Goal: Task Accomplishment & Management: Manage account settings

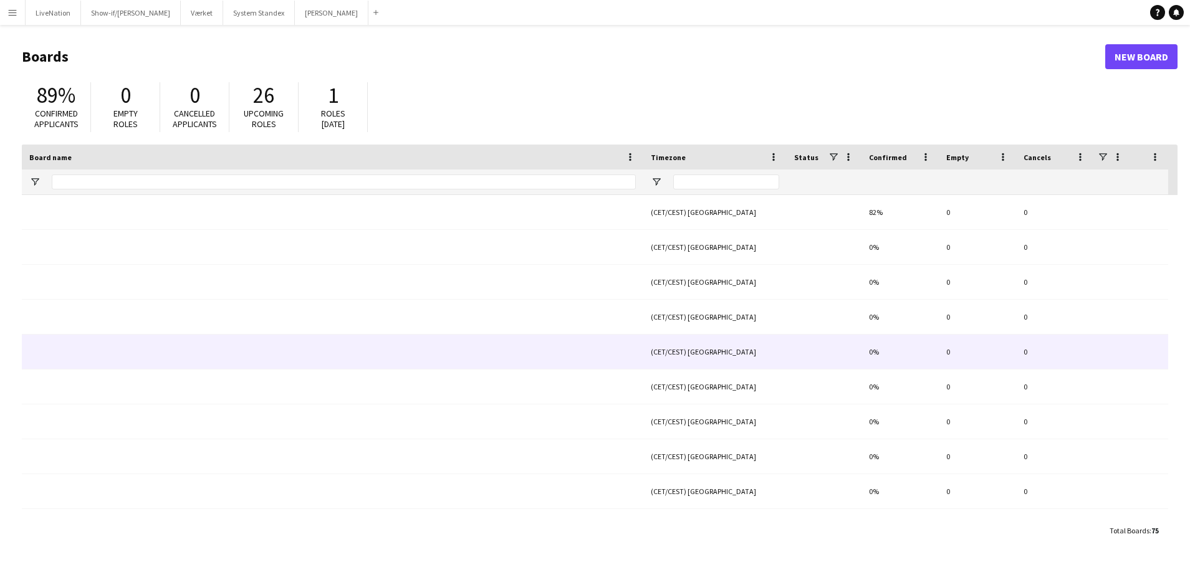
type input "***"
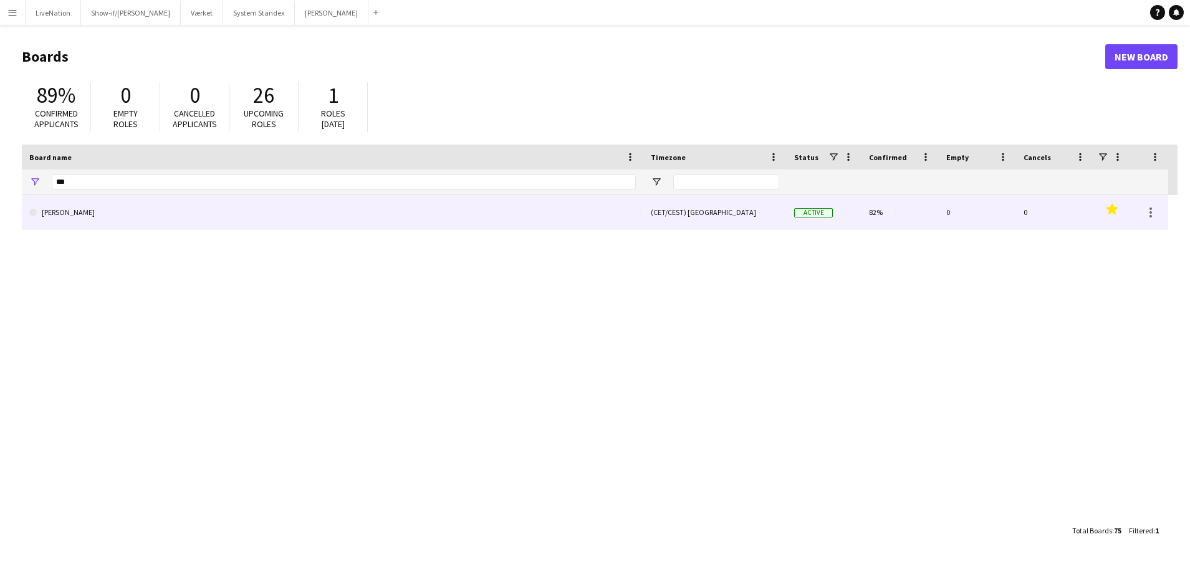
click at [230, 214] on link "[PERSON_NAME]" at bounding box center [332, 212] width 606 height 35
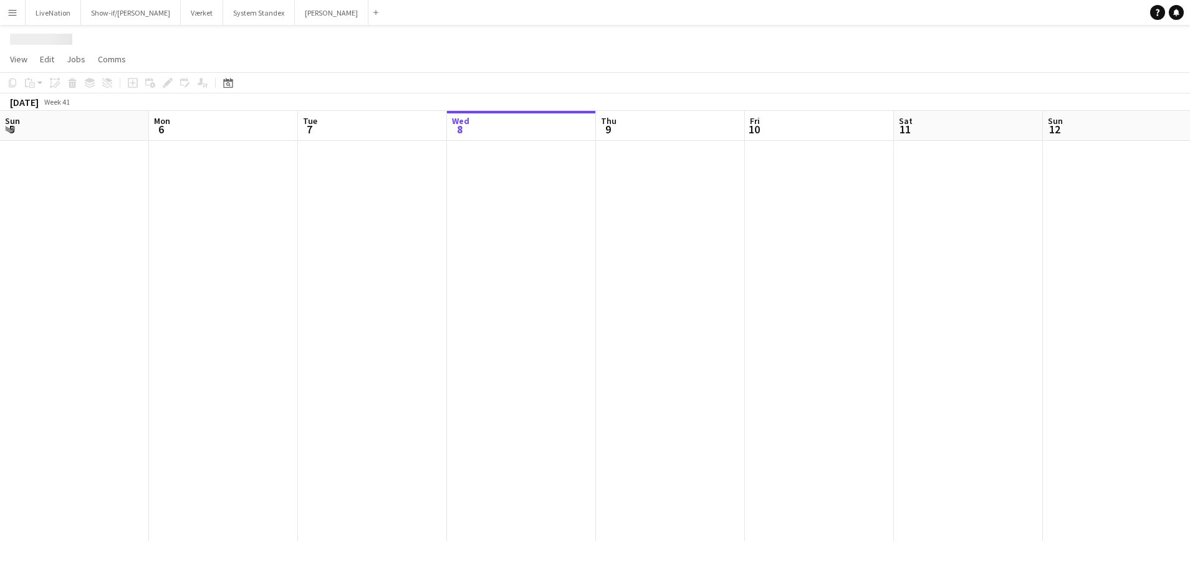
scroll to position [0, 298]
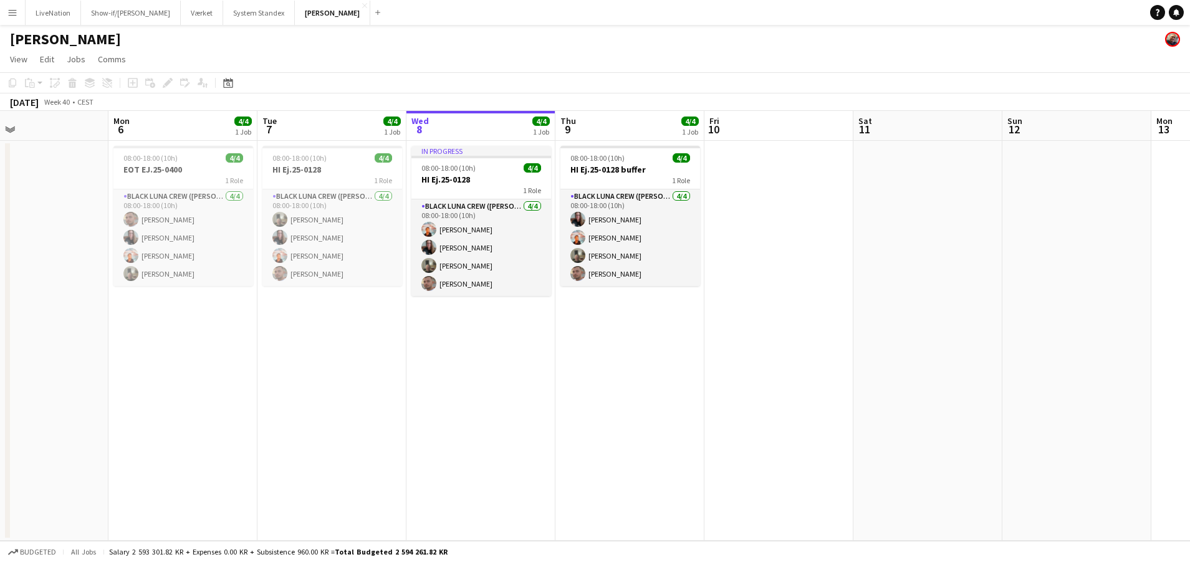
drag, startPoint x: 230, startPoint y: 130, endPoint x: 484, endPoint y: 141, distance: 253.9
click at [484, 141] on app-calendar-viewport "Fri 3 Sat 4 Sun 5 Mon 6 4/4 1 Job Tue 7 4/4 1 Job Wed 8 4/4 1 Job Thu 9 4/4 1 J…" at bounding box center [595, 326] width 1190 height 430
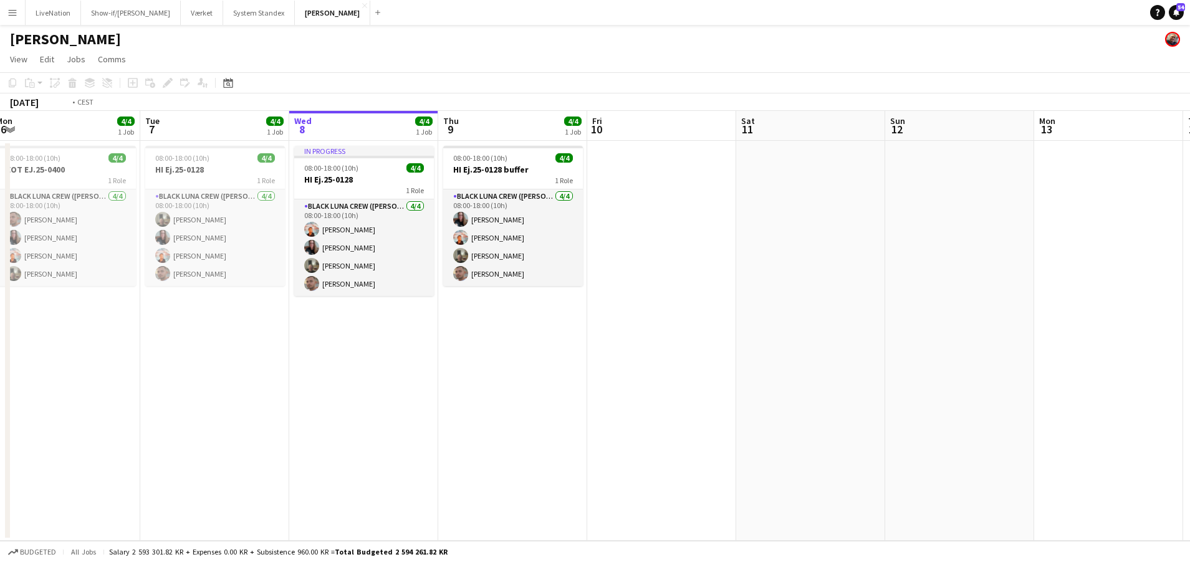
drag, startPoint x: 726, startPoint y: 133, endPoint x: 519, endPoint y: 136, distance: 206.9
click at [489, 136] on app-calendar-viewport "Fri 3 Sat 4 Sun 5 Mon 6 4/4 1 Job Tue 7 4/4 1 Job Wed 8 4/4 1 Job Thu 9 4/4 1 J…" at bounding box center [595, 326] width 1190 height 430
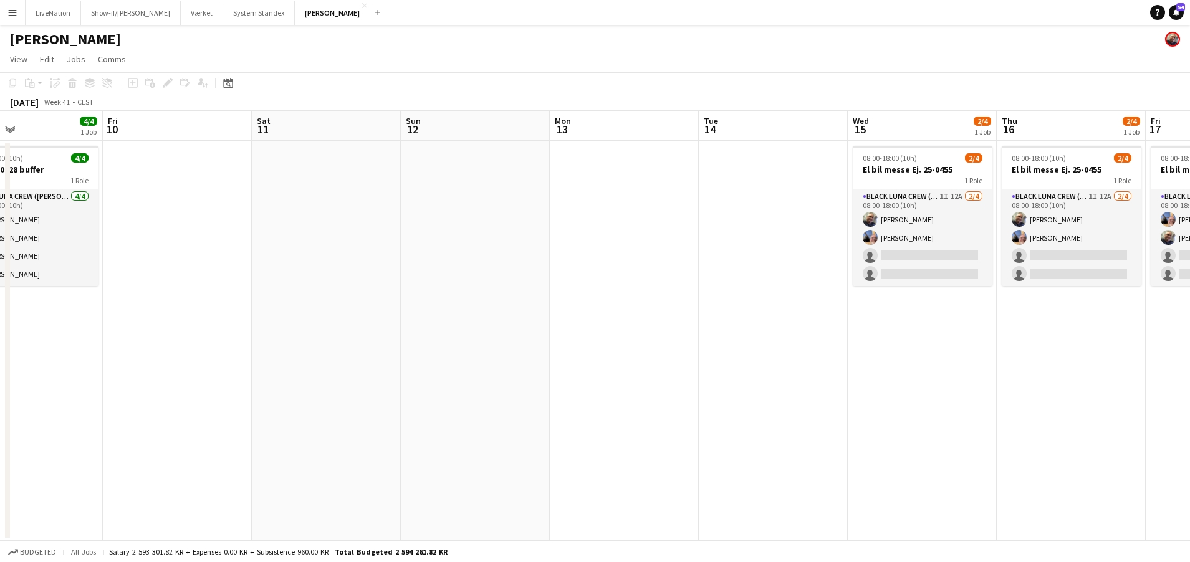
drag, startPoint x: 409, startPoint y: 118, endPoint x: 606, endPoint y: 128, distance: 197.8
click at [429, 120] on app-calendar-viewport "Mon 6 4/4 1 Job Tue 7 4/4 1 Job Wed 8 4/4 1 Job Thu 9 4/4 1 Job Fri 10 Sat 11 S…" at bounding box center [595, 326] width 1190 height 430
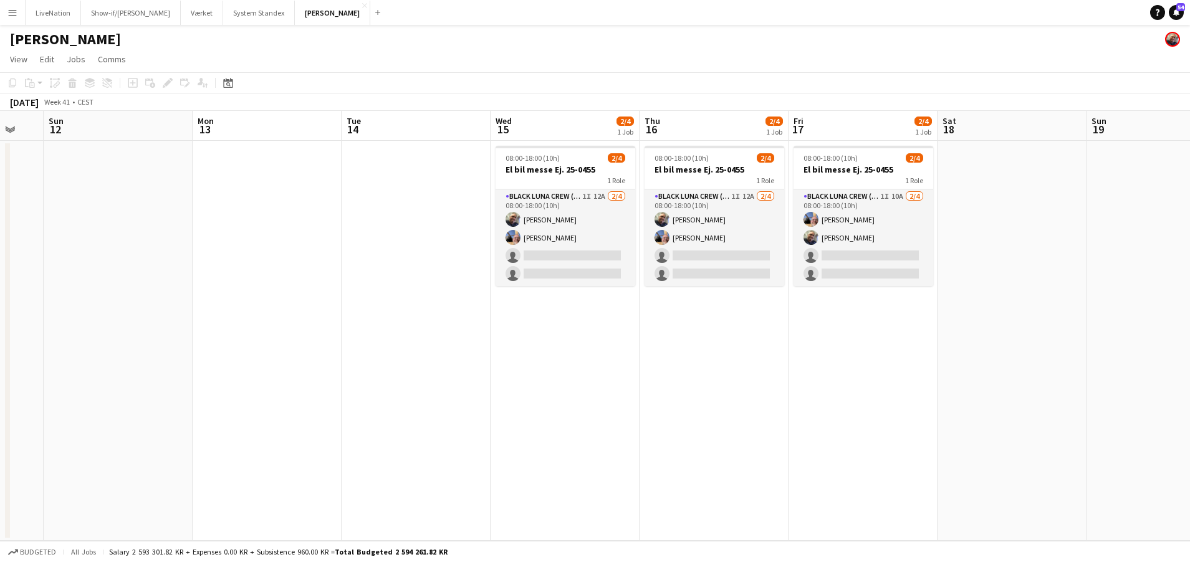
scroll to position [0, 403]
drag, startPoint x: 594, startPoint y: 135, endPoint x: 258, endPoint y: 168, distance: 338.0
click at [258, 168] on app-calendar-viewport "Thu 9 4/4 1 Job Fri 10 Sat 11 Sun 12 Mon 13 Tue 14 Wed 15 2/4 1 Job Thu 16 2/4 …" at bounding box center [595, 326] width 1190 height 430
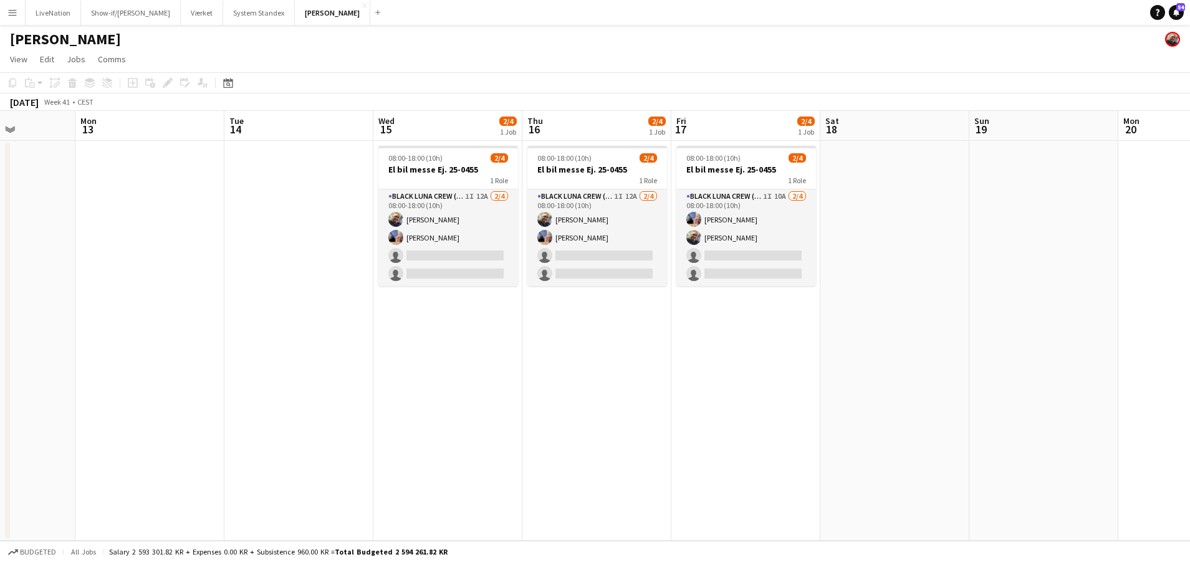
scroll to position [0, 340]
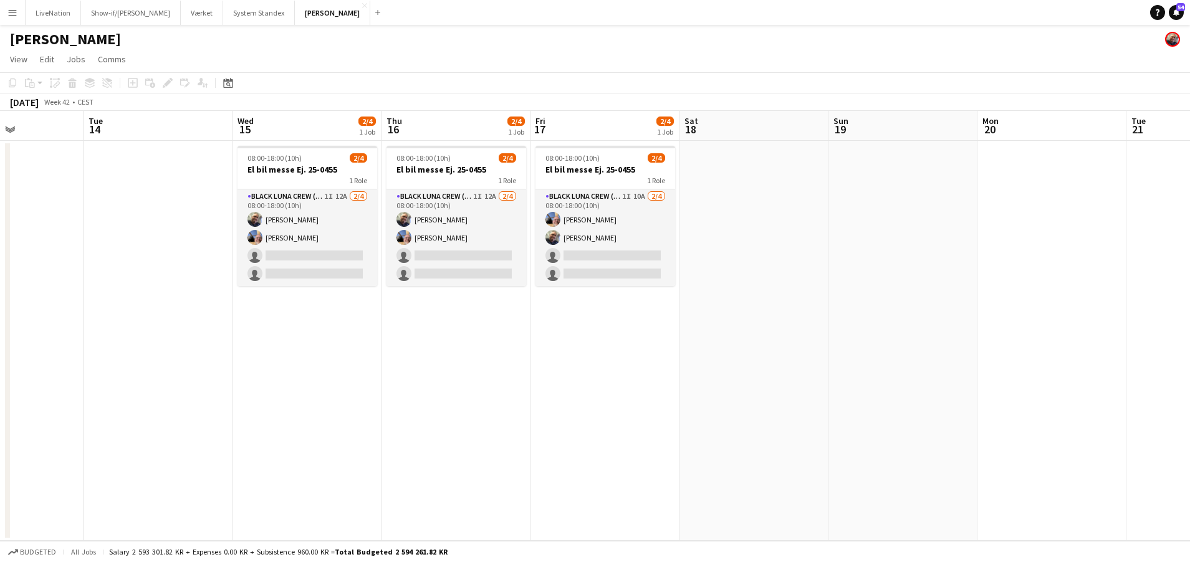
drag, startPoint x: 679, startPoint y: 136, endPoint x: 459, endPoint y: 138, distance: 220.0
click at [459, 137] on app-calendar-viewport "Sat 11 Sun 12 Mon 13 Tue 14 Wed 15 2/4 1 Job Thu 16 2/4 1 Job Fri 17 2/4 1 Job …" at bounding box center [595, 326] width 1190 height 430
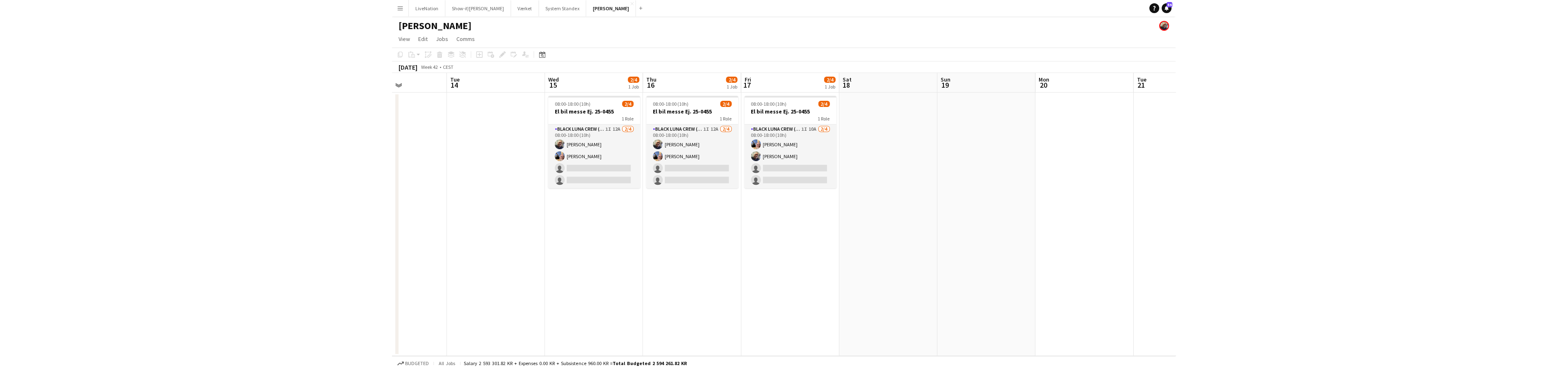
scroll to position [0, 239]
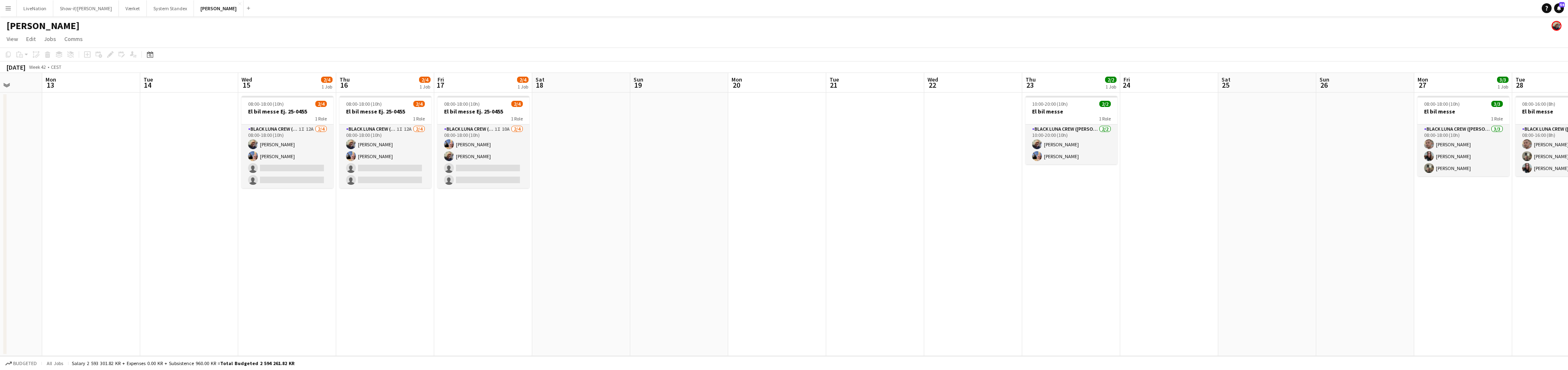
drag, startPoint x: 224, startPoint y: 89, endPoint x: 310, endPoint y: 89, distance: 86.0
click at [318, 89] on app-calendar-viewport "Fri 10 Sat 11 Sun 12 Mon 13 Tue 14 Wed 15 2/4 1 Job Thu 16 2/4 1 Job Fri 17 2/4…" at bounding box center [784, 214] width 1568 height 283
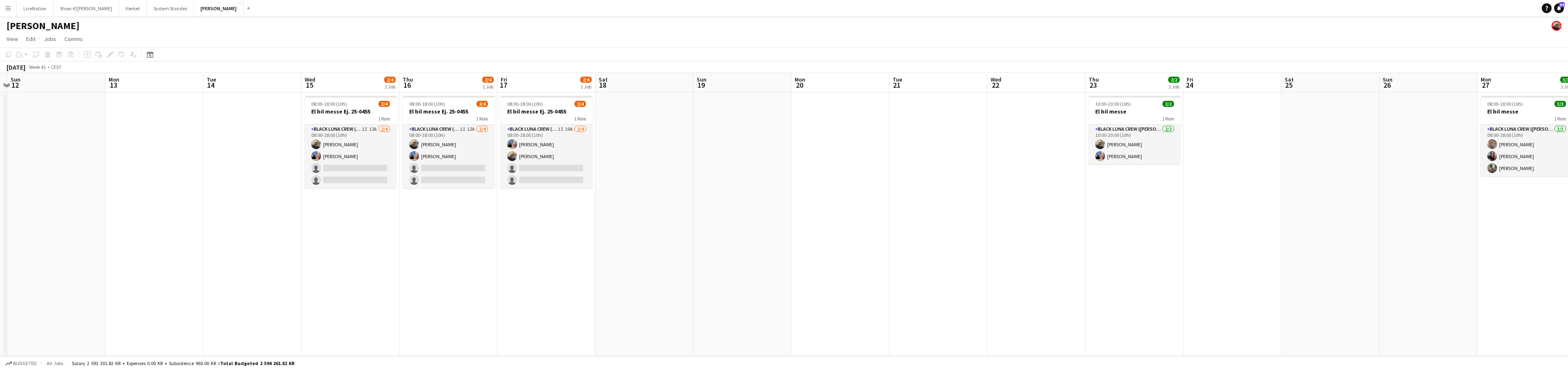
drag, startPoint x: 278, startPoint y: 86, endPoint x: 306, endPoint y: 80, distance: 28.6
click at [332, 80] on app-calendar-viewport "Fri 10 Sat 11 Sun 12 Mon 13 Tue 14 Wed 15 2/4 1 Job Thu 16 2/4 1 Job Fri 17 2/4…" at bounding box center [784, 214] width 1568 height 283
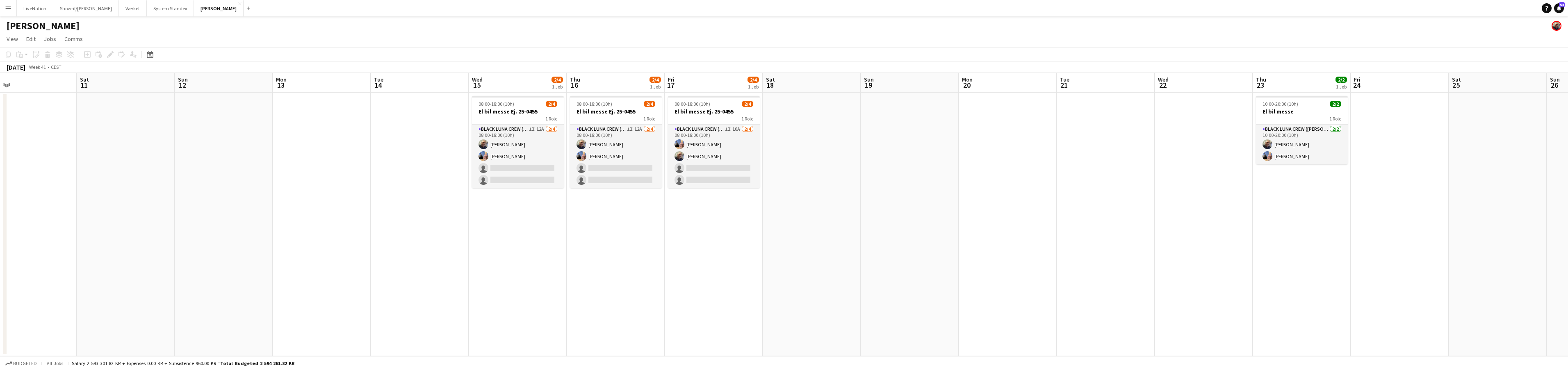
drag, startPoint x: 230, startPoint y: 89, endPoint x: 326, endPoint y: 85, distance: 96.1
click at [326, 85] on app-calendar-viewport "Wed 8 4/4 1 Job Thu 9 4/4 1 Job Fri 10 Sat 11 Sun 12 Mon 13 Tue 14 Wed 15 2/4 1…" at bounding box center [784, 214] width 1568 height 283
drag, startPoint x: 207, startPoint y: 87, endPoint x: 282, endPoint y: 85, distance: 75.0
click at [282, 85] on app-calendar-viewport "Wed 8 4/4 1 Job Thu 9 4/4 1 Job Fri 10 Sat 11 Sun 12 Mon 13 Tue 14 Wed 15 2/4 1…" at bounding box center [784, 214] width 1568 height 283
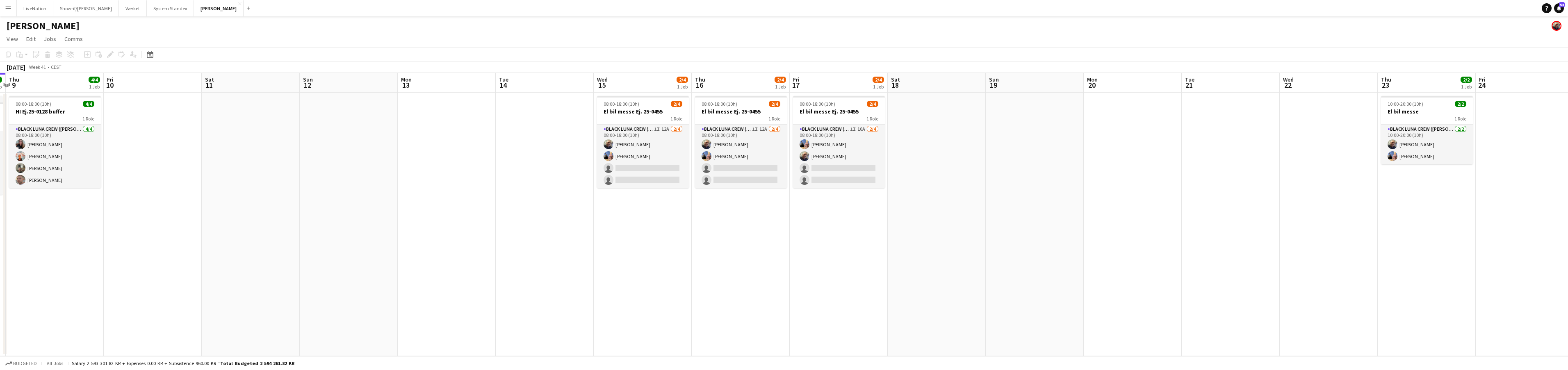
drag, startPoint x: 132, startPoint y: 83, endPoint x: 264, endPoint y: 82, distance: 132.0
click at [264, 82] on app-calendar-viewport "Tue 7 4/4 1 Job Wed 8 4/4 1 Job Thu 9 4/4 1 Job Fri 10 Sat 11 Sun 12 Mon 13 Tue…" at bounding box center [784, 214] width 1568 height 283
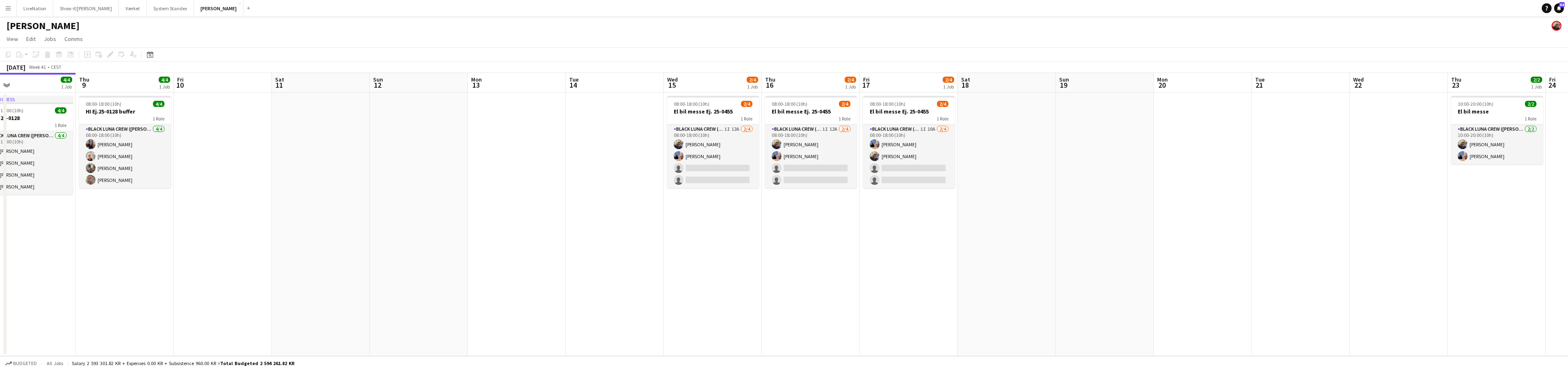
drag, startPoint x: 229, startPoint y: 81, endPoint x: -30, endPoint y: 81, distance: 259.0
click at [0, 81] on html "Menu Boards Boards Boards All jobs Status Workforce Workforce My Workforce Recr…" at bounding box center [784, 185] width 1568 height 370
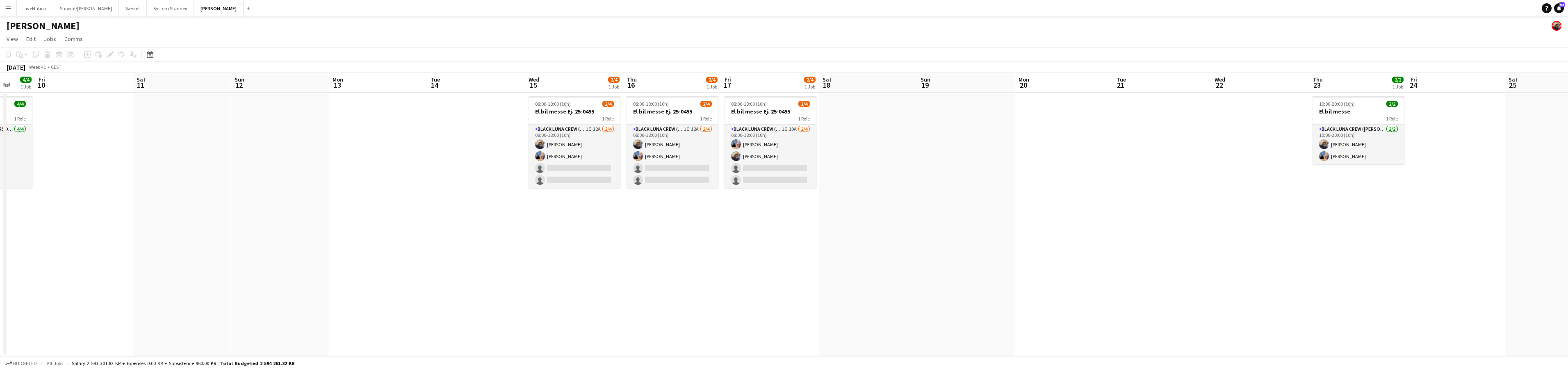
drag, startPoint x: 262, startPoint y: 84, endPoint x: 16, endPoint y: 82, distance: 246.0
click at [13, 83] on app-calendar-viewport "Tue 7 4/4 1 Job Wed 8 4/4 1 Job Thu 9 4/4 1 Job Fri 10 Sat 11 Sun 12 Mon 13 Tue…" at bounding box center [784, 214] width 1568 height 283
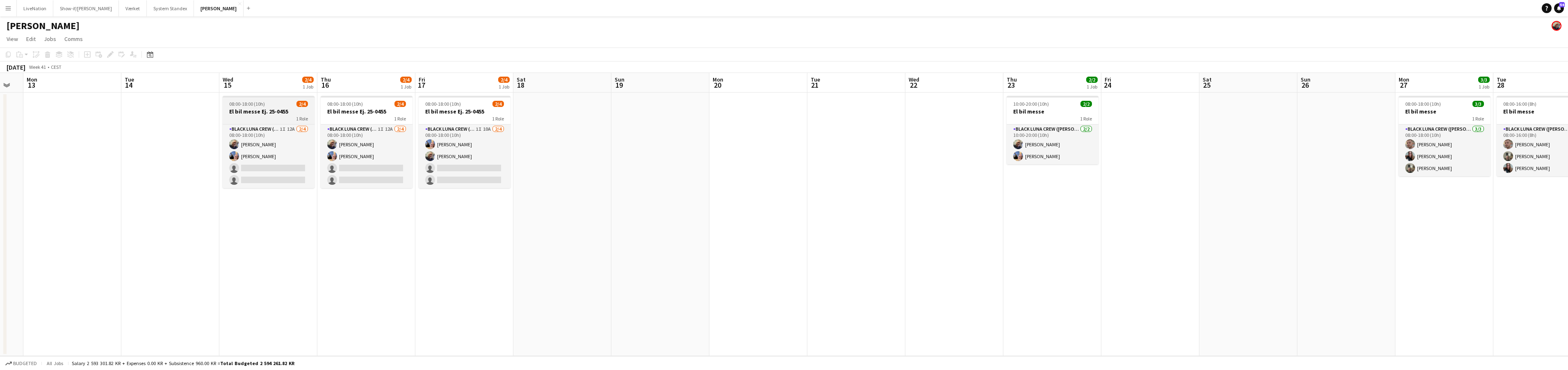
scroll to position [0, 270]
click at [254, 110] on h3 "El bil messe Ej. 25-0455" at bounding box center [270, 111] width 92 height 7
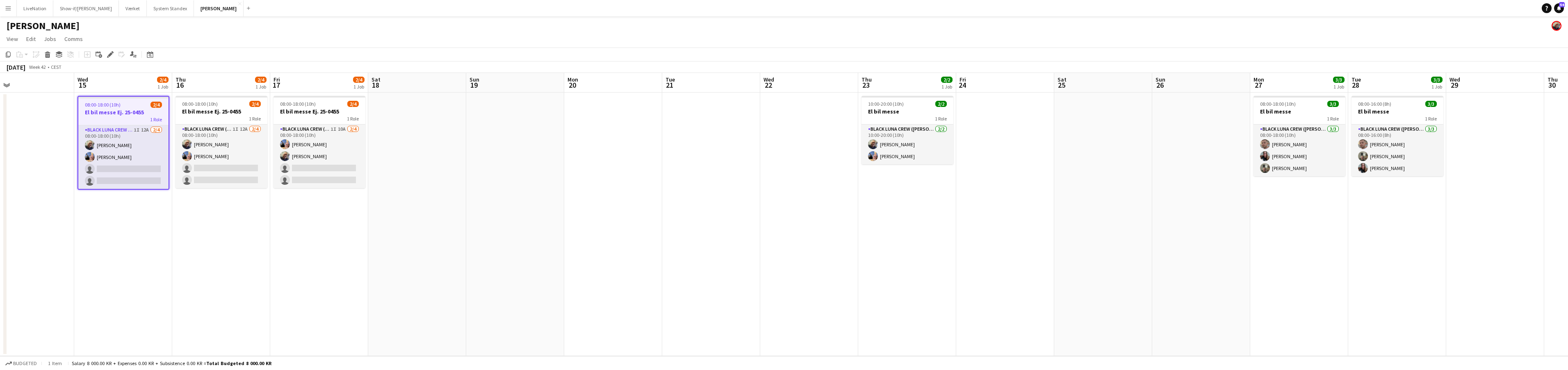
drag, startPoint x: 468, startPoint y: 87, endPoint x: 370, endPoint y: 87, distance: 98.0
click at [274, 90] on app-calendar-viewport "Sat 11 Sun 12 Mon 13 Tue 14 Wed 15 2/4 1 Job Thu 16 2/4 1 Job Fri 17 2/4 1 Job …" at bounding box center [784, 214] width 1568 height 283
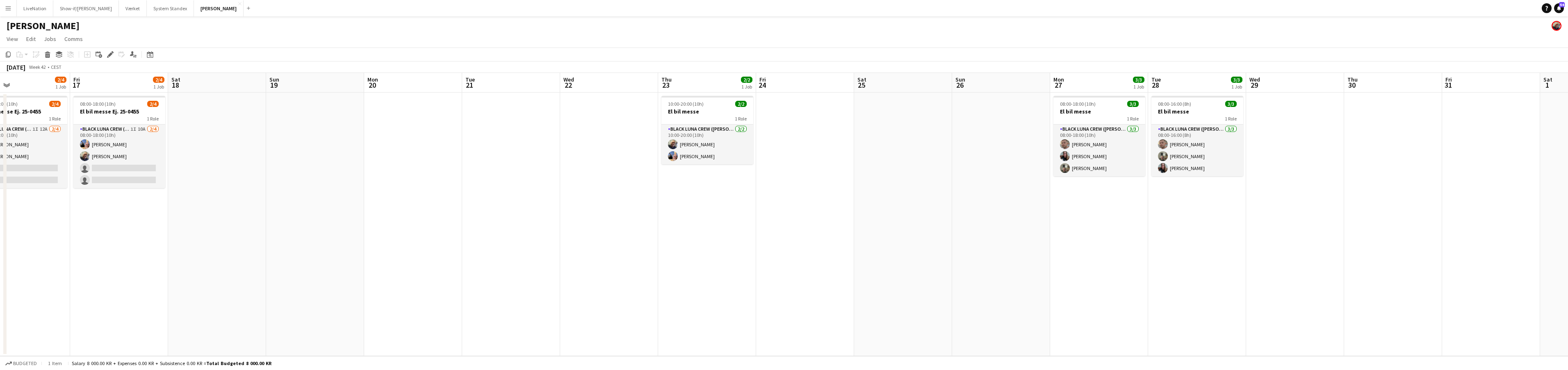
drag, startPoint x: 465, startPoint y: 85, endPoint x: 292, endPoint y: 92, distance: 173.1
click at [292, 92] on app-calendar-viewport "Mon 13 Tue 14 Wed 15 2/4 1 Job Thu 16 2/4 1 Job Fri 17 2/4 1 Job Sat 18 Sun 19 …" at bounding box center [784, 214] width 1568 height 283
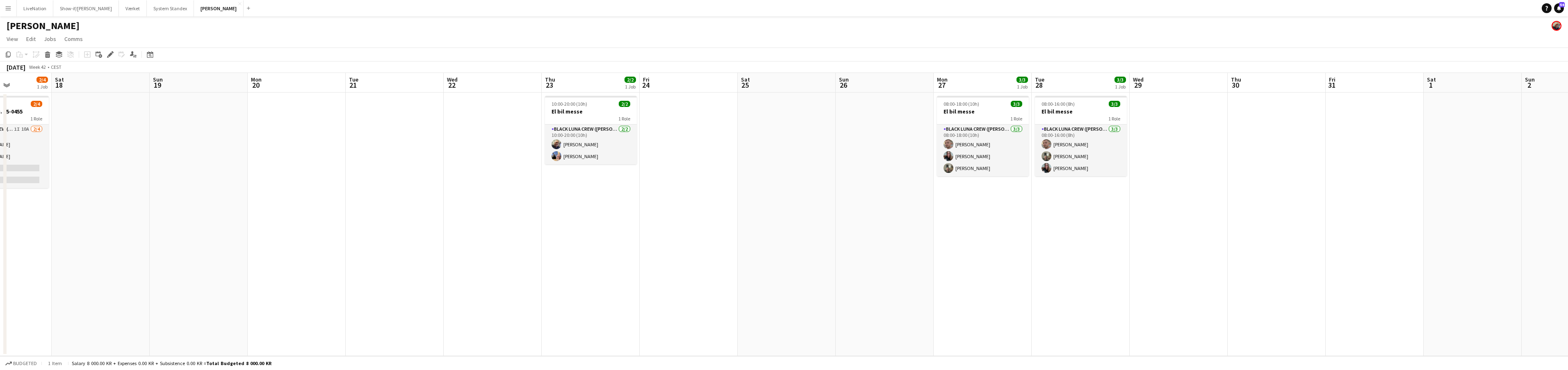
drag, startPoint x: 301, startPoint y: 105, endPoint x: 203, endPoint y: 107, distance: 98.0
click at [175, 111] on app-calendar-viewport "Wed 15 2/4 1 Job Thu 16 2/4 1 Job Fri 17 2/4 1 Job Sat 18 Sun 19 Mon 20 Tue 21 …" at bounding box center [784, 214] width 1568 height 283
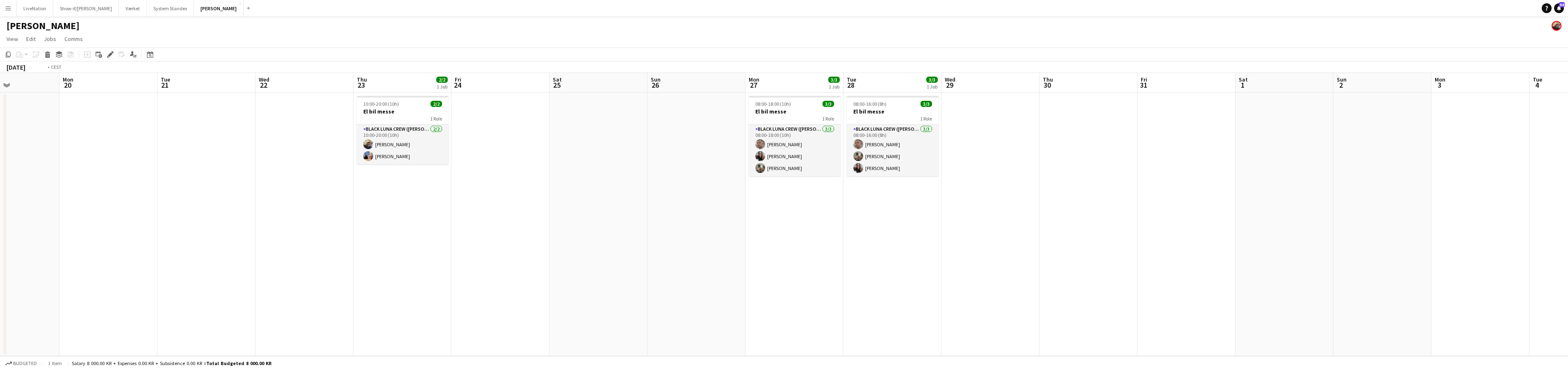
drag, startPoint x: 319, startPoint y: 107, endPoint x: 132, endPoint y: 104, distance: 187.0
click at [129, 104] on app-calendar-viewport "Fri 17 2/4 1 Job Sat 18 Sun 19 Mon 20 Tue 21 Wed 22 Thu 23 2/2 1 Job Fri 24 Sat…" at bounding box center [784, 214] width 1568 height 283
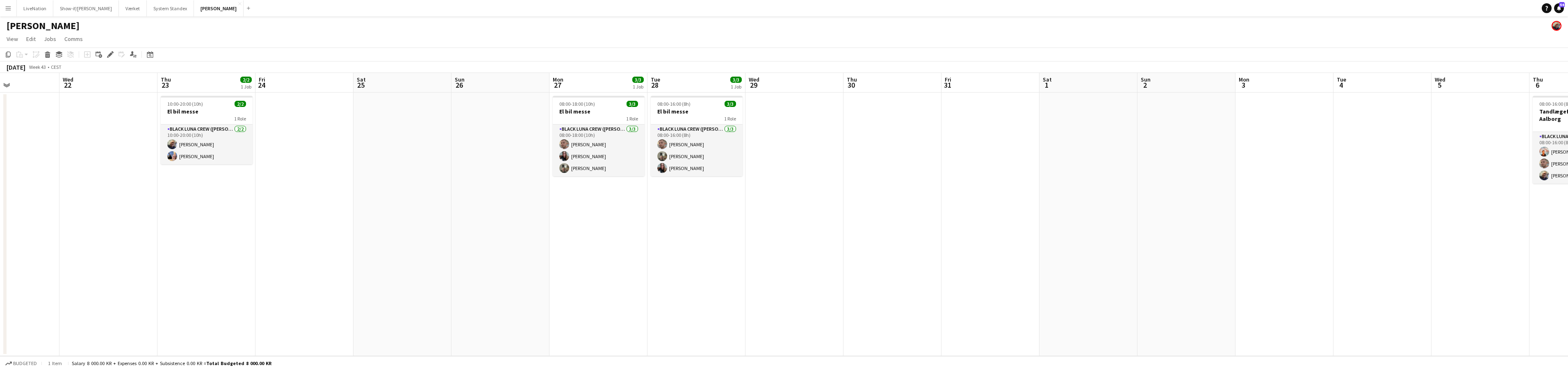
scroll to position [0, 238]
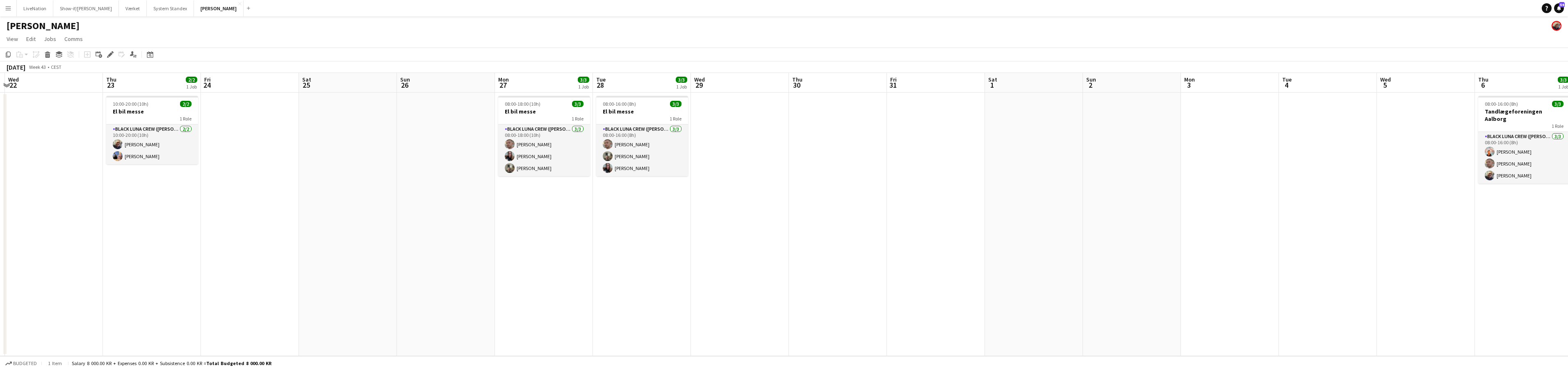
drag, startPoint x: 438, startPoint y: 89, endPoint x: 328, endPoint y: 93, distance: 110.1
click at [437, 94] on app-calendar-viewport "Mon 20 Tue 21 Wed 22 Thu 23 2/2 1 Job Fri 24 Sat 25 Sun 26 Mon 27 3/3 1 Job Tue…" at bounding box center [784, 214] width 1568 height 283
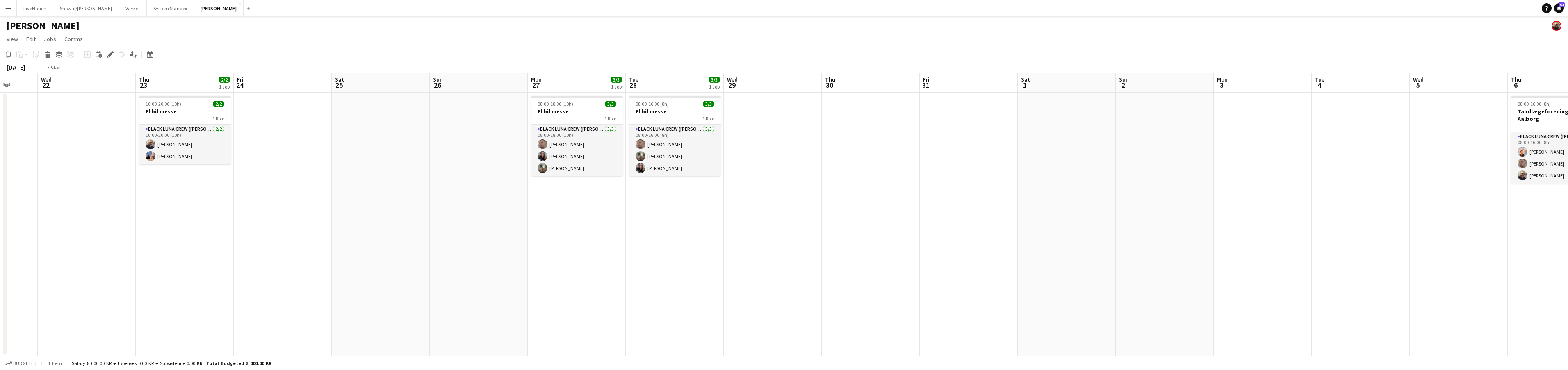
drag, startPoint x: 159, startPoint y: 86, endPoint x: 399, endPoint y: 79, distance: 240.1
click at [401, 79] on app-calendar-viewport "Mon 20 Tue 21 Wed 22 Thu 23 2/2 1 Job Fri 24 Sat 25 Sun 26 Mon 27 3/3 1 Job Tue…" at bounding box center [784, 214] width 1568 height 283
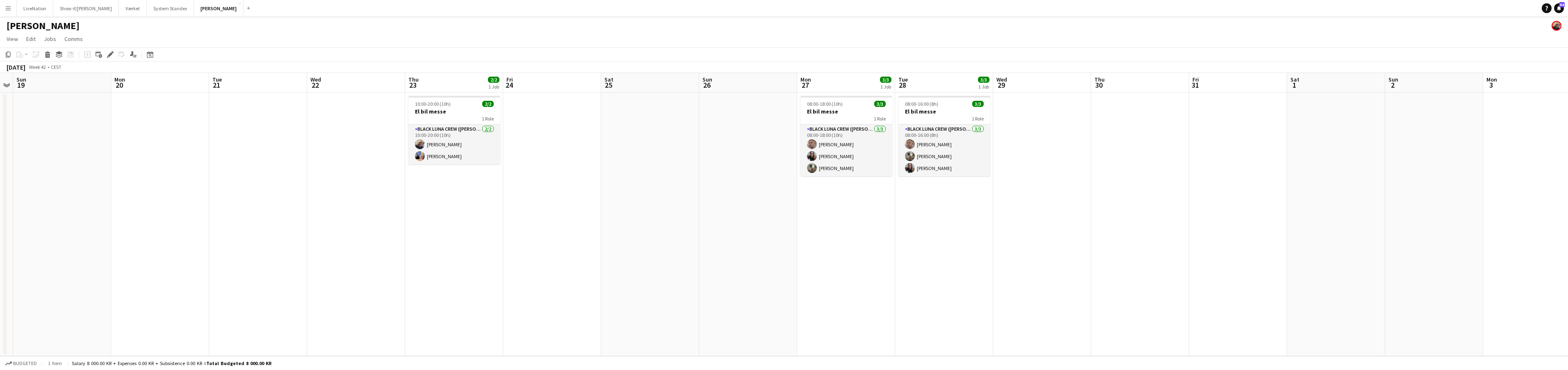
drag, startPoint x: 376, startPoint y: 82, endPoint x: 429, endPoint y: 83, distance: 53.0
click at [483, 80] on app-calendar-viewport "Fri 17 2/4 1 Job Sat 18 Sun 19 Mon 20 Tue 21 Wed 22 Thu 23 2/2 1 Job Fri 24 Sat…" at bounding box center [784, 214] width 1568 height 283
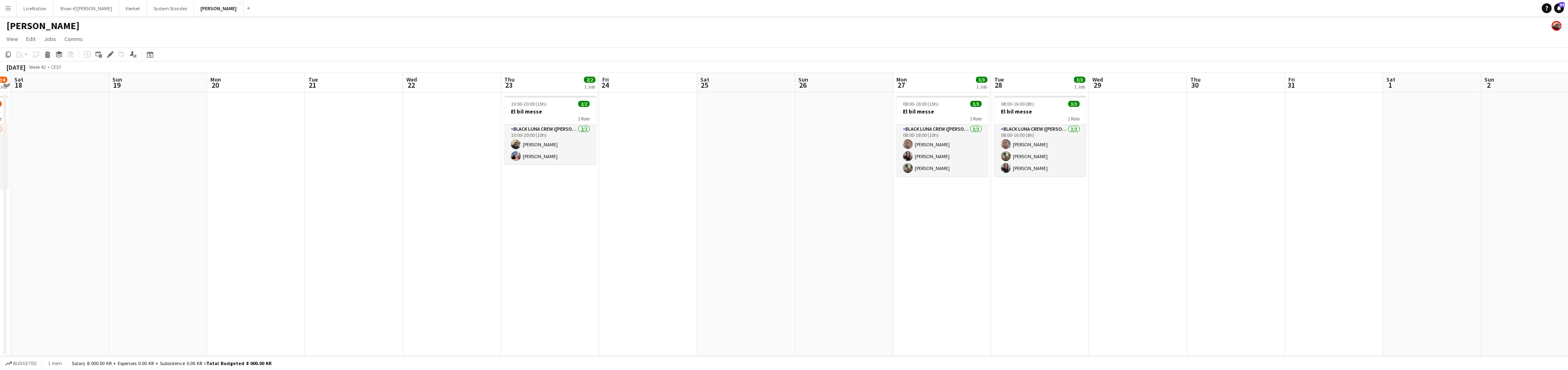
drag, startPoint x: 378, startPoint y: 89, endPoint x: 459, endPoint y: 85, distance: 81.1
click at [467, 85] on app-calendar-viewport "Thu 16 2/4 1 Job Fri 17 2/4 1 Job Sat 18 Sun 19 Mon 20 Tue 21 Wed 22 Thu 23 2/2…" at bounding box center [784, 214] width 1568 height 283
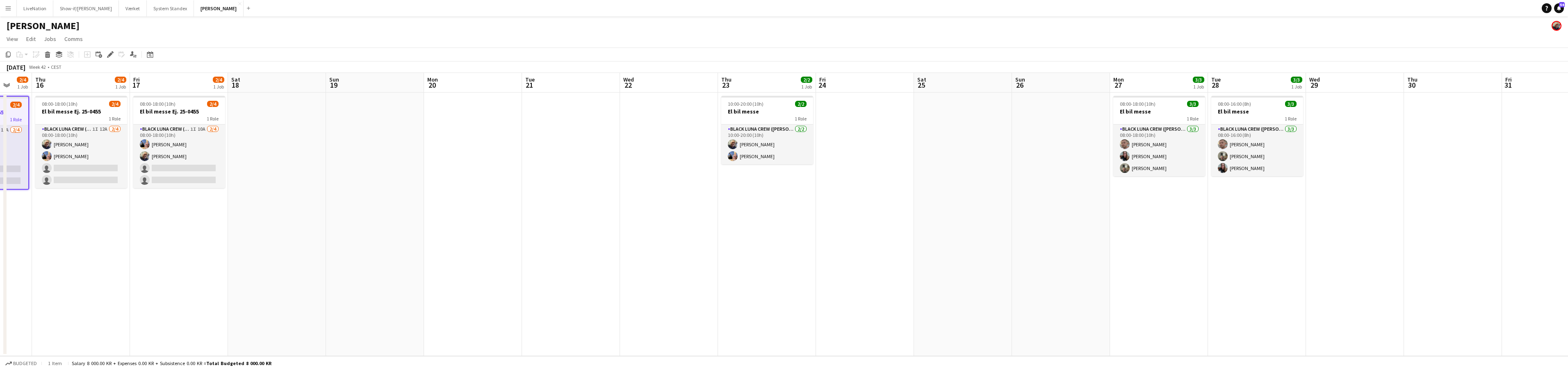
drag, startPoint x: 357, startPoint y: 86, endPoint x: 453, endPoint y: 87, distance: 96.0
click at [453, 87] on app-calendar-viewport "Tue 14 Wed 15 2/4 1 Job Thu 16 2/4 1 Job Fri 17 2/4 1 Job Sat 18 Sun 19 Mon 20 …" at bounding box center [784, 214] width 1568 height 283
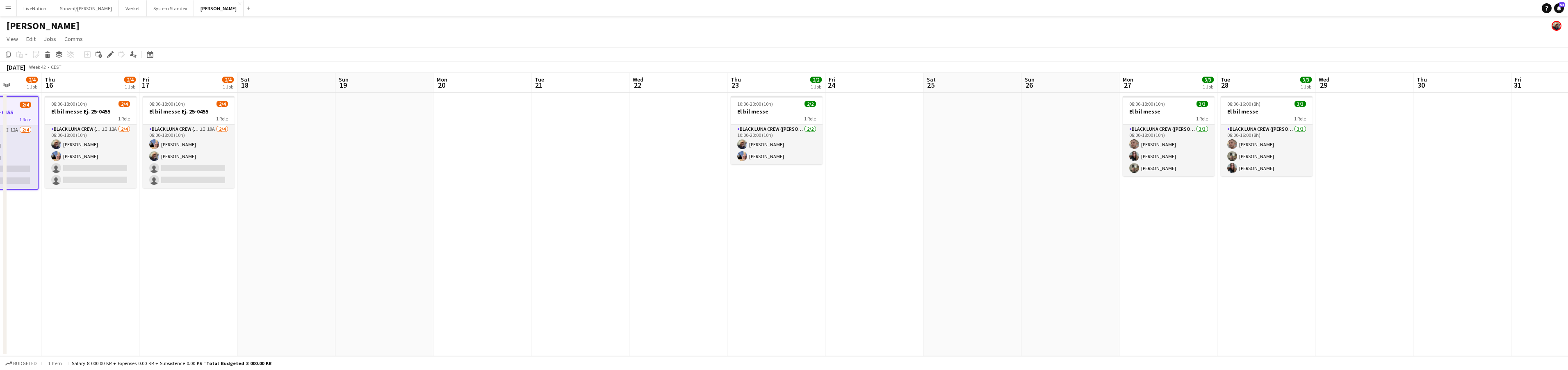
drag, startPoint x: 380, startPoint y: 87, endPoint x: 472, endPoint y: 85, distance: 92.0
click at [494, 85] on app-calendar-viewport "Mon 13 Tue 14 Wed 15 2/4 1 Job Thu 16 2/4 1 Job Fri 17 2/4 1 Job Sat 18 Sun 19 …" at bounding box center [784, 214] width 1568 height 283
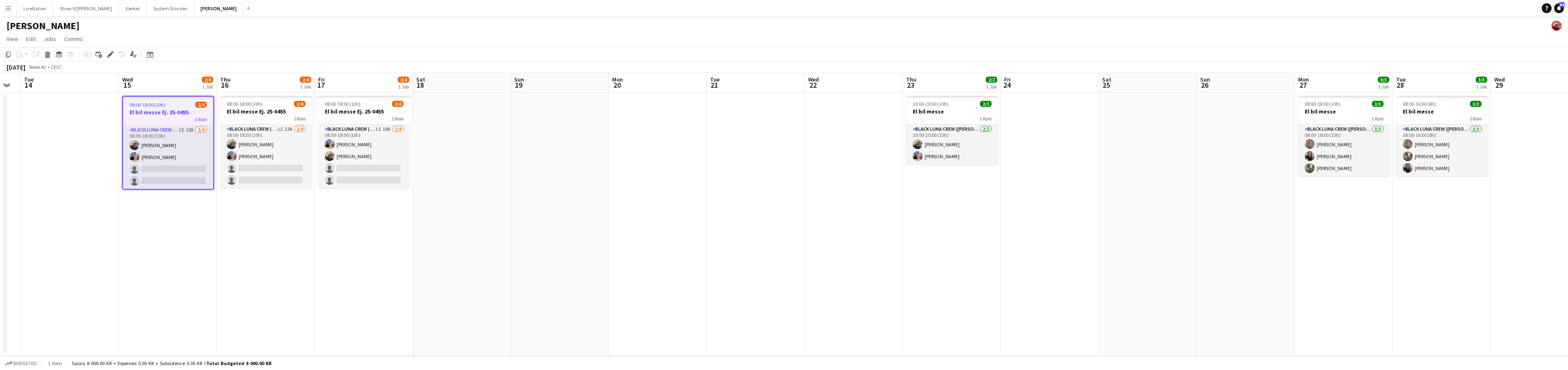
drag, startPoint x: 440, startPoint y: 80, endPoint x: 498, endPoint y: 85, distance: 58.2
click at [497, 80] on app-calendar-viewport "Sun 12 Mon 13 Tue 14 Wed 15 2/4 1 Job Thu 16 2/4 1 Job Fri 17 2/4 1 Job Sat 18 …" at bounding box center [784, 214] width 1568 height 283
click at [178, 168] on app-card-role "Black Luna Crew ([PERSON_NAME]) 1I 12A [DATE] 08:00-18:00 (10h) [PERSON_NAME] […" at bounding box center [168, 157] width 90 height 64
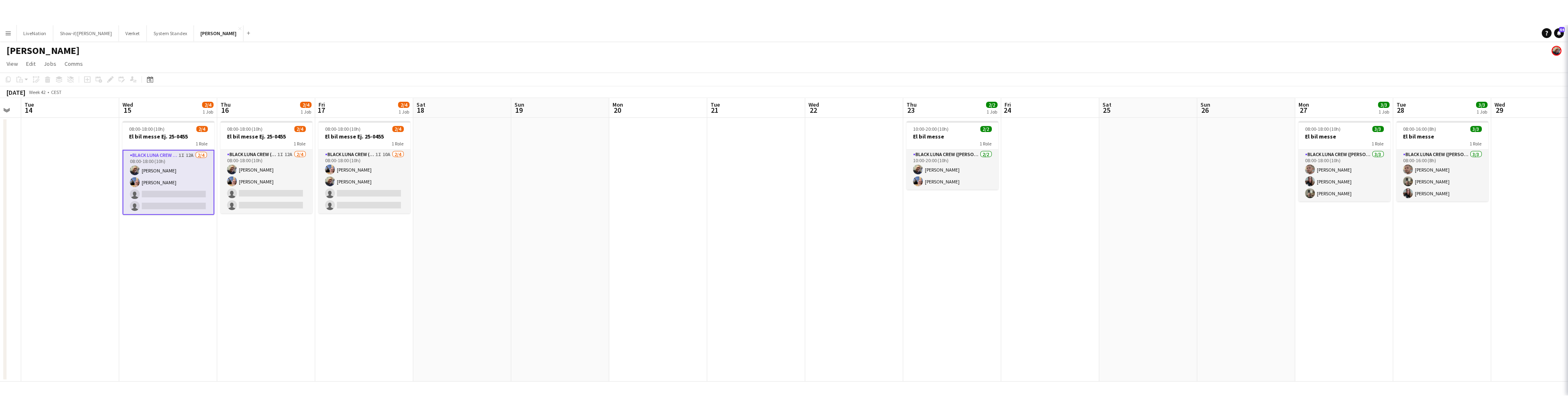
scroll to position [0, 174]
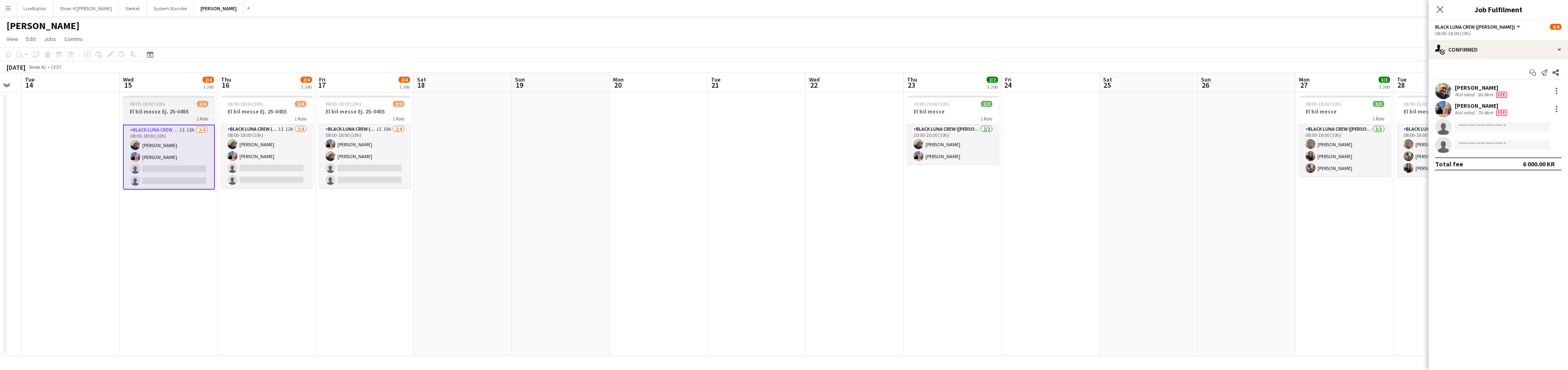
click at [182, 115] on div "1 Role" at bounding box center [169, 118] width 92 height 7
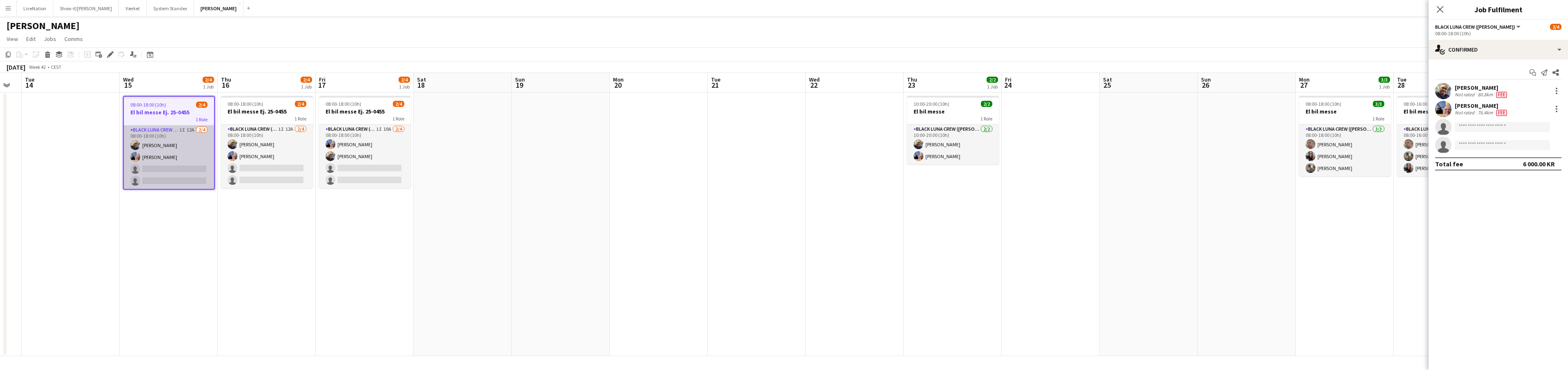
click at [184, 130] on app-card-role "Black Luna Crew ([PERSON_NAME]) 1I 12A [DATE] 08:00-18:00 (10h) [PERSON_NAME] […" at bounding box center [168, 157] width 90 height 64
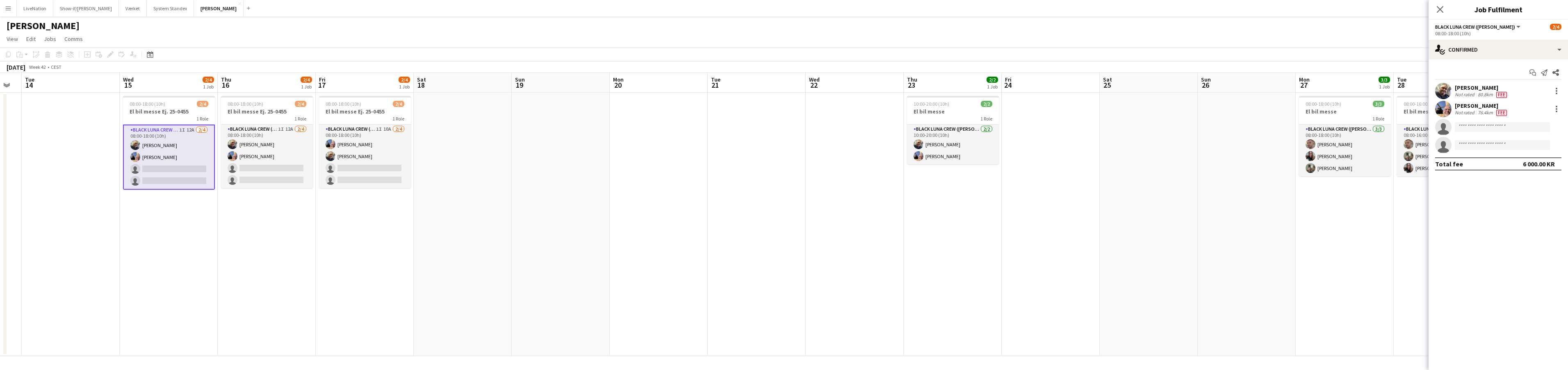
click at [178, 129] on app-card-role "Black Luna Crew ([PERSON_NAME]) 1I 12A [DATE] 08:00-18:00 (10h) [PERSON_NAME] […" at bounding box center [169, 156] width 92 height 65
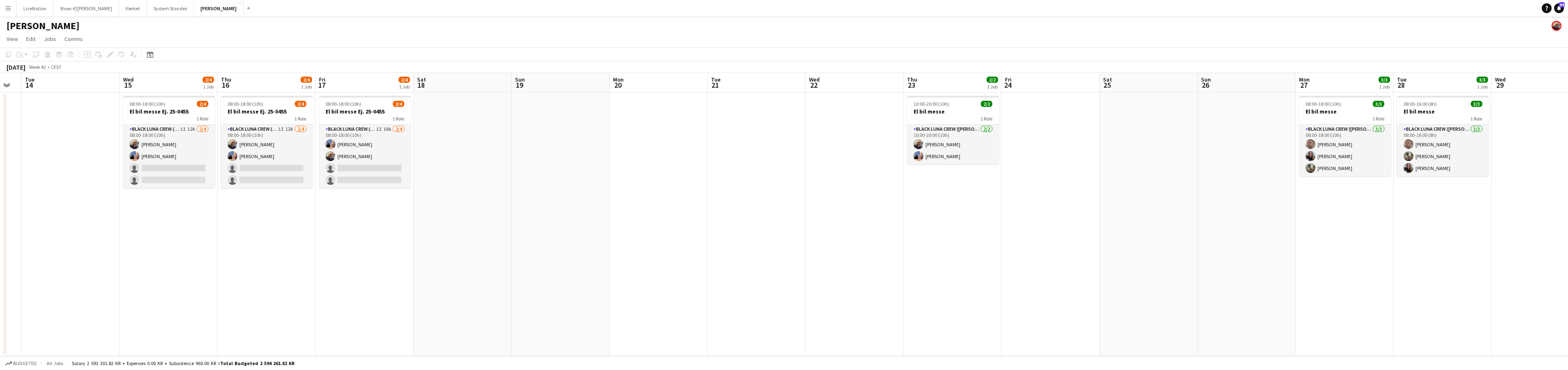
drag, startPoint x: 465, startPoint y: 9, endPoint x: 441, endPoint y: 30, distance: 31.9
click at [423, 14] on app-navbar "Menu Boards Boards Boards All jobs Status Workforce Workforce My Workforce Recr…" at bounding box center [784, 8] width 1568 height 16
drag, startPoint x: 478, startPoint y: 60, endPoint x: 420, endPoint y: 62, distance: 58.0
click at [420, 62] on div "Copy Paste Paste Command V Paste with crew Command Shift V Paste linked Job [GE…" at bounding box center [784, 60] width 1568 height 26
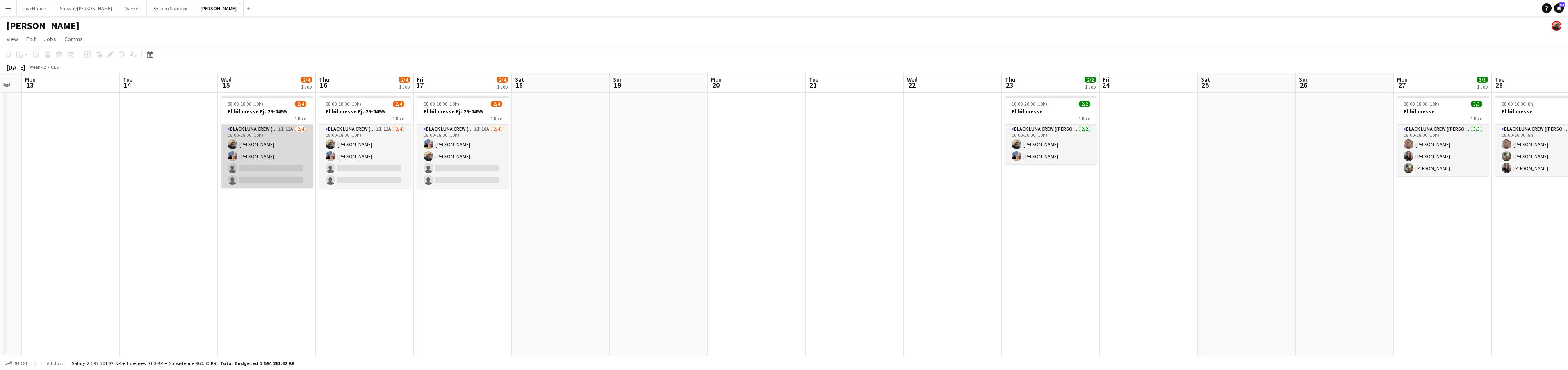
click at [287, 128] on app-card-role "Black Luna Crew ([PERSON_NAME]) 1I 12A [DATE] 08:00-18:00 (10h) [PERSON_NAME] […" at bounding box center [267, 156] width 92 height 64
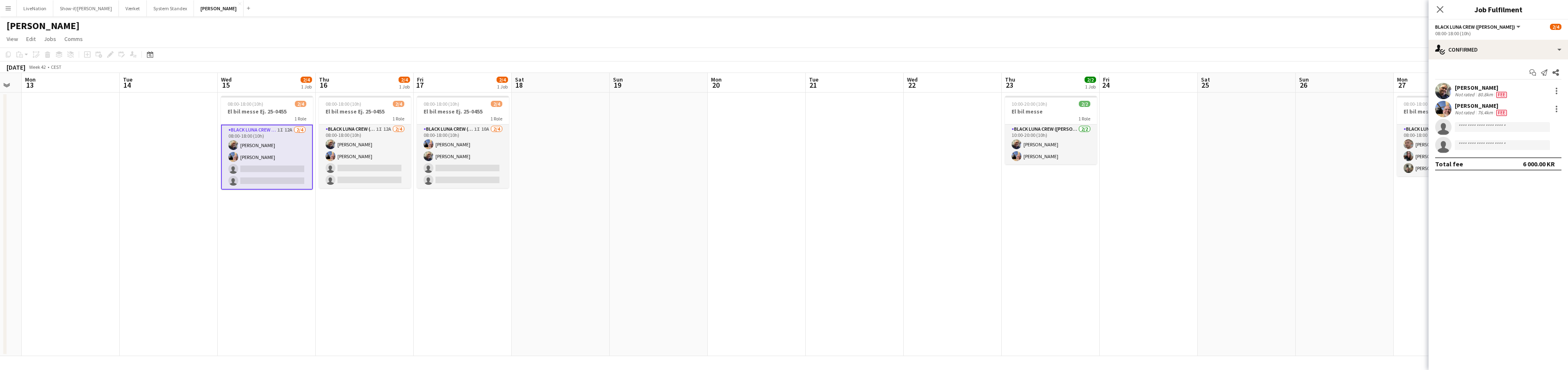
click at [286, 129] on app-card-role "Black Luna Crew ([PERSON_NAME]) 1I 12A [DATE] 08:00-18:00 (10h) [PERSON_NAME] […" at bounding box center [267, 156] width 92 height 65
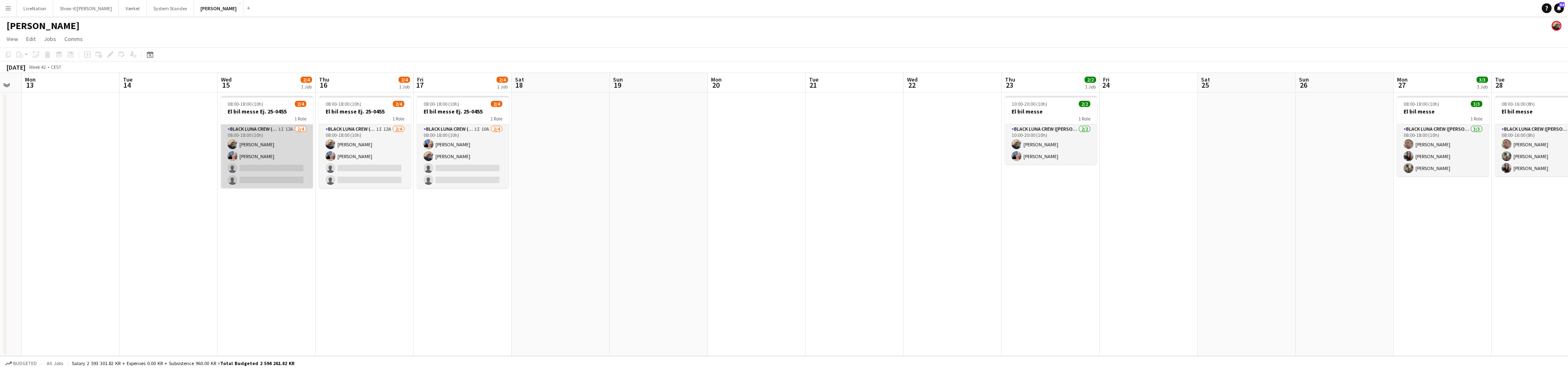
click at [286, 129] on app-card-role "Black Luna Crew ([PERSON_NAME]) 1I 12A [DATE] 08:00-18:00 (10h) [PERSON_NAME] […" at bounding box center [267, 156] width 92 height 64
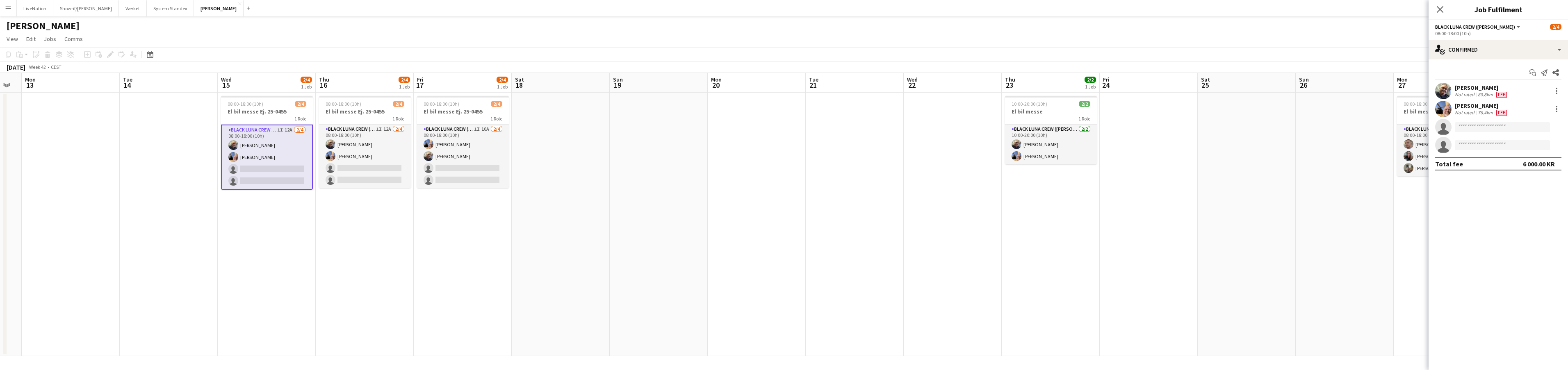
click at [286, 129] on app-card-role "Black Luna Crew ([PERSON_NAME]) 1I 12A [DATE] 08:00-18:00 (10h) [PERSON_NAME] […" at bounding box center [267, 156] width 92 height 65
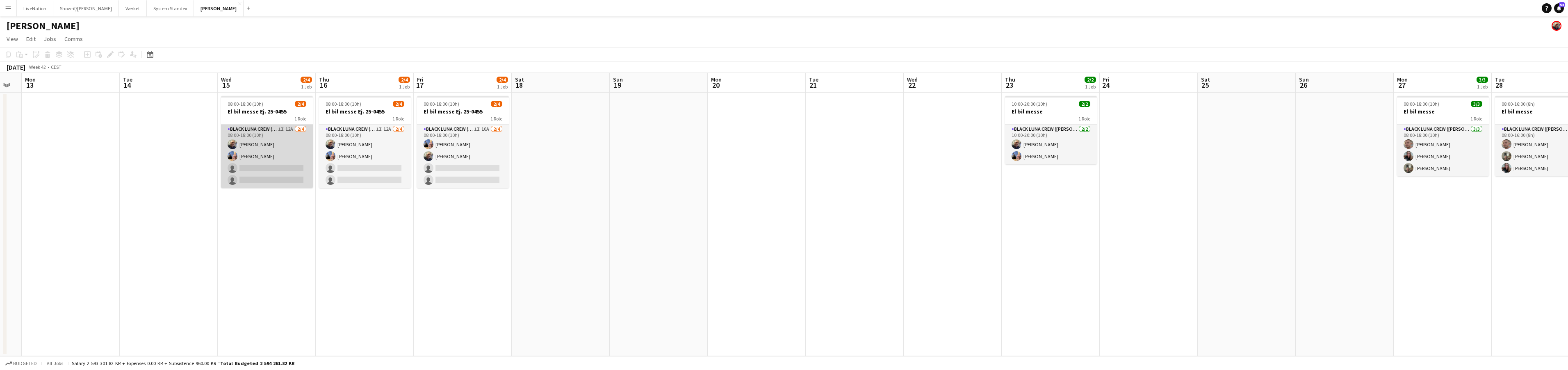
click at [286, 129] on app-card-role "Black Luna Crew ([PERSON_NAME]) 1I 12A [DATE] 08:00-18:00 (10h) [PERSON_NAME] […" at bounding box center [267, 156] width 92 height 64
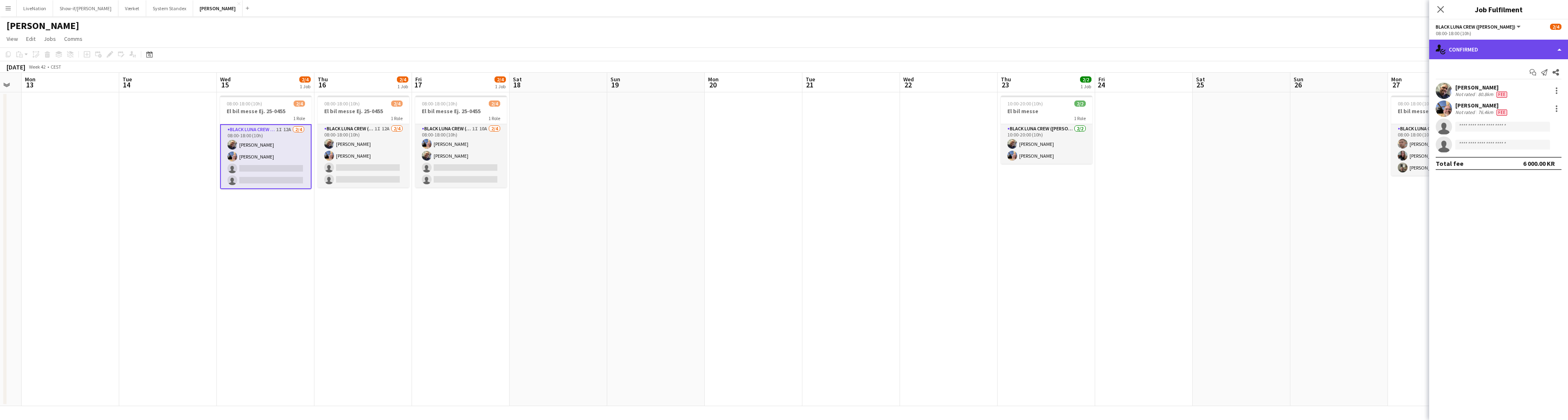
click at [779, 52] on div "single-neutral-actions-check-2 Confirmed" at bounding box center [1499, 49] width 139 height 20
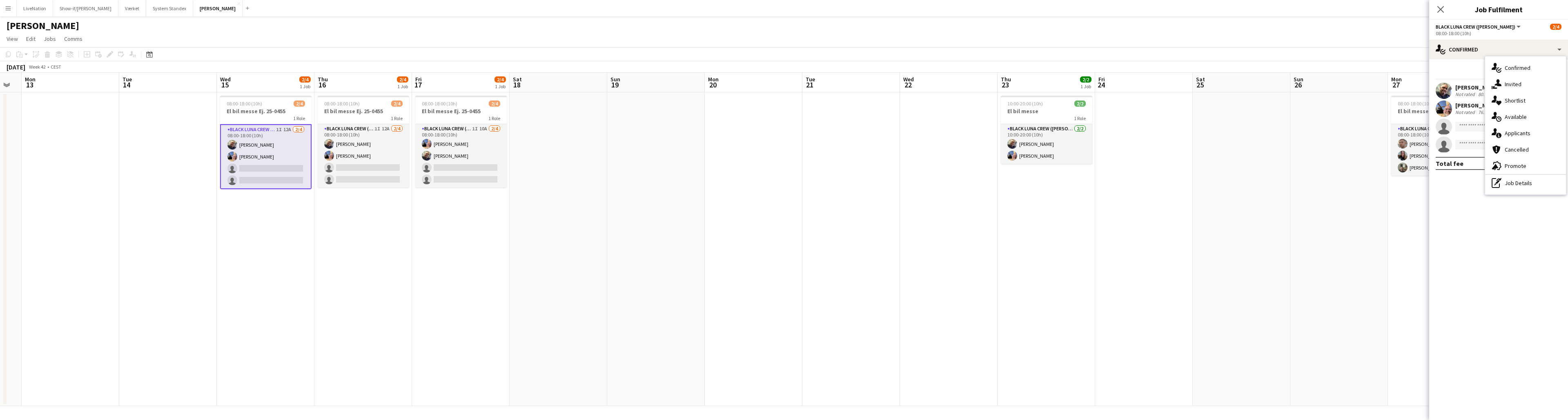
click at [779, 131] on span "Applicants" at bounding box center [1517, 133] width 26 height 7
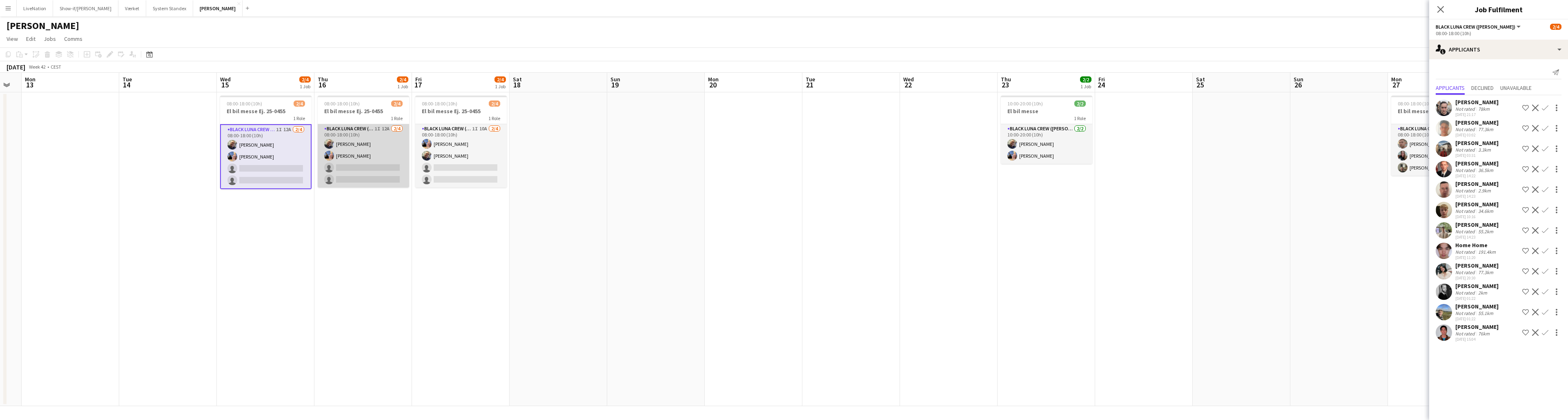
click at [381, 139] on app-card-role "Black Luna Crew ([PERSON_NAME]) 1I 12A [DATE] 08:00-18:00 (10h) [PERSON_NAME] […" at bounding box center [364, 155] width 92 height 64
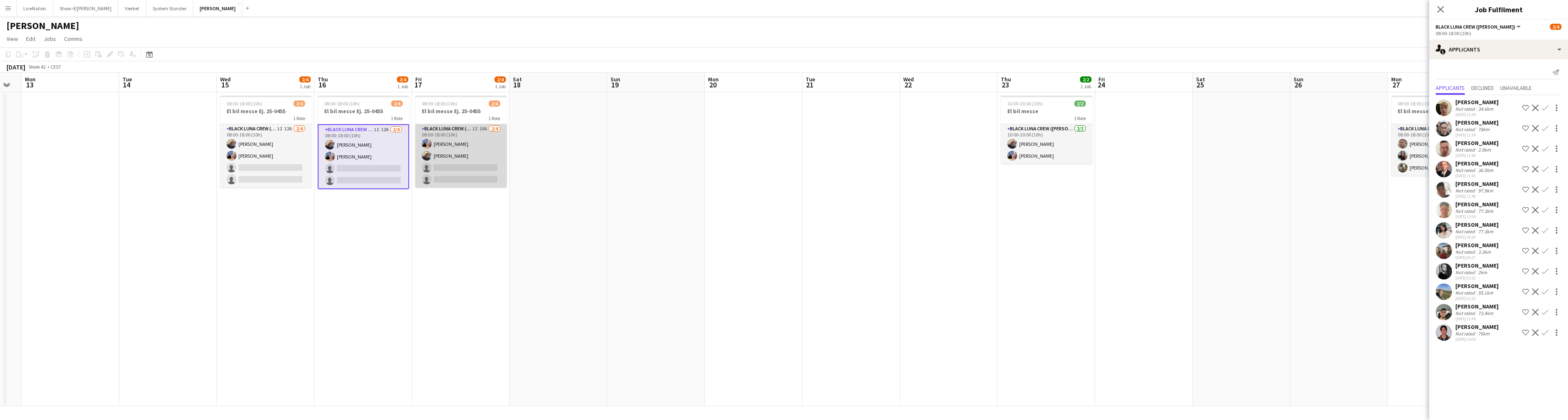
click at [453, 144] on app-card-role "Black Luna Crew ([PERSON_NAME]) 1I 10A [DATE] 08:00-18:00 (10h) [PERSON_NAME] […" at bounding box center [461, 155] width 92 height 64
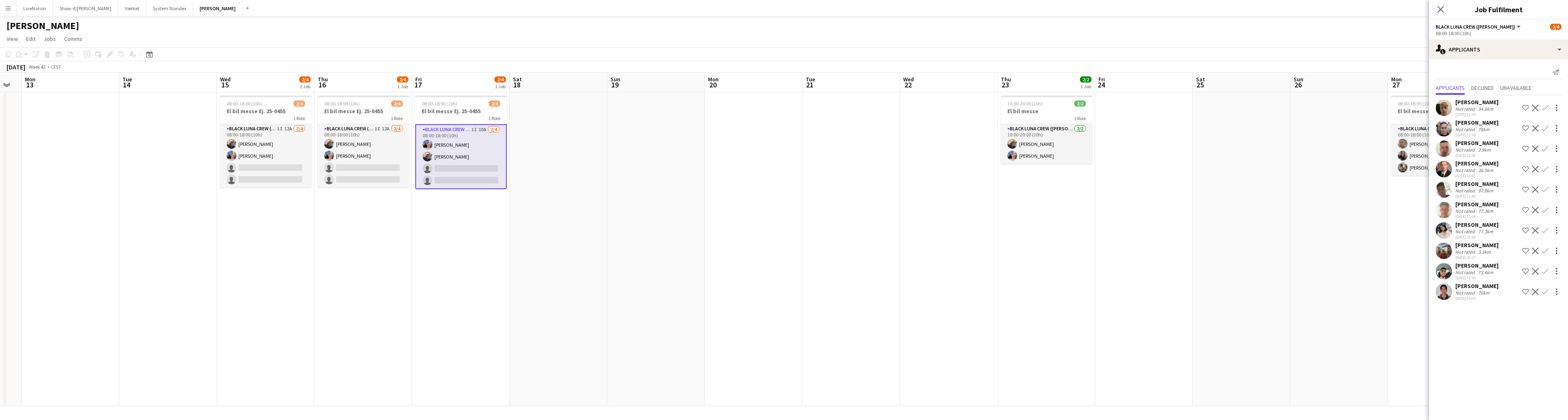
click at [779, 223] on div "[PERSON_NAME]" at bounding box center [1477, 224] width 43 height 7
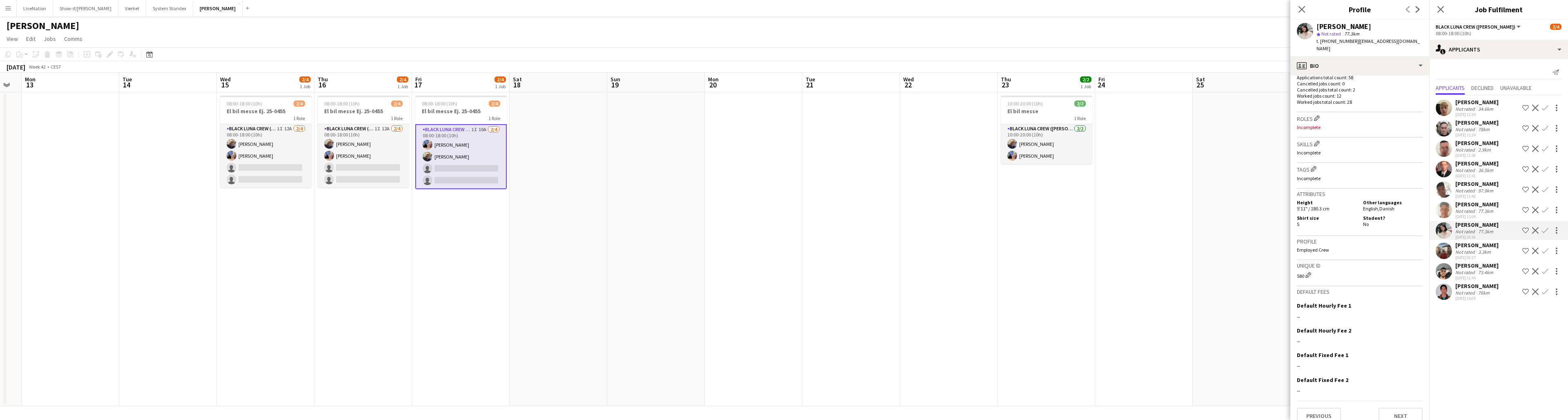
scroll to position [239, 0]
click at [368, 148] on app-card-role "Black Luna Crew ([PERSON_NAME]) 1I 12A [DATE] 08:00-18:00 (10h) [PERSON_NAME] […" at bounding box center [364, 155] width 92 height 64
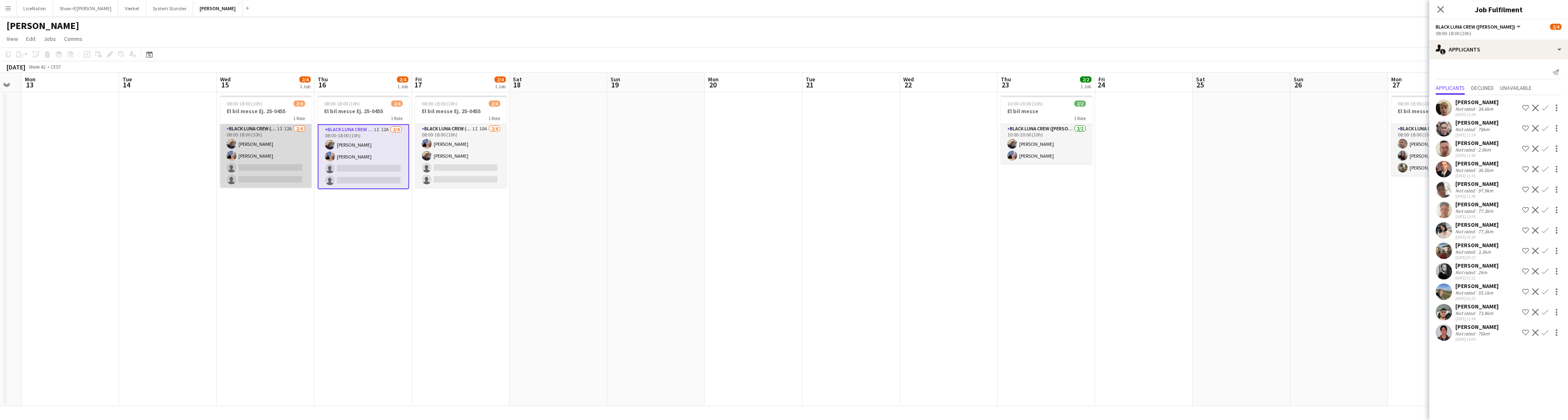
click at [273, 155] on app-card-role "Black Luna Crew ([PERSON_NAME]) 1I 12A [DATE] 08:00-18:00 (10h) [PERSON_NAME] […" at bounding box center [266, 155] width 92 height 64
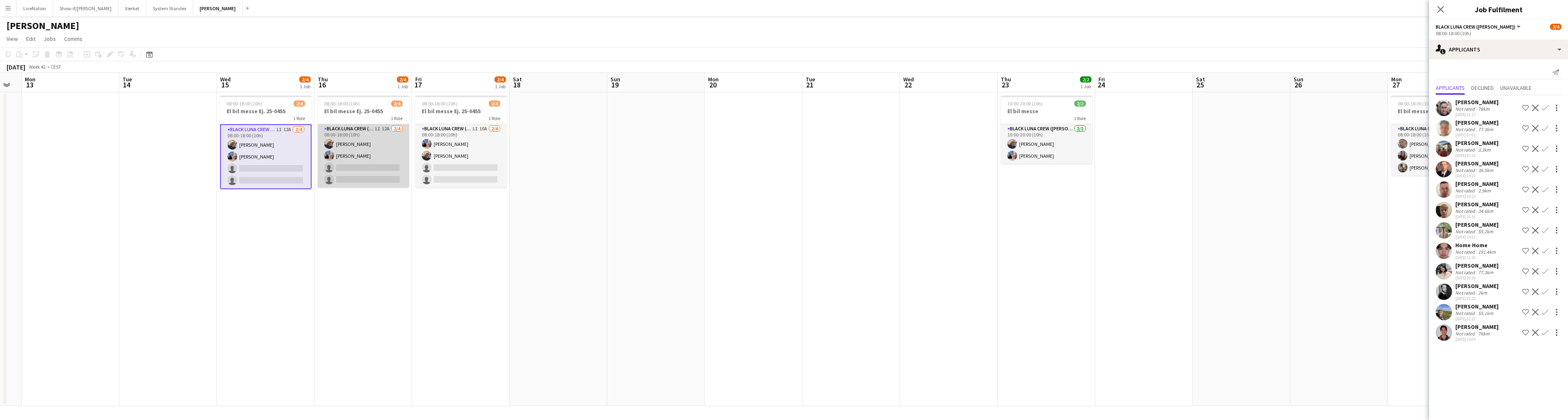
click at [385, 157] on app-card-role "Black Luna Crew ([PERSON_NAME]) 1I 12A [DATE] 08:00-18:00 (10h) [PERSON_NAME] […" at bounding box center [364, 155] width 92 height 64
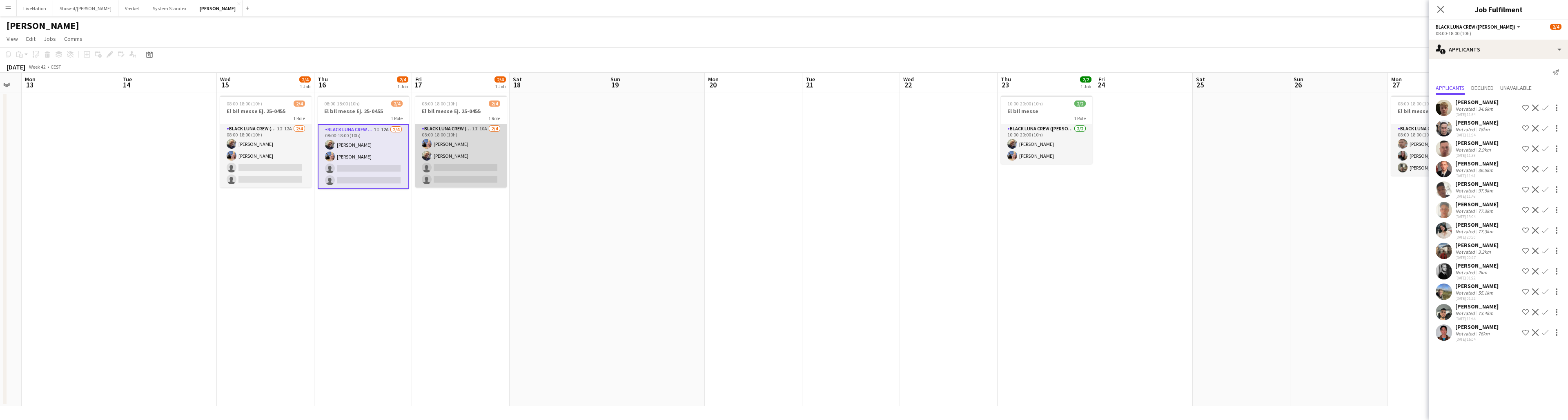
click at [493, 155] on app-card-role "Black Luna Crew ([PERSON_NAME]) 1I 10A [DATE] 08:00-18:00 (10h) [PERSON_NAME] […" at bounding box center [461, 155] width 92 height 64
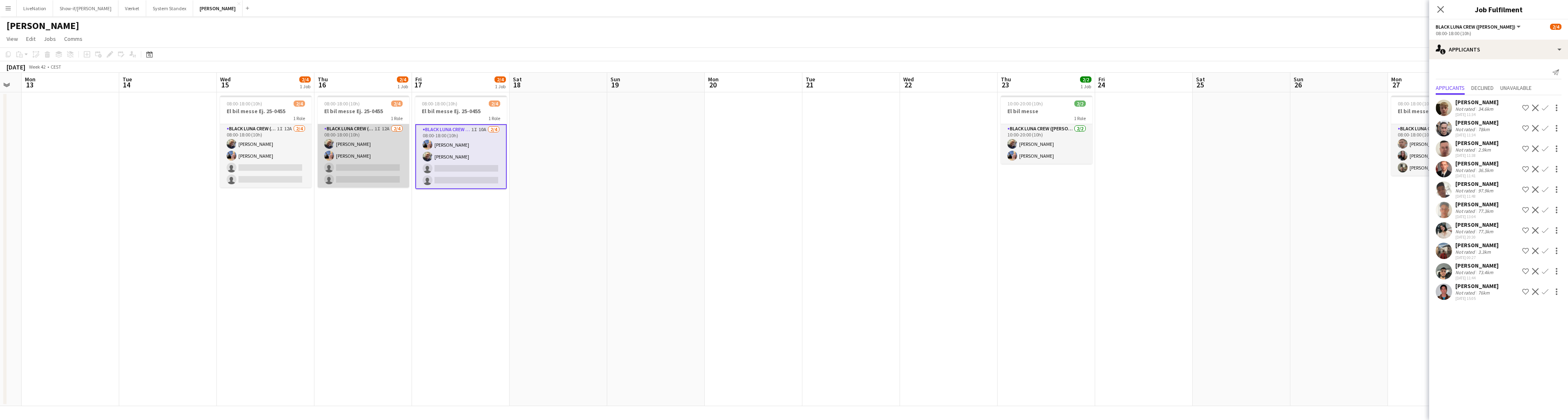
click at [374, 163] on app-card-role "Black Luna Crew ([PERSON_NAME]) 1I 12A [DATE] 08:00-18:00 (10h) [PERSON_NAME] […" at bounding box center [364, 155] width 92 height 64
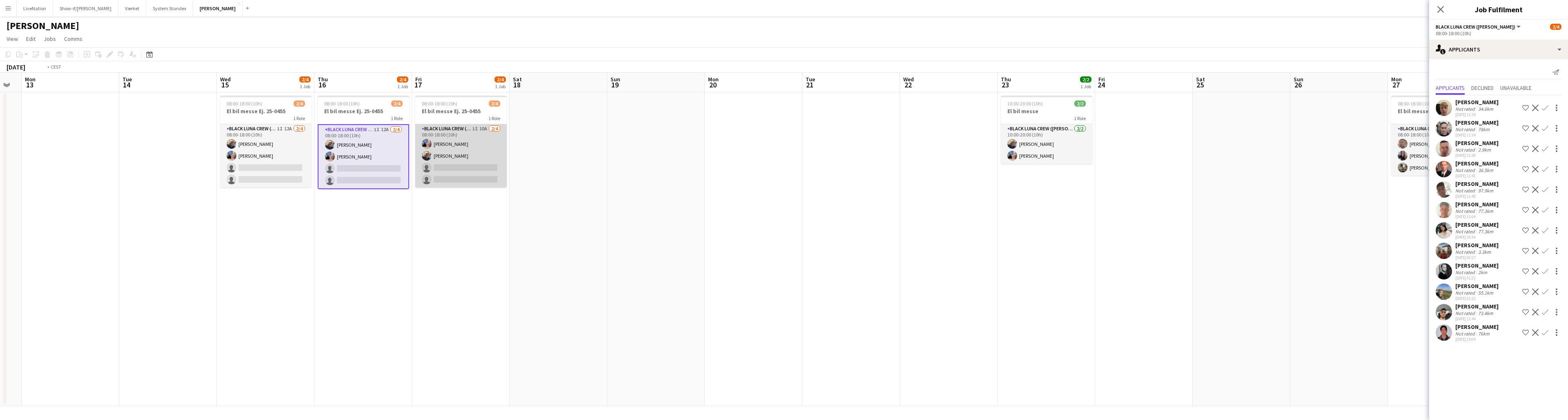
click at [455, 166] on app-card-role "Black Luna Crew ([PERSON_NAME]) 1I 10A [DATE] 08:00-18:00 (10h) [PERSON_NAME] […" at bounding box center [461, 155] width 92 height 64
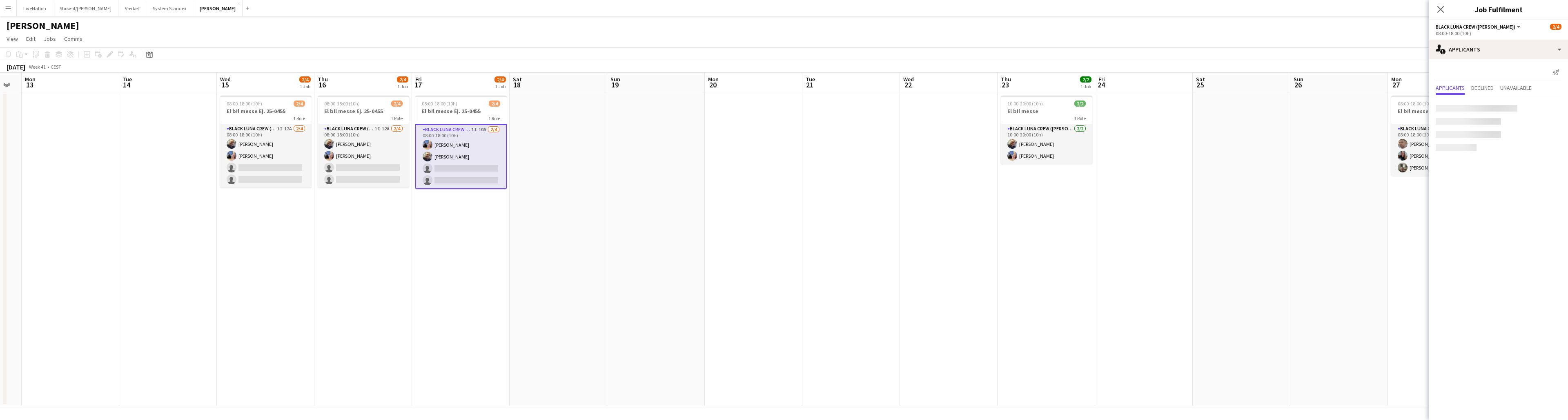
scroll to position [0, 174]
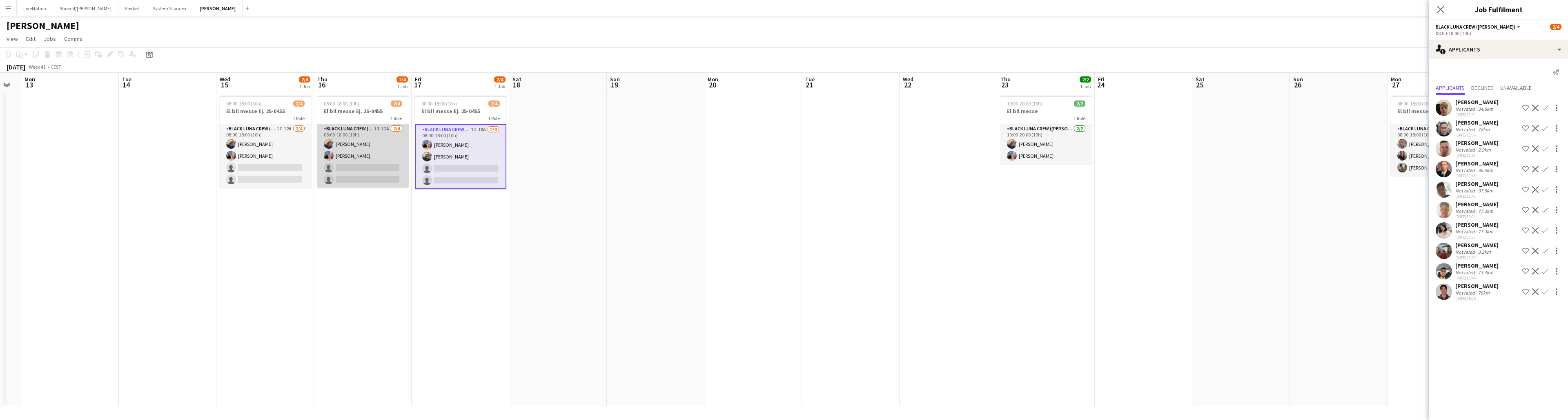
click at [403, 170] on app-card-role "Black Luna Crew ([PERSON_NAME]) 1I 12A [DATE] 08:00-18:00 (10h) [PERSON_NAME] […" at bounding box center [363, 155] width 92 height 64
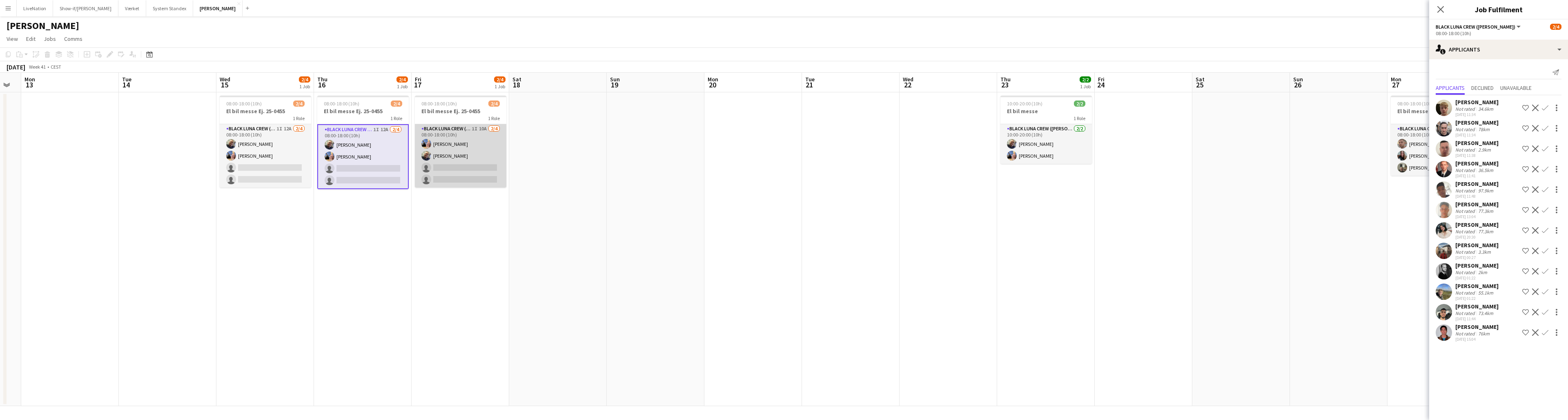
click at [442, 172] on app-card-role "Black Luna Crew ([PERSON_NAME]) 1I 10A [DATE] 08:00-18:00 (10h) [PERSON_NAME] […" at bounding box center [461, 155] width 92 height 64
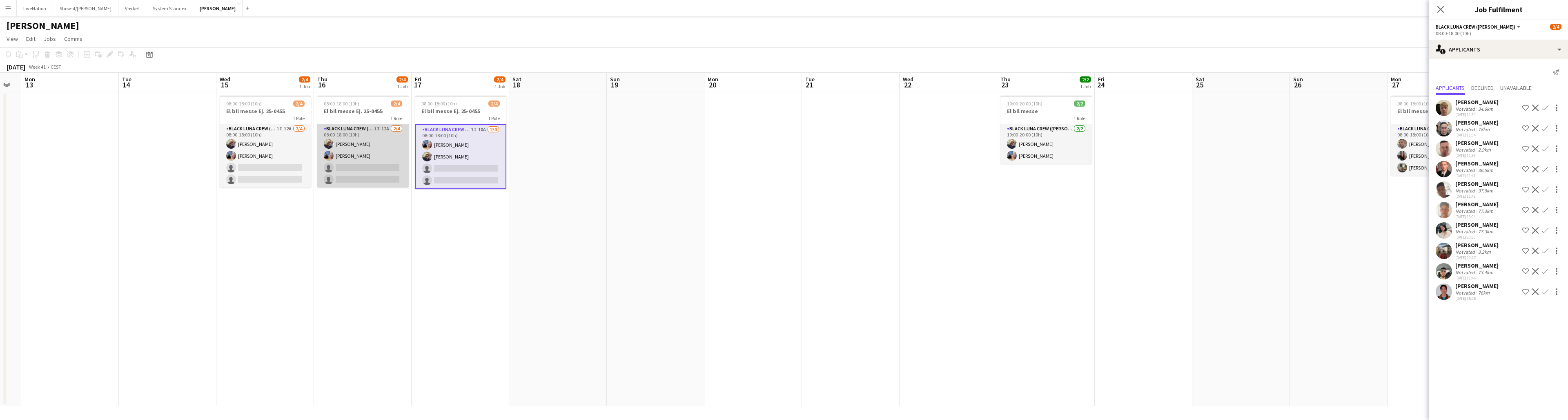
click at [383, 175] on app-card-role "Black Luna Crew ([PERSON_NAME]) 1I 12A [DATE] 08:00-18:00 (10h) [PERSON_NAME] […" at bounding box center [363, 155] width 92 height 64
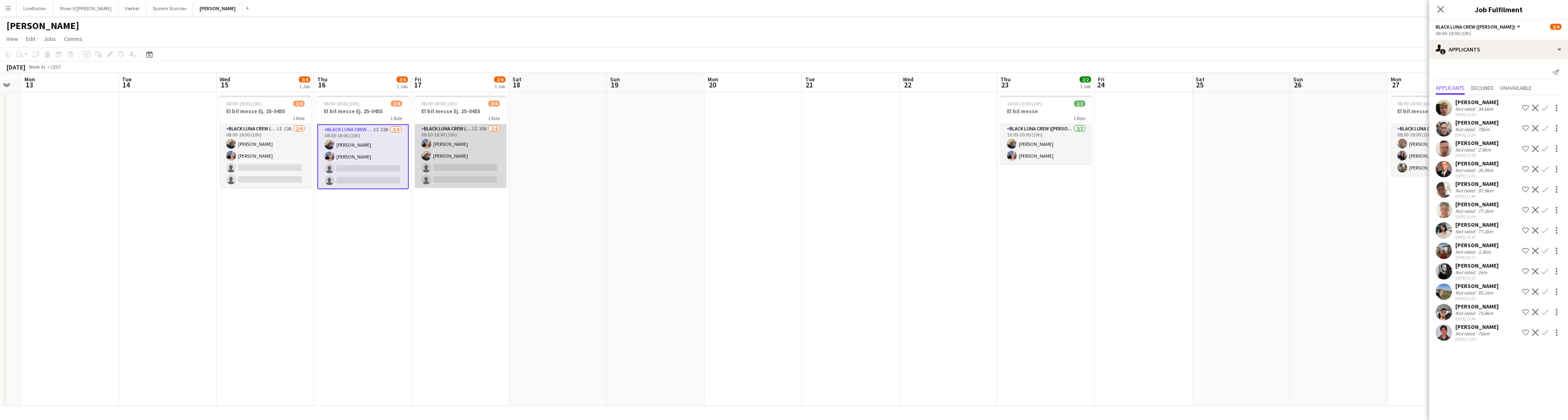
scroll to position [0, 174]
click at [420, 177] on app-card-role "Black Luna Crew ([PERSON_NAME]) 1I 10A [DATE] 08:00-18:00 (10h) [PERSON_NAME] […" at bounding box center [461, 155] width 92 height 64
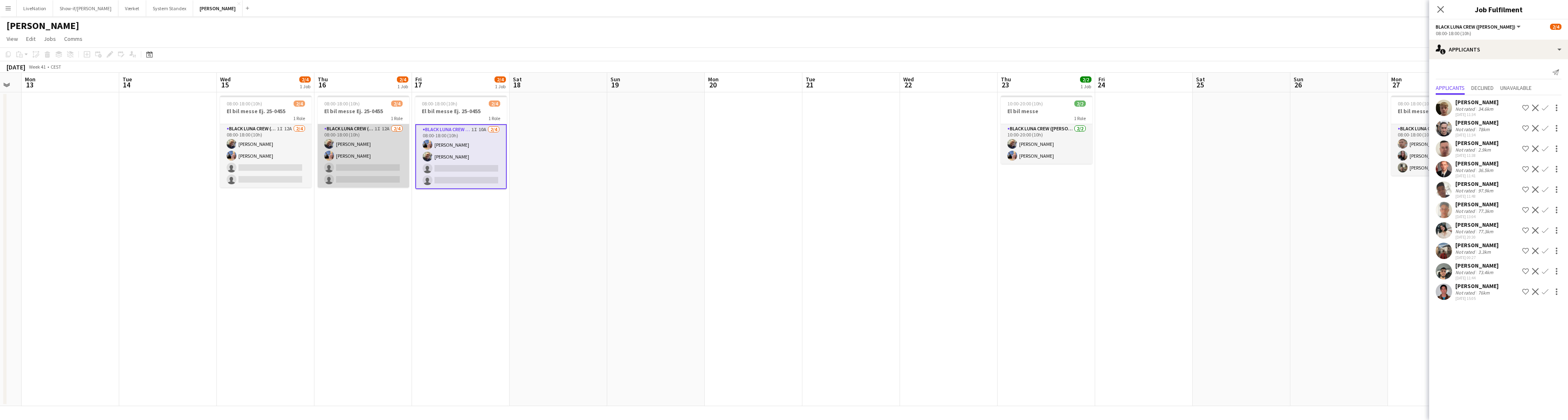
click at [381, 178] on app-card-role "Black Luna Crew ([PERSON_NAME]) 1I 12A [DATE] 08:00-18:00 (10h) [PERSON_NAME] […" at bounding box center [364, 155] width 92 height 64
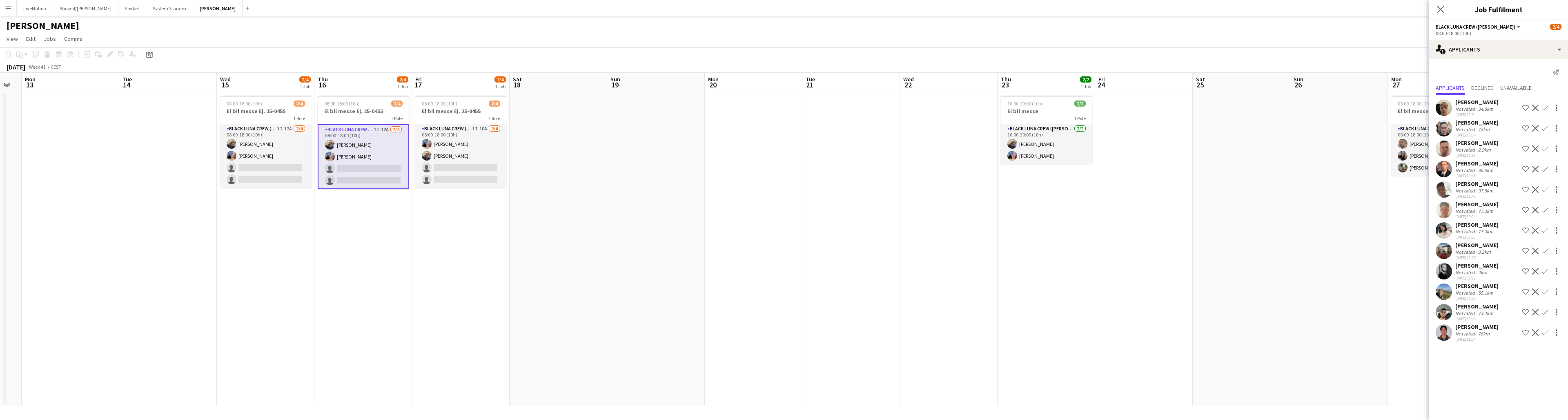
click at [363, 166] on app-card-role "Black Luna Crew ([PERSON_NAME]) 1I 12A [DATE] 08:00-18:00 (10h) [PERSON_NAME] […" at bounding box center [364, 156] width 92 height 65
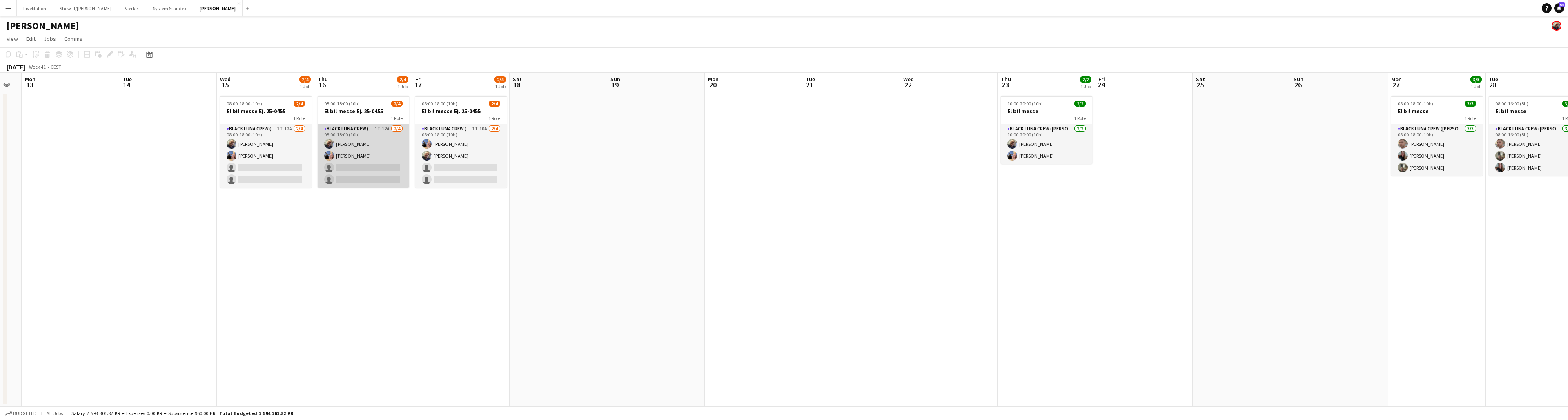
click at [380, 132] on app-card-role "Black Luna Crew ([PERSON_NAME]) 1I 12A [DATE] 08:00-18:00 (10h) [PERSON_NAME] […" at bounding box center [364, 155] width 92 height 64
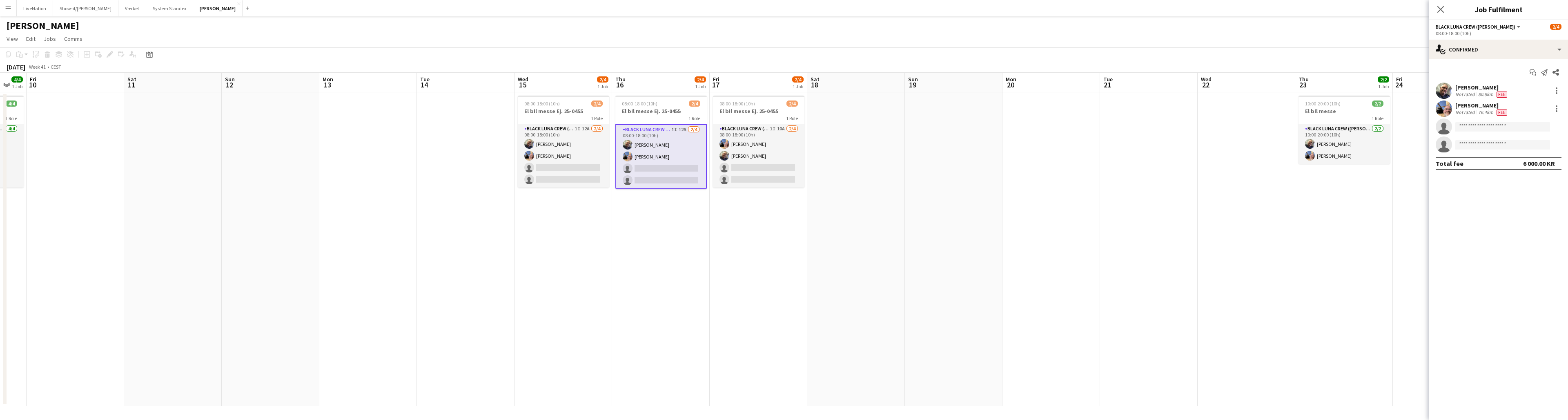
drag, startPoint x: 374, startPoint y: 111, endPoint x: 367, endPoint y: 117, distance: 9.2
click at [578, 112] on app-calendar-viewport "Wed 8 4/4 1 Job Thu 9 4/4 1 Job Fri 10 Sat 11 Sun 12 Mon 13 Tue 14 Wed 15 2/4 1…" at bounding box center [784, 239] width 1568 height 333
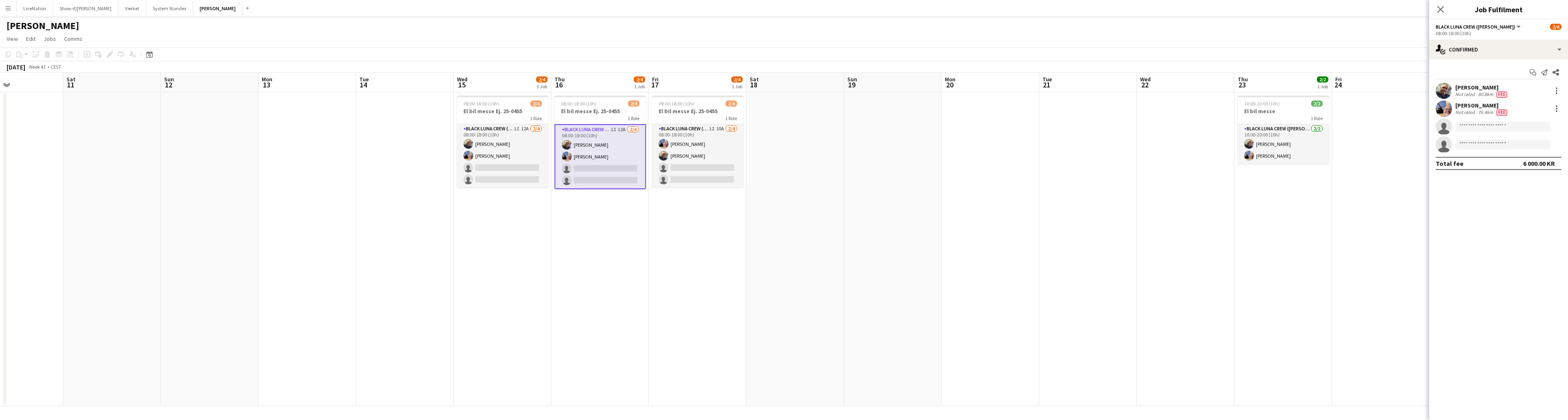
drag, startPoint x: 354, startPoint y: 115, endPoint x: 501, endPoint y: 126, distance: 147.4
click at [561, 123] on app-calendar-viewport "Wed 8 4/4 1 Job Thu 9 4/4 1 Job Fri 10 Sat 11 Sun 12 Mon 13 Tue 14 Wed 15 2/4 1…" at bounding box center [784, 239] width 1568 height 333
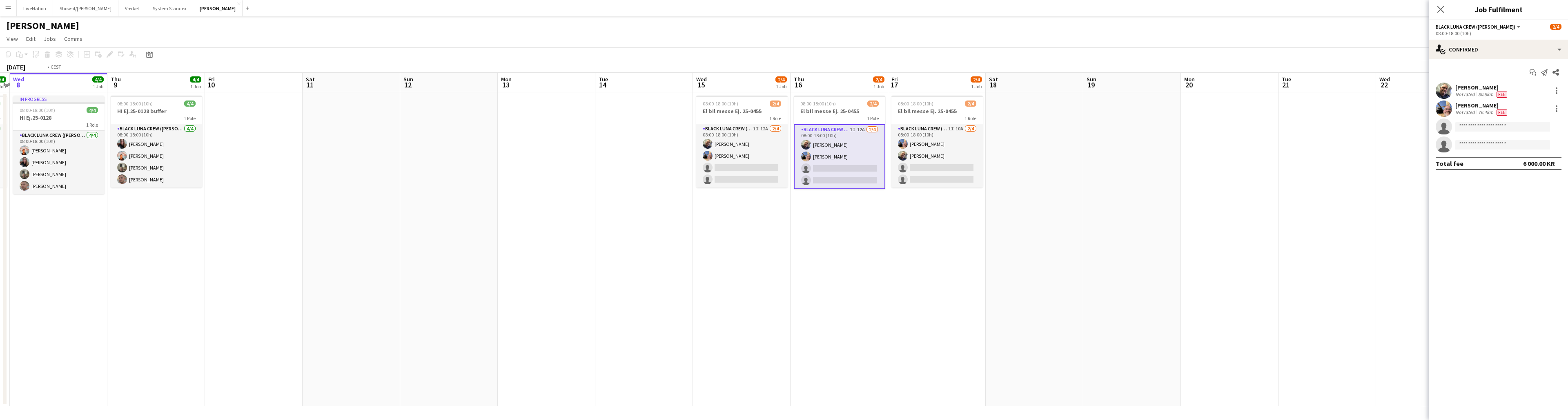
drag, startPoint x: 444, startPoint y: 126, endPoint x: 636, endPoint y: 134, distance: 192.2
click at [680, 131] on app-calendar-viewport "Mon 6 4/4 1 Job Tue 7 4/4 1 Job Wed 8 4/4 1 Job Thu 9 4/4 1 Job Fri 10 Sat 11 S…" at bounding box center [784, 239] width 1568 height 333
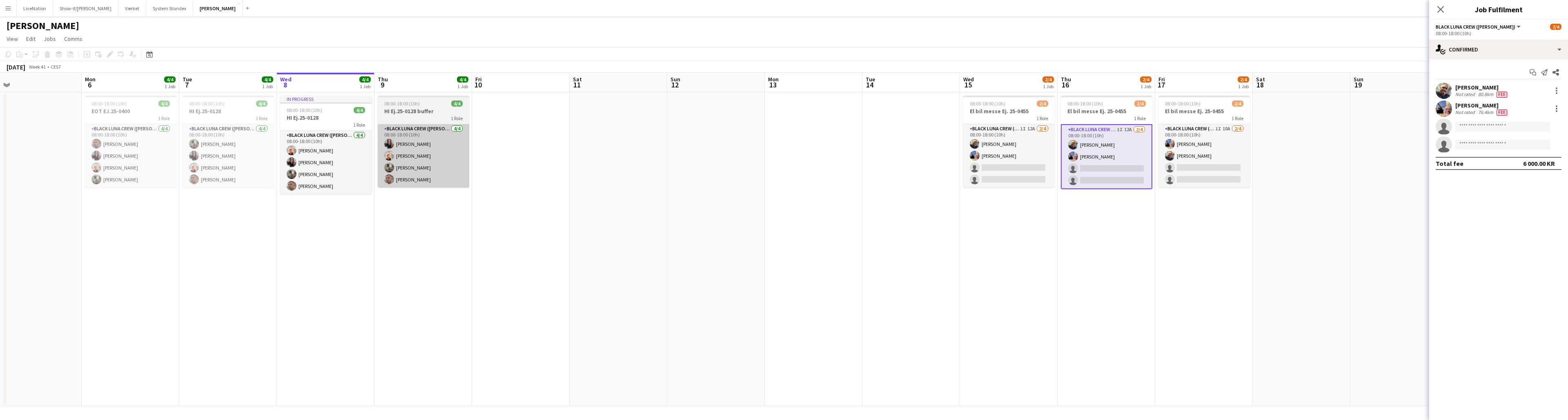
drag, startPoint x: 475, startPoint y: 131, endPoint x: 699, endPoint y: 130, distance: 224.0
click at [698, 130] on app-calendar-viewport "Fri 3 Sat 4 Sun 5 Mon 6 4/4 1 Job Tue 7 4/4 1 Job Wed 8 4/4 1 Job Thu 9 4/4 1 J…" at bounding box center [784, 239] width 1568 height 333
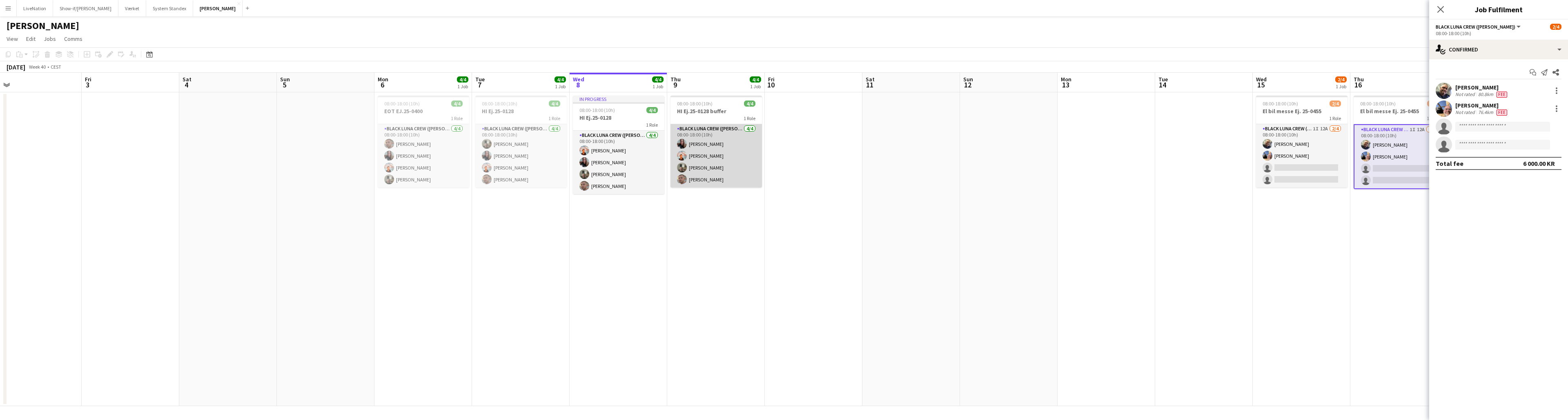
scroll to position [0, 214]
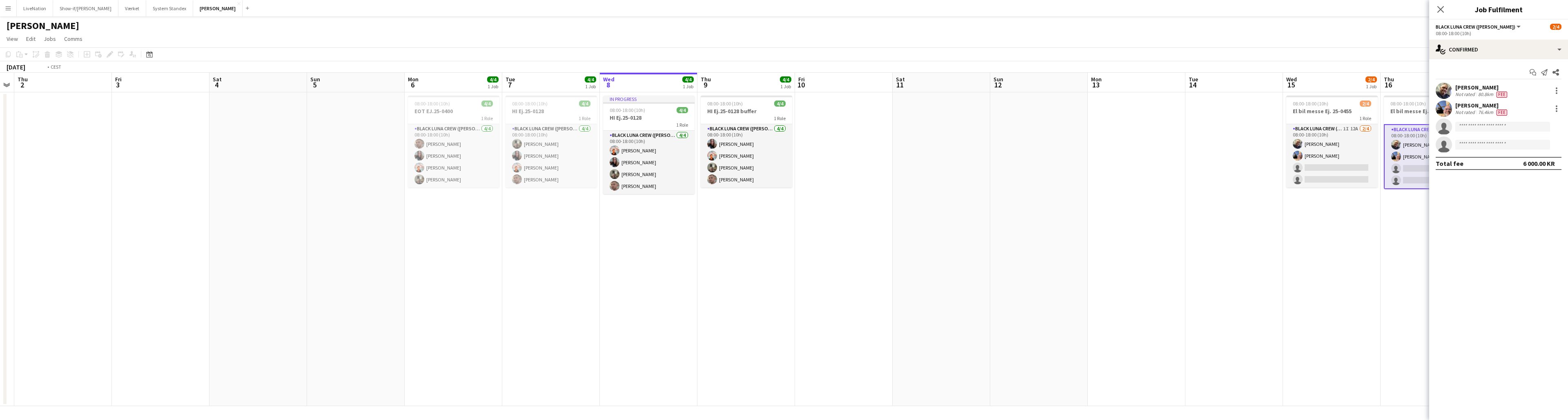
drag, startPoint x: 533, startPoint y: 115, endPoint x: 659, endPoint y: 111, distance: 126.1
click at [779, 96] on app-calendar-viewport "Tue 30 Wed 1 Thu 2 Fri 3 Sat 4 Sun 5 Mon 6 4/4 1 Job Tue 7 4/4 1 Job Wed 8 4/4 …" at bounding box center [784, 239] width 1568 height 333
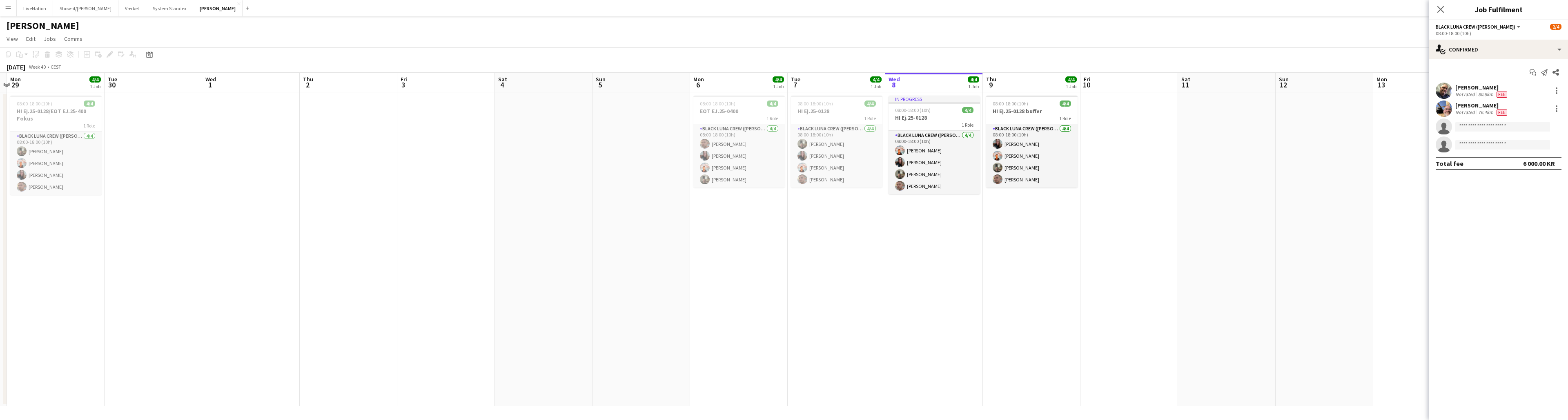
drag, startPoint x: 635, startPoint y: 110, endPoint x: 815, endPoint y: 107, distance: 180.0
click at [779, 100] on app-calendar-viewport "Sat 27 Sun 28 Mon 29 4/4 1 Job Tue 30 Wed 1 Thu 2 Fri 3 Sat 4 Sun 5 Mon 6 4/4 1…" at bounding box center [784, 239] width 1568 height 333
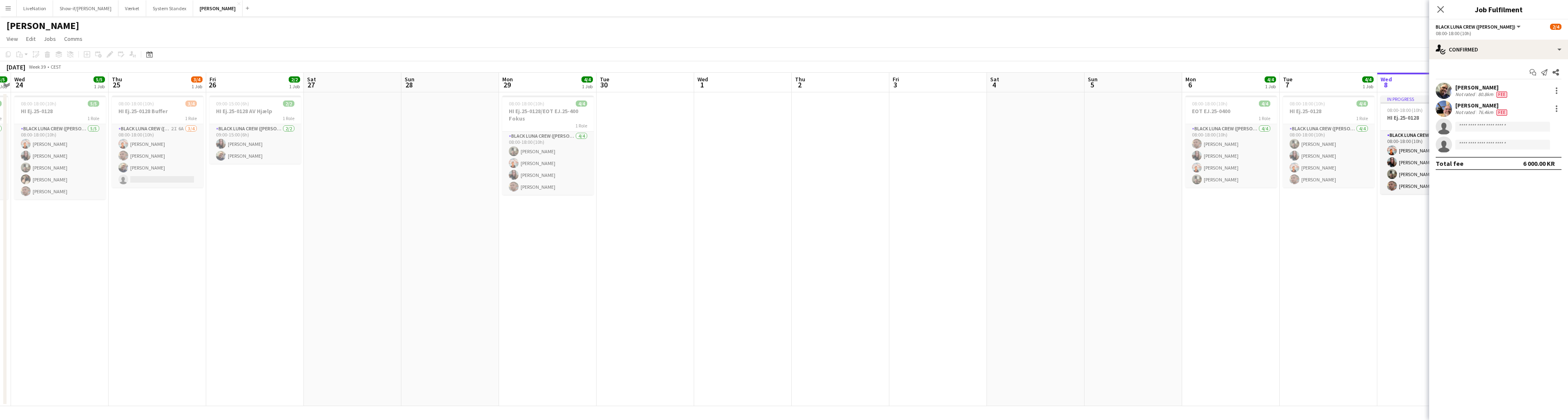
drag, startPoint x: 792, startPoint y: 107, endPoint x: 847, endPoint y: 110, distance: 55.1
click at [779, 104] on app-calendar-viewport "Mon 22 Tue 23 5/5 1 Job Wed 24 5/5 1 Job Thu 25 3/4 1 Job Fri 26 2/2 1 Job Sat …" at bounding box center [784, 239] width 1568 height 333
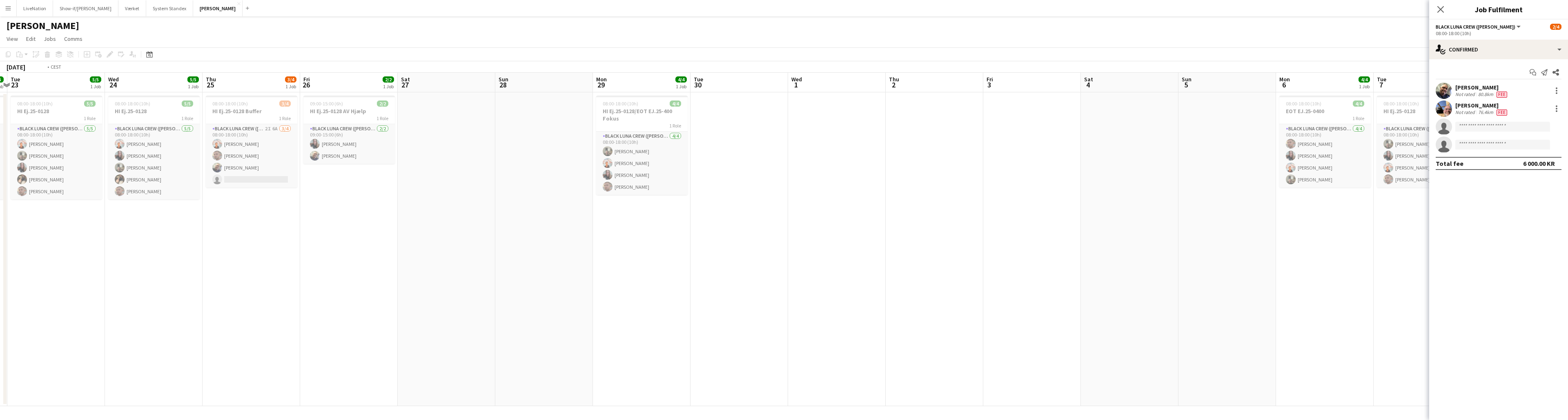
drag, startPoint x: 722, startPoint y: 112, endPoint x: 951, endPoint y: 106, distance: 229.1
click at [779, 102] on app-calendar-viewport "Sun 21 Mon 22 5/5 1 Job Tue 23 5/5 1 Job Wed 24 5/5 1 Job Thu 25 3/4 1 Job Fri …" at bounding box center [784, 239] width 1568 height 333
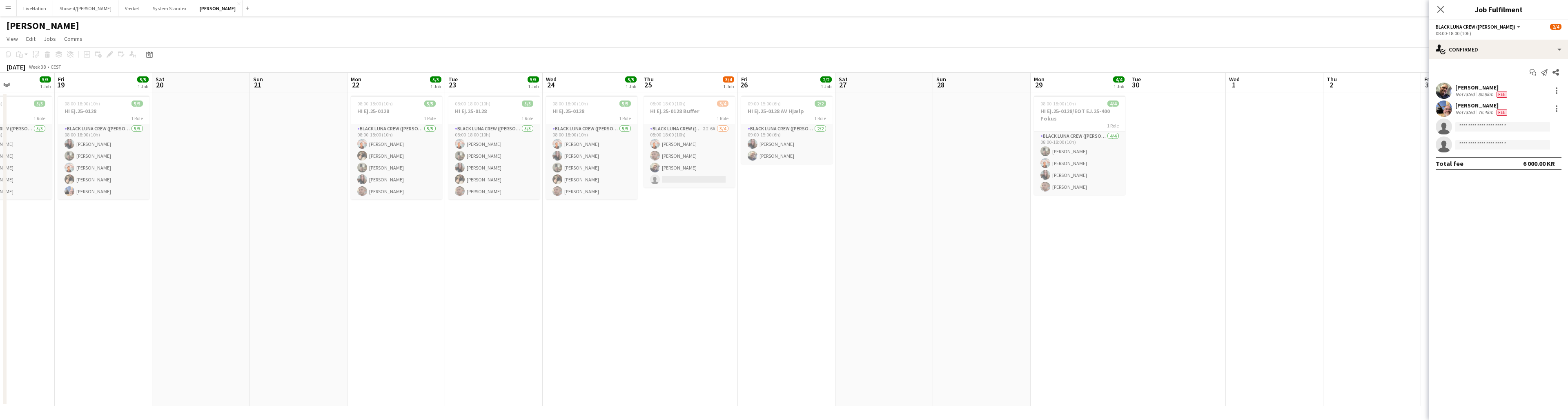
drag, startPoint x: 727, startPoint y: 116, endPoint x: 916, endPoint y: 115, distance: 189.0
click at [779, 111] on app-calendar-viewport "Tue 16 Wed 17 Thu 18 5/5 1 Job Fri 19 5/5 1 Job Sat 20 Sun 21 Mon 22 5/5 1 Job …" at bounding box center [784, 239] width 1568 height 333
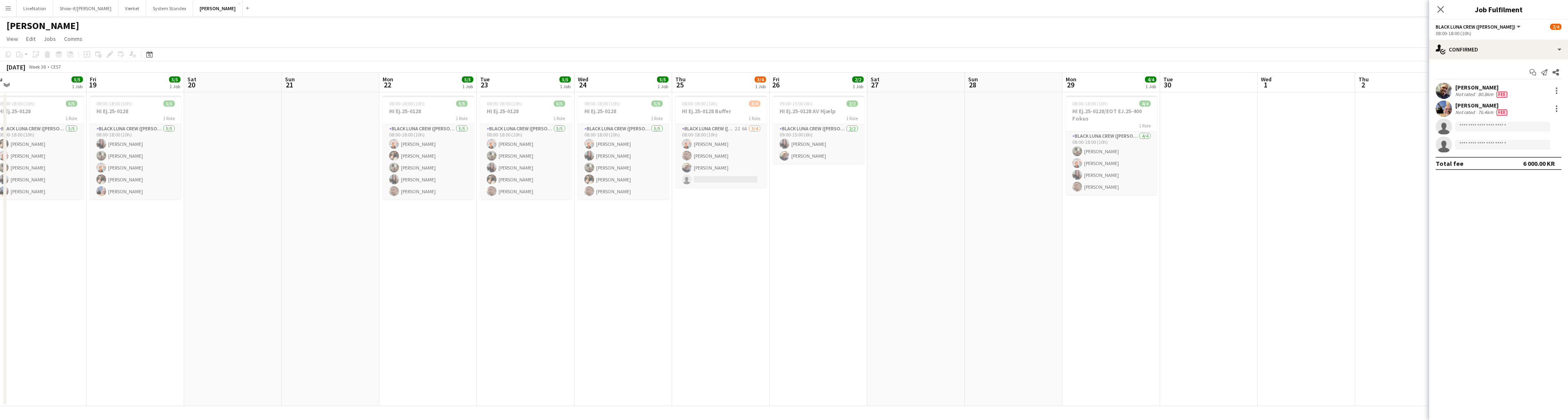
drag, startPoint x: 797, startPoint y: 123, endPoint x: 1098, endPoint y: 110, distance: 301.3
click at [779, 109] on app-calendar-viewport "Tue 16 4/5 1 Job Wed 17 5/5 1 Job Thu 18 5/5 1 Job Fri 19 5/5 1 Job Sat 20 Sun …" at bounding box center [784, 239] width 1568 height 333
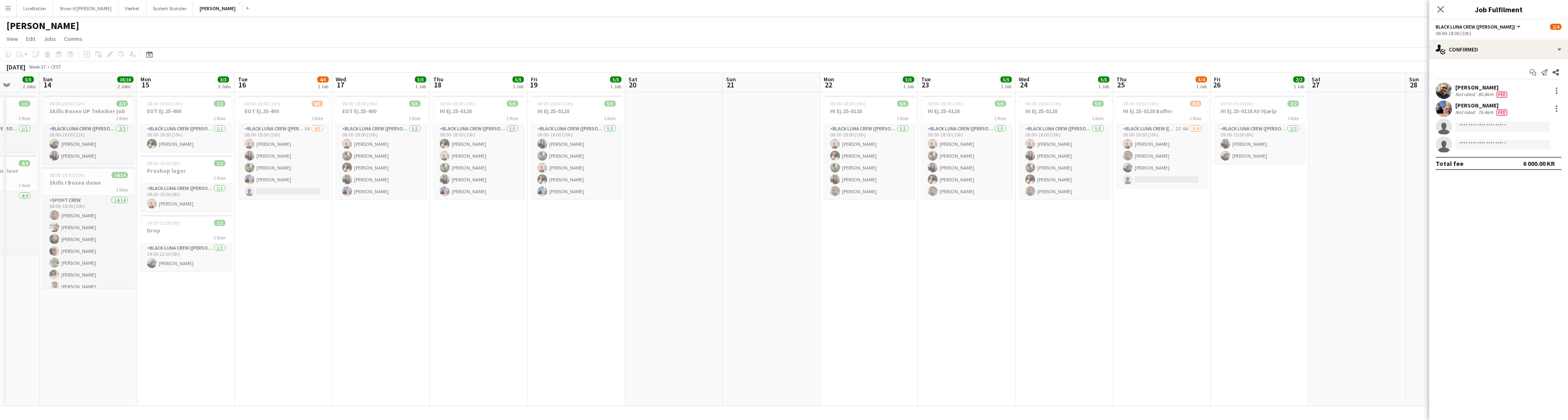
drag, startPoint x: 859, startPoint y: 125, endPoint x: 1196, endPoint y: 109, distance: 337.4
click at [779, 109] on app-calendar-viewport "Fri 12 Sat 13 5/5 2 Jobs Sun 14 16/16 2 Jobs Mon 15 3/3 3 Jobs Tue 16 4/5 1 Job…" at bounding box center [784, 239] width 1568 height 333
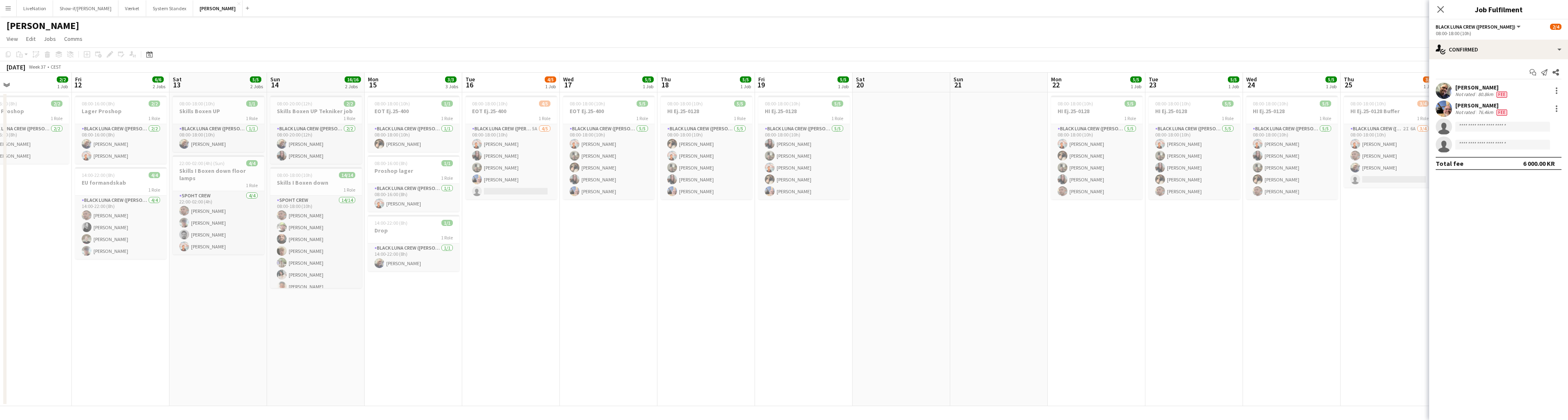
drag, startPoint x: 960, startPoint y: 123, endPoint x: 1130, endPoint y: 119, distance: 170.0
click at [779, 115] on app-calendar-viewport "Tue 9 3/3 2 Jobs Wed 10 2/2 1 Job Thu 11 2/2 1 Job Fri 12 6/6 2 Jobs Sat 13 5/5…" at bounding box center [784, 239] width 1568 height 333
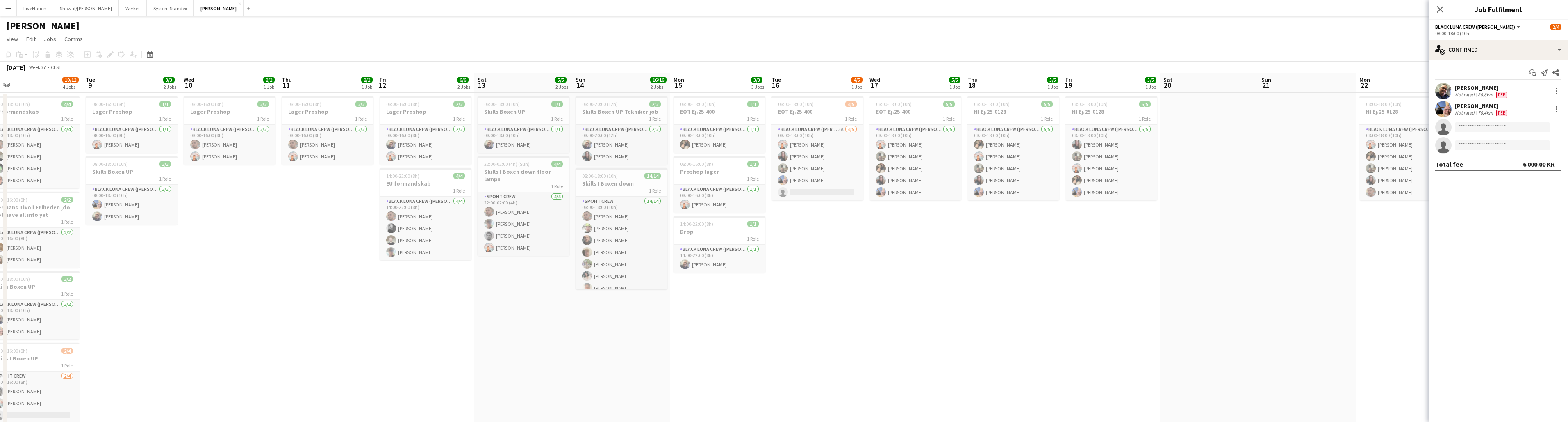
scroll to position [0, 206]
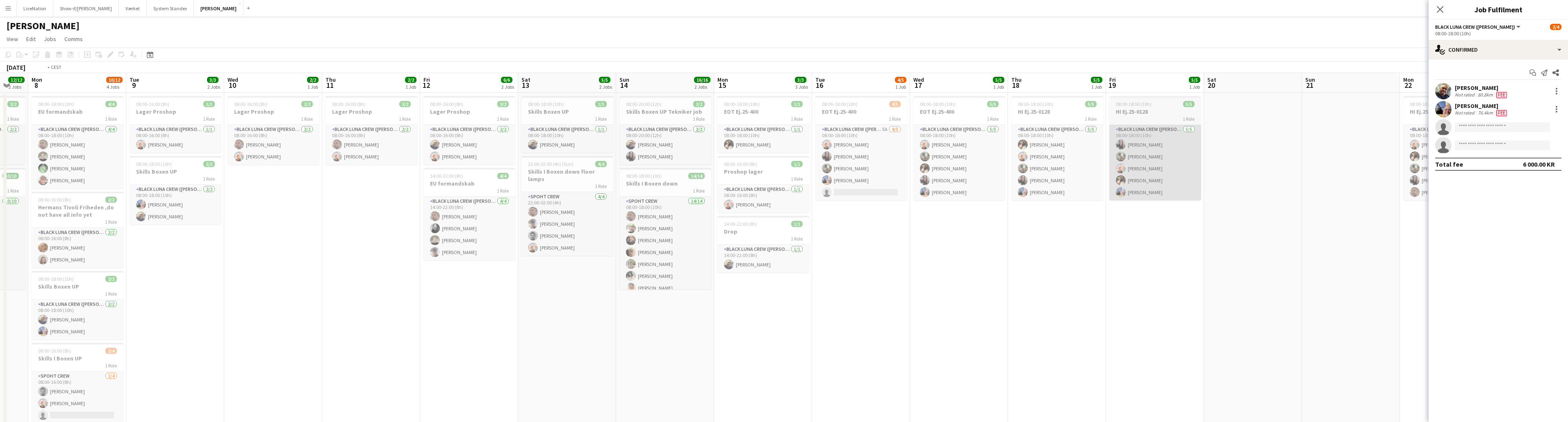
drag, startPoint x: 1042, startPoint y: 136, endPoint x: 1207, endPoint y: 129, distance: 165.1
click at [782, 129] on app-calendar-viewport "Sat 6 11/12 2 Jobs Sun 7 12/12 2 Jobs Mon 8 10/12 4 Jobs Tue 9 3/3 2 Jobs Wed 1…" at bounding box center [784, 263] width 1568 height 381
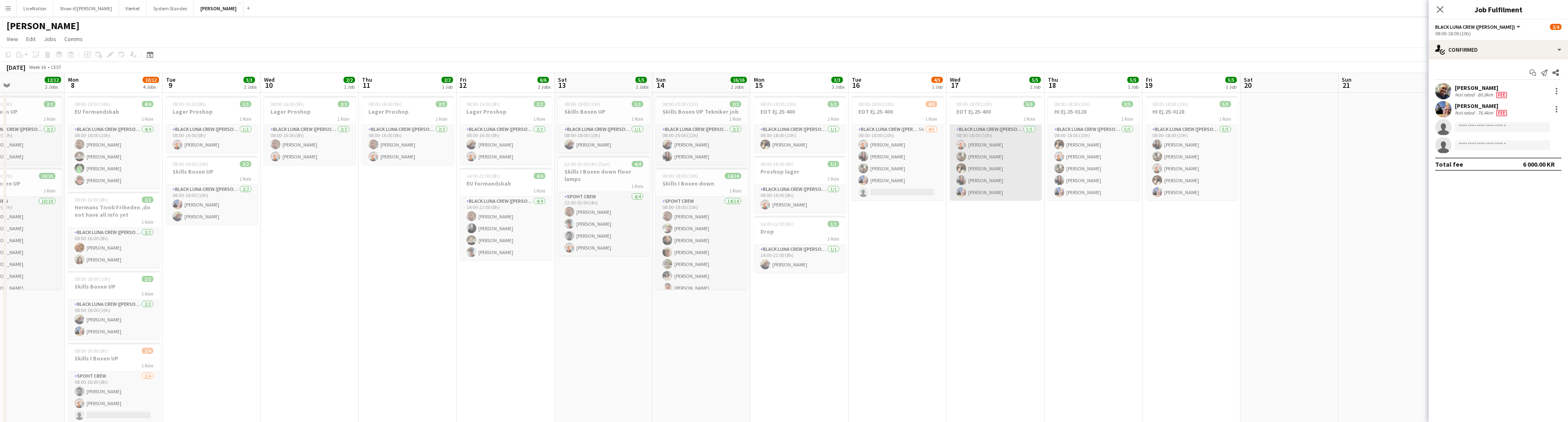
drag, startPoint x: 1158, startPoint y: 140, endPoint x: 1117, endPoint y: 141, distance: 41.0
click at [782, 141] on app-calendar-viewport "Fri 5 Sat 6 11/12 2 Jobs Sun 7 12/12 2 Jobs Mon 8 10/12 4 Jobs Tue 9 3/3 2 Jobs…" at bounding box center [784, 263] width 1568 height 381
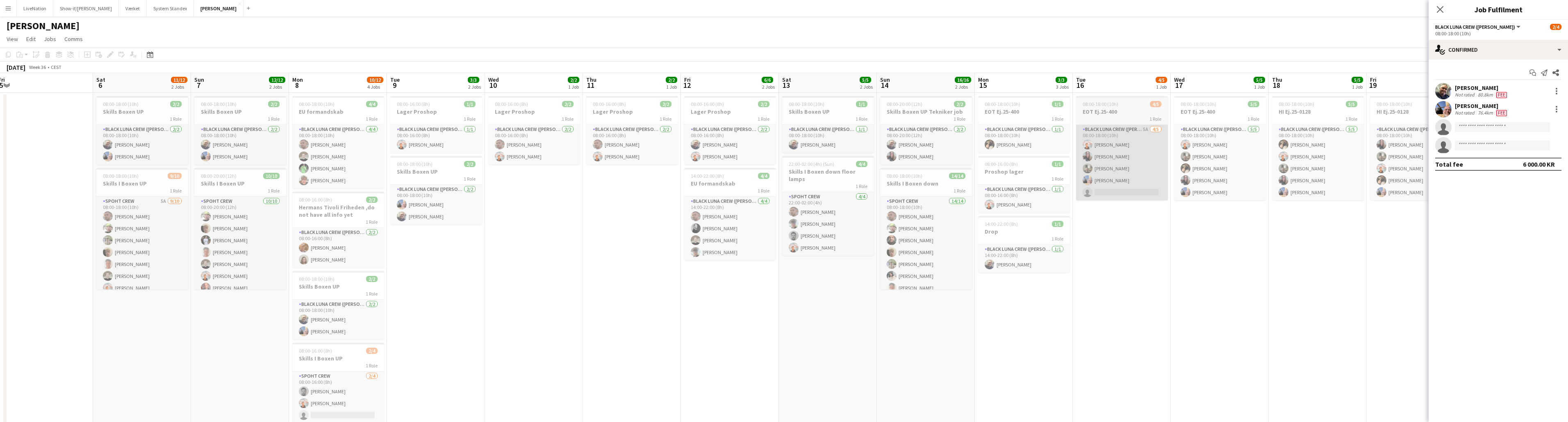
drag, startPoint x: 1124, startPoint y: 136, endPoint x: 1128, endPoint y: 136, distance: 4.0
click at [782, 133] on app-calendar-viewport "Wed 3 Thu 4 1/1 1 Job Fri 5 Sat 6 11/12 2 Jobs Sun 7 12/12 2 Jobs Mon 8 10/12 4…" at bounding box center [784, 263] width 1568 height 381
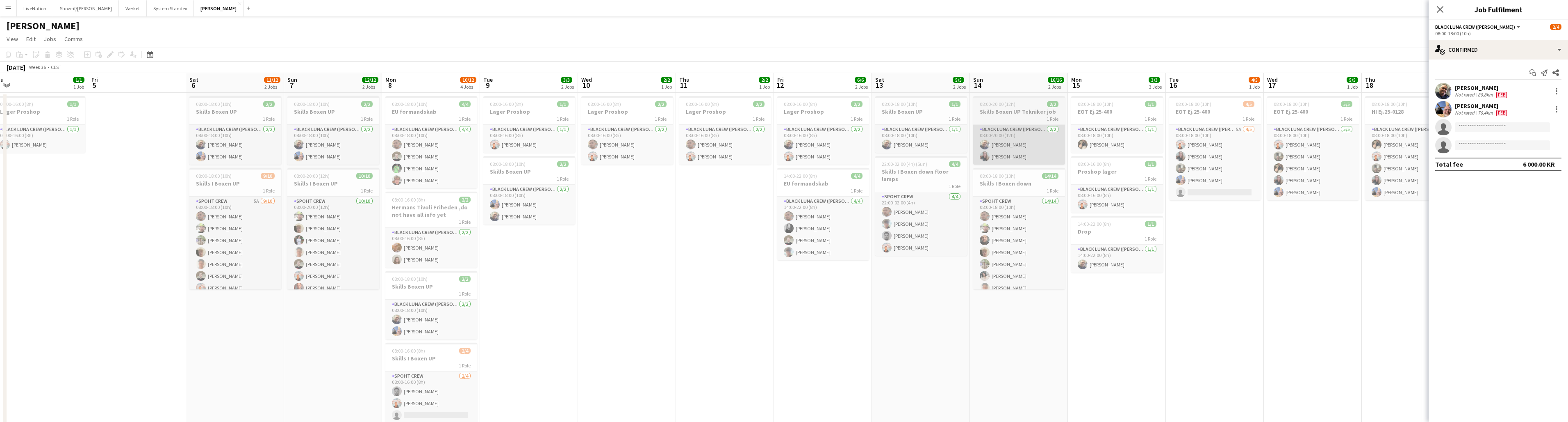
drag, startPoint x: 1065, startPoint y: 140, endPoint x: 1156, endPoint y: 136, distance: 91.1
click at [782, 132] on app-calendar-viewport "Tue 2 Wed 3 2/2 2 Jobs Thu 4 1/1 1 Job Fri 5 Sat 6 11/12 2 Jobs Sun 7 12/12 2 J…" at bounding box center [784, 263] width 1568 height 381
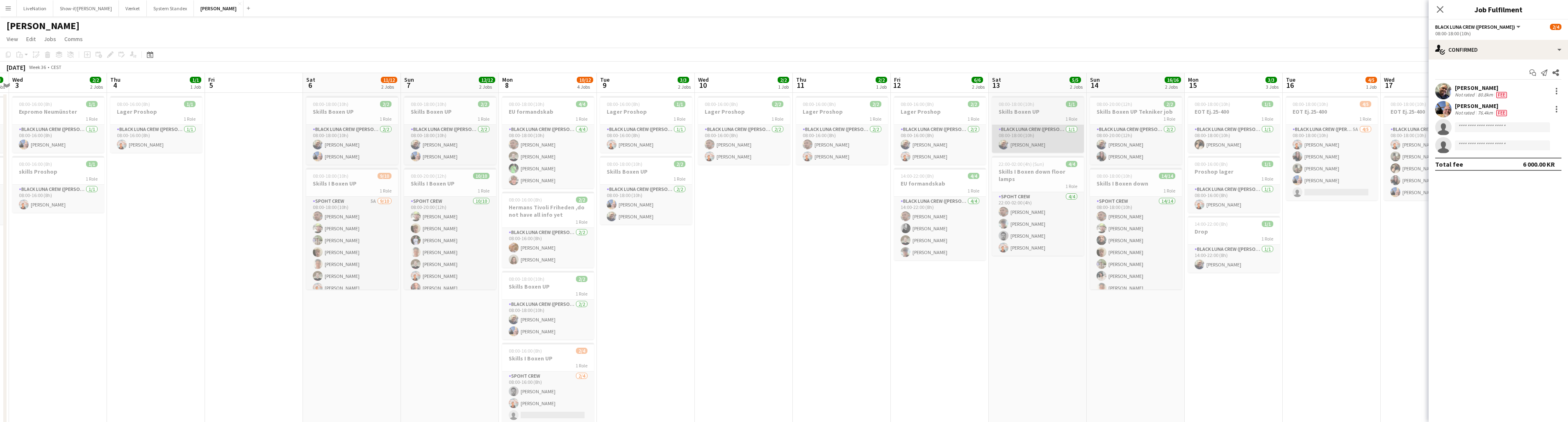
drag, startPoint x: 1046, startPoint y: 144, endPoint x: 1157, endPoint y: 134, distance: 111.4
click at [782, 132] on app-calendar-viewport "Mon 1 2/2 2 Jobs Tue 2 3/3 2 Jobs Wed 3 2/2 2 Jobs Thu 4 1/1 1 Job Fri 5 Sat 6 …" at bounding box center [784, 263] width 1568 height 381
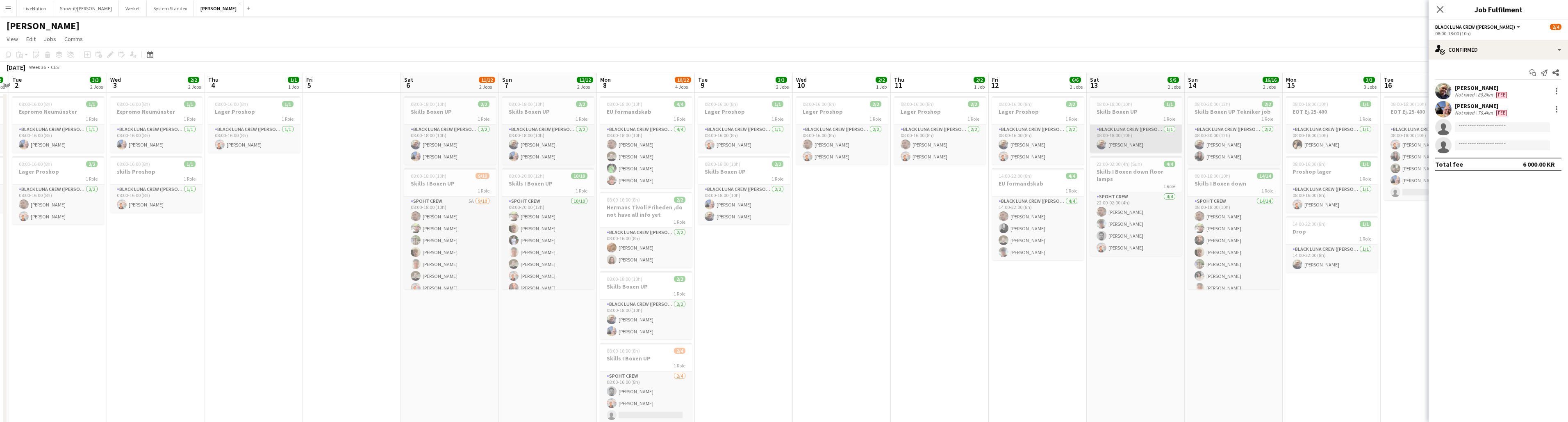
scroll to position [0, 188]
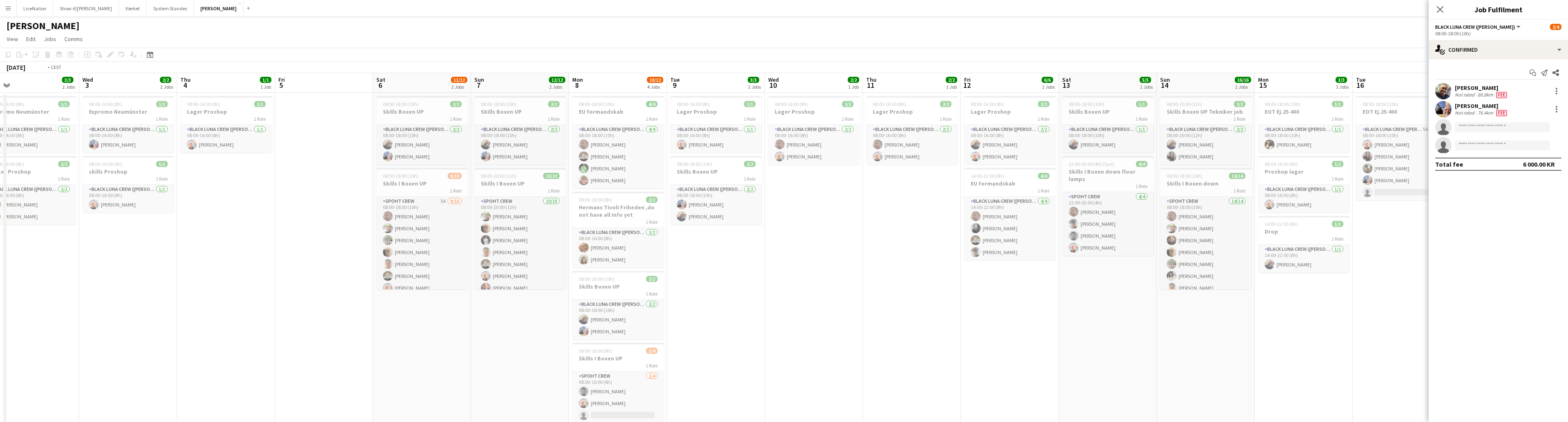
drag, startPoint x: 867, startPoint y: 141, endPoint x: 1129, endPoint y: 130, distance: 262.2
click at [782, 130] on app-calendar-viewport "Sun 31 2/2 1 Job Mon 1 2/2 2 Jobs Tue 2 3/3 2 Jobs Wed 3 2/2 2 Jobs Thu 4 1/1 1…" at bounding box center [784, 263] width 1568 height 381
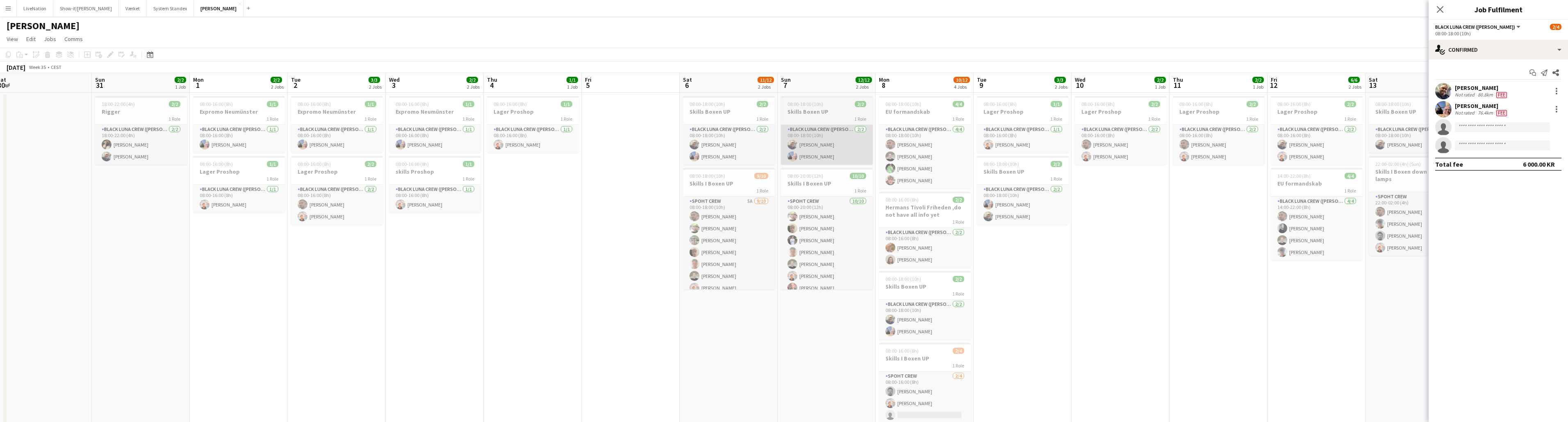
drag, startPoint x: 909, startPoint y: 150, endPoint x: 1072, endPoint y: 136, distance: 163.6
click at [782, 130] on app-calendar-viewport "Thu 28 5/5 1 Job Fri 29 Sat 30 Sun 31 2/2 1 Job Mon 1 2/2 2 Jobs Tue 2 3/3 2 Jo…" at bounding box center [784, 263] width 1568 height 381
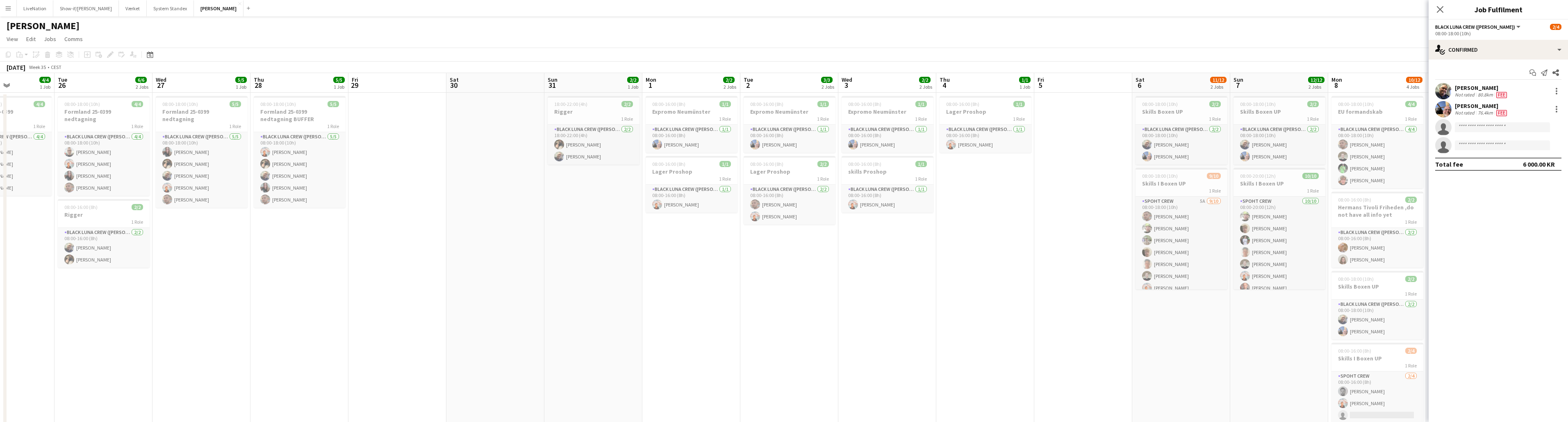
drag, startPoint x: 677, startPoint y: 140, endPoint x: 890, endPoint y: 128, distance: 213.3
click at [782, 128] on app-calendar-viewport "Sat 23 Sun 24 1/1 1 Job Mon 25 4/4 1 Job Tue 26 6/6 2 Jobs Wed 27 5/5 1 Job Thu…" at bounding box center [784, 263] width 1568 height 381
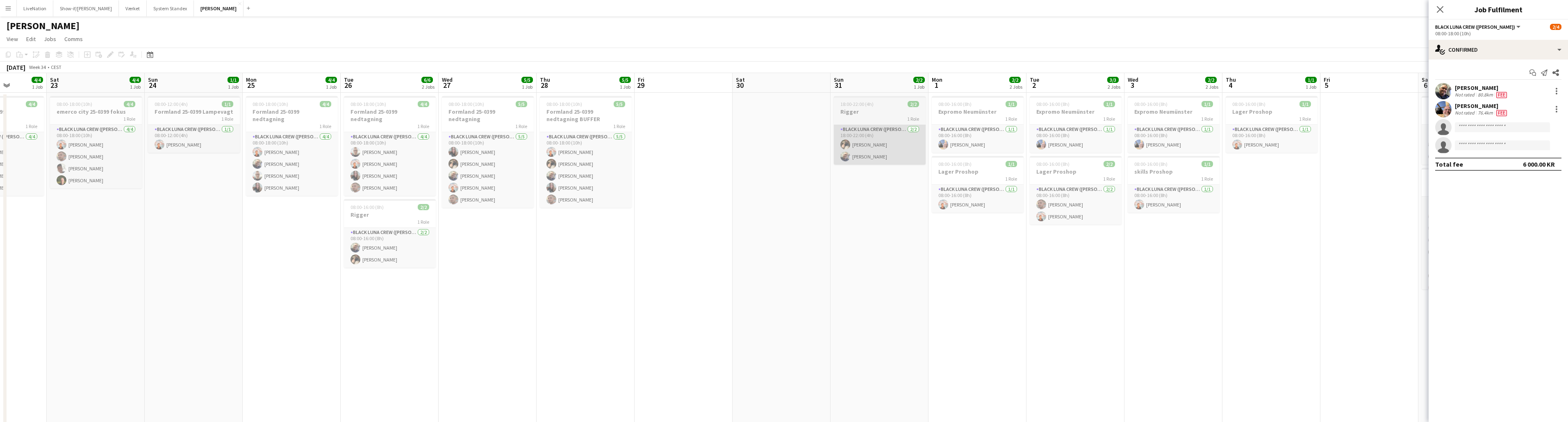
drag, startPoint x: 609, startPoint y: 144, endPoint x: 767, endPoint y: 138, distance: 158.1
click at [782, 138] on app-calendar-viewport "Thu 21 6/6 1 Job Fri 22 4/4 1 Job Sat 23 4/4 1 Job Sun 24 1/1 1 Job Mon 25 4/4 …" at bounding box center [784, 263] width 1568 height 381
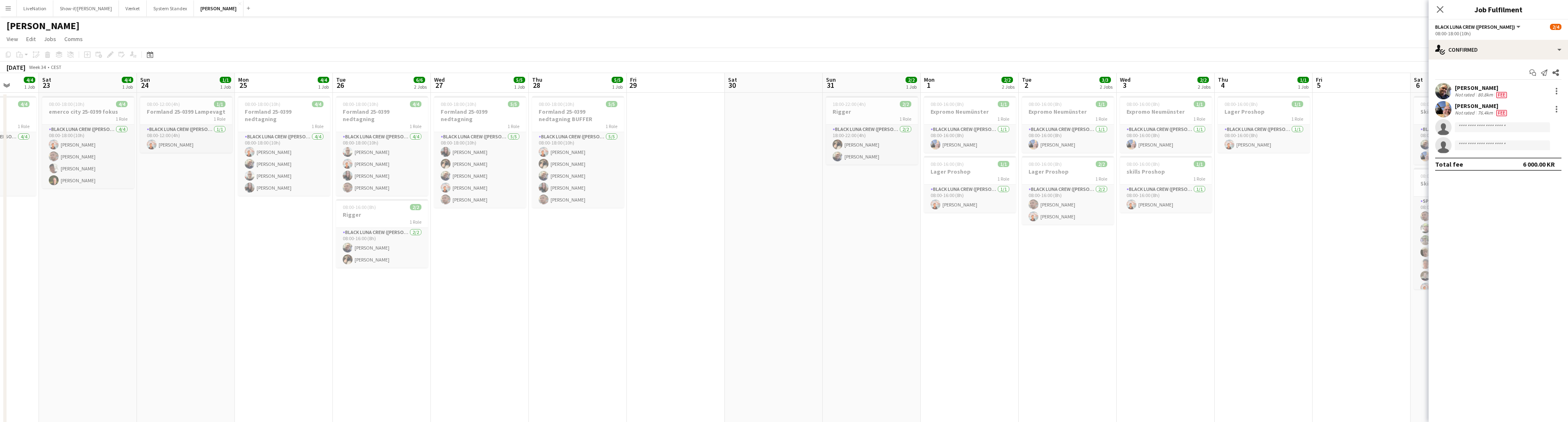
drag, startPoint x: 664, startPoint y: 144, endPoint x: 722, endPoint y: 144, distance: 58.0
click at [729, 143] on app-calendar-viewport "Thu 21 6/6 1 Job Fri 22 4/4 1 Job Sat 23 4/4 1 Job Sun 24 1/1 1 Job Mon 25 4/4 …" at bounding box center [784, 263] width 1568 height 381
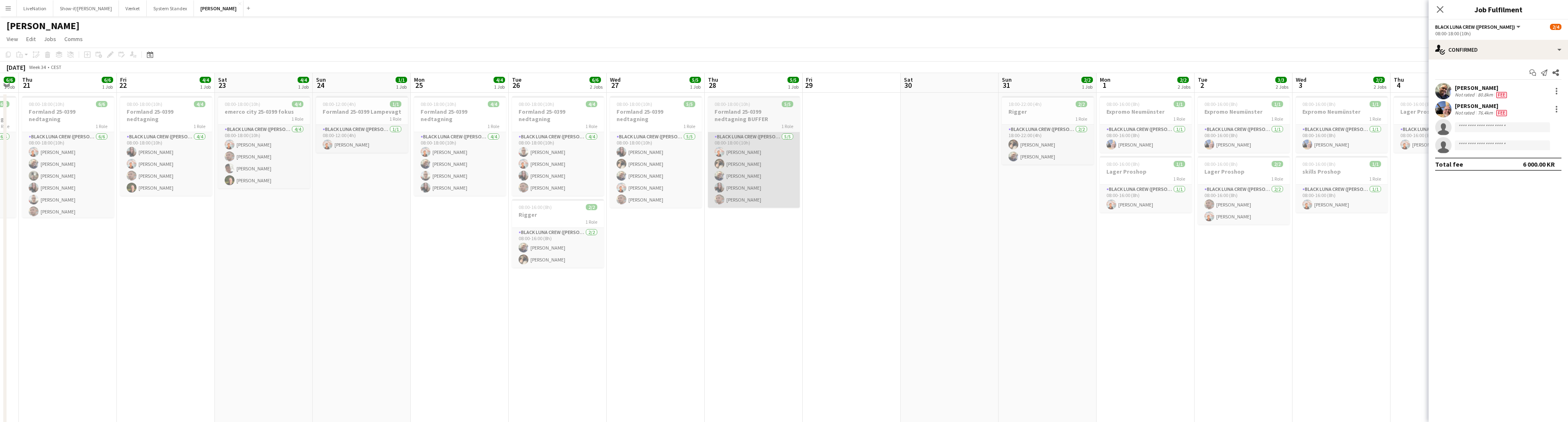
drag, startPoint x: 624, startPoint y: 145, endPoint x: 772, endPoint y: 137, distance: 148.2
click at [782, 134] on app-calendar-viewport "Tue 19 1/1 1 Job Wed 20 6/6 1 Job Thu 21 6/6 1 Job Fri 22 4/4 1 Job Sat 23 4/4 …" at bounding box center [784, 263] width 1568 height 381
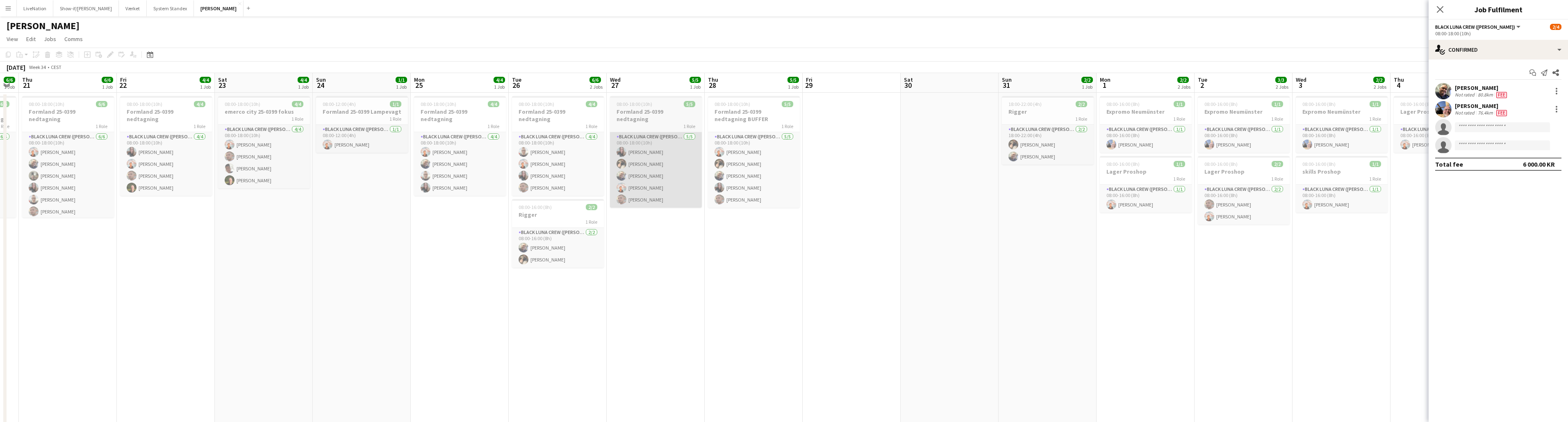
scroll to position [0, 180]
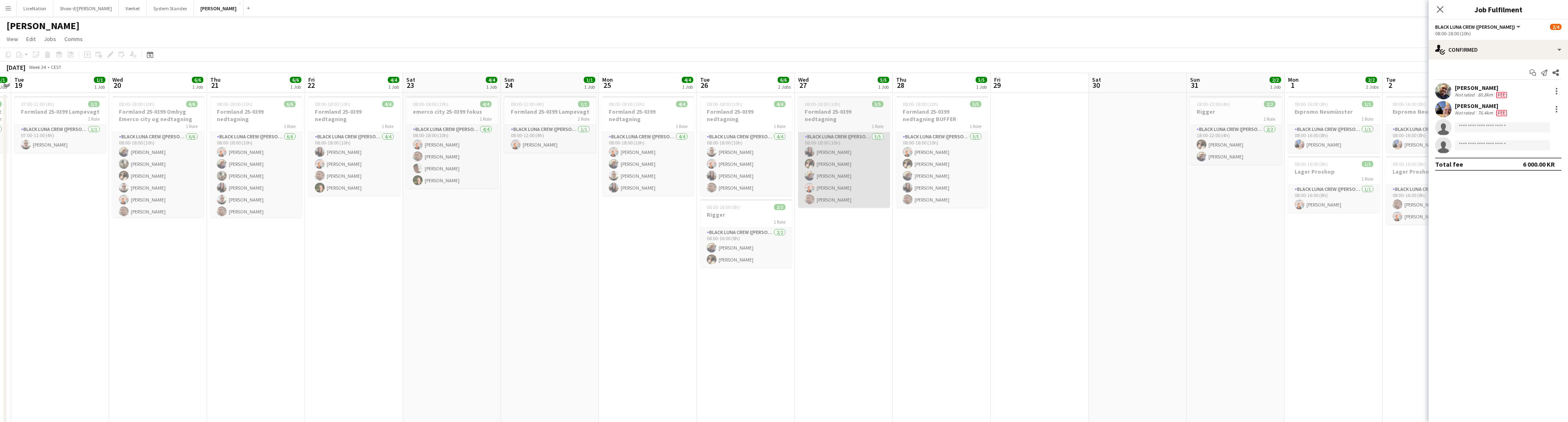
drag, startPoint x: 662, startPoint y: 146, endPoint x: 862, endPoint y: 141, distance: 200.1
click at [782, 141] on app-calendar-viewport "Sun 17 2/2 1 Job Mon 18 1/1 1 Job Tue 19 1/1 1 Job Wed 20 6/6 1 Job Thu 21 6/6 …" at bounding box center [784, 263] width 1568 height 381
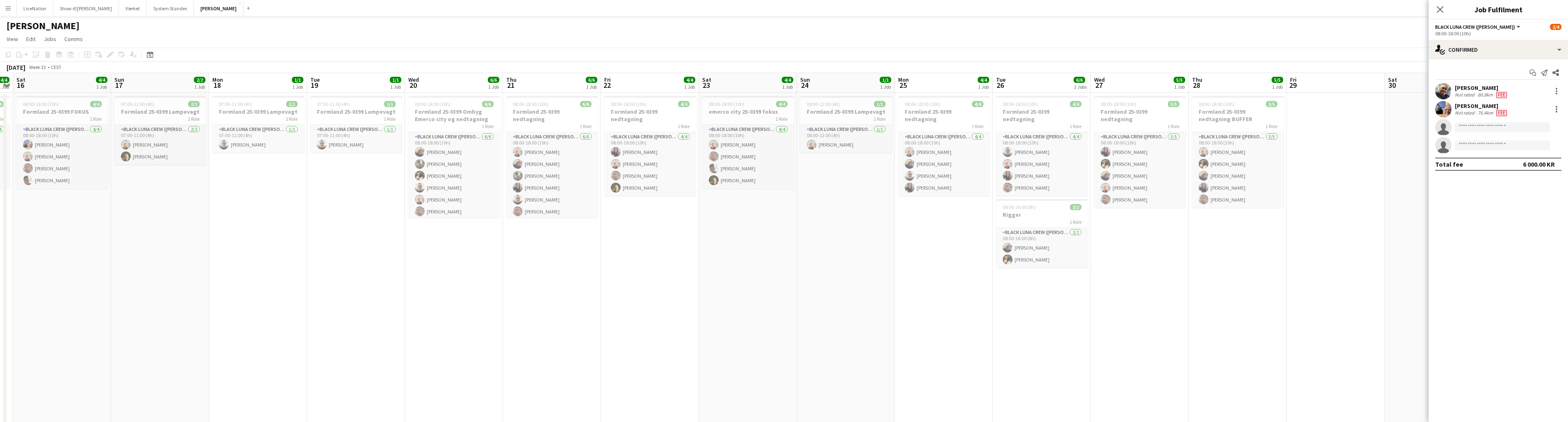
drag, startPoint x: 779, startPoint y: 145, endPoint x: 875, endPoint y: 142, distance: 96.0
click at [782, 142] on app-calendar-viewport "Thu 14 Fri 15 4/4 1 Job Sat 16 4/4 1 Job Sun 17 2/2 1 Job Mon 18 1/1 1 Job Tue …" at bounding box center [784, 263] width 1568 height 381
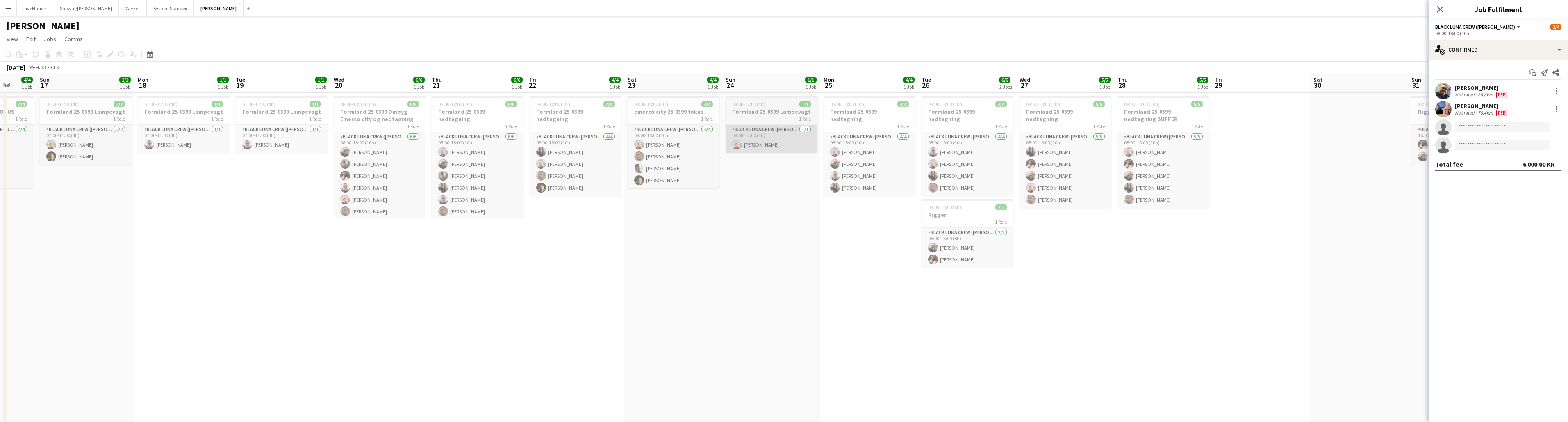
scroll to position [0, 257]
drag, startPoint x: 753, startPoint y: 149, endPoint x: 751, endPoint y: 159, distance: 10.2
click at [753, 149] on app-card-role "Black Luna Crew ([PERSON_NAME]) [DATE] 08:00-12:00 (4h) [PERSON_NAME]" at bounding box center [772, 138] width 92 height 28
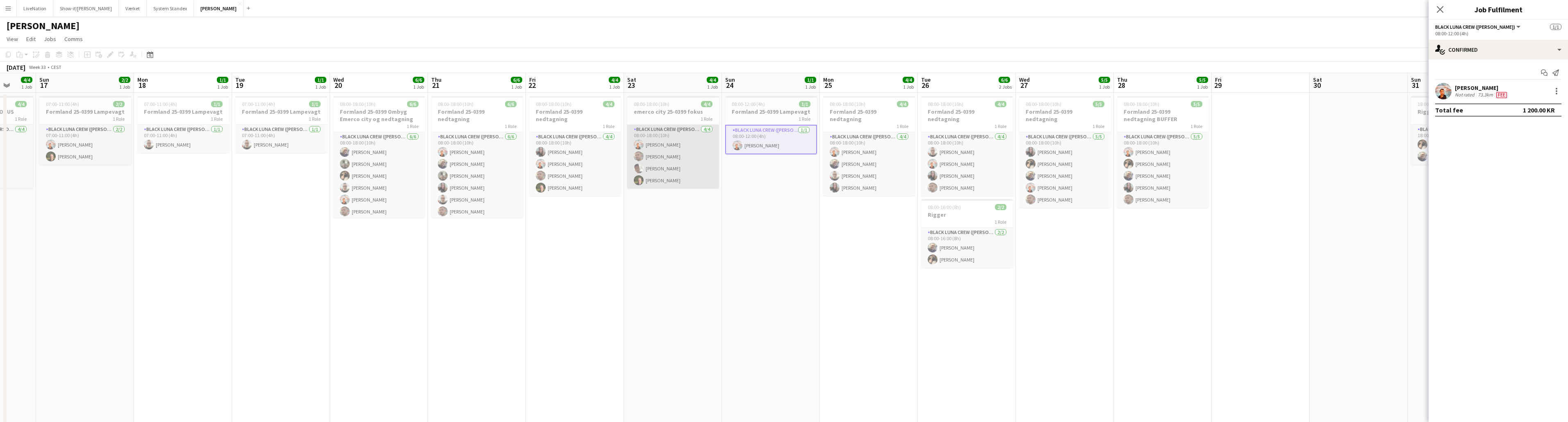
click at [670, 167] on app-card-role "Black Luna Crew ([PERSON_NAME]) [DATE] 08:00-18:00 (10h) [PERSON_NAME] Seep [PE…" at bounding box center [673, 156] width 92 height 64
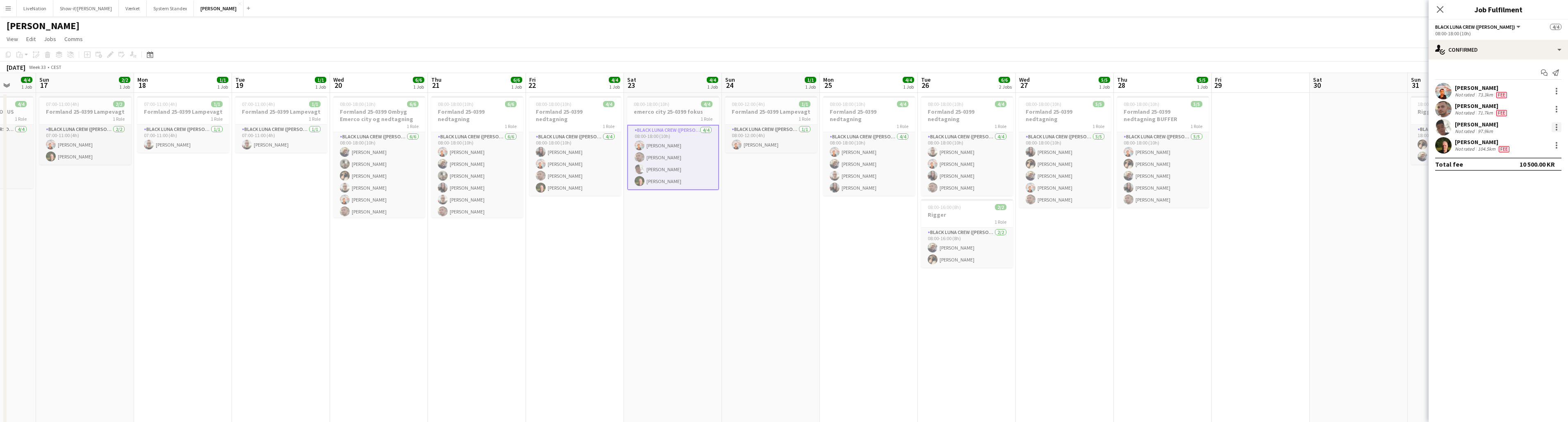
click at [782, 128] on div at bounding box center [1556, 127] width 10 height 10
click at [782, 126] on div at bounding box center [784, 211] width 1568 height 422
click at [782, 126] on div "[PERSON_NAME]" at bounding box center [1477, 124] width 43 height 7
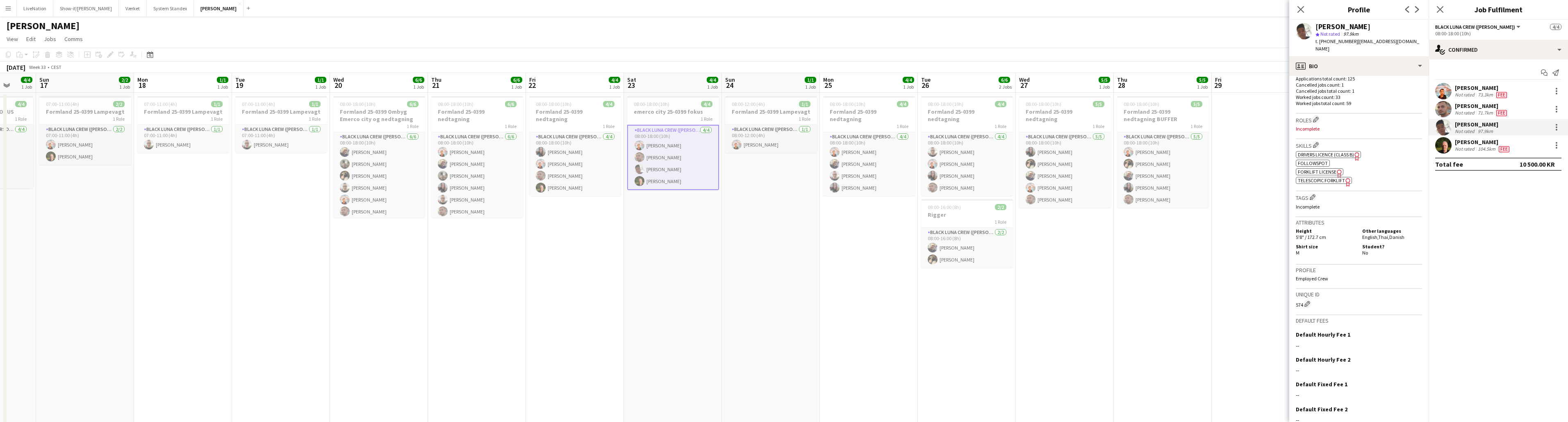
scroll to position [58, 0]
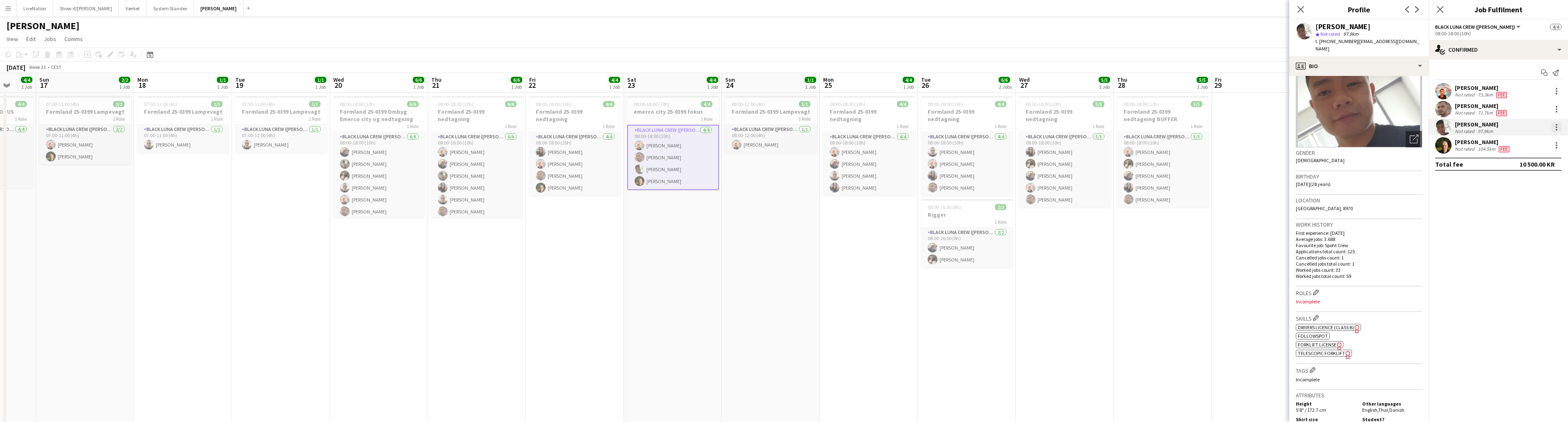
click at [782, 128] on div at bounding box center [1556, 127] width 10 height 10
click at [782, 143] on span "Edit fee" at bounding box center [1529, 142] width 51 height 7
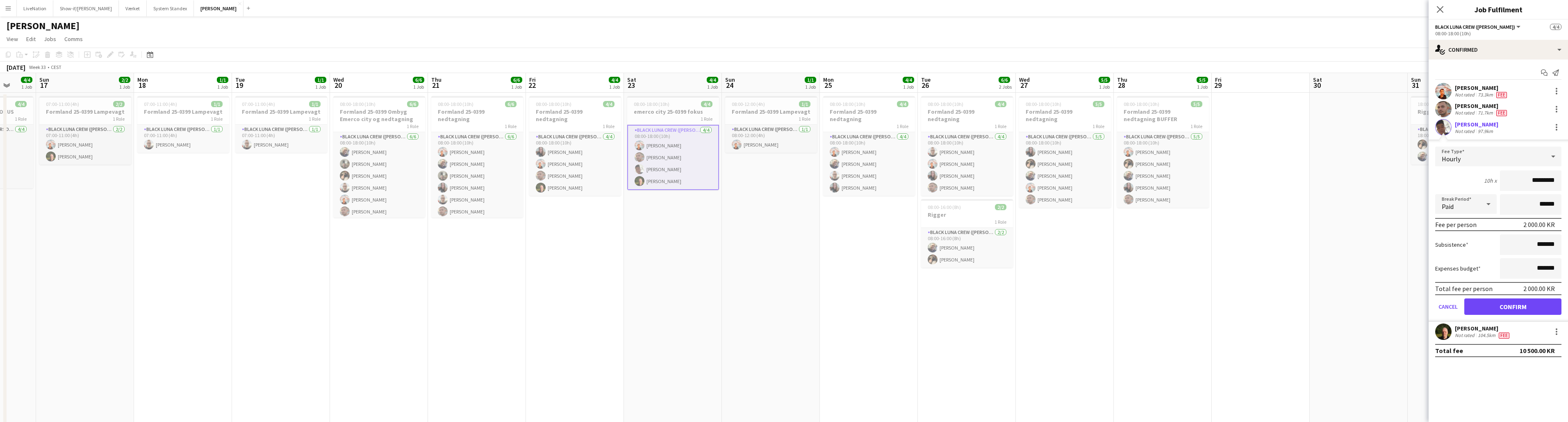
click at [782, 11] on div "Close pop-in" at bounding box center [1440, 9] width 23 height 19
click at [782, 9] on app-icon "Close pop-in" at bounding box center [1440, 10] width 12 height 12
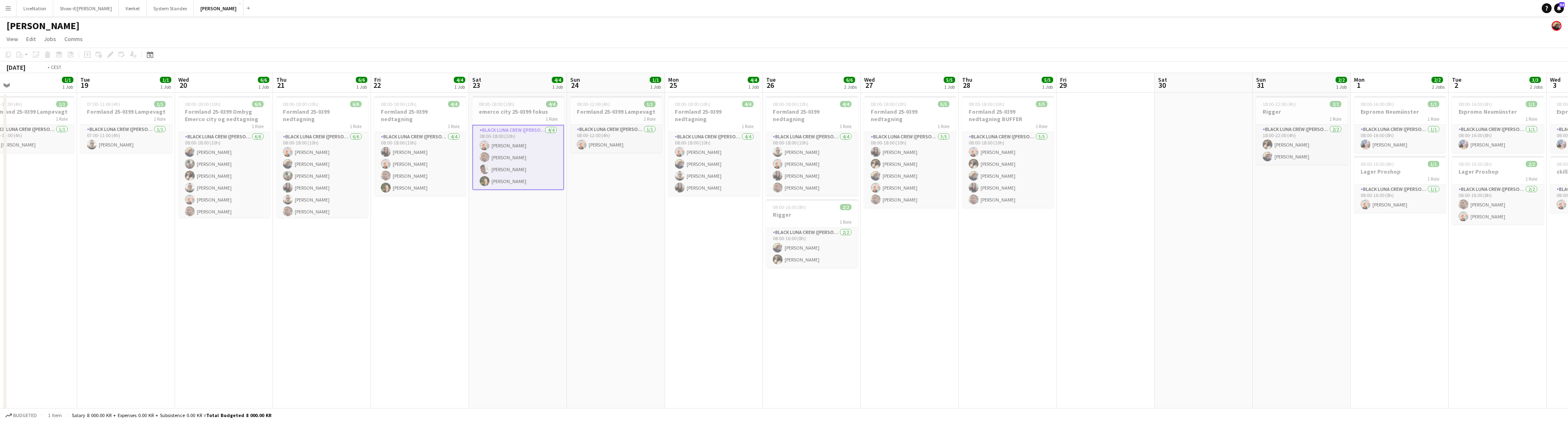
drag, startPoint x: 1531, startPoint y: 86, endPoint x: 1511, endPoint y: 72, distance: 24.4
click at [782, 88] on app-calendar-viewport "Thu 14 Fri 15 4/4 1 Job Sat 16 4/4 1 Job Sun 17 2/2 1 Job Mon 18 1/1 1 Job Tue …" at bounding box center [784, 263] width 1568 height 381
drag, startPoint x: 1368, startPoint y: 84, endPoint x: 1296, endPoint y: 78, distance: 72.2
click at [782, 78] on app-calendar "Copy Paste Paste Command V Paste with crew Command Shift V Paste linked Job [GE…" at bounding box center [784, 250] width 1568 height 406
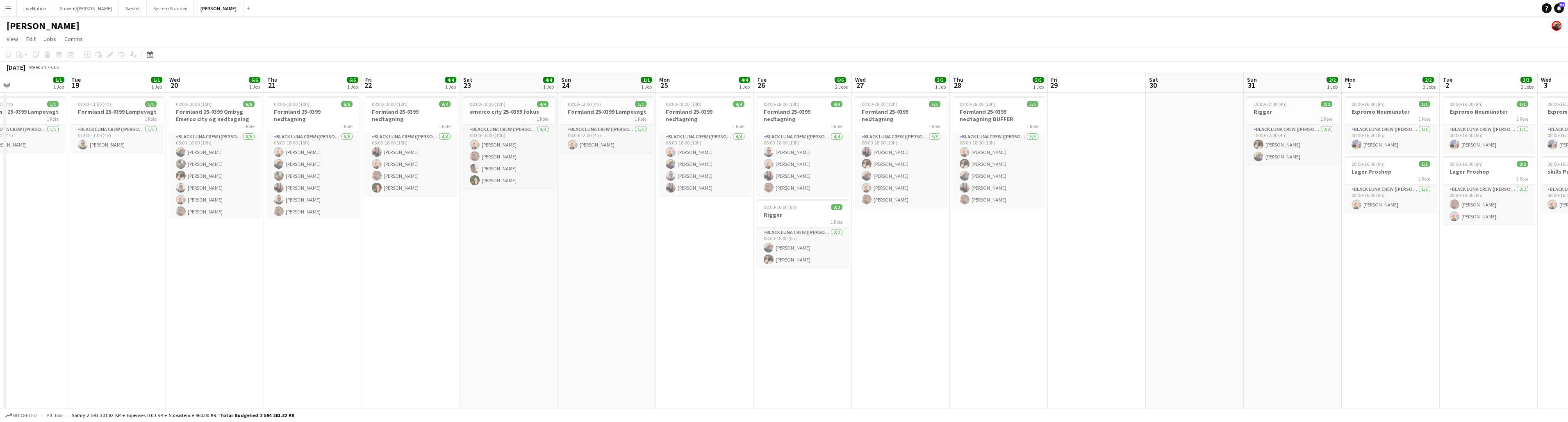
drag, startPoint x: 1566, startPoint y: 84, endPoint x: 1394, endPoint y: 84, distance: 172.0
click at [782, 86] on app-calendar-viewport "Sat 16 4/4 1 Job Sun 17 2/2 1 Job Mon 18 1/1 1 Job Tue 19 1/1 1 Job Wed 20 6/6 …" at bounding box center [784, 263] width 1568 height 381
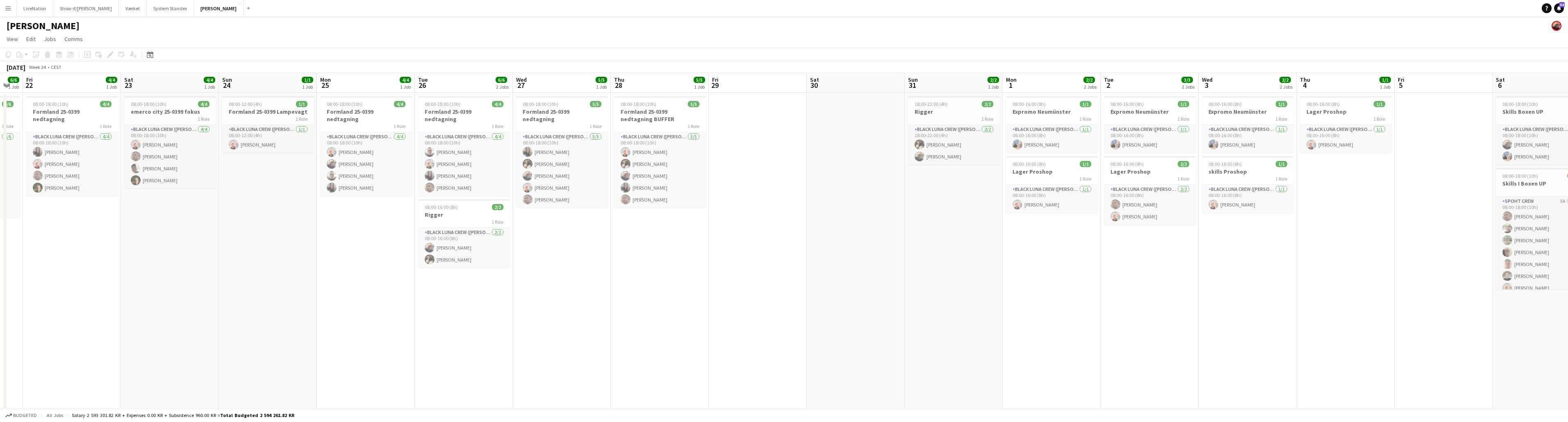
drag, startPoint x: 1295, startPoint y: 84, endPoint x: 1452, endPoint y: 84, distance: 157.0
click at [782, 82] on app-calendar-viewport "Mon 18 1/1 1 Job Tue 19 1/1 1 Job Wed 20 6/6 1 Job Thu 21 6/6 1 Job Fri 22 4/4 …" at bounding box center [784, 263] width 1568 height 381
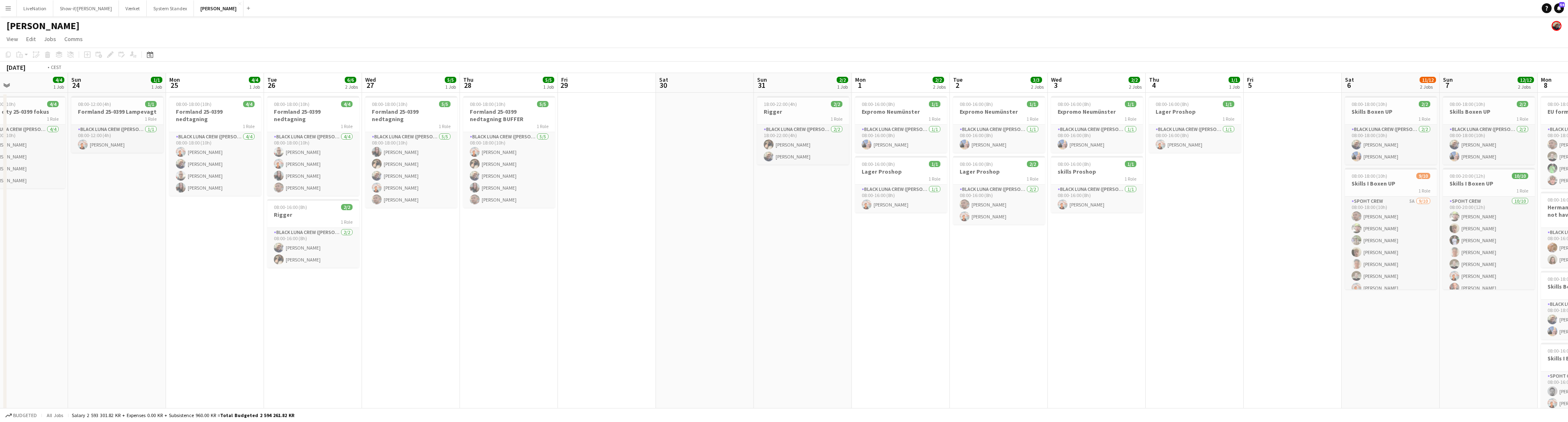
drag
click at [782, 78] on app-calendar-viewport "Wed 20 6/6 1 Job Thu 21 6/6 1 Job Fri 22 4/4 1 Job Sat 23 4/4 1 Job Sun 24 1/1 …" at bounding box center [784, 263] width 1568 height 381
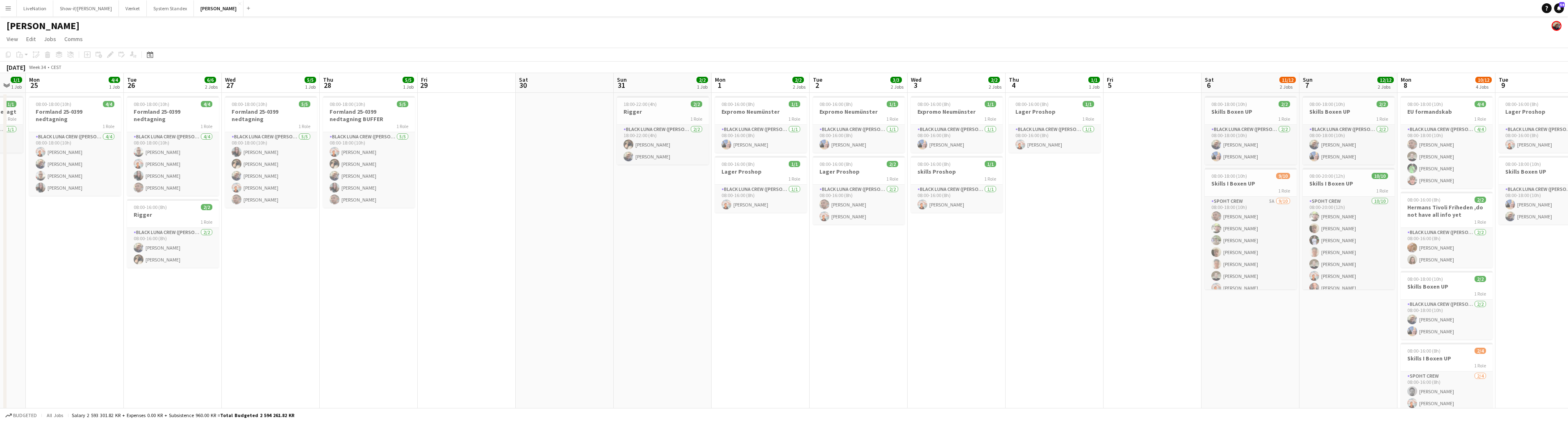
click at [782, 84] on app-calendar-viewport "Fri 22 4/4 1 Job Sat 23 4/4 1 Job Sun 24 1/1 1 Job Mon 25 4/4 1 Job Tue 26 6/6 …" at bounding box center [784, 263] width 1568 height 381
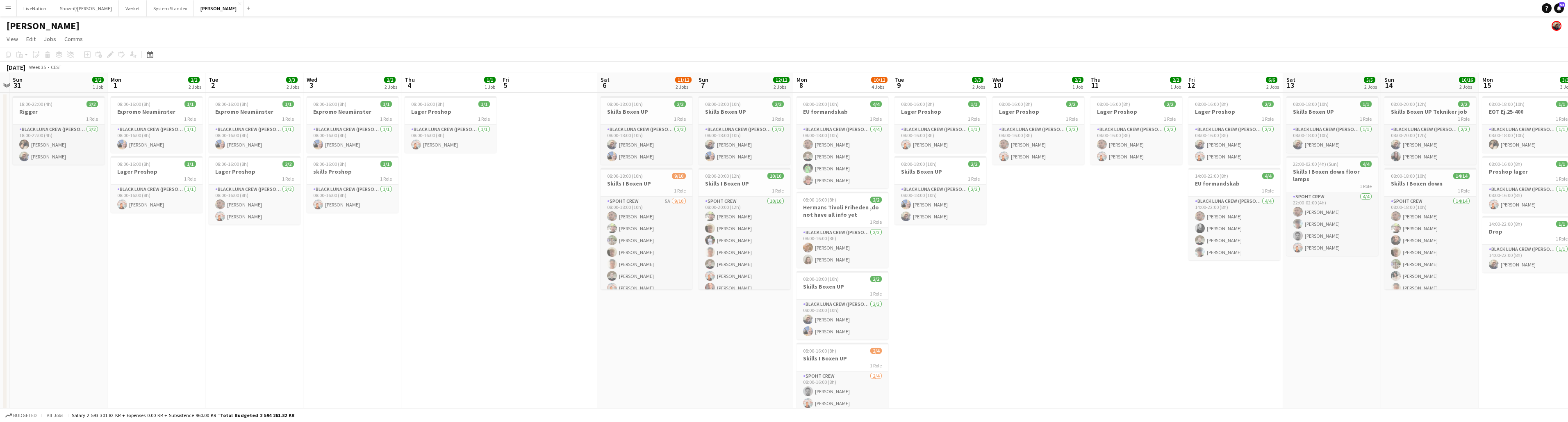
click at [782, 74] on app-calendar-viewport "Thu 28 5/5 1 Job Fri 29 Sat 30 Sun 31 2/2 1 Job Mon 1 2/2 2 Jobs Tue 2 3/3 2 Jo…" at bounding box center [784, 263] width 1568 height 381
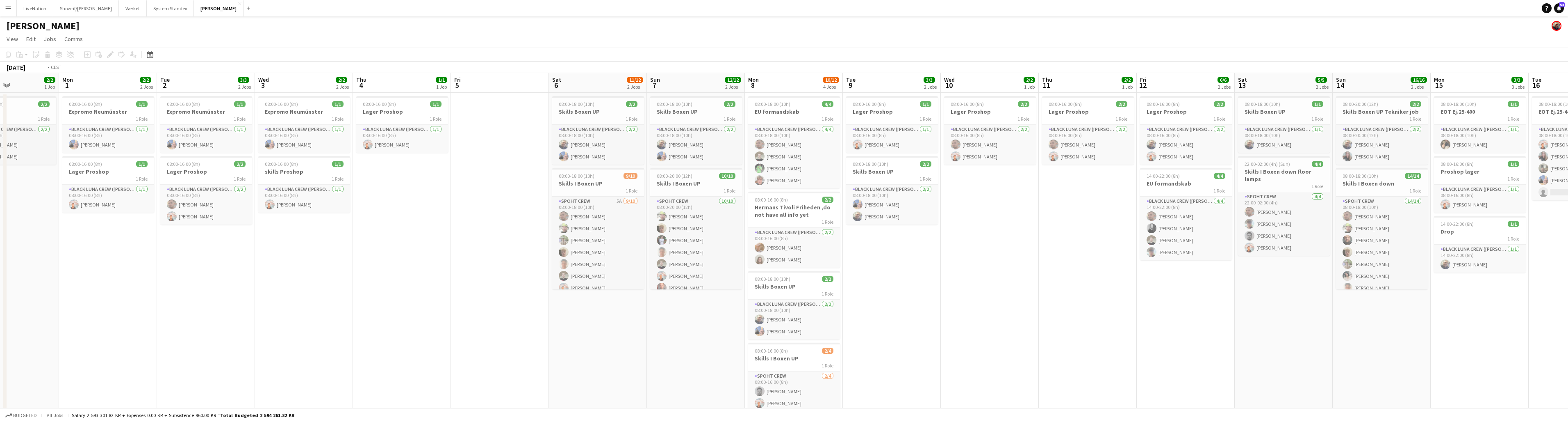
click at [782, 74] on app-calendar-viewport "Thu 28 5/5 1 Job Fri 29 Sat 30 Sun 31 2/2 1 Job Mon 1 2/2 2 Jobs Tue 2 3/3 2 Jo…" at bounding box center [784, 263] width 1568 height 381
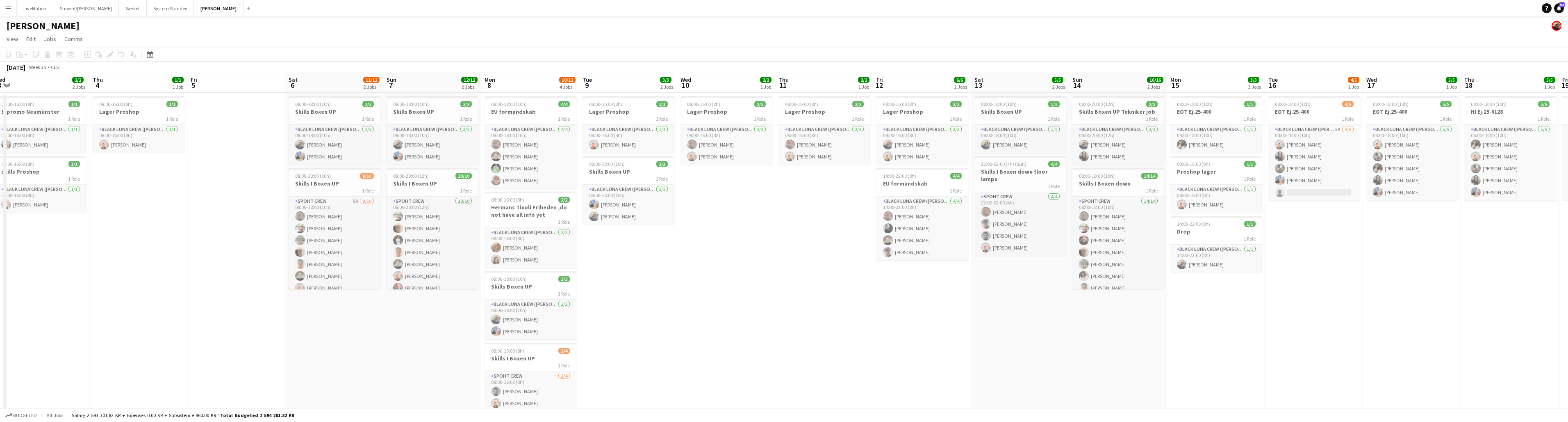
click at [782, 74] on app-calendar-viewport "Sat 30 Sun 31 2/2 1 Job Mon 1 2/2 2 Jobs Tue 2 3/3 2 Jobs Wed 3 2/2 2 Jobs Thu …" at bounding box center [784, 263] width 1568 height 381
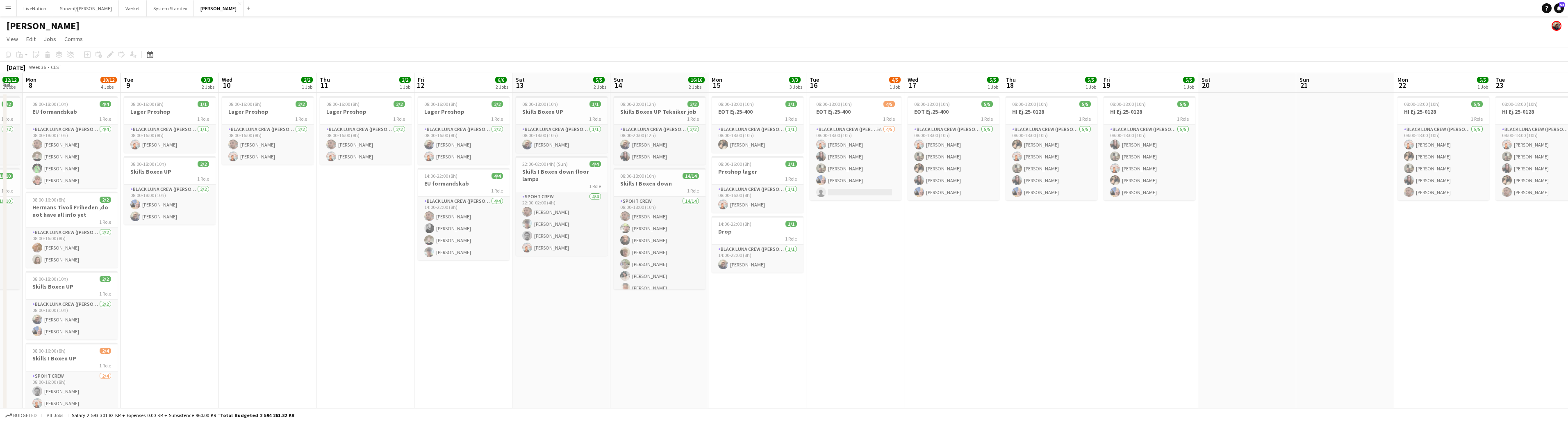
click at [782, 78] on app-calendar-viewport "Fri 5 Sat 6 11/12 2 Jobs Sun 7 12/12 2 Jobs Mon 8 10/12 4 Jobs Tue 9 3/3 2 Jobs…" at bounding box center [784, 263] width 1568 height 381
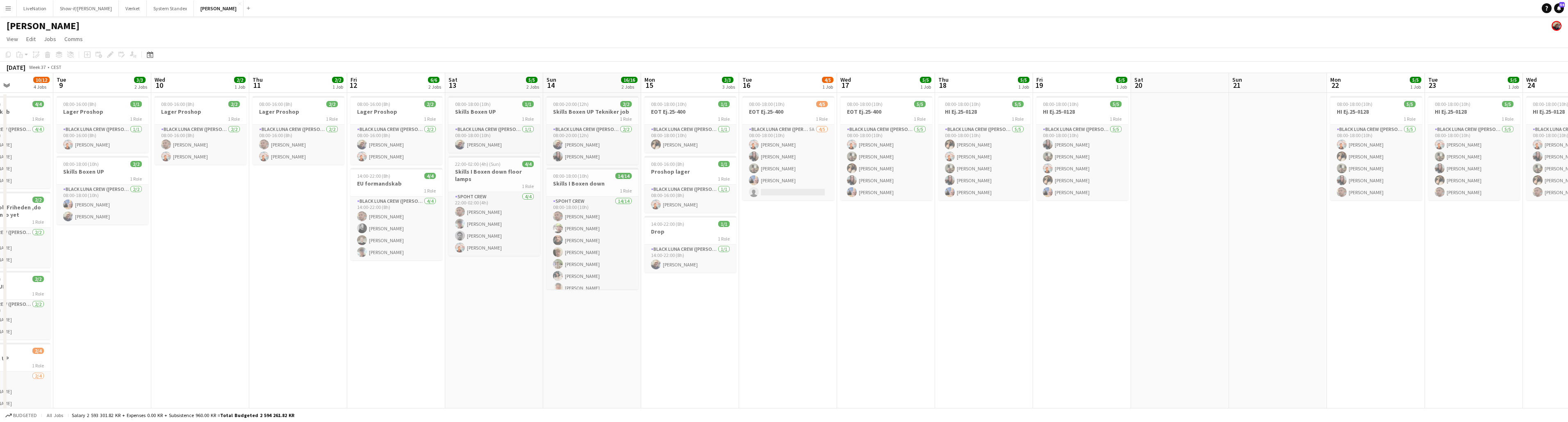
click at [782, 80] on app-calendar-viewport "Fri 5 Sat 6 11/12 2 Jobs Sun 7 12/12 2 Jobs Mon 8 10/12 4 Jobs Tue 9 3/3 2 Jobs…" at bounding box center [784, 263] width 1568 height 381
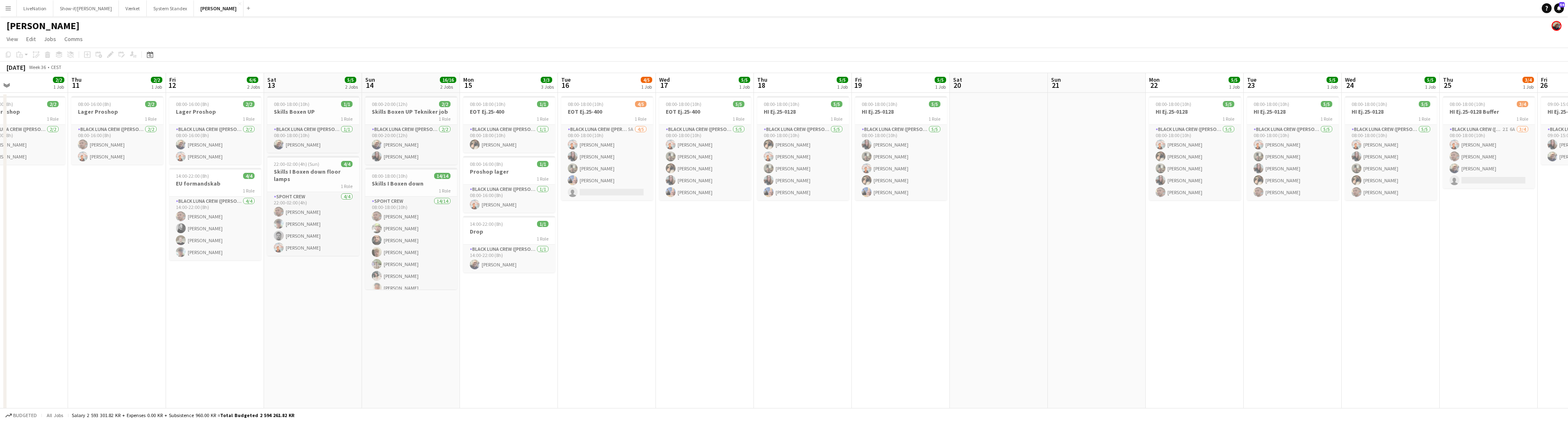
click at [782, 79] on app-calendar-viewport "Sun 7 12/12 2 Jobs Mon 8 10/12 4 Jobs Tue 9 3/3 2 Jobs Wed 10 2/2 1 Job Thu 11 …" at bounding box center [784, 263] width 1568 height 381
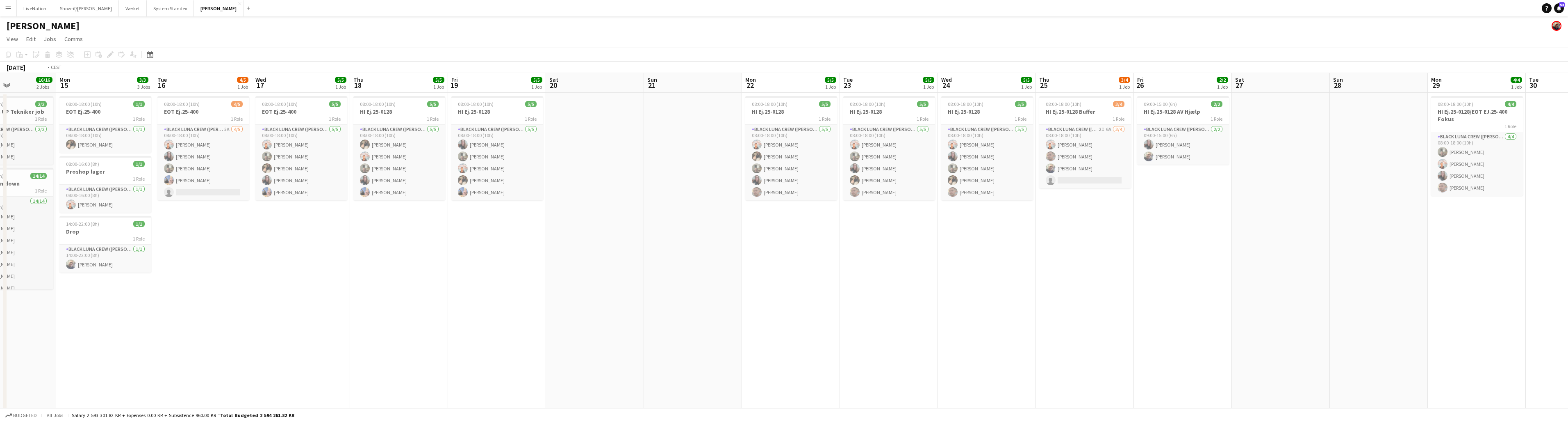
click at [782, 73] on app-calendar-viewport "Thu 11 2/2 1 Job Fri 12 6/6 2 Jobs Sat 13 5/5 2 Jobs Sun 14 16/16 2 Jobs Mon 15…" at bounding box center [784, 263] width 1568 height 381
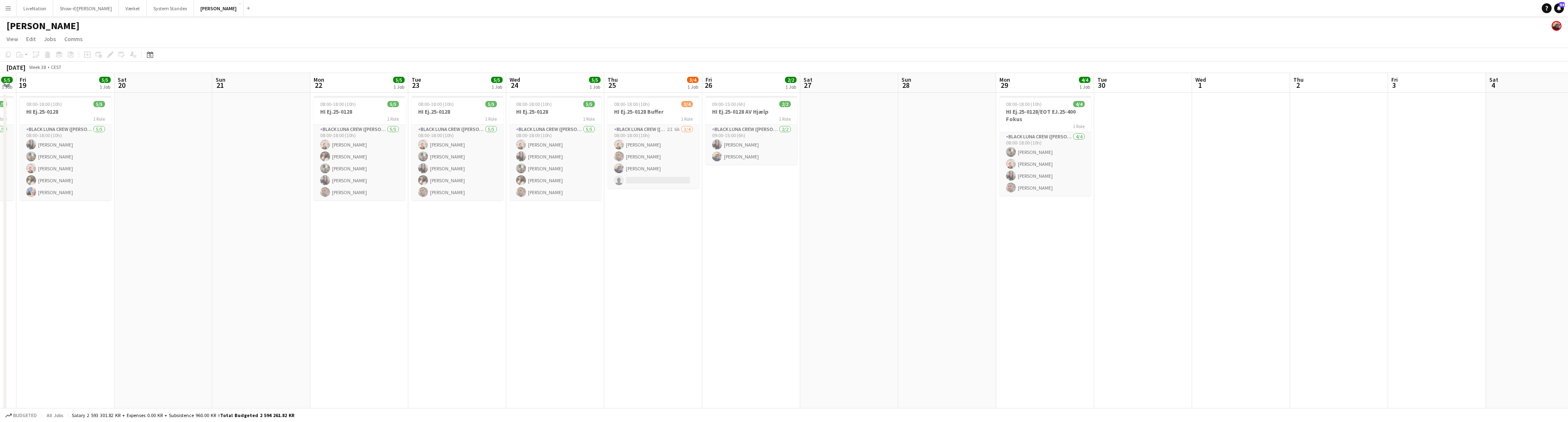
click at [782, 78] on app-calendar-viewport "Tue 16 4/5 1 Job Wed 17 5/5 1 Job Thu 18 5/5 1 Job Fri 19 5/5 1 Job Sat 20 Sun …" at bounding box center [784, 263] width 1568 height 381
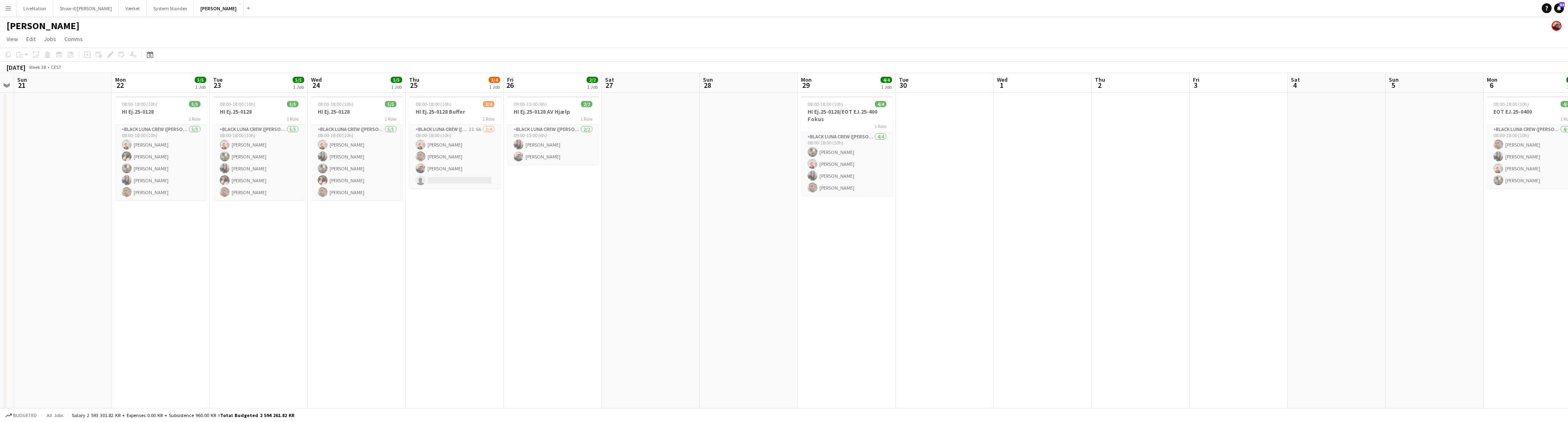
scroll to position [0, 347]
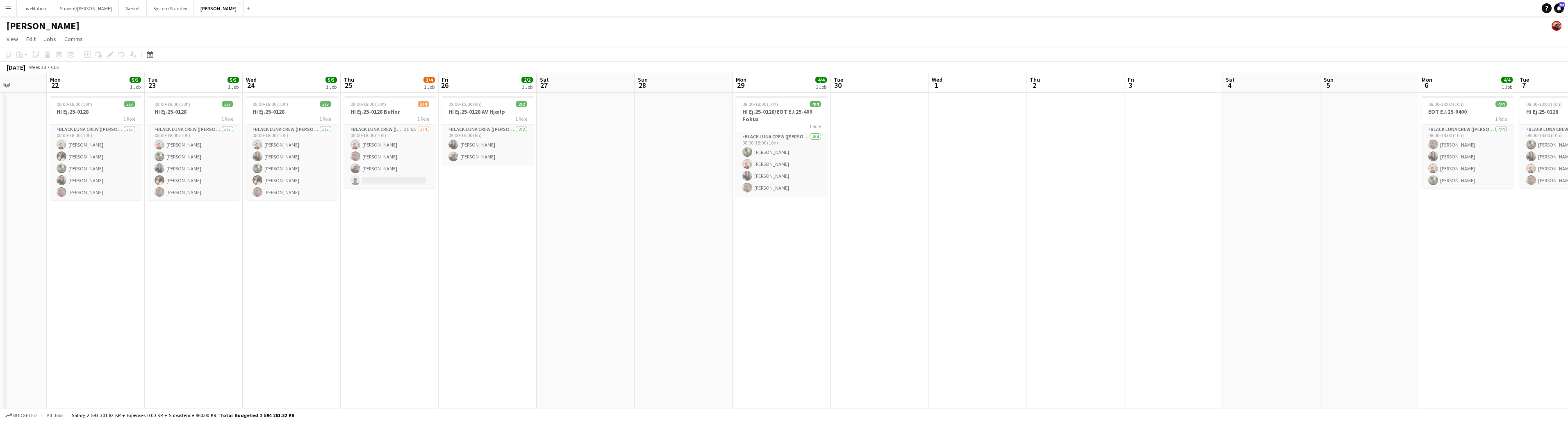
click at [782, 75] on app-calendar-viewport "Thu 18 5/5 1 Job Fri 19 5/5 1 Job Sat 20 Sun 21 Mon 22 5/5 1 Job Tue 23 5/5 1 J…" at bounding box center [784, 263] width 1568 height 381
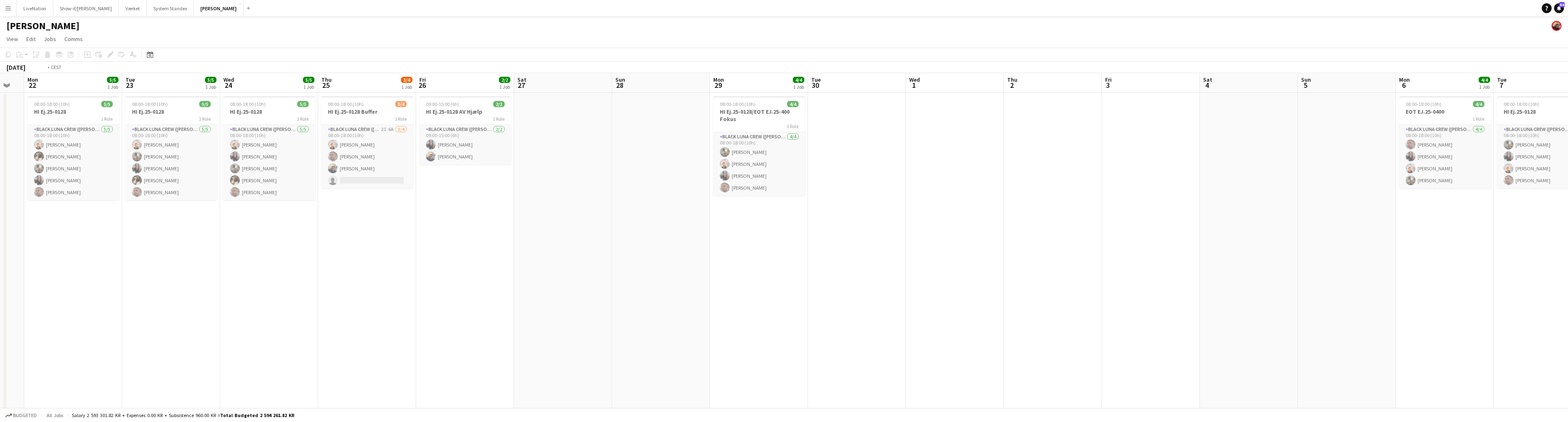
click at [782, 82] on app-calendar-viewport "Thu 18 5/5 1 Job Fri 19 5/5 1 Job Sat 20 Sun 21 Mon 22 5/5 1 Job Tue 23 5/5 1 J…" at bounding box center [784, 263] width 1568 height 381
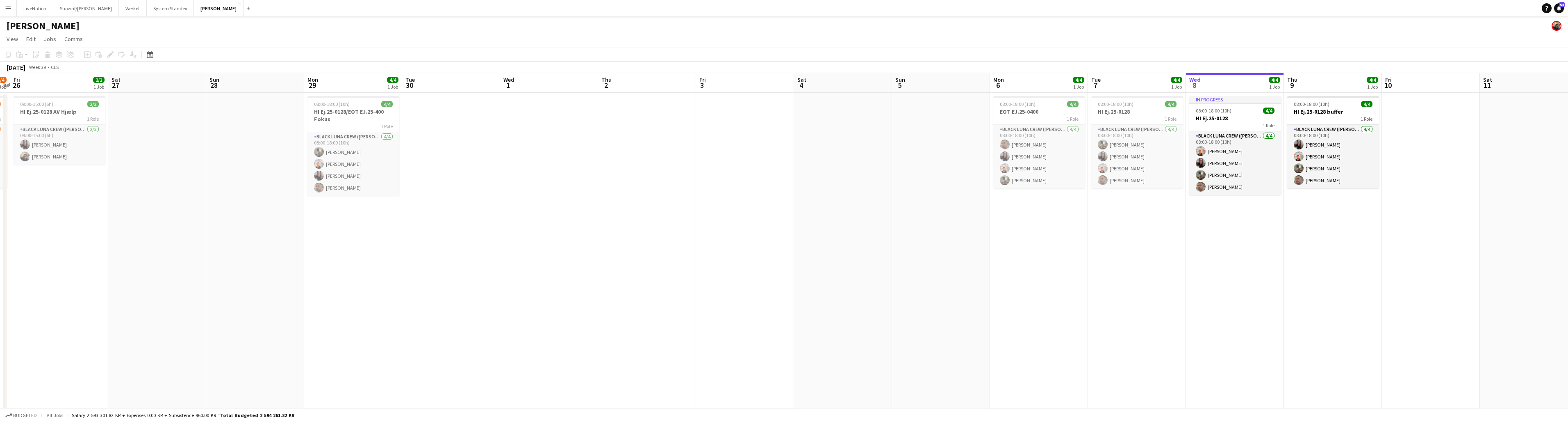
scroll to position [0, 246]
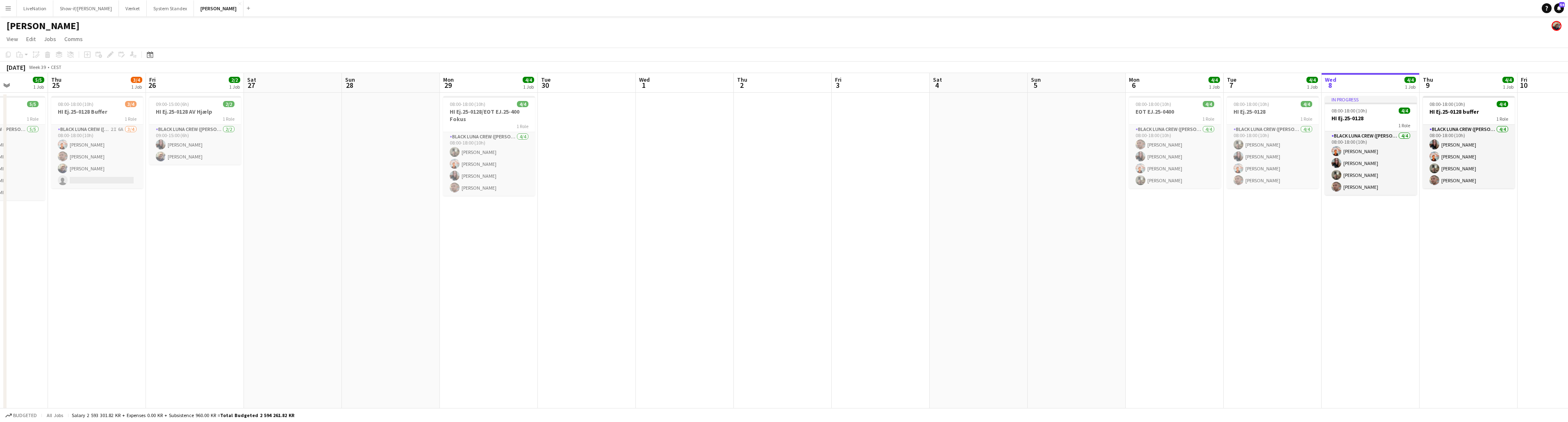
click at [782, 90] on app-calendar-viewport "Mon 22 5/5 1 Job Tue 23 5/5 1 Job Wed 24 5/5 1 Job Thu 25 3/4 1 Job Fri 26 2/2 …" at bounding box center [784, 263] width 1568 height 381
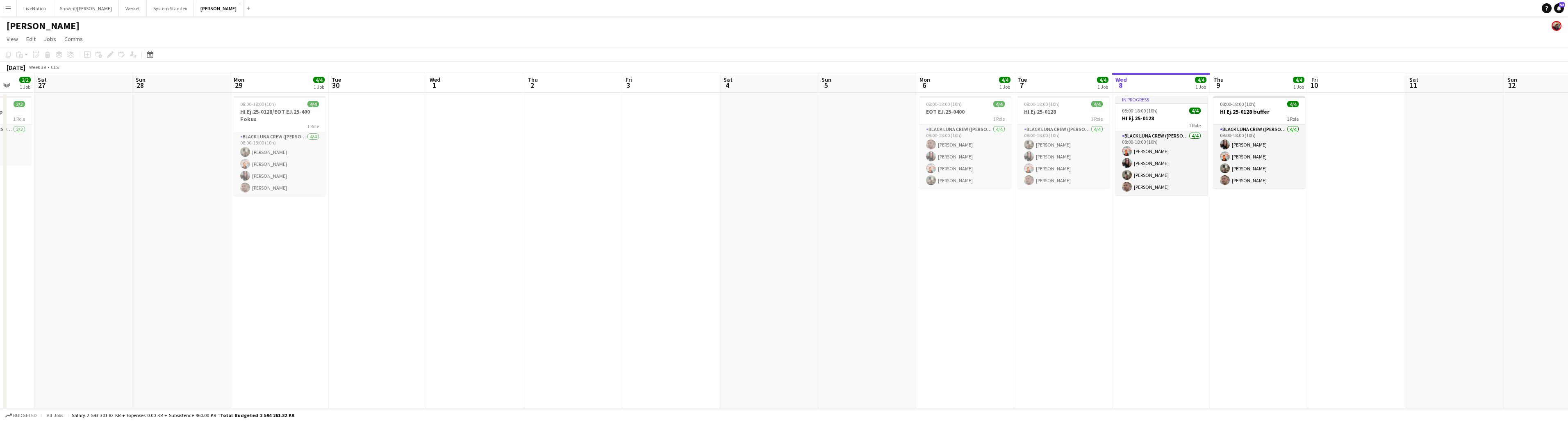
click at [782, 94] on app-calendar-viewport "Wed 24 5/5 1 Job Thu 25 3/4 1 Job Fri 26 2/2 1 Job Sat 27 Sun 28 Mon 29 4/4 1 J…" at bounding box center [784, 263] width 1568 height 381
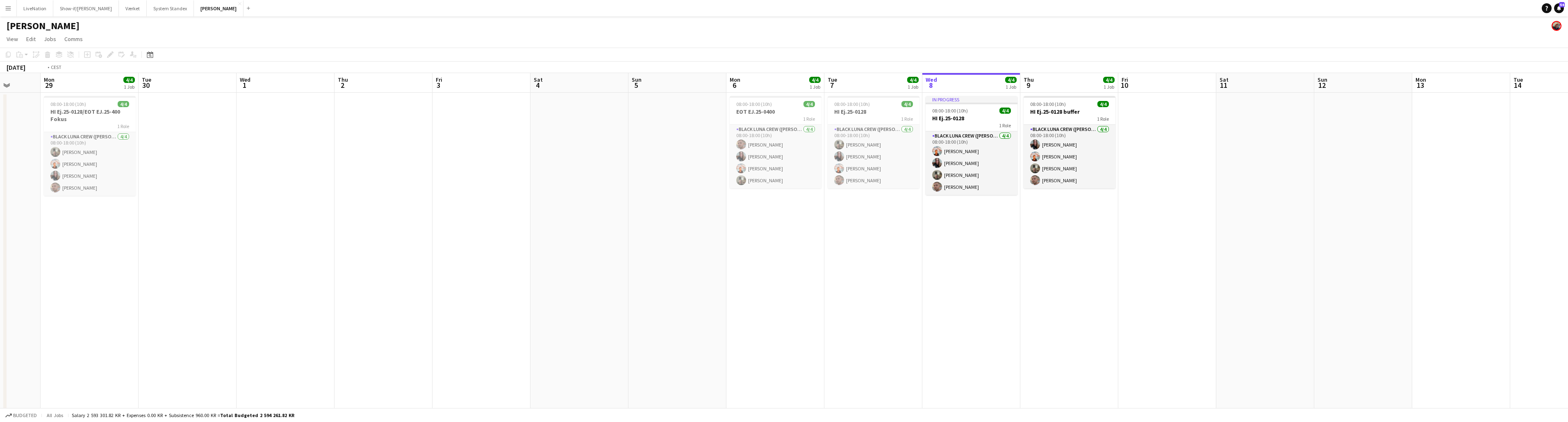
click at [782, 95] on app-calendar-viewport "Sun 28 Mon 29 4/4 1 Job Tue 30 Wed 1 Thu 2 Fri 3 Sat 4 Sun 5 Mon 6 4/4 1 Job Tu…" at bounding box center [784, 263] width 1568 height 381
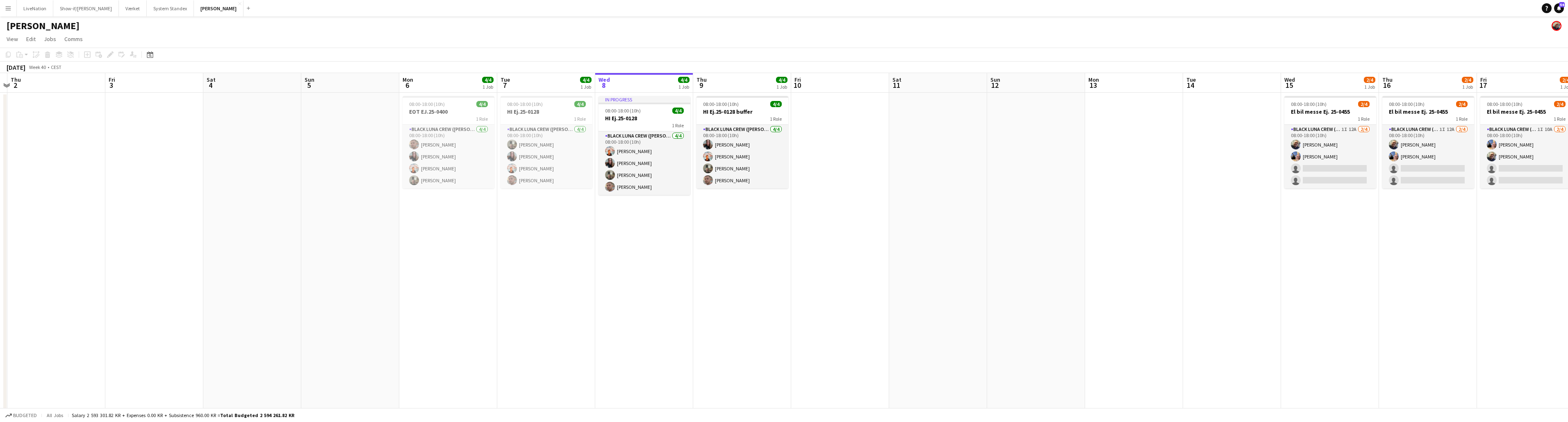
click at [782, 88] on app-calendar-viewport "Sun 28 Mon 29 4/4 1 Job Tue 30 Wed 1 Thu 2 Fri 3 Sat 4 Sun 5 Mon 6 4/4 1 Job Tu…" at bounding box center [784, 263] width 1568 height 381
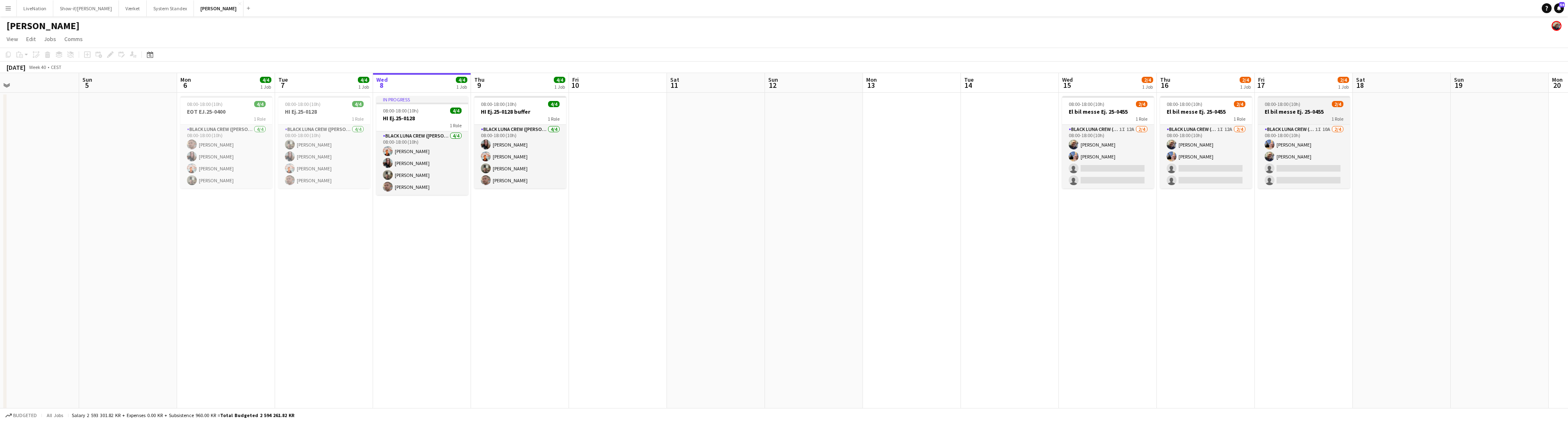
click at [782, 99] on app-calendar-viewport "Tue 30 Wed 1 Thu 2 Fri 3 Sat 4 Sun 5 Mon 6 4/4 1 Job Tue 7 4/4 1 Job Wed 8 4/4 …" at bounding box center [784, 263] width 1568 height 381
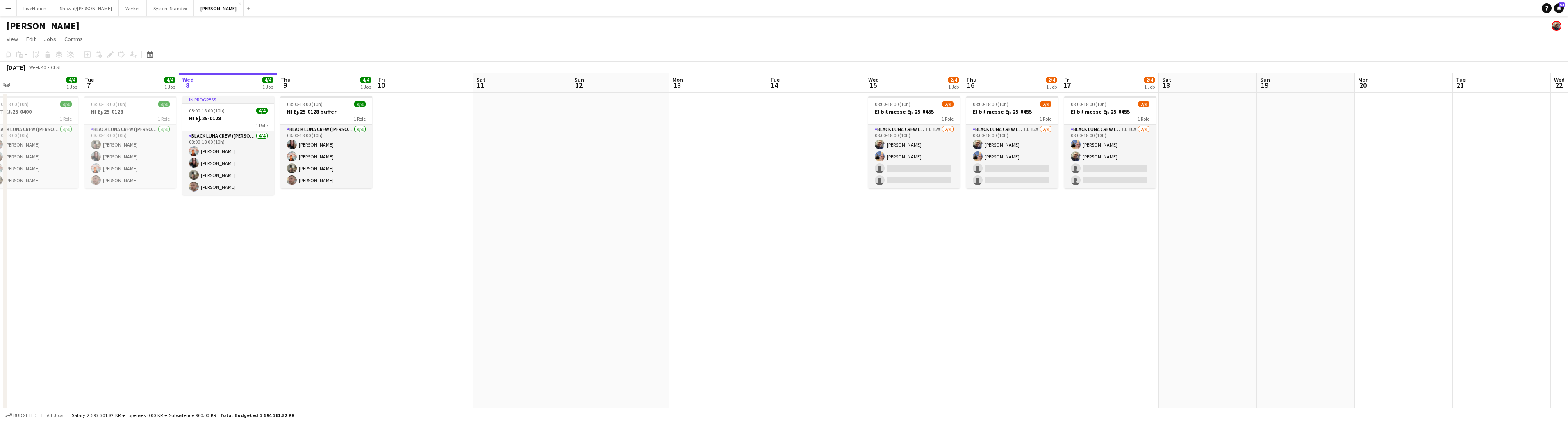
scroll to position [0, 334]
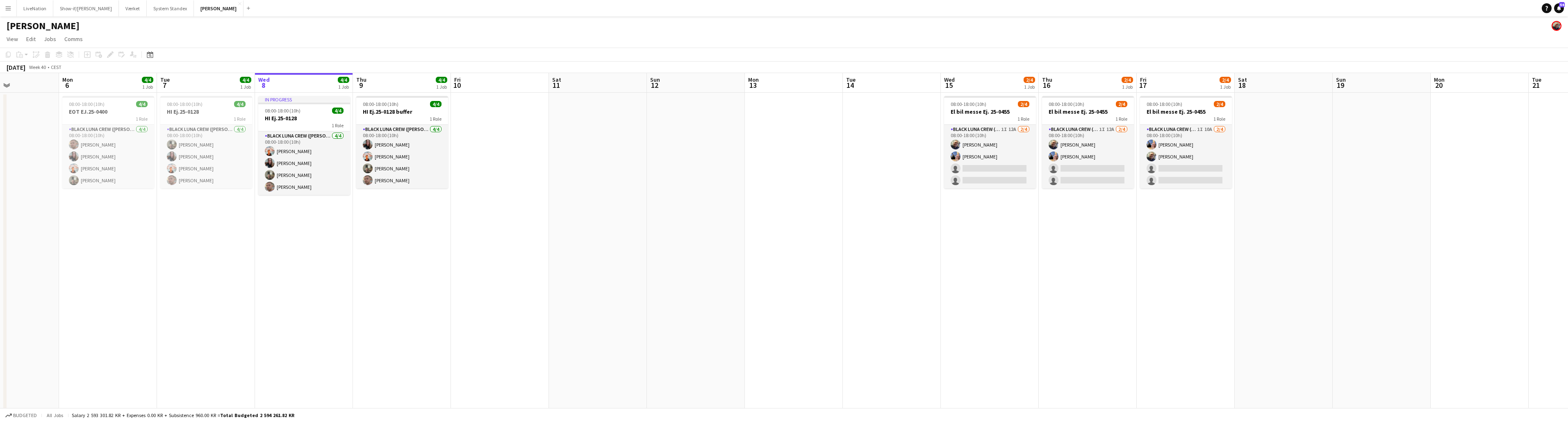
click at [782, 99] on app-calendar-viewport "Thu 2 Fri 3 Sat 4 Sun 5 Mon 6 4/4 1 Job Tue 7 4/4 1 Job Wed 8 4/4 1 Job Thu 9 4…" at bounding box center [784, 263] width 1568 height 381
click at [782, 167] on app-card-role "Black Luna Crew ([PERSON_NAME]) 1I 12A [DATE] 08:00-18:00 (10h) [PERSON_NAME] […" at bounding box center [1086, 156] width 92 height 64
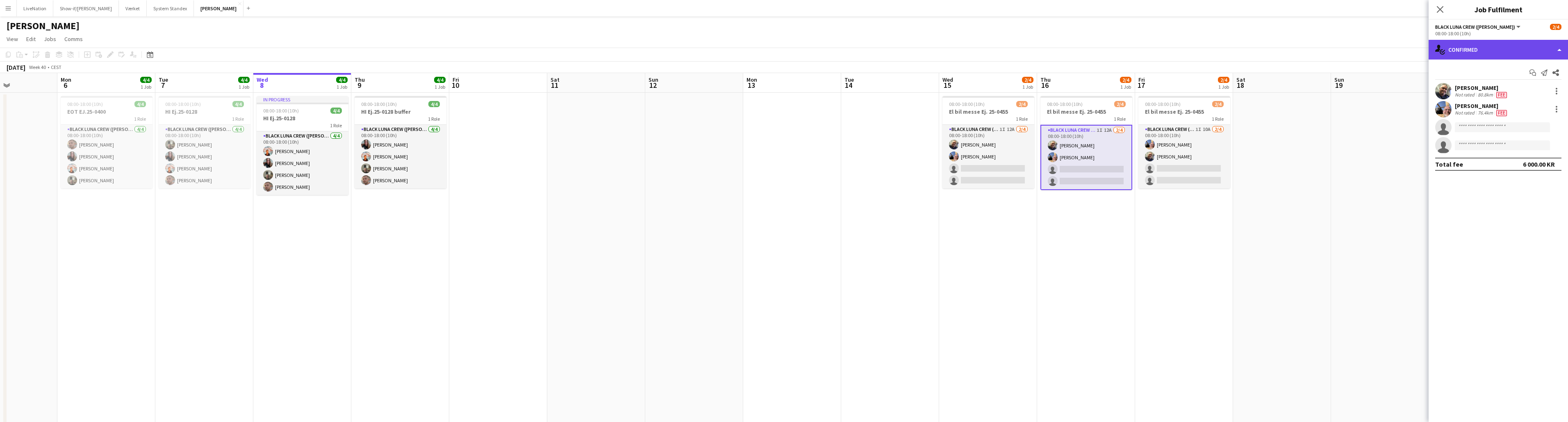
click at [782, 50] on div "single-neutral-actions-check-2 Confirmed" at bounding box center [1499, 49] width 139 height 20
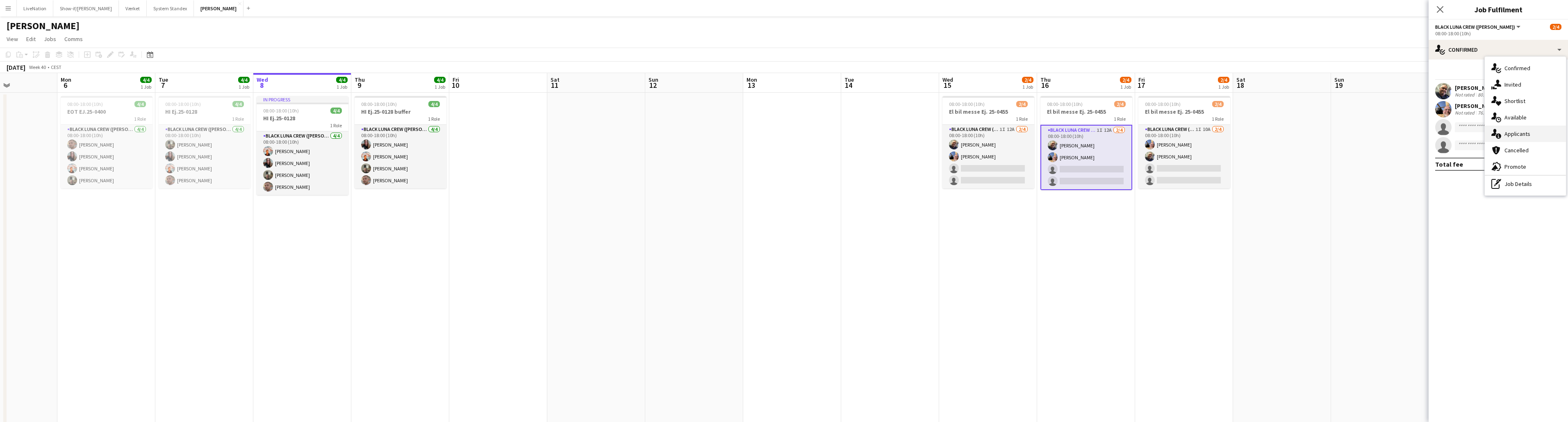
click at [782, 134] on div "single-neutral-actions-information Applicants" at bounding box center [1525, 134] width 81 height 16
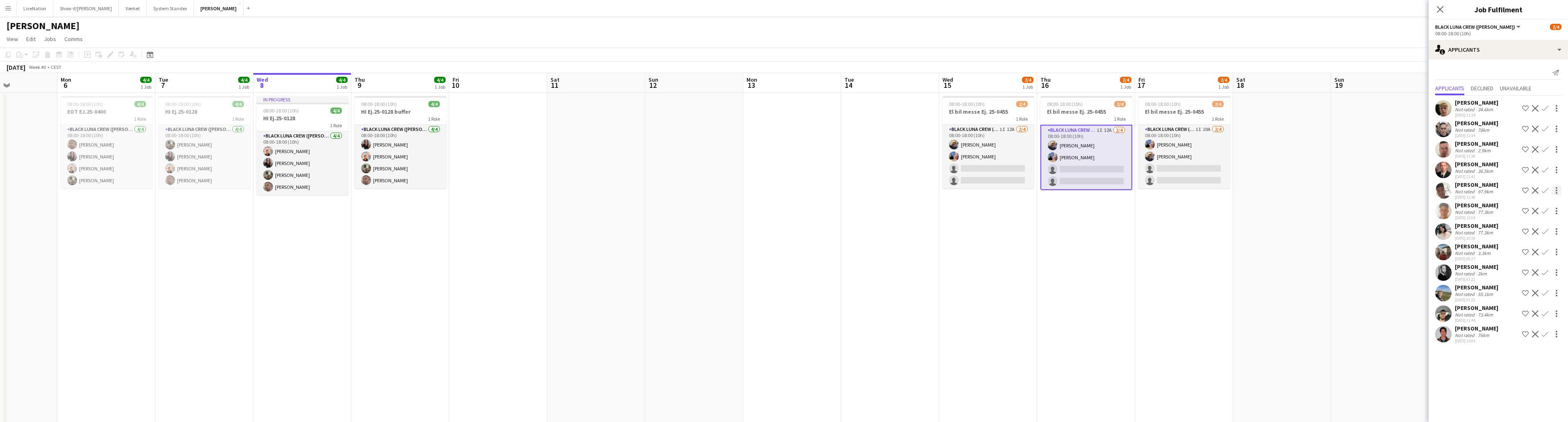
click at [782, 190] on div at bounding box center [1556, 190] width 10 height 10
click at [782, 188] on div at bounding box center [784, 211] width 1568 height 422
click at [782, 190] on app-icon "Confirm" at bounding box center [1546, 190] width 7 height 7
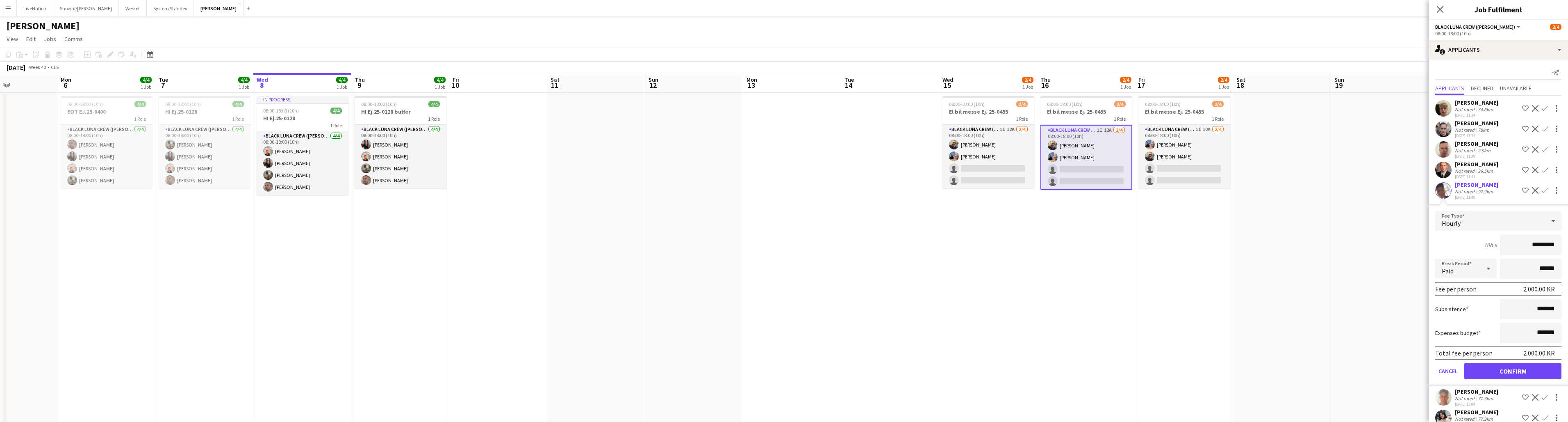
drag, startPoint x: 1526, startPoint y: 245, endPoint x: 1532, endPoint y: 245, distance: 6.0
click at [782, 245] on input "*********" at bounding box center [1530, 244] width 61 height 20
type input "*********"
click at [782, 369] on button "Confirm" at bounding box center [1513, 371] width 97 height 16
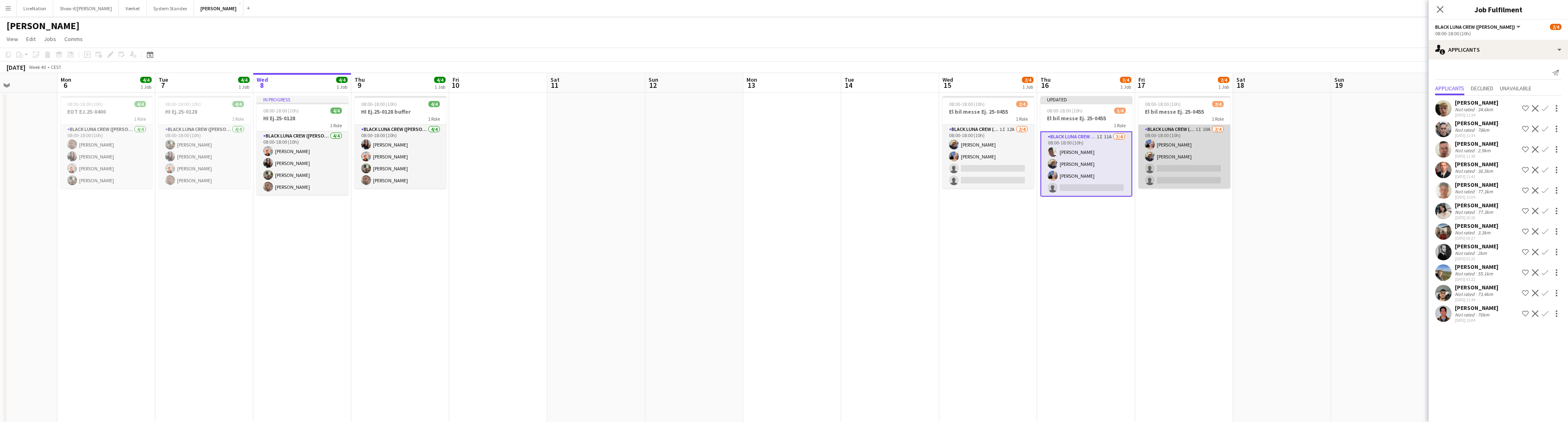
click at [782, 133] on app-card-role "Black Luna Crew ([PERSON_NAME]) 1I 10A [DATE] 08:00-18:00 (10h) [PERSON_NAME] […" at bounding box center [1184, 156] width 92 height 64
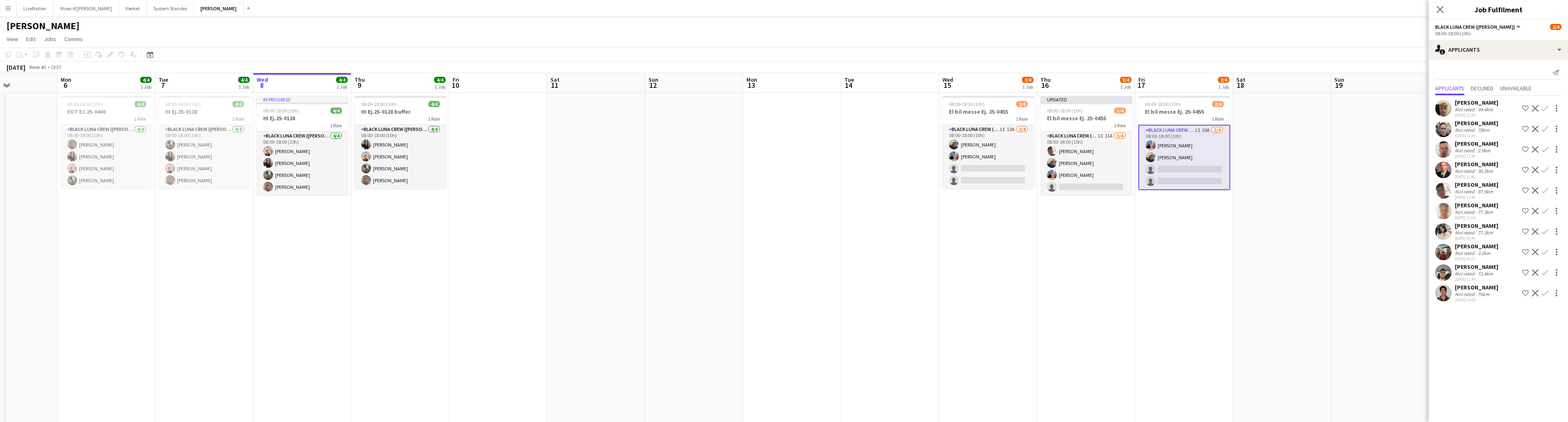
click at [782, 190] on button "Confirm" at bounding box center [1545, 190] width 10 height 10
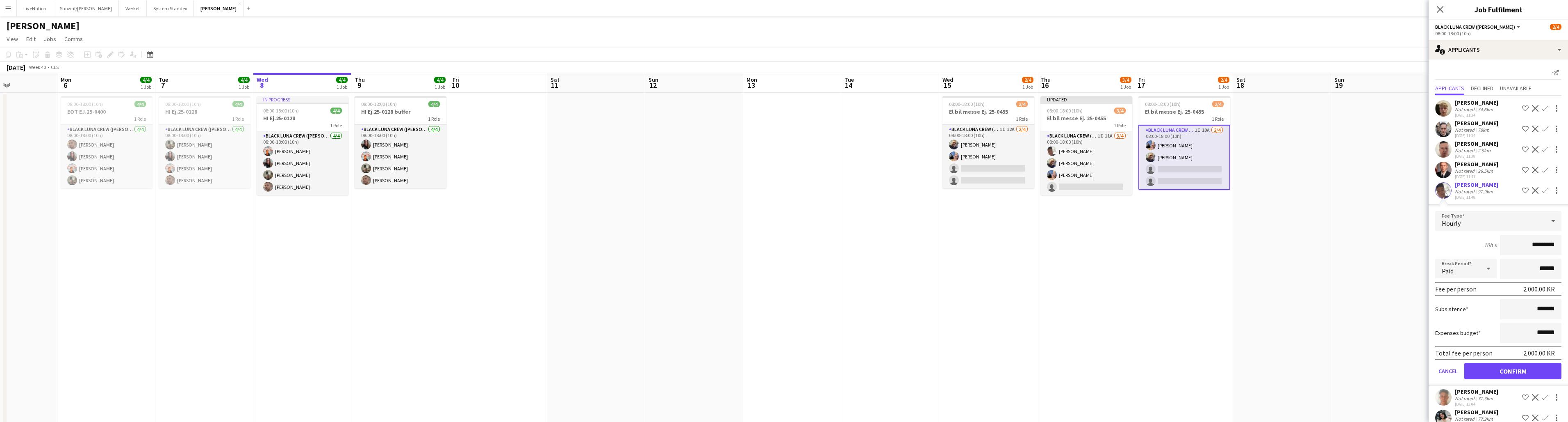
drag, startPoint x: 1527, startPoint y: 246, endPoint x: 1532, endPoint y: 247, distance: 5.1
click at [782, 247] on input "*********" at bounding box center [1530, 244] width 61 height 20
type input "*********"
click at [782, 369] on button "Confirm" at bounding box center [1513, 371] width 97 height 16
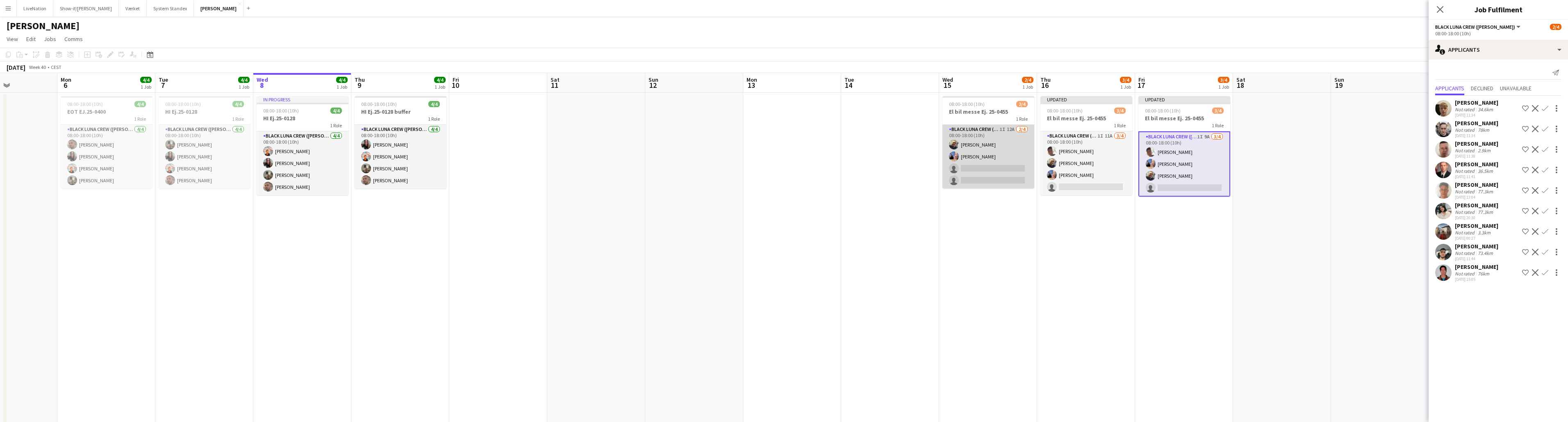
click at [782, 167] on app-card-role "Black Luna Crew ([PERSON_NAME]) 1I 12A [DATE] 08:00-18:00 (10h) [PERSON_NAME] […" at bounding box center [989, 156] width 92 height 64
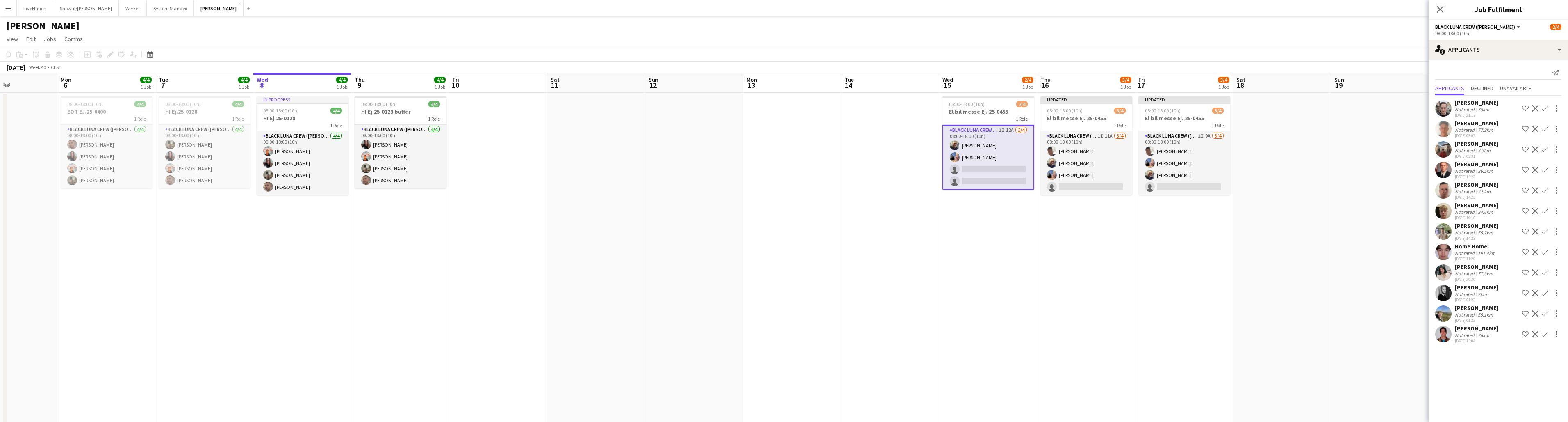
click at [782, 295] on app-user-avatar at bounding box center [1444, 292] width 16 height 16
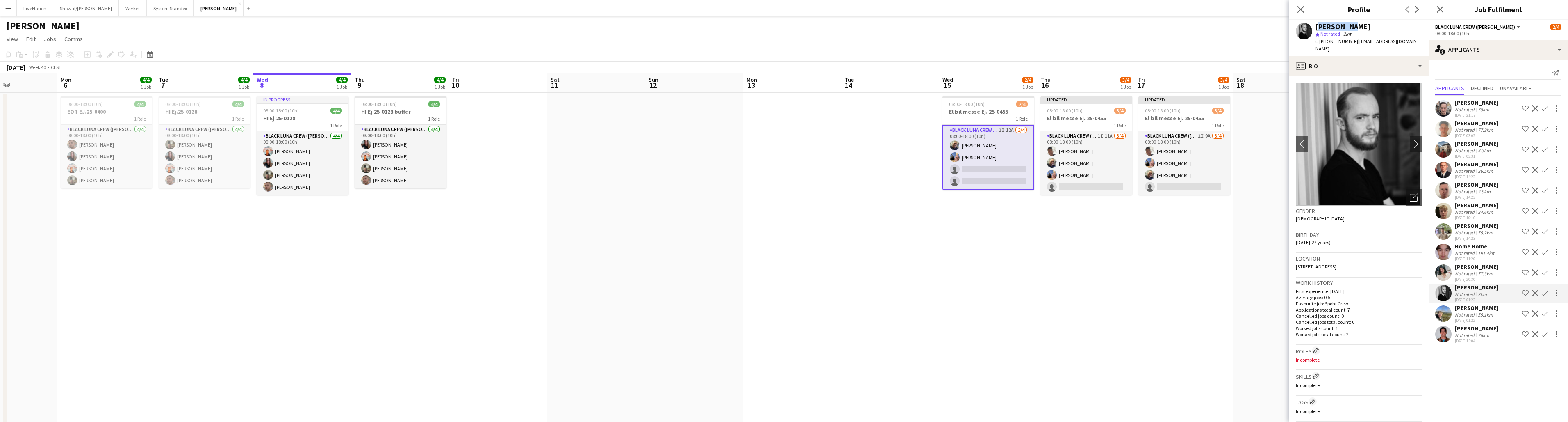
drag, startPoint x: 1352, startPoint y: 26, endPoint x: 1316, endPoint y: 26, distance: 36.0
click at [782, 26] on div "[PERSON_NAME]" at bounding box center [1369, 26] width 107 height 7
copy div "[PERSON_NAME]"
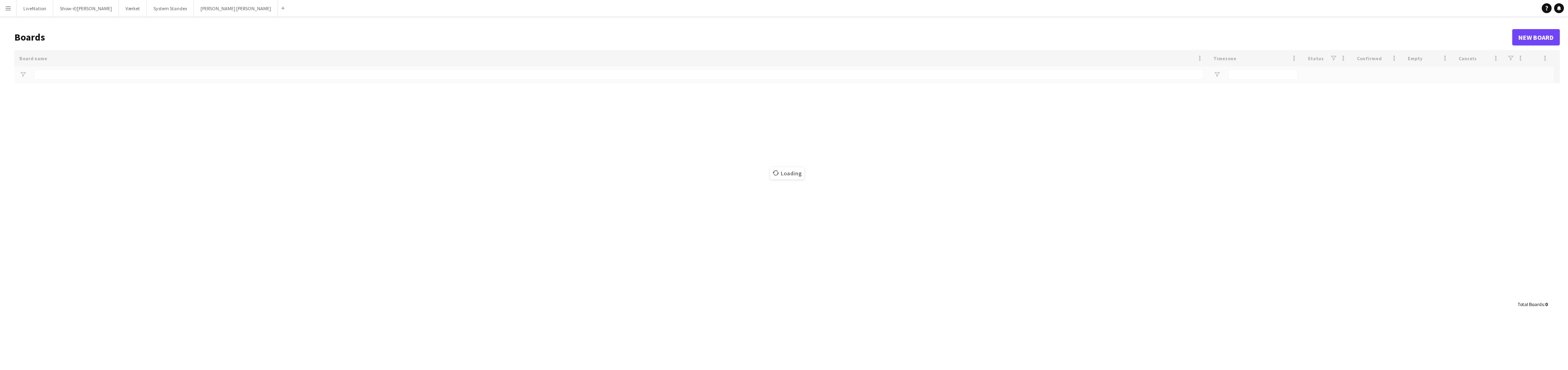
type input "***"
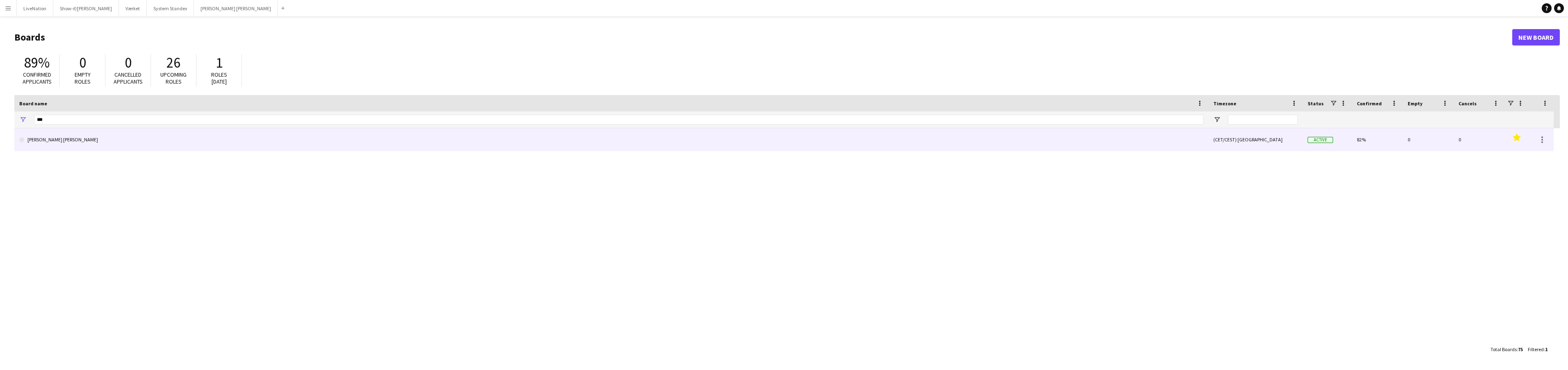
click at [83, 141] on link "[PERSON_NAME]" at bounding box center [611, 139] width 1184 height 23
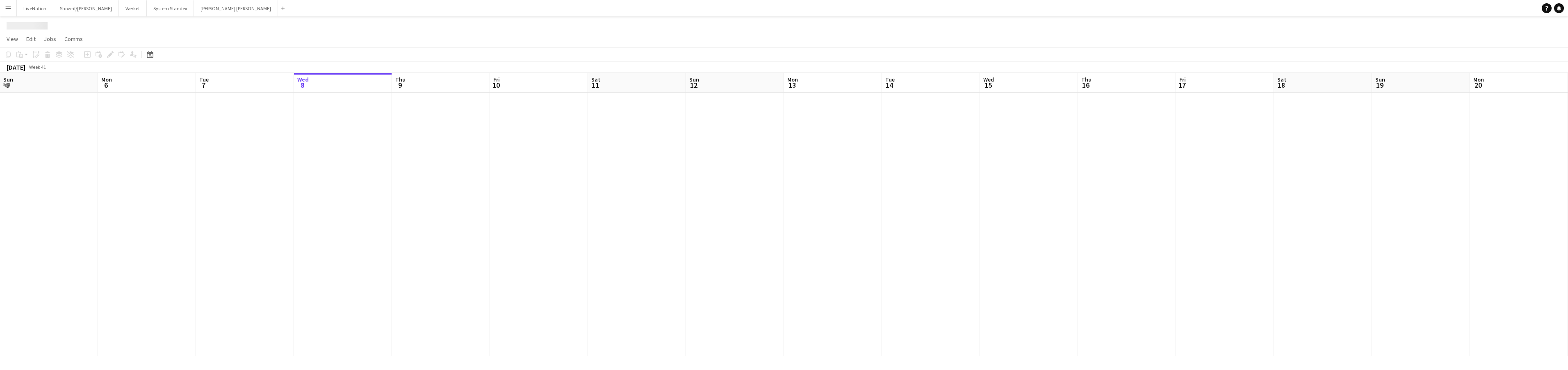
scroll to position [0, 196]
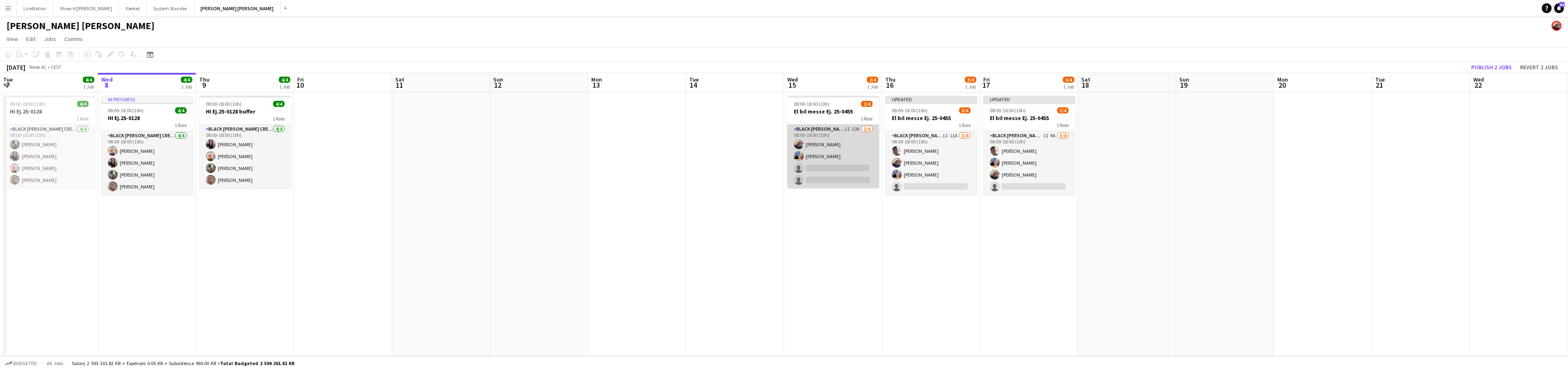
click at [855, 169] on app-card-role "Black Luna Crew ([PERSON_NAME]) 1I 12A [DATE] 08:00-18:00 (10h) [PERSON_NAME] […" at bounding box center [833, 156] width 92 height 64
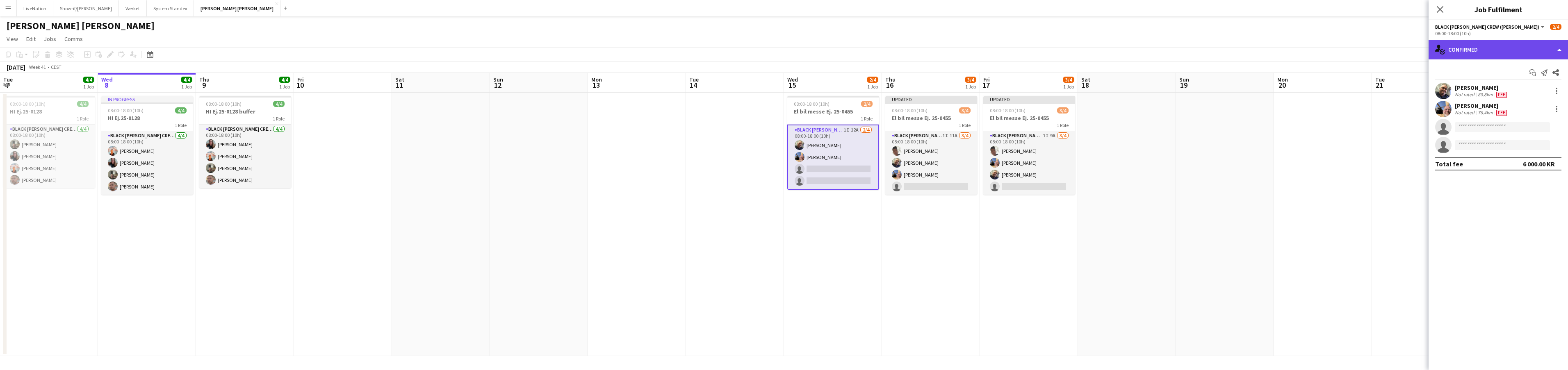
click at [1559, 49] on div "single-neutral-actions-check-2 Confirmed" at bounding box center [1498, 49] width 139 height 20
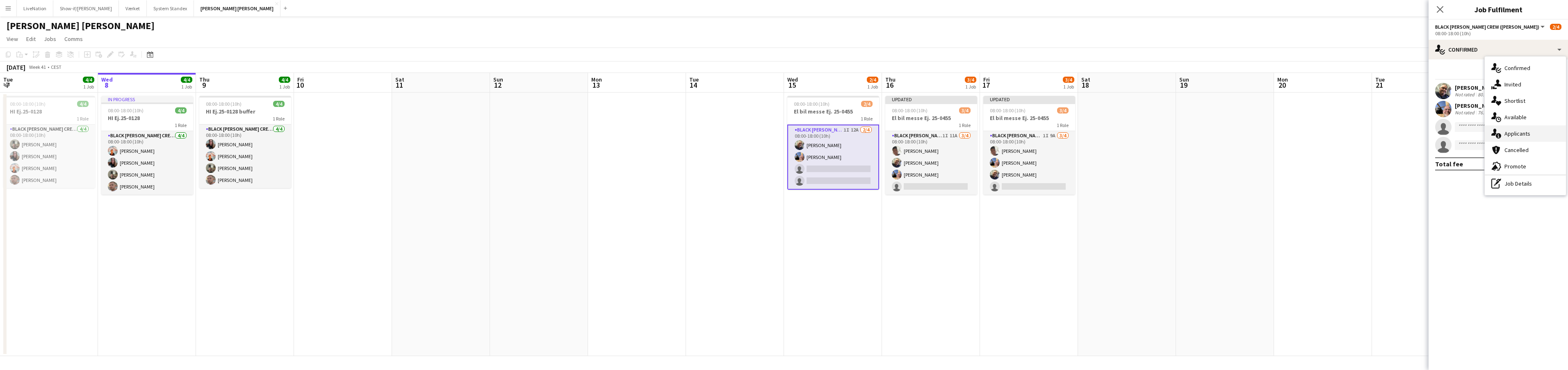
click at [1541, 133] on div "single-neutral-actions-information Applicants" at bounding box center [1525, 133] width 81 height 16
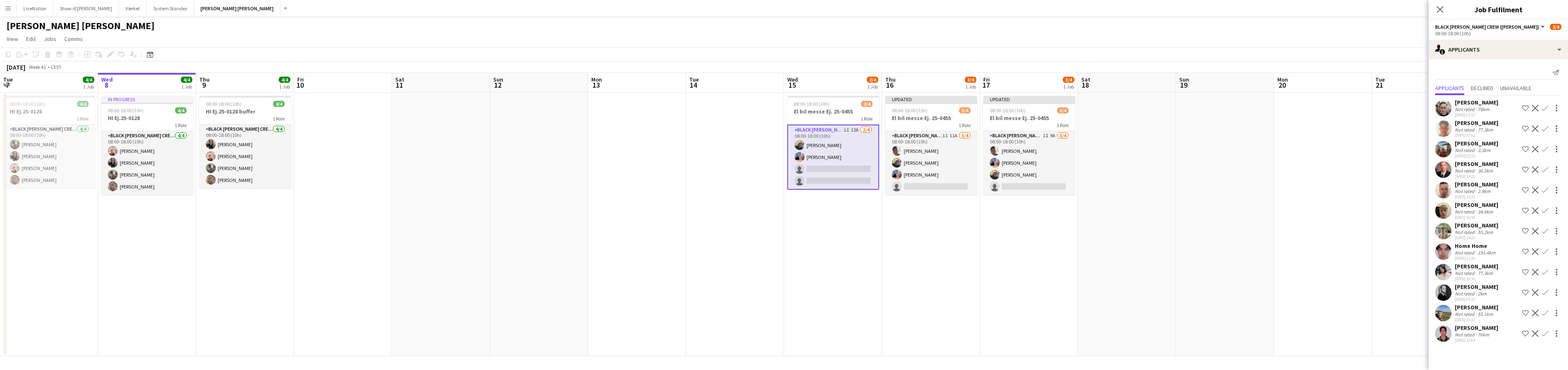
click at [1546, 231] on app-icon "Confirm" at bounding box center [1545, 231] width 7 height 7
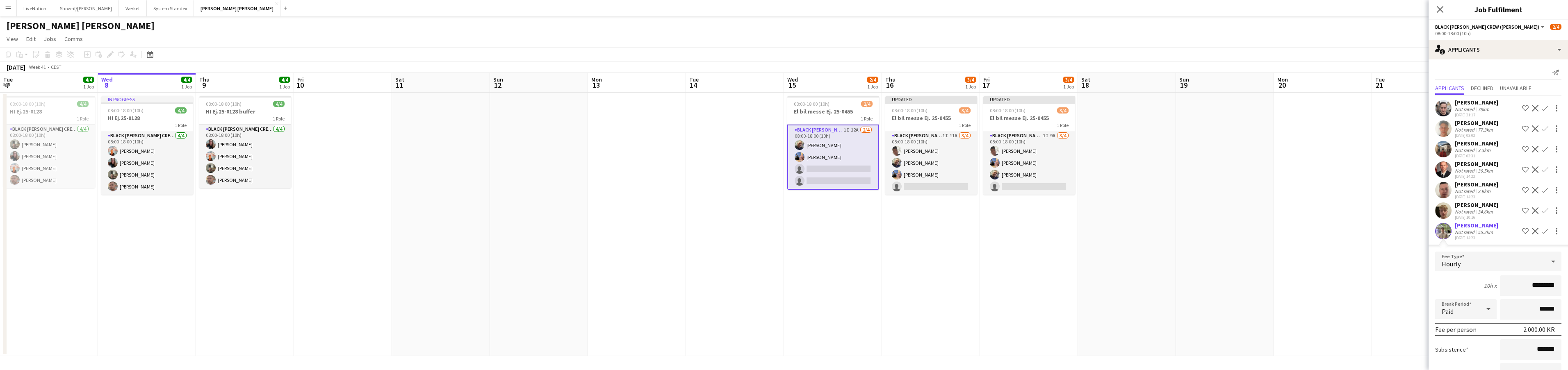
scroll to position [174, 0]
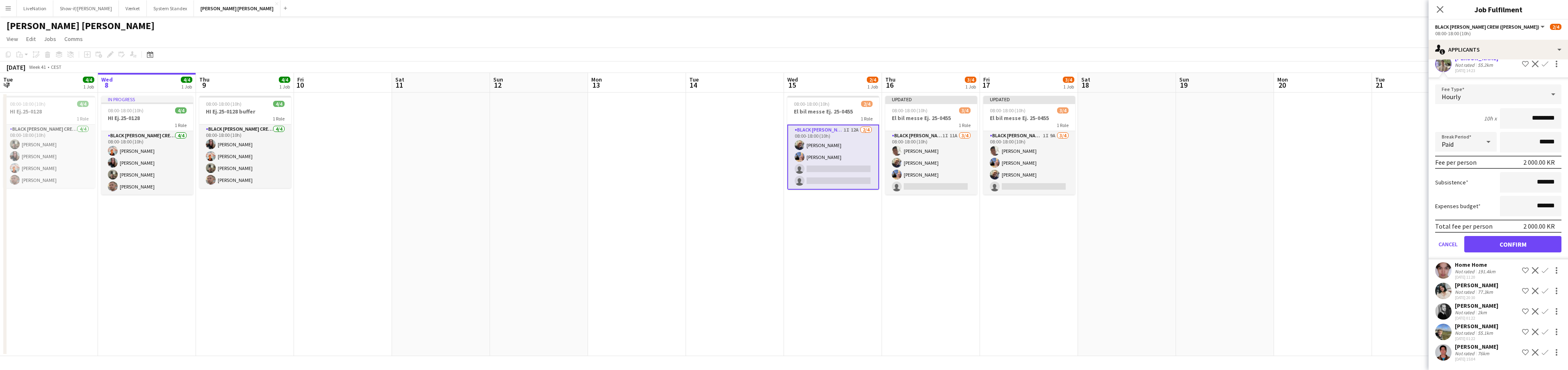
click at [1536, 243] on button "Confirm" at bounding box center [1513, 244] width 97 height 16
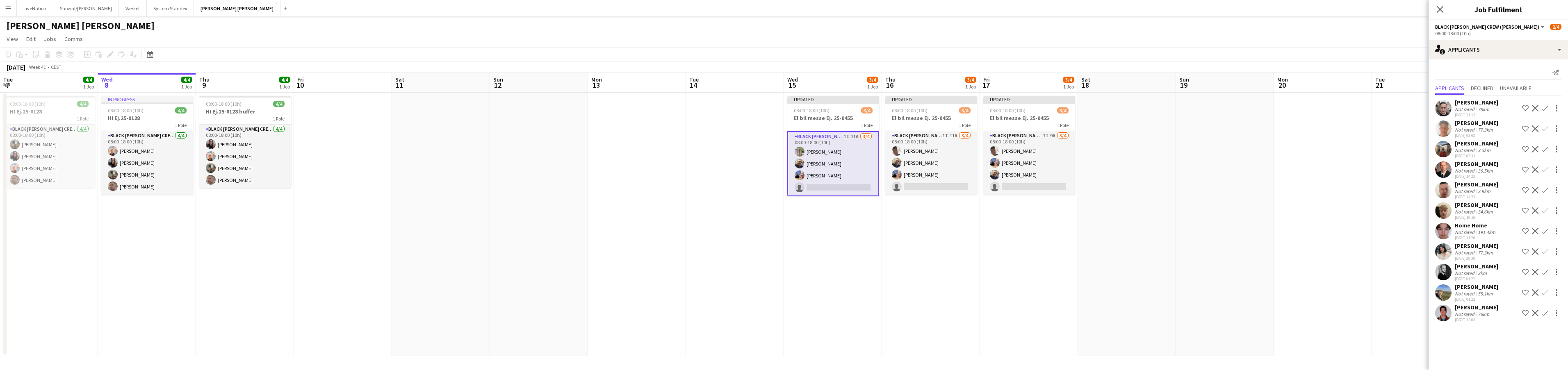
scroll to position [0, 0]
click at [1471, 245] on div "[PERSON_NAME]" at bounding box center [1477, 245] width 43 height 7
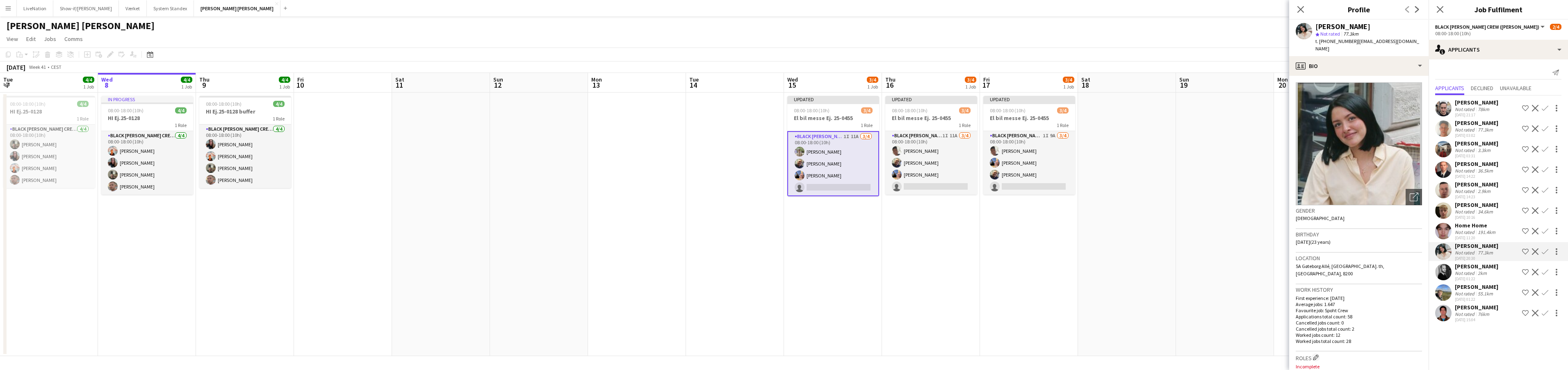
drag, startPoint x: 1380, startPoint y: 26, endPoint x: 1317, endPoint y: 24, distance: 63.0
click at [1315, 26] on div "[PERSON_NAME]" at bounding box center [1369, 26] width 107 height 7
copy div "[PERSON_NAME]"
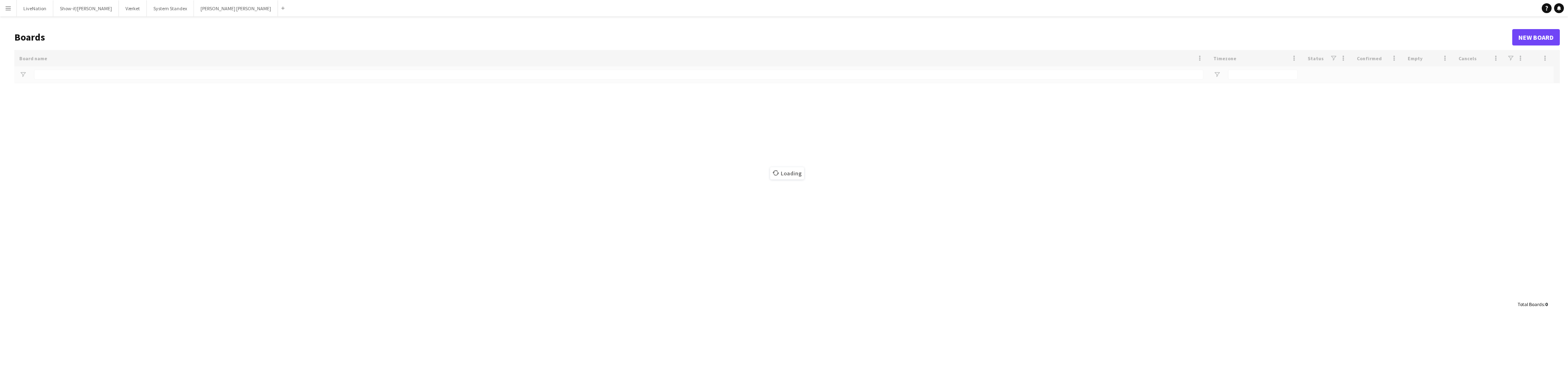
type input "***"
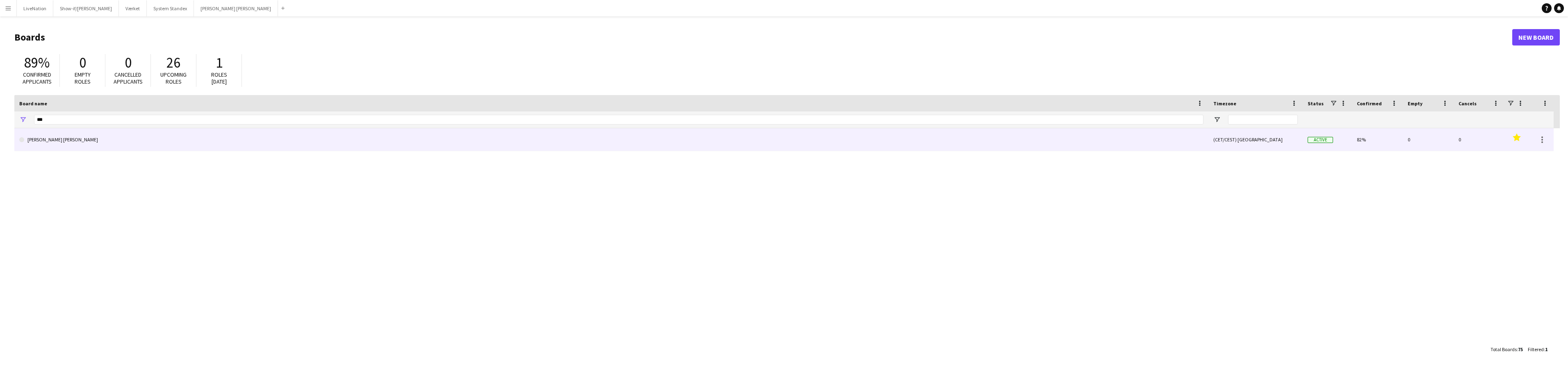
click at [94, 139] on link "[PERSON_NAME]" at bounding box center [611, 139] width 1184 height 23
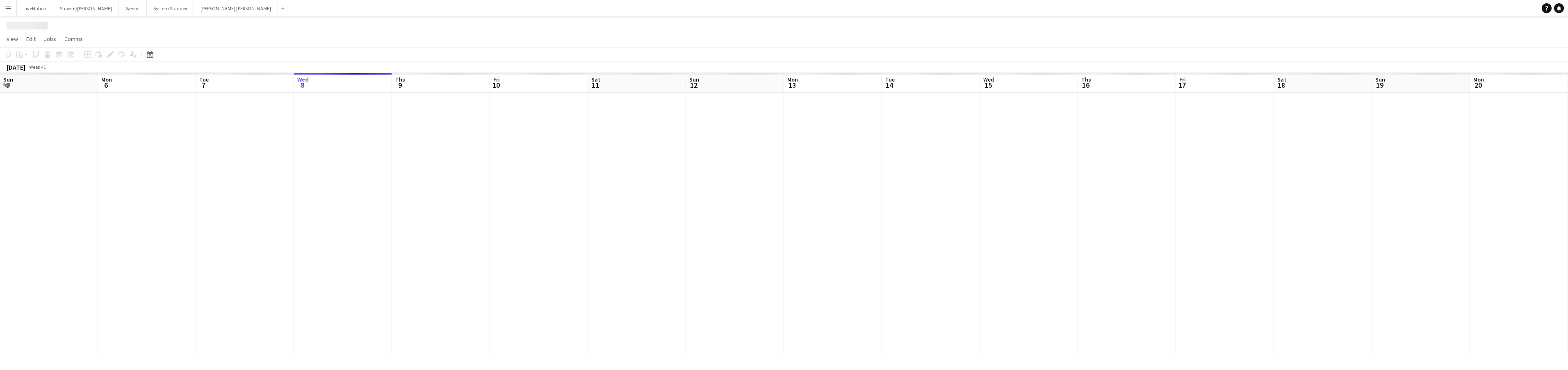
scroll to position [0, 196]
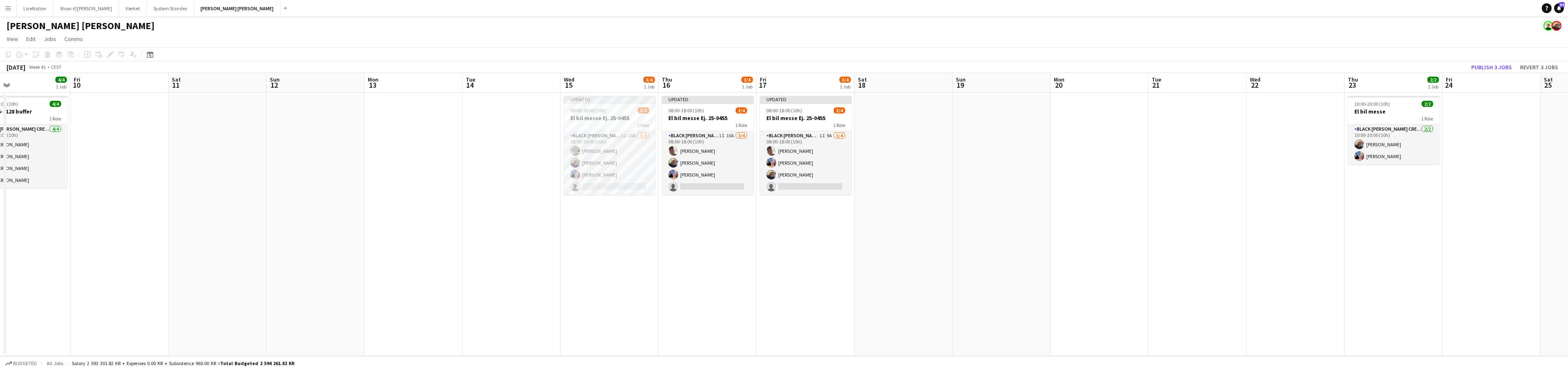
drag, startPoint x: 1342, startPoint y: 93, endPoint x: 1167, endPoint y: 94, distance: 175.0
click at [1165, 93] on app-calendar-viewport "Mon 6 4/4 1 Job Tue 7 4/4 1 Job Wed 8 4/4 1 Job Thu 9 4/4 1 Job Fri 10 Sat 11 S…" at bounding box center [784, 214] width 1568 height 283
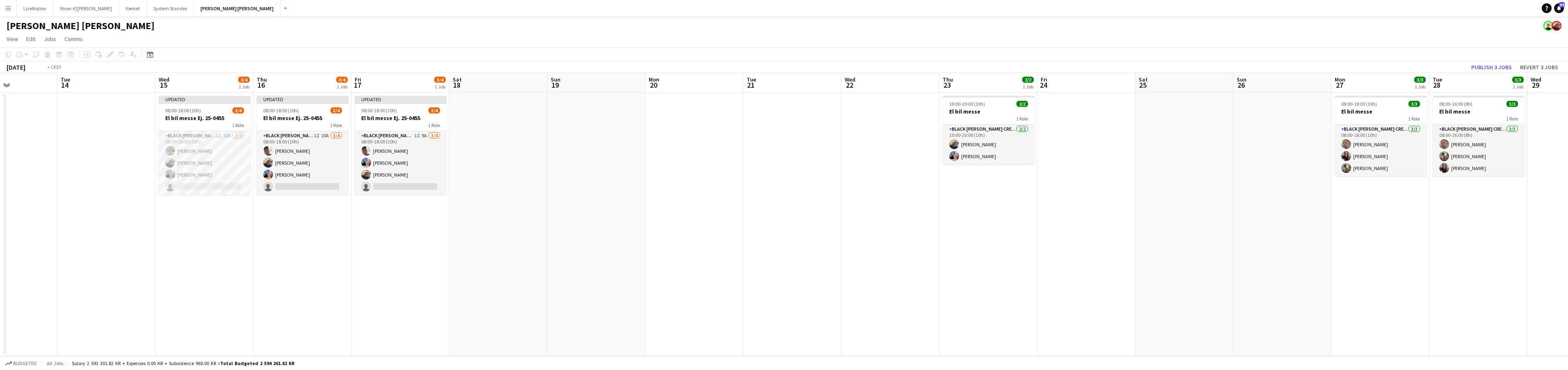
scroll to position [0, 251]
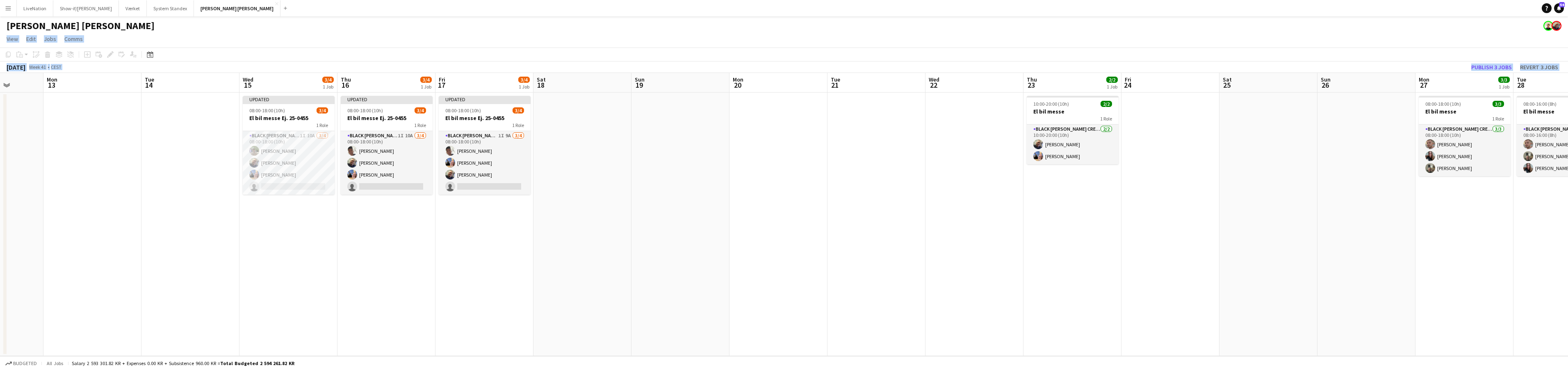
drag, startPoint x: 1222, startPoint y: 89, endPoint x: 1175, endPoint y: 45, distance: 64.4
click at [1178, 37] on app-board "Danny Black Luna View Day view expanded Day view collapsed Month view Date pick…" at bounding box center [784, 193] width 1568 height 354
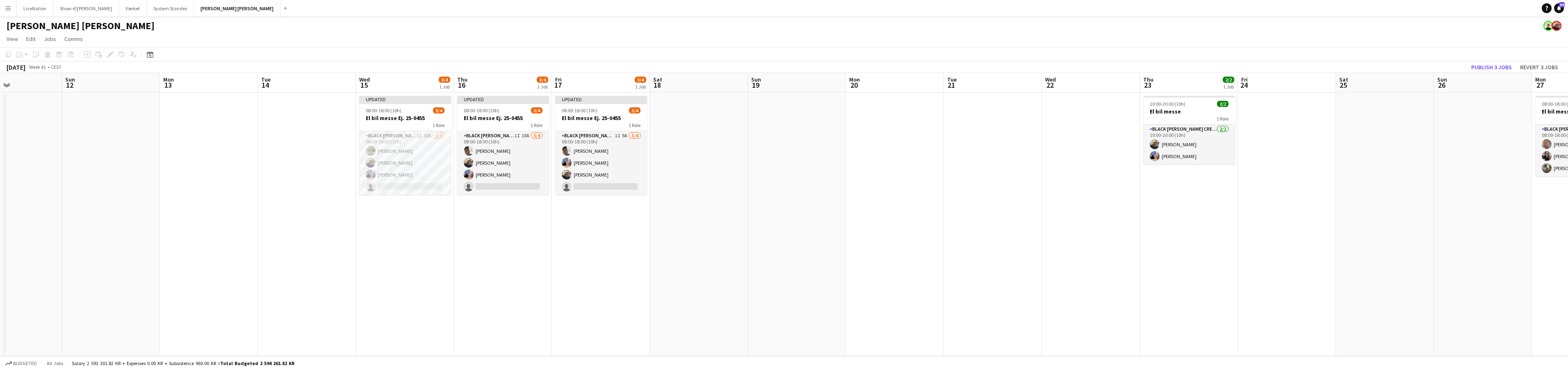
drag, startPoint x: 1165, startPoint y: 78, endPoint x: 1194, endPoint y: 74, distance: 29.3
click at [1194, 74] on app-calendar-viewport "Thu 9 4/4 1 Job Fri 10 Sat 11 Sun 12 Mon 13 Tue 14 Wed 15 3/4 1 Job Thu 16 3/4 …" at bounding box center [784, 214] width 1568 height 283
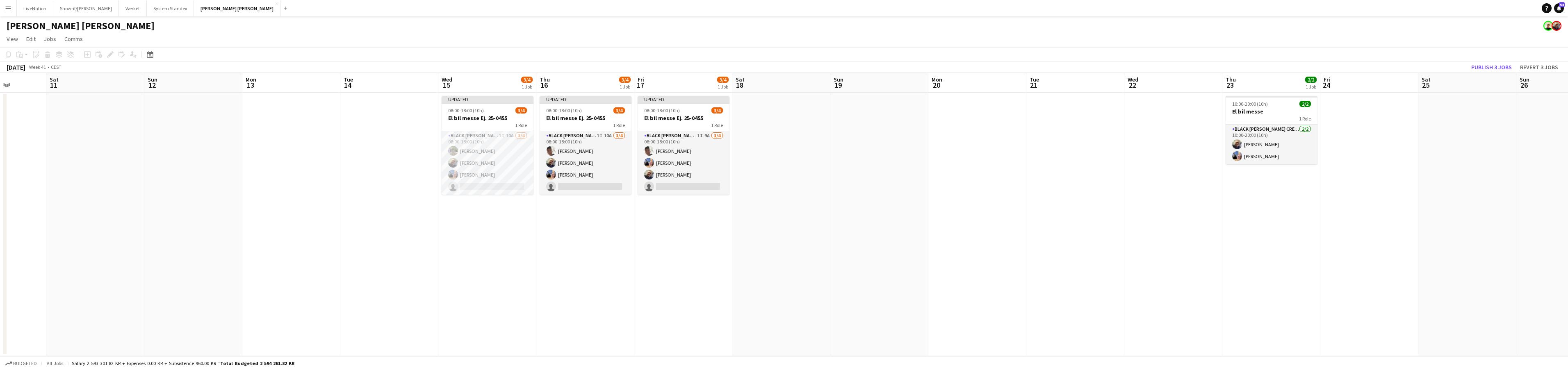
drag, startPoint x: 1077, startPoint y: 83, endPoint x: 1088, endPoint y: 82, distance: 11.0
click at [1190, 78] on app-calendar-viewport "Thu 9 4/4 1 Job Fri 10 Sat 11 Sun 12 Mon 13 Tue 14 Wed 15 3/4 1 Job Thu 16 3/4 …" at bounding box center [784, 214] width 1568 height 283
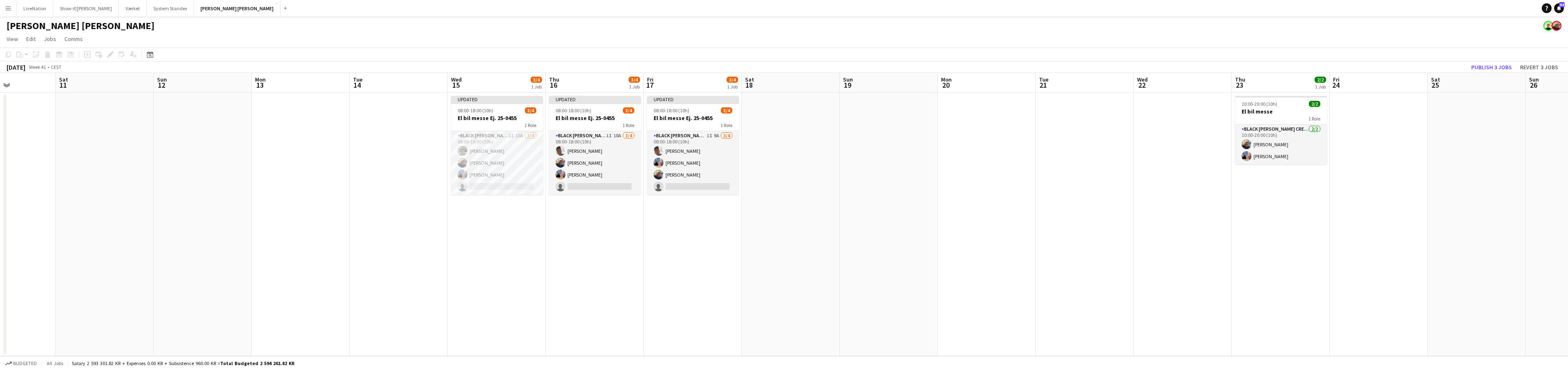
click at [1161, 78] on app-calendar-viewport "Wed 8 4/4 1 Job Thu 9 4/4 1 Job Fri 10 Sat 11 Sun 12 Mon 13 Tue 14 Wed 15 3/4 1…" at bounding box center [784, 214] width 1568 height 283
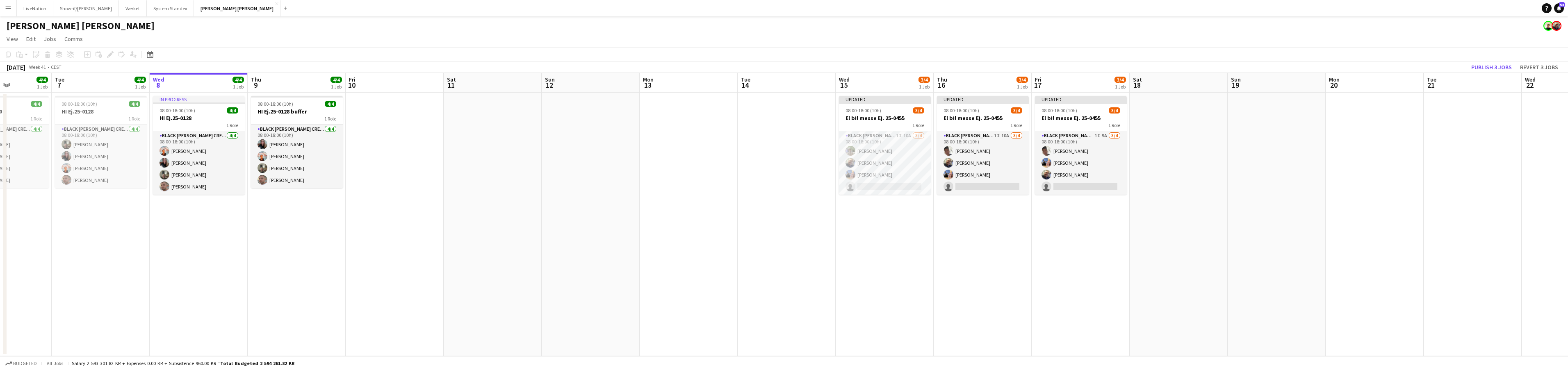
drag, startPoint x: 1201, startPoint y: 79, endPoint x: 1139, endPoint y: 81, distance: 62.0
click at [1201, 78] on app-calendar-viewport "Sat 4 Sun 5 Mon 6 4/4 1 Job Tue 7 4/4 1 Job Wed 8 4/4 1 Job Thu 9 4/4 1 Job Fri…" at bounding box center [784, 214] width 1568 height 283
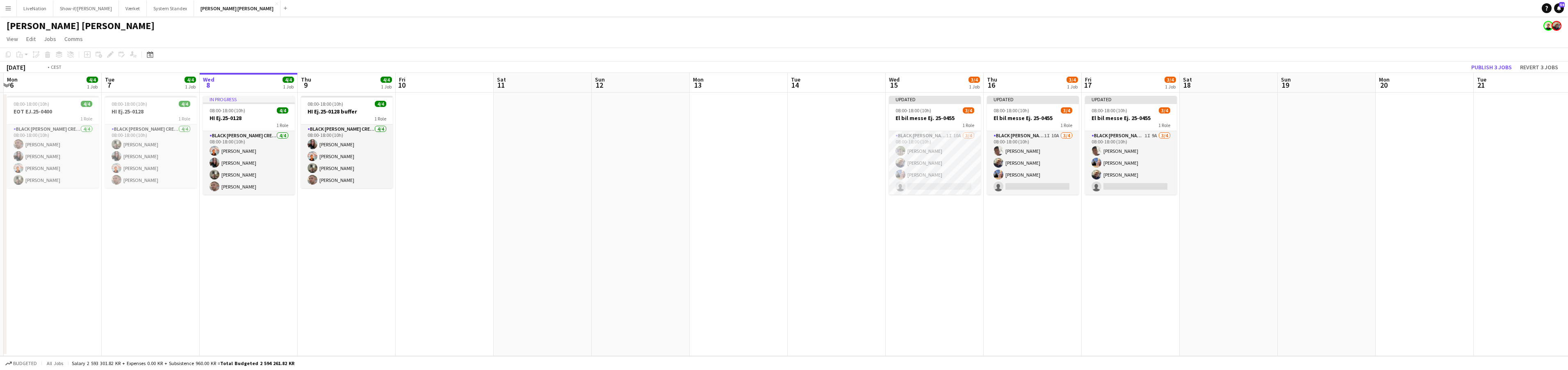
drag, startPoint x: 811, startPoint y: 79, endPoint x: 1003, endPoint y: 71, distance: 192.2
click at [1003, 71] on app-calendar "Copy Paste Paste Command V Paste with crew Command Shift V Paste linked Job [GE…" at bounding box center [784, 201] width 1568 height 308
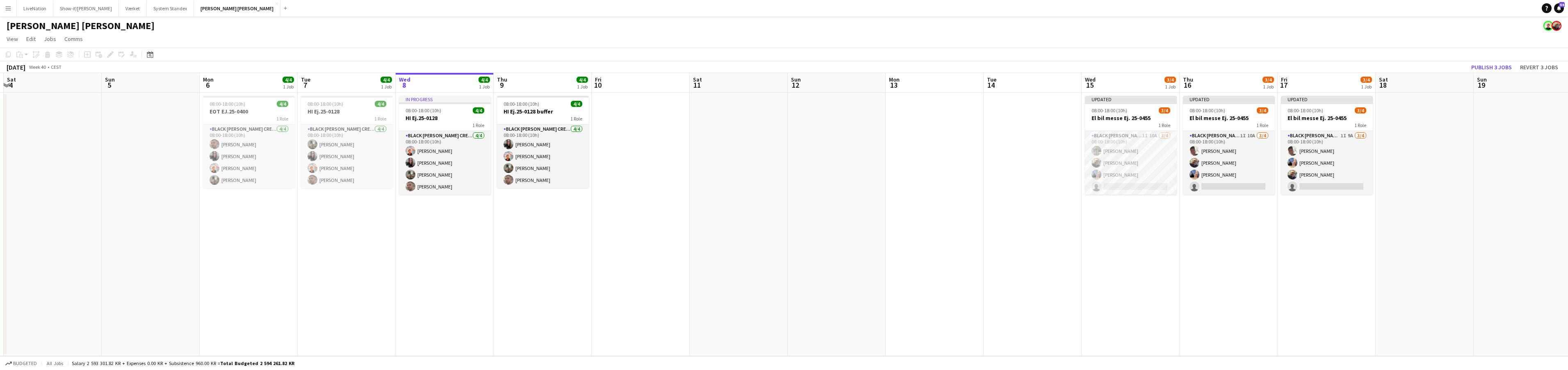
scroll to position [0, 257]
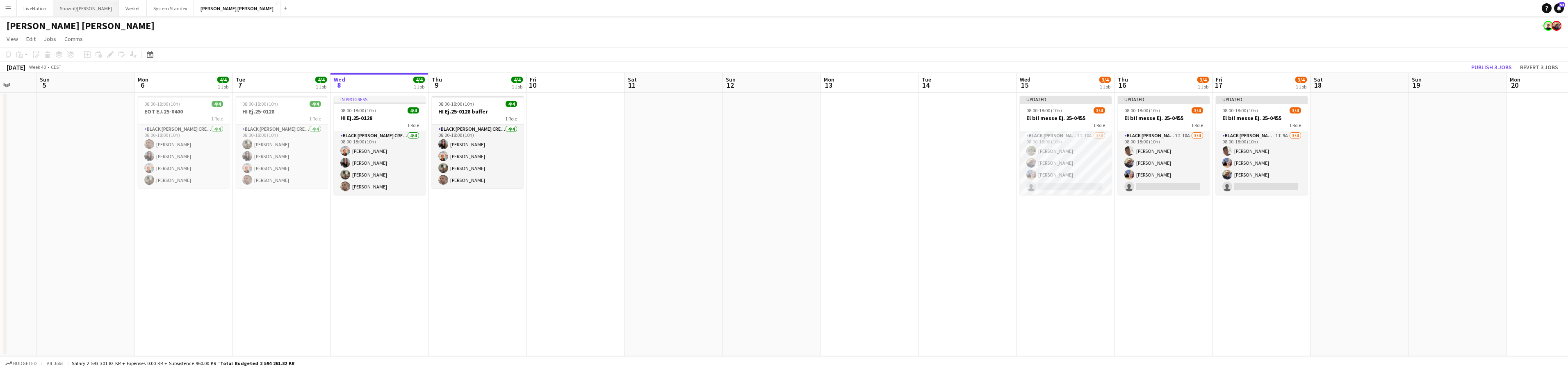
click at [59, 7] on button "Show-if/Jonas knive Close" at bounding box center [86, 9] width 66 height 16
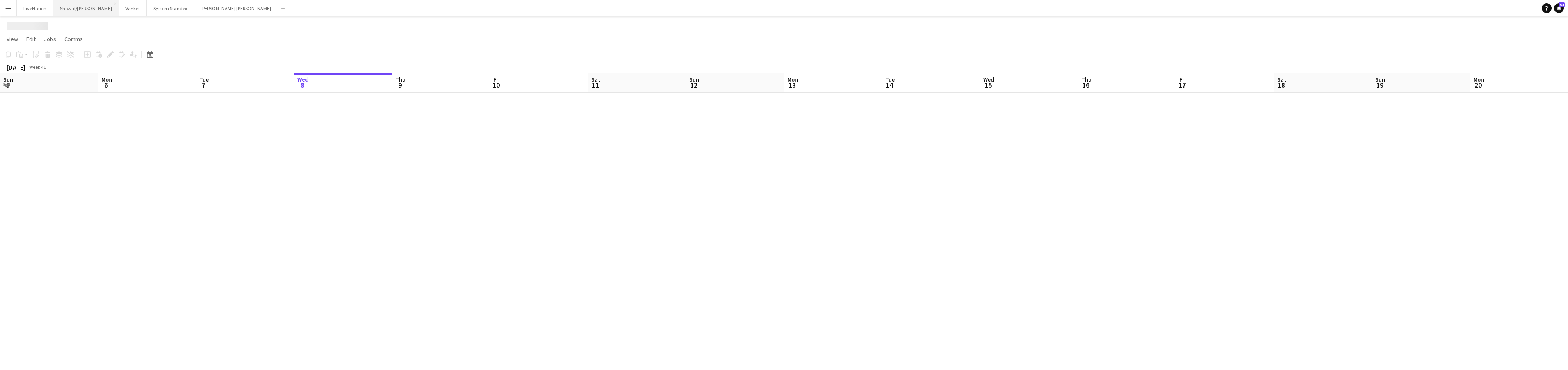
scroll to position [0, 196]
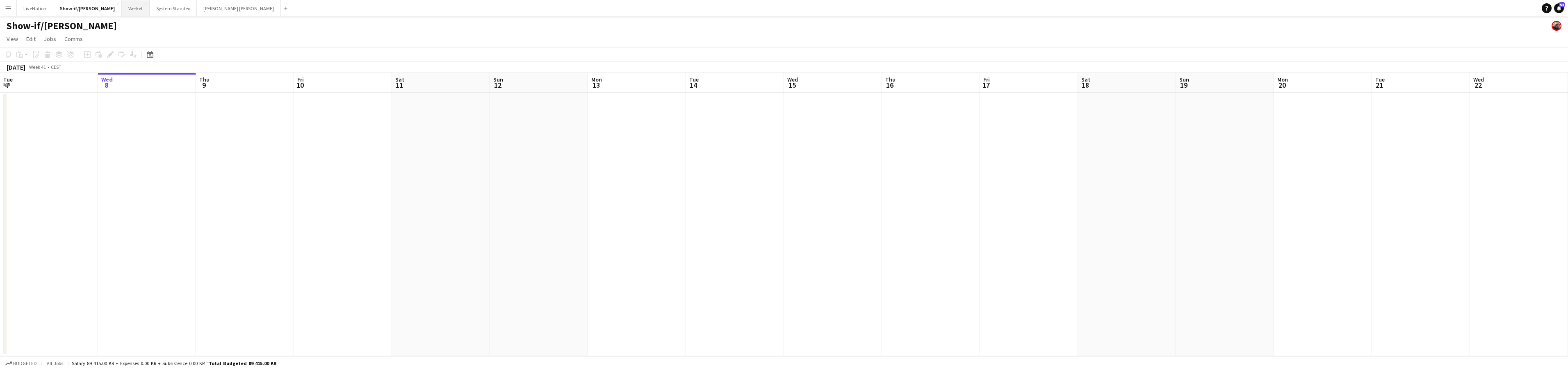
click at [128, 9] on button "Værket Close" at bounding box center [136, 9] width 28 height 16
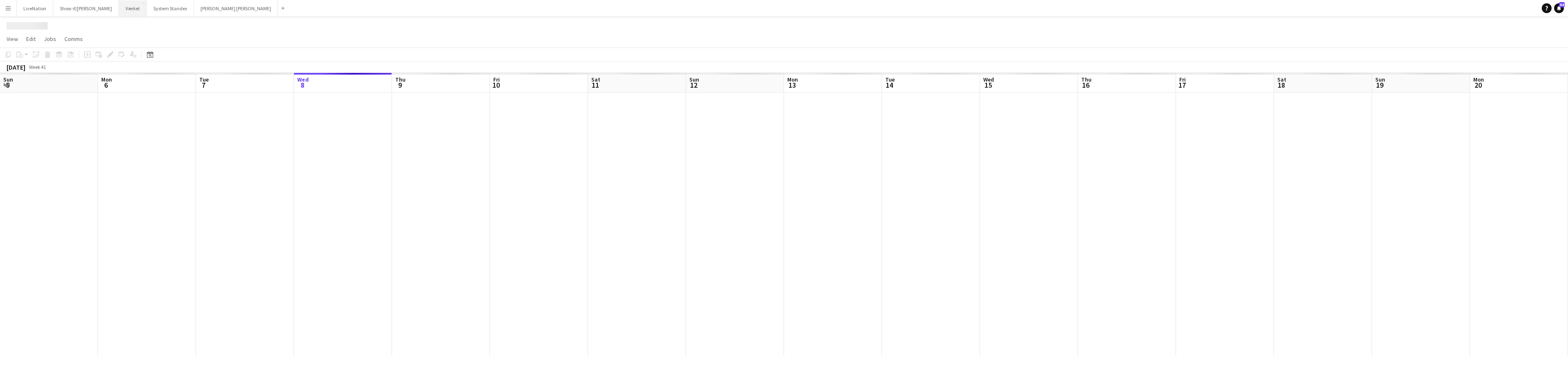
scroll to position [0, 196]
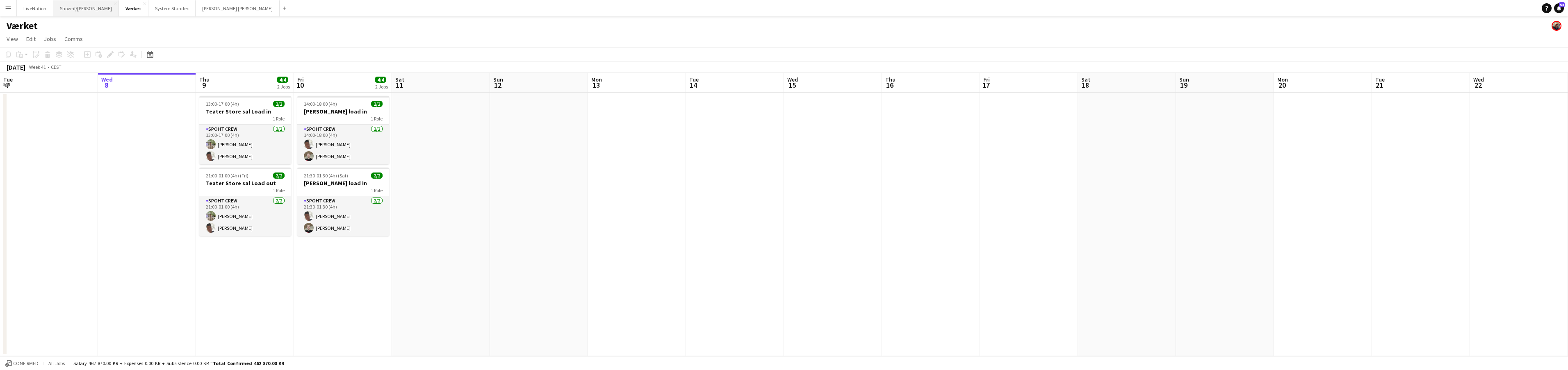
click at [70, 8] on button "Show-if/Jonas knive Close" at bounding box center [86, 9] width 66 height 16
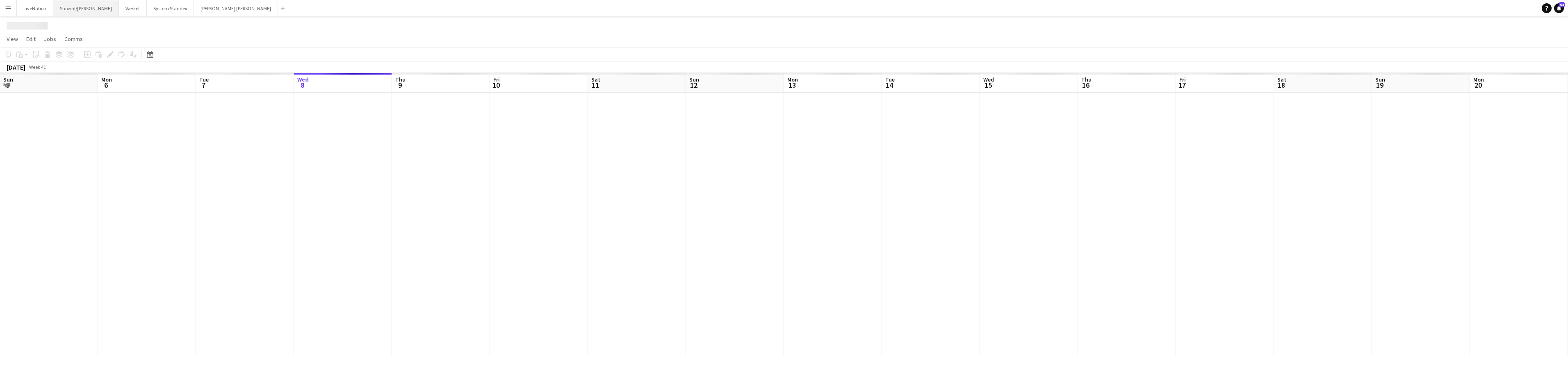
scroll to position [0, 196]
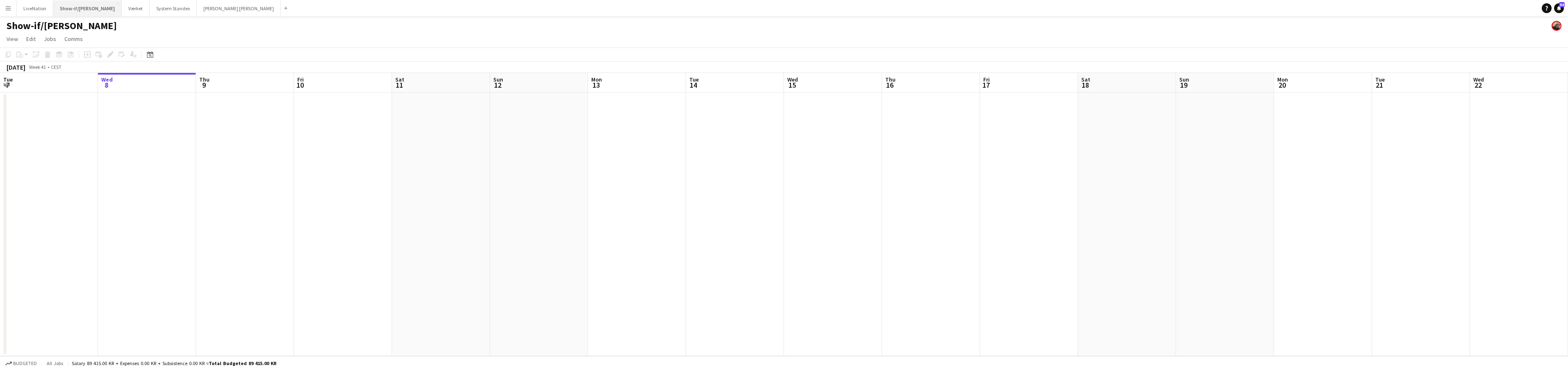
click at [57, 1] on button "Show-if/Jonas knive Close" at bounding box center [88, 9] width 68 height 16
drag, startPoint x: 122, startPoint y: 8, endPoint x: 98, endPoint y: 9, distance: 24.0
click at [98, 9] on div "LiveNation Close Show-if/Jonas knive Close Værket Close System Standex Close Da…" at bounding box center [153, 8] width 274 height 16
click at [11, 9] on app-icon "Menu" at bounding box center [8, 8] width 7 height 7
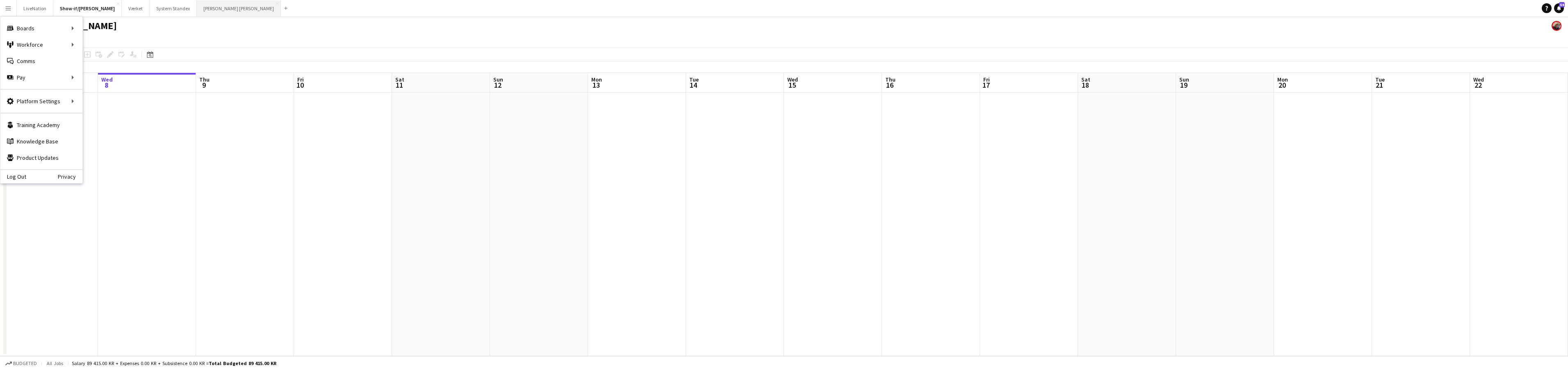
click at [203, 11] on button "Danny Black Luna Close" at bounding box center [239, 9] width 84 height 16
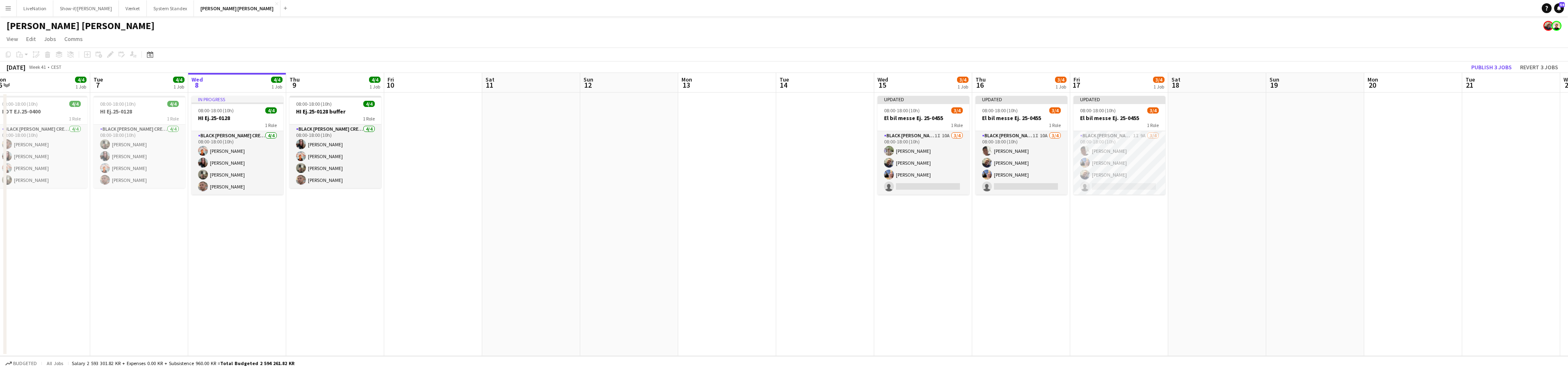
scroll to position [0, 203]
drag, startPoint x: 890, startPoint y: 85, endPoint x: 1033, endPoint y: 81, distance: 143.1
click at [1033, 81] on app-calendar-viewport "Sat 4 Sun 5 Mon 6 4/4 1 Job Tue 7 4/4 1 Job Wed 8 4/4 1 Job Thu 9 4/4 1 Job Fri…" at bounding box center [784, 214] width 1568 height 283
click at [949, 187] on app-card-role "Black Luna Crew (Danny) 1I 10A 3/4 08:00-18:00 (10h) Arthur Daval-Markussen Dan…" at bounding box center [924, 162] width 92 height 64
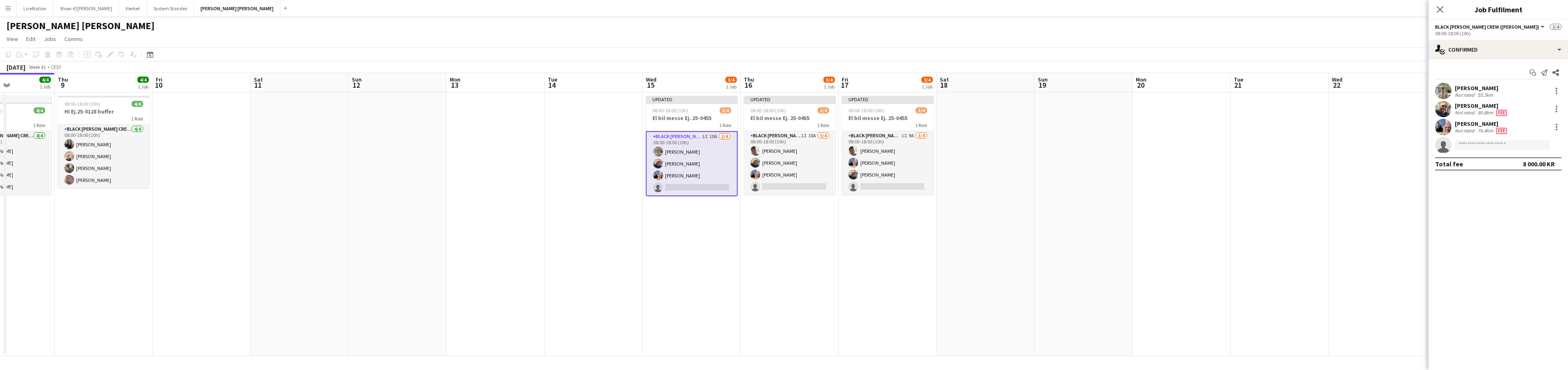
drag, startPoint x: 1315, startPoint y: 87, endPoint x: 1068, endPoint y: 79, distance: 247.1
click at [1058, 80] on app-calendar-viewport "Sun 5 Mon 6 4/4 1 Job Tue 7 4/4 1 Job Wed 8 4/4 1 Job Thu 9 4/4 1 Job Fri 10 Sa…" at bounding box center [784, 214] width 1568 height 283
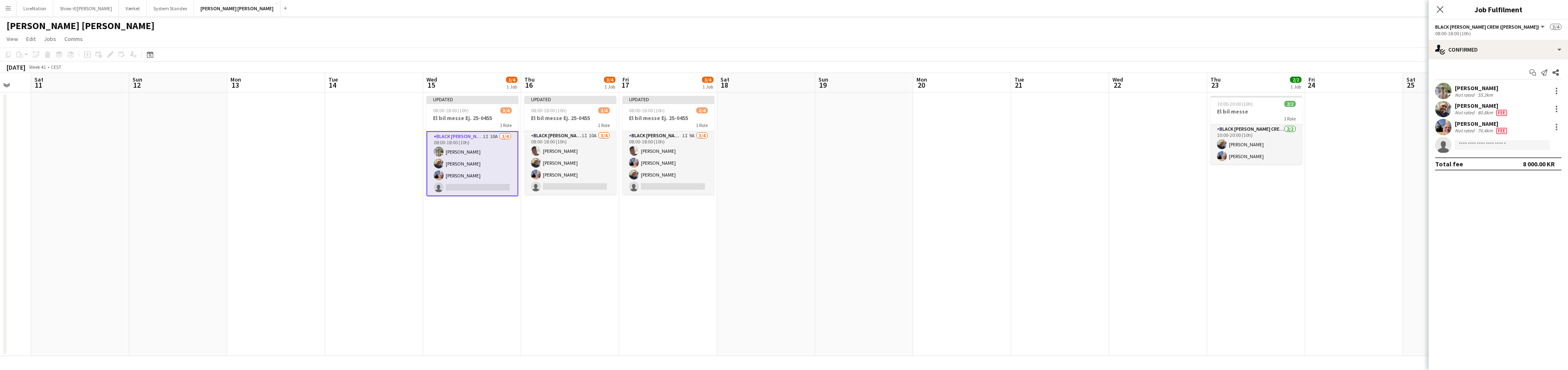
scroll to position [0, 272]
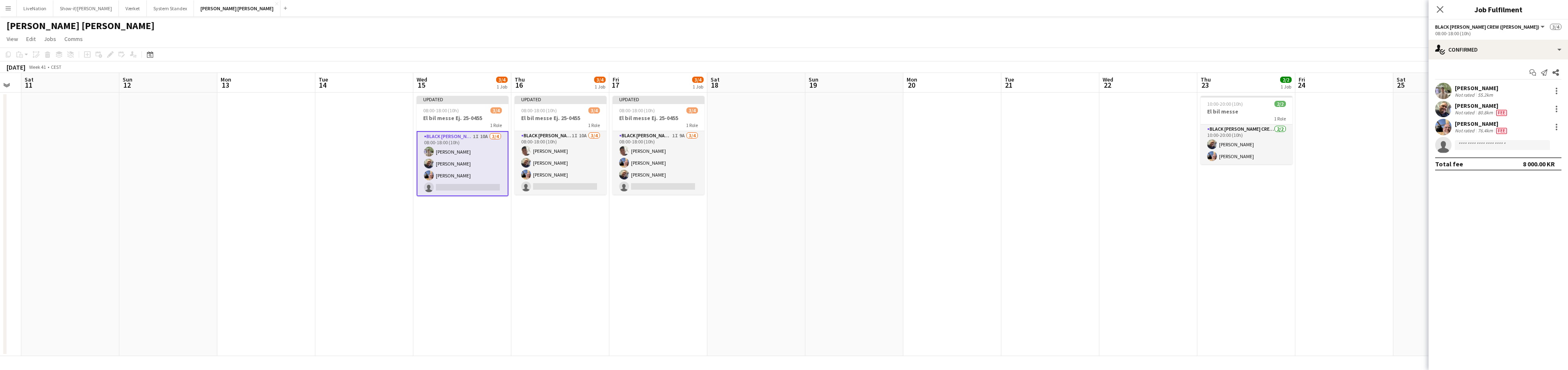
drag, startPoint x: 1273, startPoint y: 87, endPoint x: 1103, endPoint y: 91, distance: 170.0
click at [1101, 93] on app-calendar-viewport "Wed 8 4/4 1 Job Thu 9 4/4 1 Job Fri 10 Sat 11 Sun 12 Mon 13 Tue 14 Wed 15 3/4 1…" at bounding box center [784, 214] width 1568 height 283
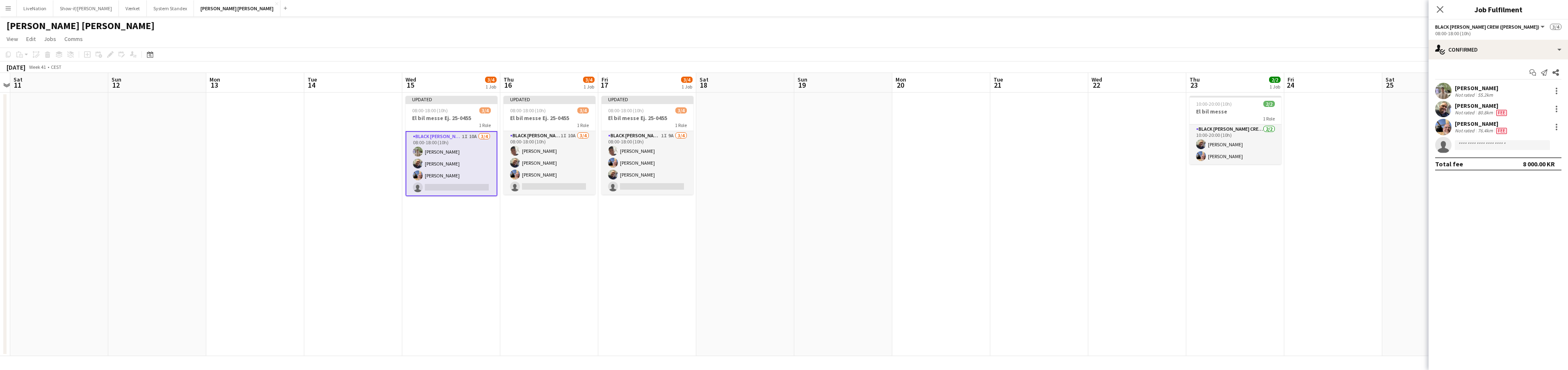
drag, startPoint x: 1078, startPoint y: 83, endPoint x: 983, endPoint y: 79, distance: 95.1
click at [980, 81] on app-calendar-viewport "Wed 8 4/4 1 Job Thu 9 4/4 1 Job Fri 10 Sat 11 Sun 12 Mon 13 Tue 14 Wed 15 3/4 1…" at bounding box center [784, 214] width 1568 height 283
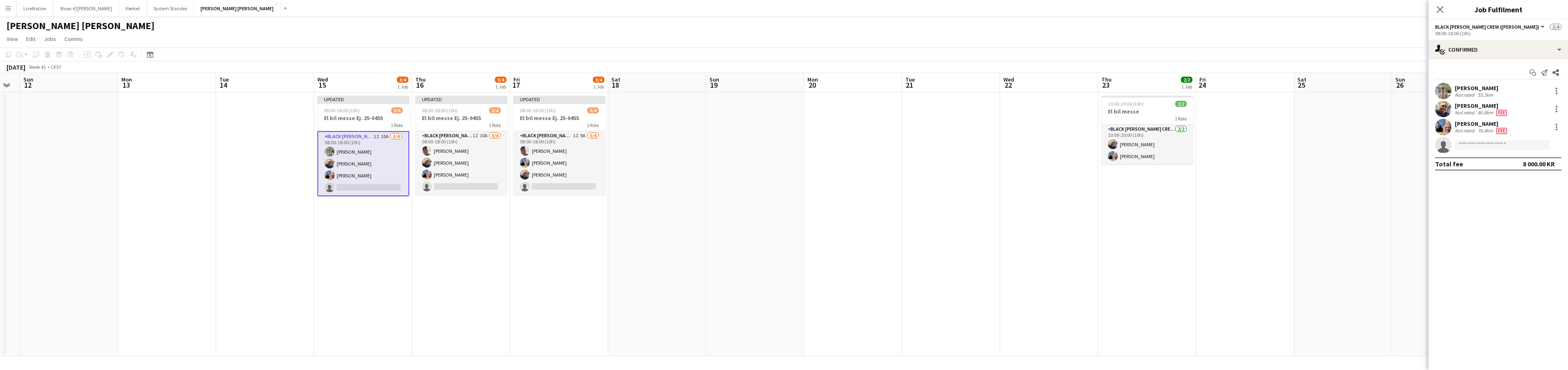
scroll to position [0, 274]
click at [378, 133] on app-card-role "Black Luna Crew (Danny) 1I 10A 3/4 08:00-18:00 (10h) Arthur Daval-Markussen Dan…" at bounding box center [364, 163] width 92 height 65
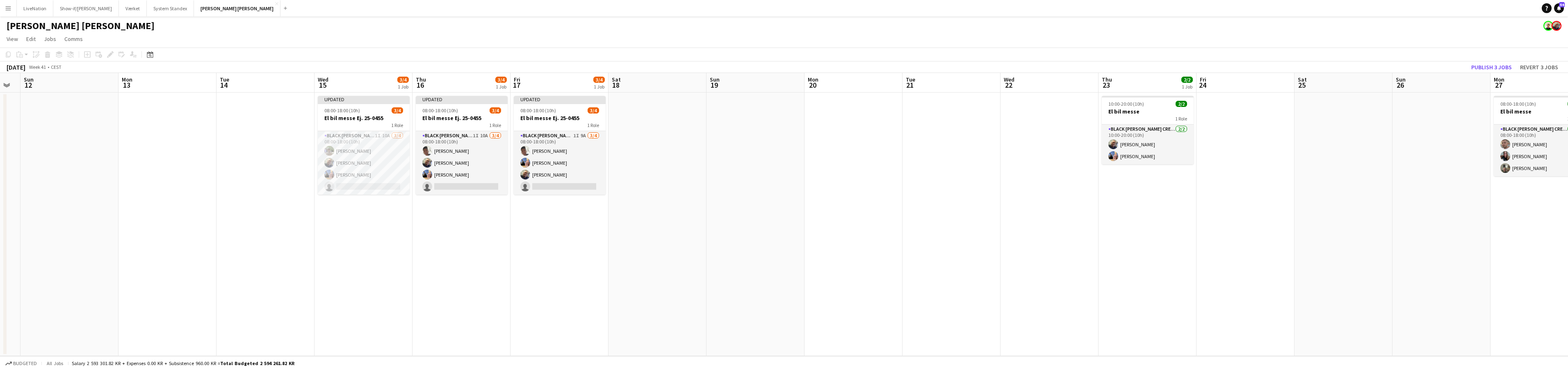
click at [11, 9] on app-icon "Menu" at bounding box center [8, 8] width 7 height 7
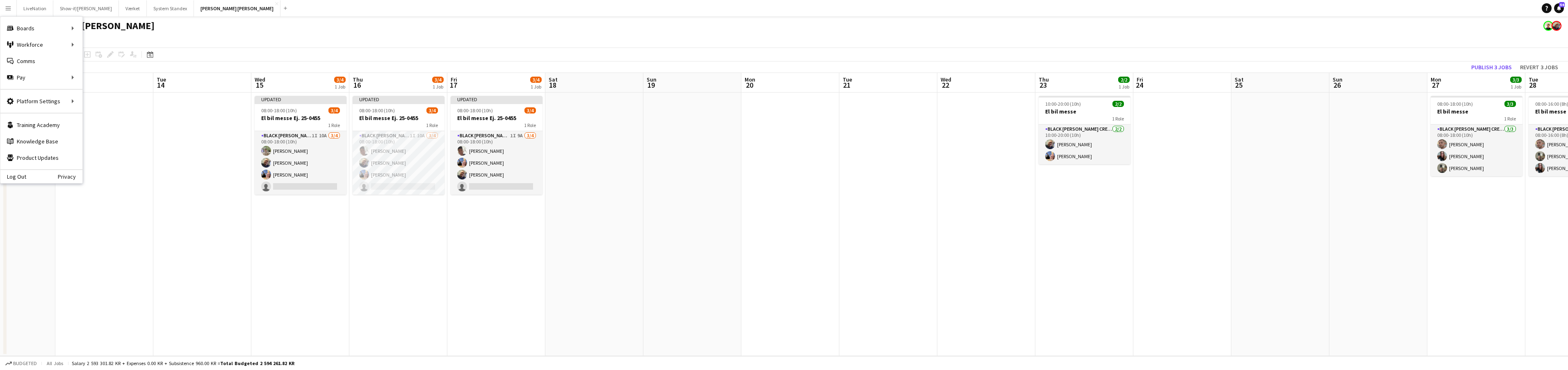
drag, startPoint x: 1542, startPoint y: 84, endPoint x: 1383, endPoint y: 74, distance: 159.3
click at [1382, 75] on app-calendar-viewport "Fri 10 Sat 11 Sun 12 Mon 13 Tue 14 Wed 15 3/4 1 Job Thu 16 3/4 1 Job Fri 17 3/4…" at bounding box center [784, 214] width 1568 height 283
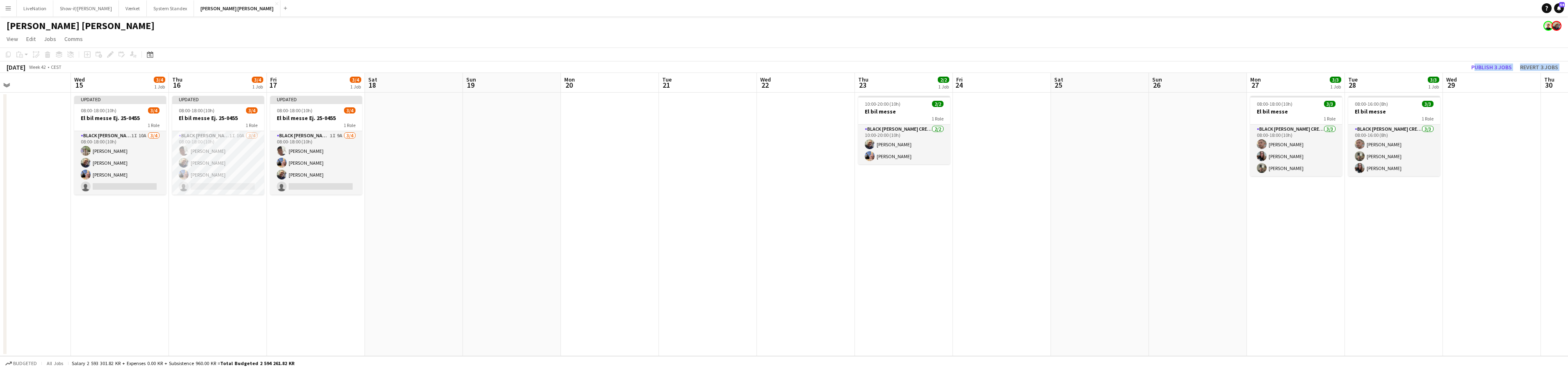
drag, startPoint x: 1504, startPoint y: 83, endPoint x: 1384, endPoint y: 71, distance: 120.6
click at [1365, 70] on app-calendar "Copy Paste Paste Command V Paste with crew Command Shift V Paste linked Job [GE…" at bounding box center [784, 201] width 1568 height 308
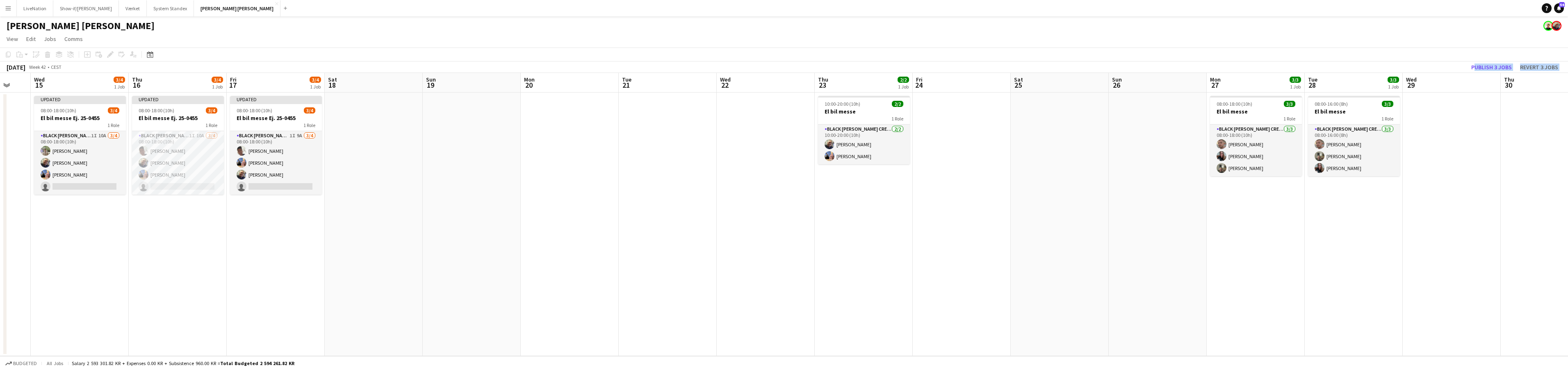
drag, startPoint x: 1362, startPoint y: 73, endPoint x: 1348, endPoint y: 72, distance: 14.0
click at [1346, 72] on app-calendar "Copy Paste Paste Command V Paste with crew Command Shift V Paste linked Job [GE…" at bounding box center [784, 201] width 1568 height 308
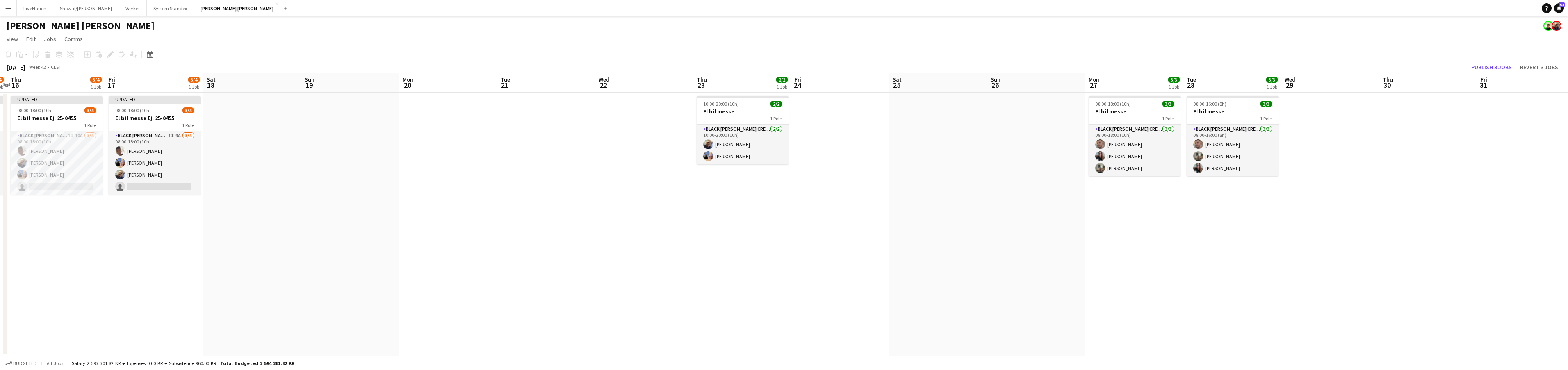
drag, startPoint x: 1473, startPoint y: 86, endPoint x: 1375, endPoint y: 86, distance: 98.0
click at [1348, 87] on app-calendar-viewport "Mon 13 Tue 14 Wed 15 3/4 1 Job Thu 16 3/4 1 Job Fri 17 3/4 1 Job Sat 18 Sun 19 …" at bounding box center [784, 214] width 1568 height 283
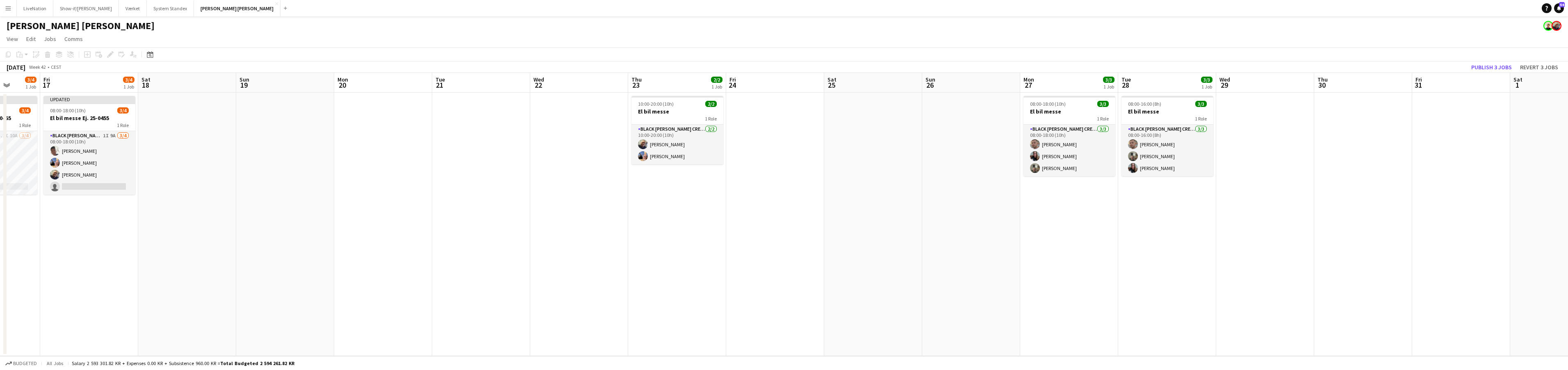
drag, startPoint x: 1448, startPoint y: 90, endPoint x: 1561, endPoint y: 85, distance: 113.1
click at [1562, 85] on app-calendar-viewport "Tue 14 Wed 15 3/4 1 Job Thu 16 3/4 1 Job Fri 17 3/4 1 Job Sat 18 Sun 19 Mon 20 …" at bounding box center [784, 214] width 1568 height 283
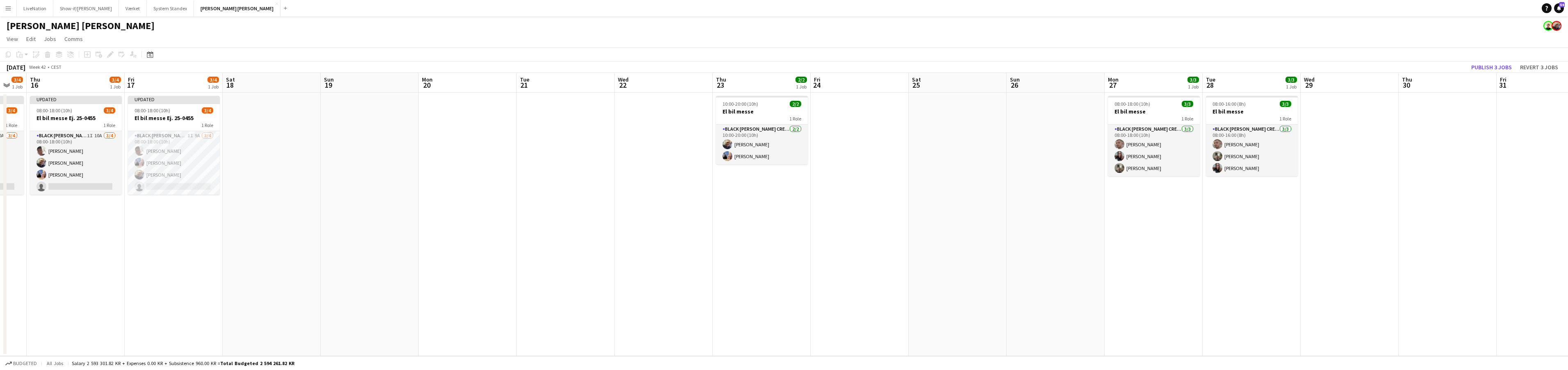
drag, startPoint x: 1526, startPoint y: 88, endPoint x: 1542, endPoint y: 86, distance: 16.1
click at [1567, 87] on html "Menu Boards Boards Boards All jobs Status Workforce Workforce My Workforce Recr…" at bounding box center [784, 185] width 1568 height 370
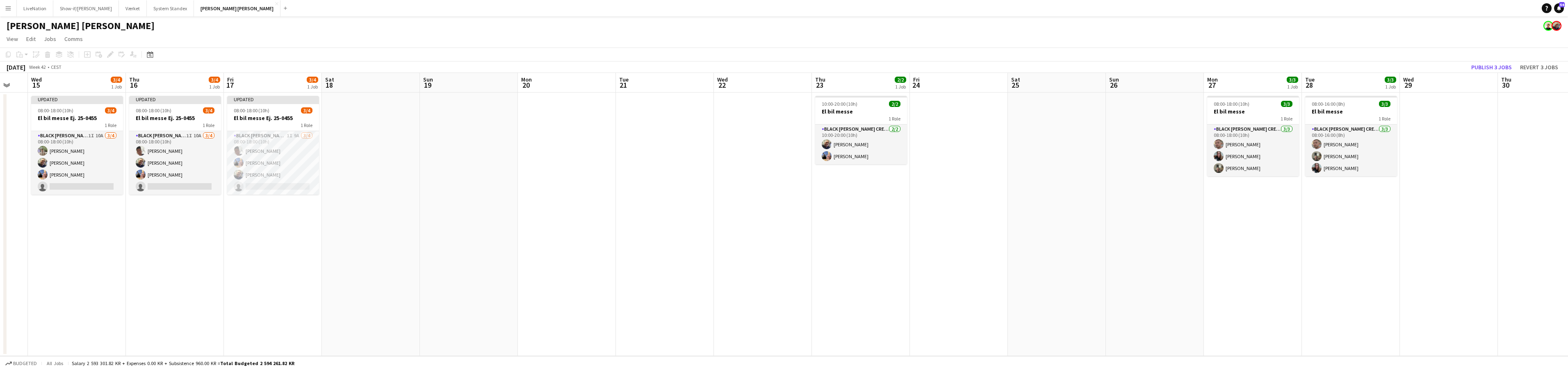
drag, startPoint x: 1358, startPoint y: 82, endPoint x: 1447, endPoint y: 84, distance: 89.0
click at [1456, 84] on app-calendar-viewport "Mon 13 Tue 14 Wed 15 3/4 1 Job Thu 16 3/4 1 Job Fri 17 3/4 1 Job Sat 18 Sun 19 …" at bounding box center [784, 214] width 1568 height 283
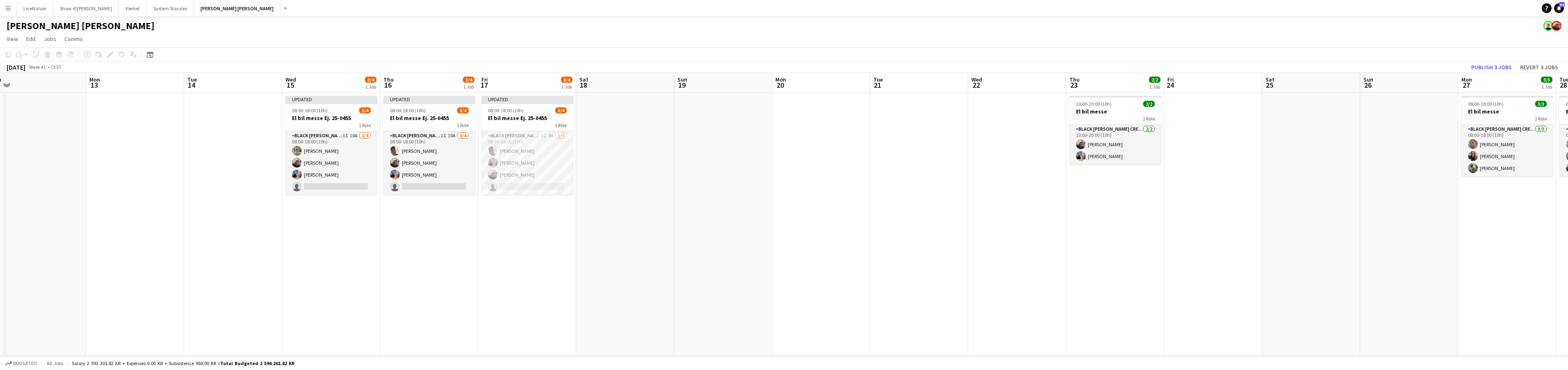
drag, startPoint x: 1343, startPoint y: 83, endPoint x: 1459, endPoint y: 87, distance: 116.1
click at [1543, 87] on app-calendar-viewport "Fri 10 Sat 11 Sun 12 Mon 13 Tue 14 Wed 15 3/4 1 Job Thu 16 3/4 1 Job Fri 17 3/4…" at bounding box center [784, 214] width 1568 height 283
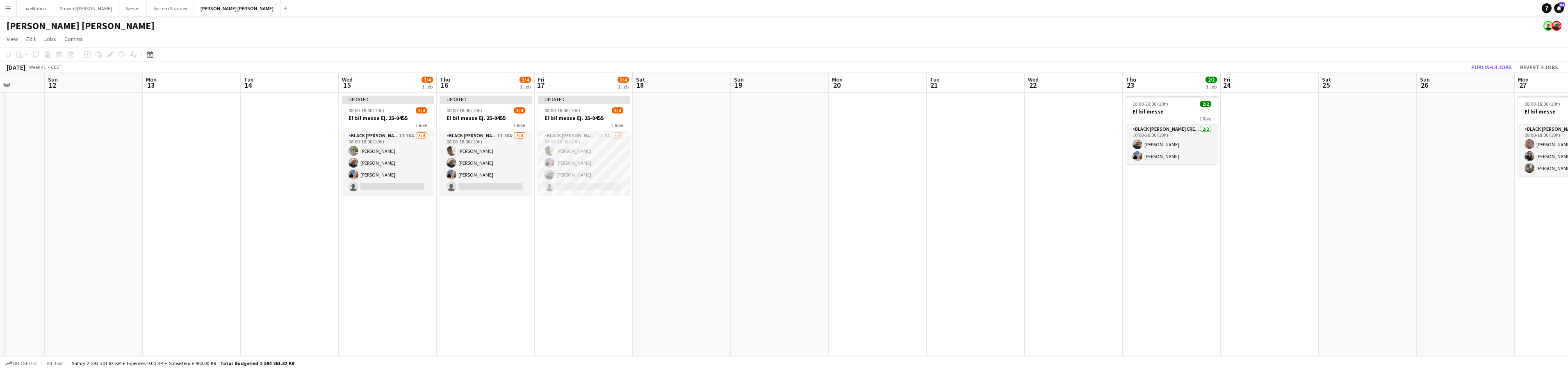
drag, startPoint x: 1406, startPoint y: 87, endPoint x: 1511, endPoint y: 89, distance: 105.0
click at [1518, 89] on app-calendar-viewport "Thu 9 4/4 1 Job Fri 10 Sat 11 Sun 12 Mon 13 Tue 14 Wed 15 3/4 1 Job Thu 16 3/4 …" at bounding box center [784, 214] width 1568 height 283
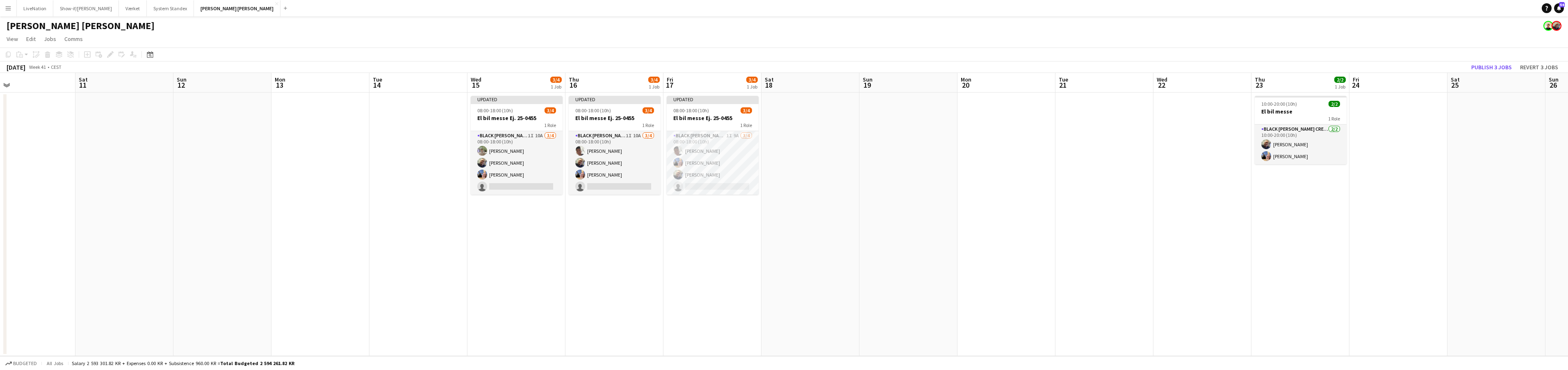
drag, startPoint x: 1452, startPoint y: 84, endPoint x: 1505, endPoint y: 87, distance: 53.1
click at [1498, 86] on app-calendar-viewport "Wed 8 4/4 1 Job Thu 9 4/4 1 Job Fri 10 Sat 11 Sun 12 Mon 13 Tue 14 Wed 15 3/4 1…" at bounding box center [784, 214] width 1568 height 283
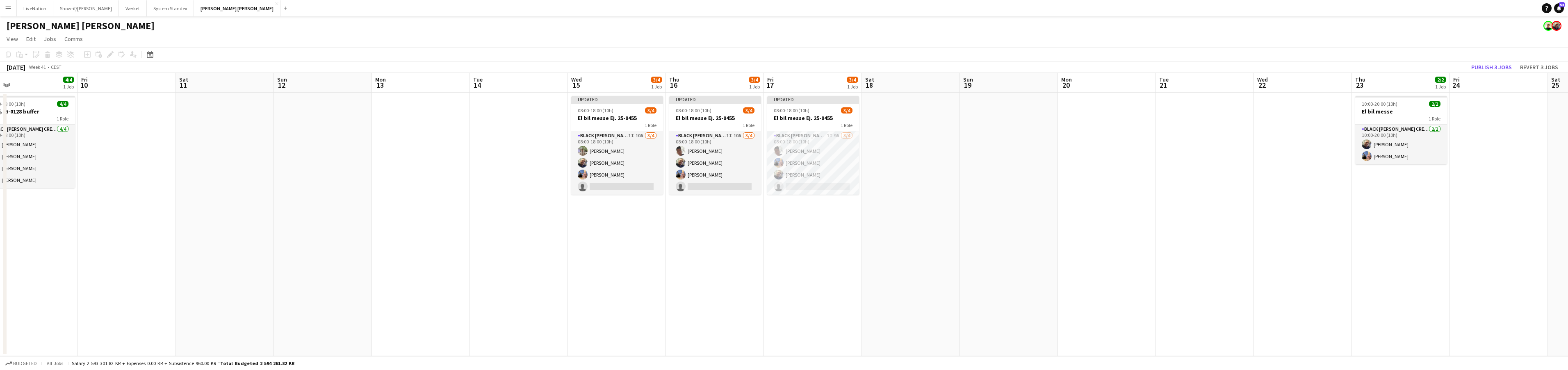
drag, startPoint x: 1452, startPoint y: 79, endPoint x: 1484, endPoint y: 78, distance: 32.0
click at [1484, 78] on app-calendar-viewport "Tue 7 4/4 1 Job Wed 8 4/4 1 Job Thu 9 4/4 1 Job Fri 10 Sat 11 Sun 12 Mon 13 Tue…" at bounding box center [784, 214] width 1568 height 283
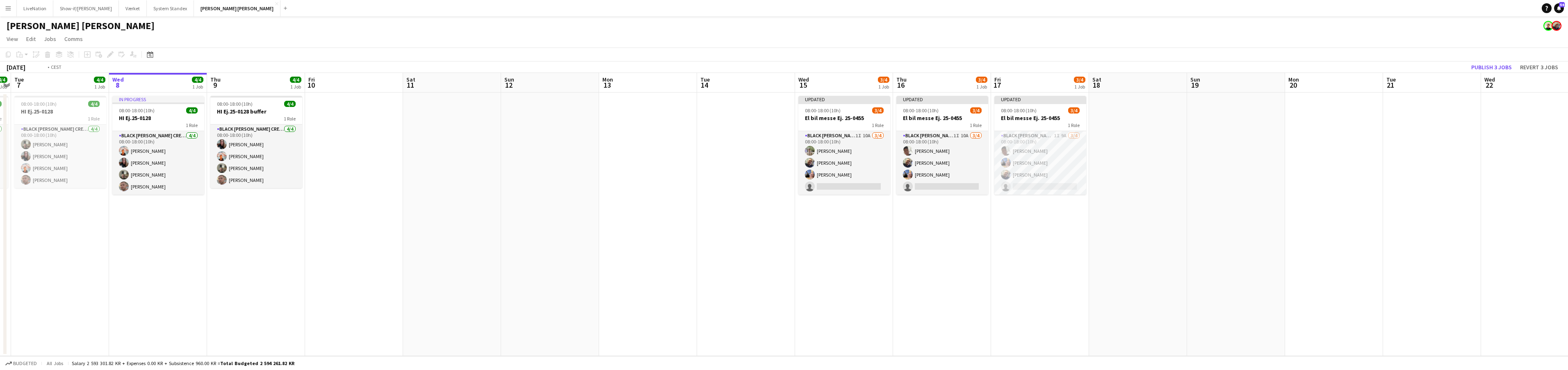
drag, startPoint x: 1379, startPoint y: 84, endPoint x: 1469, endPoint y: 93, distance: 90.4
click at [1469, 93] on app-calendar-viewport "Sun 5 Mon 6 4/4 1 Job Tue 7 4/4 1 Job Wed 8 4/4 1 Job Thu 9 4/4 1 Job Fri 10 Sa…" at bounding box center [784, 214] width 1568 height 283
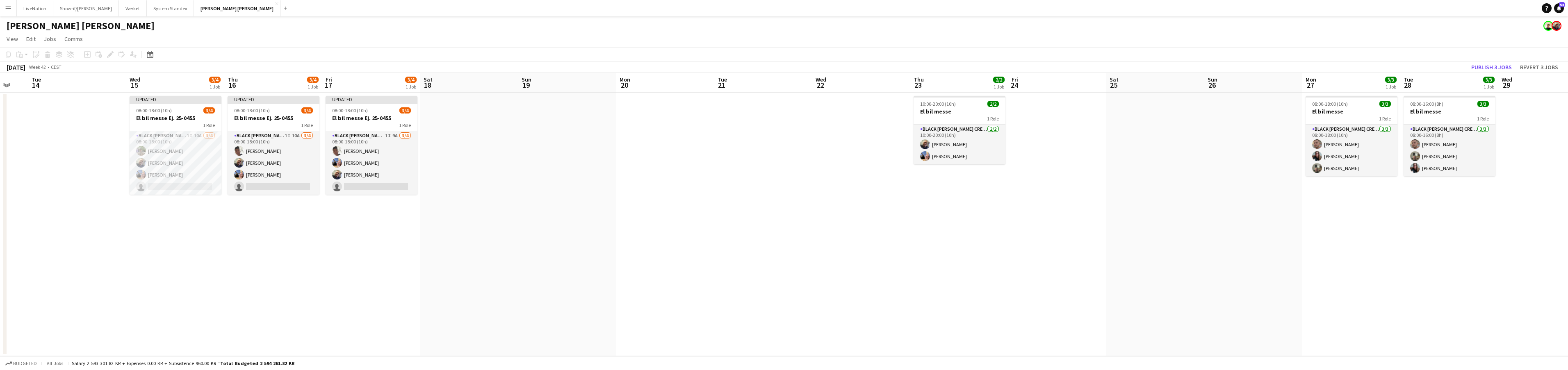
scroll to position [0, 265]
drag, startPoint x: 1338, startPoint y: 82, endPoint x: 580, endPoint y: 93, distance: 758.1
click at [580, 92] on app-calendar-viewport "Sat 11 Sun 12 Mon 13 Tue 14 Wed 15 3/4 1 Job Thu 16 3/4 1 Job Fri 17 3/4 1 Job …" at bounding box center [784, 214] width 1568 height 283
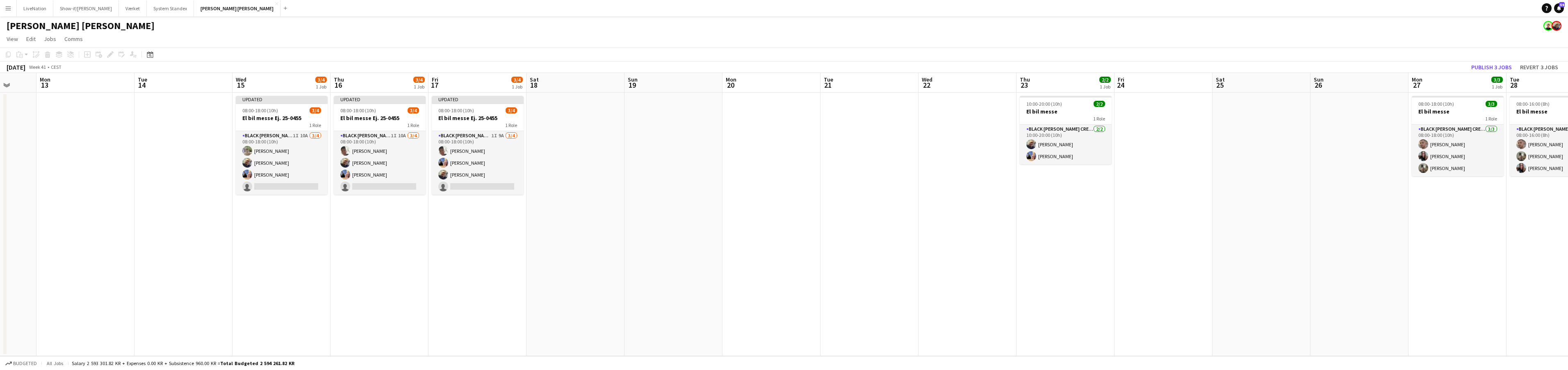
scroll to position [0, 261]
drag, startPoint x: 477, startPoint y: 86, endPoint x: 580, endPoint y: 91, distance: 103.1
click at [580, 91] on app-calendar-viewport "Fri 10 Sat 11 Sun 12 Mon 13 Tue 14 Wed 15 3/4 1 Job Thu 16 3/4 1 Job Fri 17 3/4…" at bounding box center [784, 214] width 1568 height 283
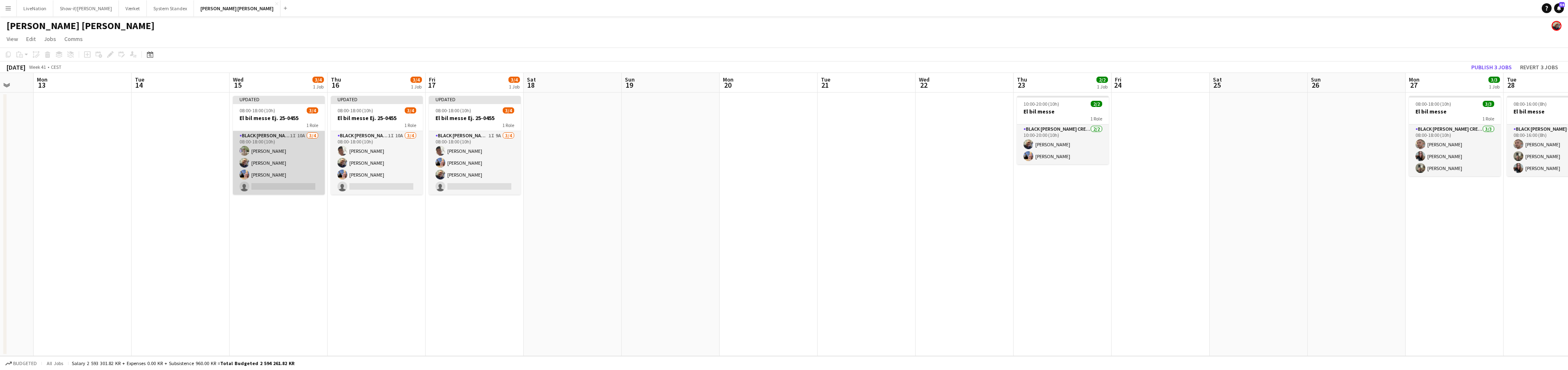
click at [297, 135] on app-card-role "Black Luna Crew (Danny) 1I 10A 3/4 08:00-18:00 (10h) Arthur Daval-Markussen Dan…" at bounding box center [279, 162] width 92 height 64
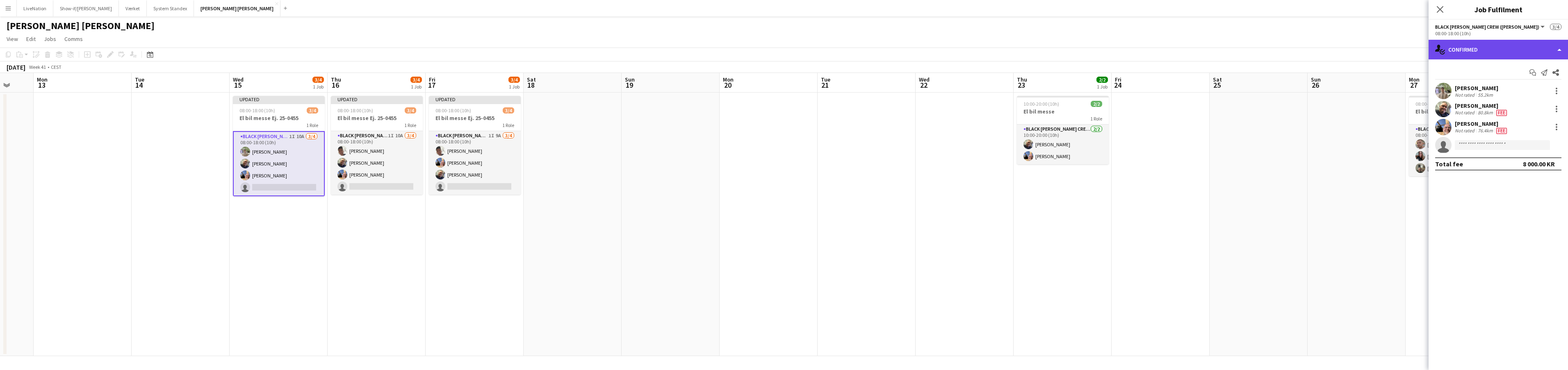
click at [1563, 51] on div "single-neutral-actions-check-2 Confirmed" at bounding box center [1498, 49] width 139 height 20
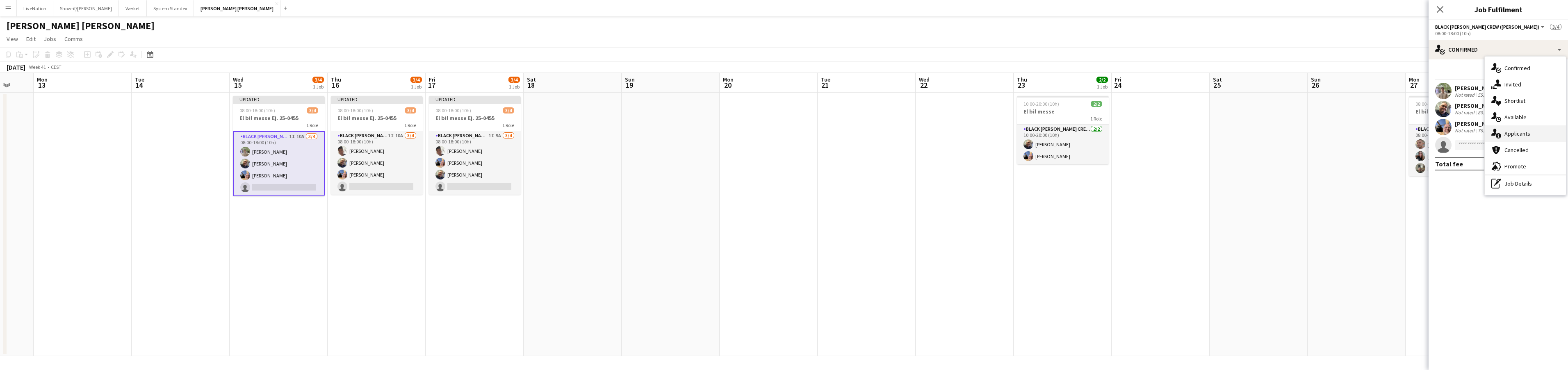
click at [1527, 133] on span "Applicants" at bounding box center [1517, 133] width 26 height 7
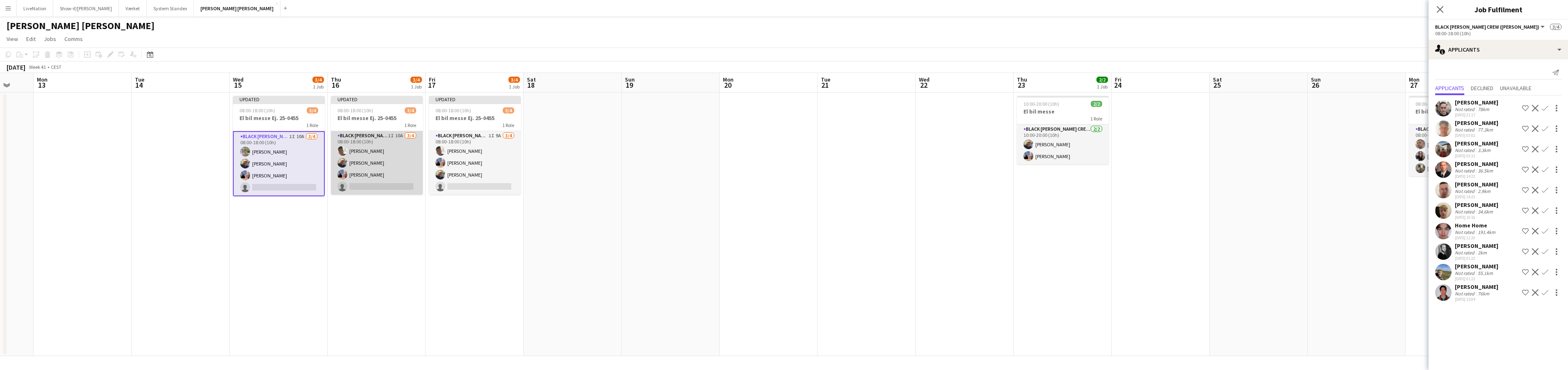
click at [378, 137] on app-card-role "Black Luna Crew (Danny) 1I 10A 3/4 08:00-18:00 (10h) Seep Villadsen Danny Trane…" at bounding box center [377, 162] width 92 height 64
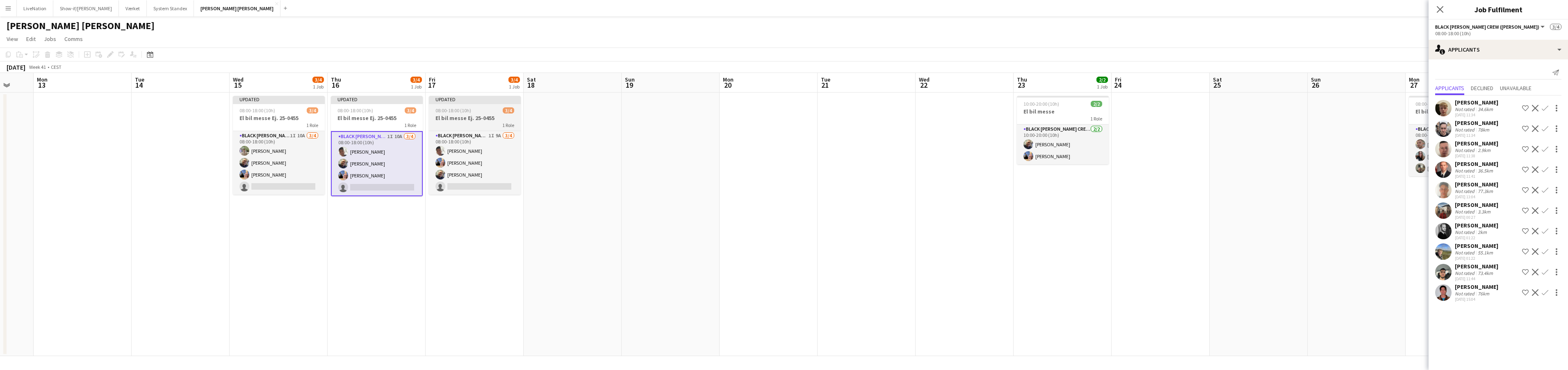
scroll to position [0, 260]
click at [489, 122] on div "1 Role" at bounding box center [475, 125] width 92 height 7
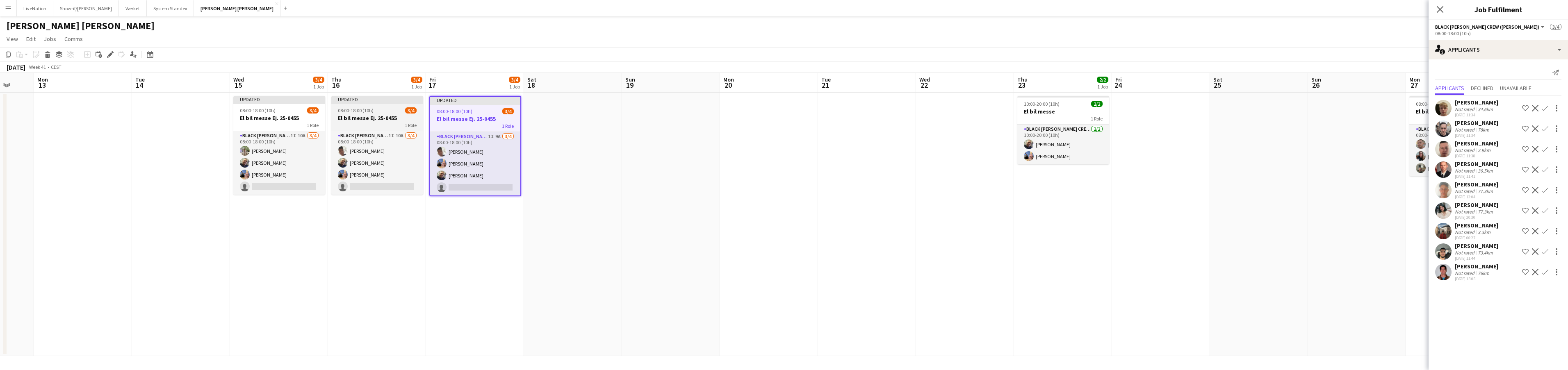
click at [376, 126] on div "1 Role" at bounding box center [377, 125] width 92 height 7
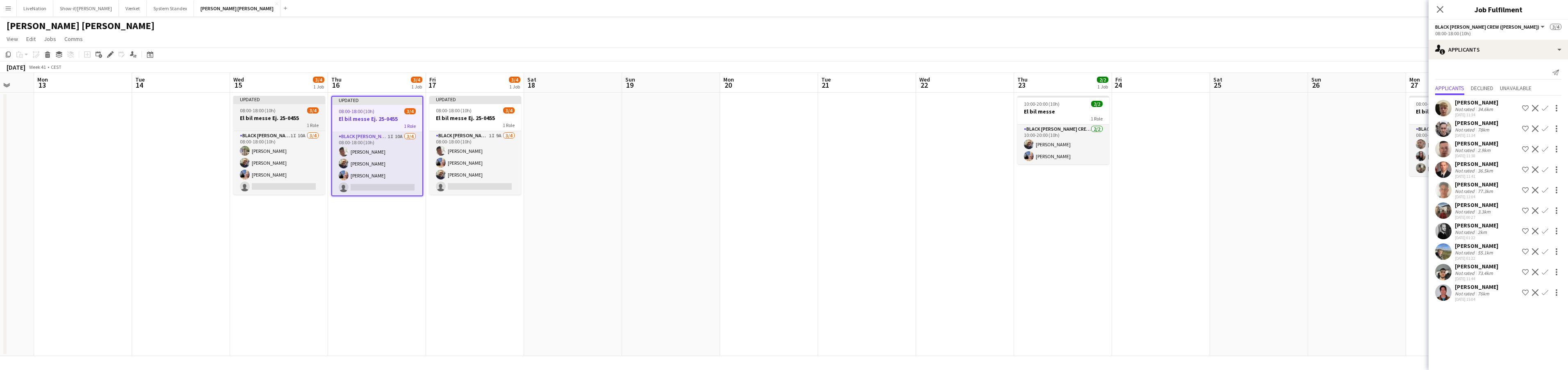
click at [293, 126] on div "1 Role" at bounding box center [280, 125] width 92 height 7
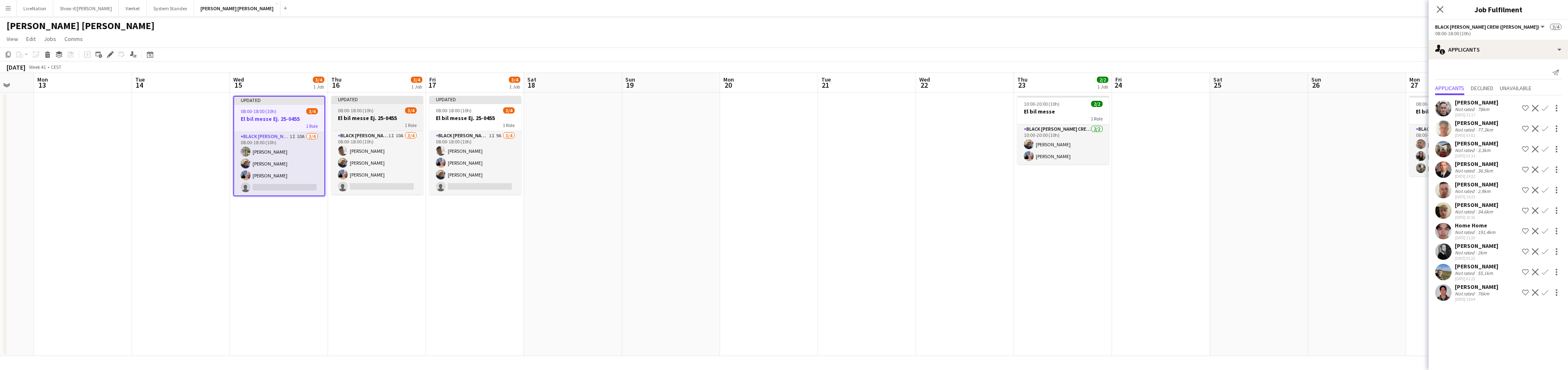
click at [382, 124] on div "1 Role" at bounding box center [377, 125] width 92 height 7
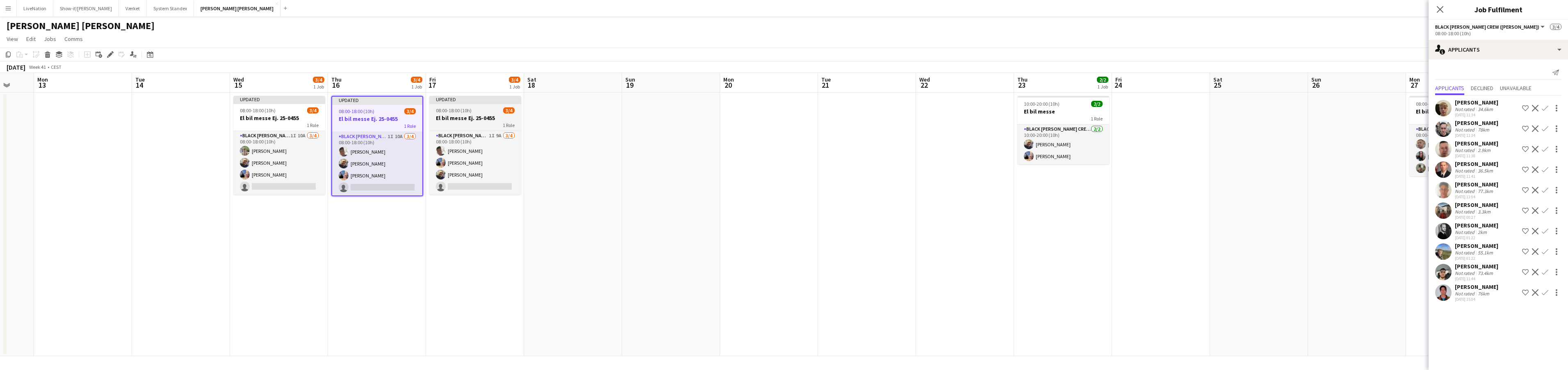
click at [446, 126] on div "1 Role" at bounding box center [475, 125] width 92 height 7
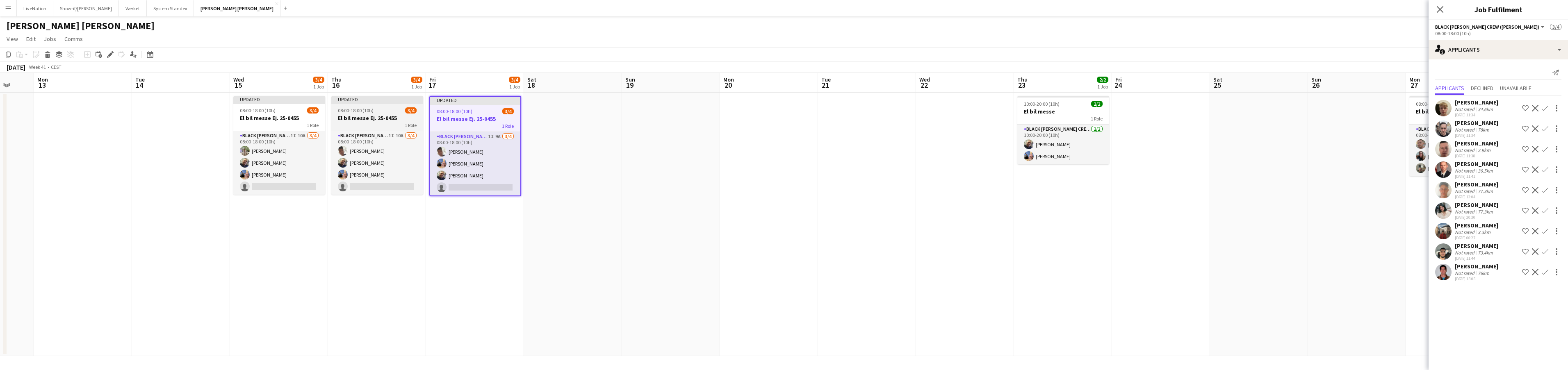
click at [376, 125] on div "1 Role" at bounding box center [377, 125] width 92 height 7
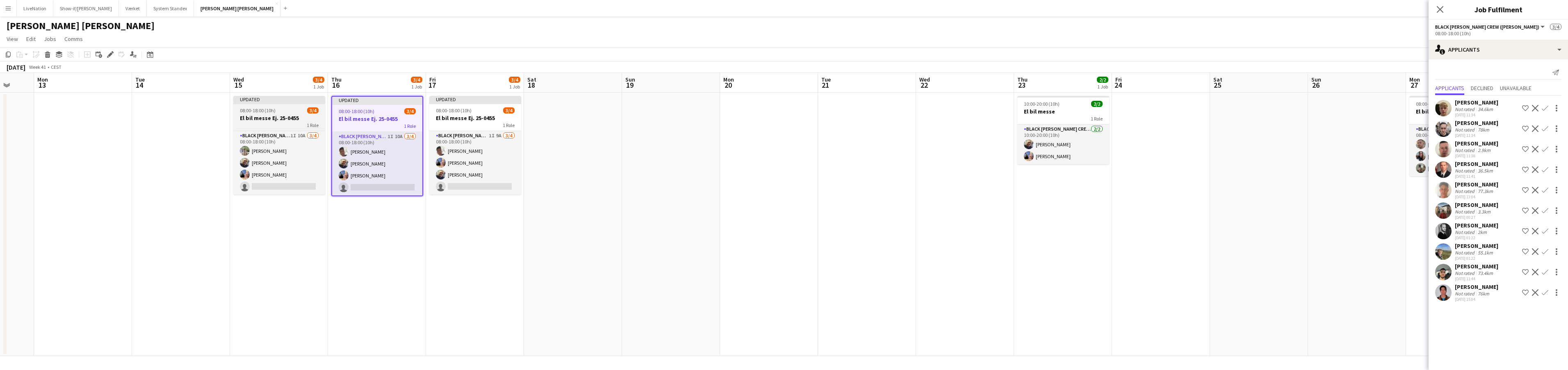
click at [286, 126] on div "1 Role" at bounding box center [280, 125] width 92 height 7
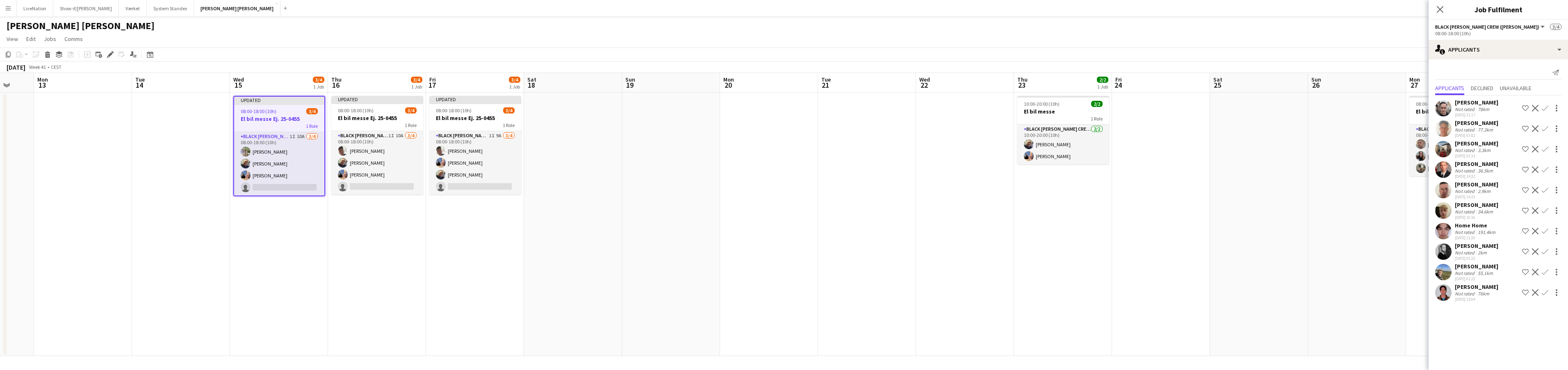
click at [1482, 124] on div "[PERSON_NAME]" at bounding box center [1477, 122] width 43 height 7
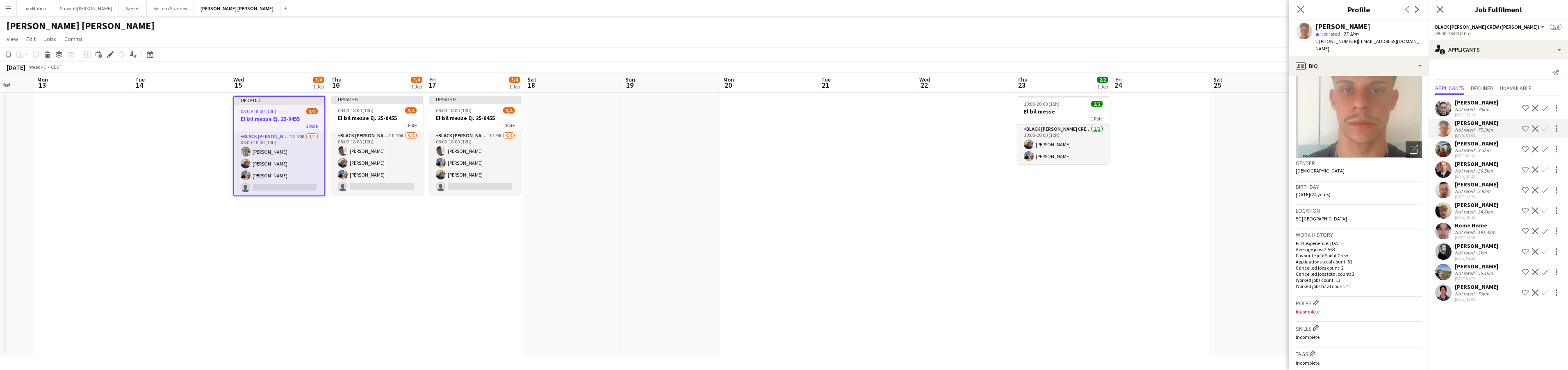
scroll to position [16, 0]
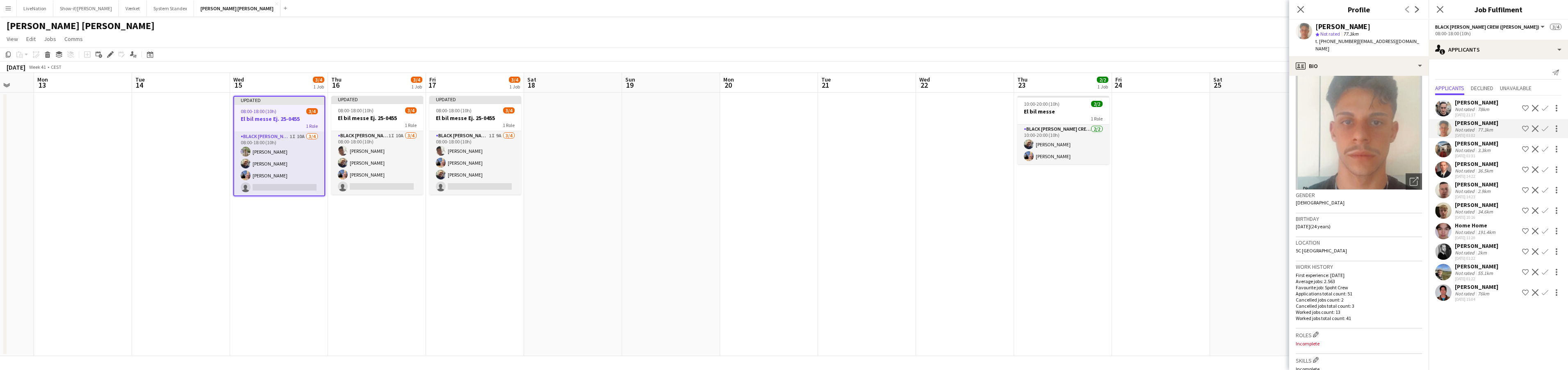
click at [1469, 164] on div "[PERSON_NAME]" at bounding box center [1477, 164] width 43 height 7
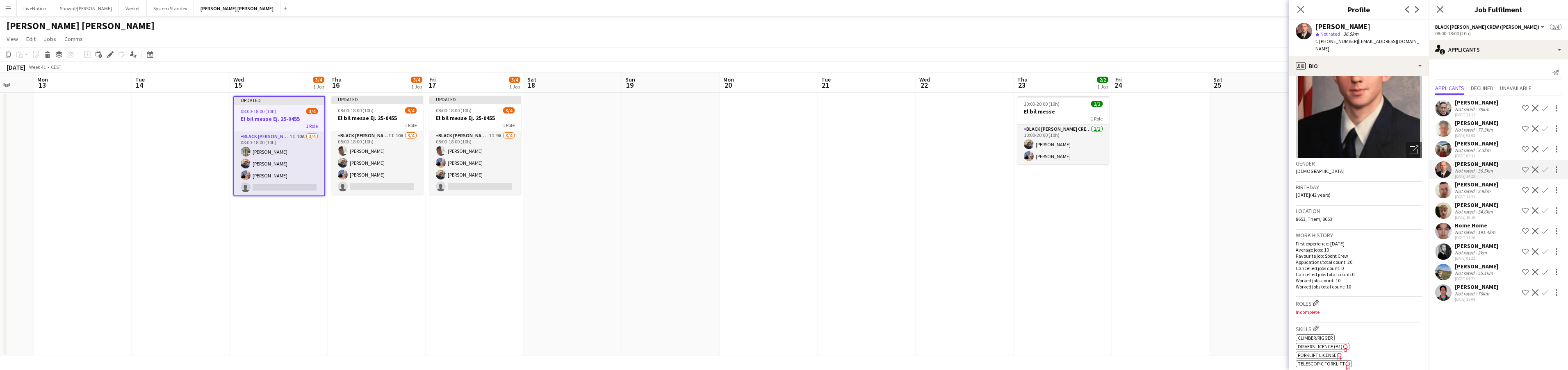
scroll to position [0, 0]
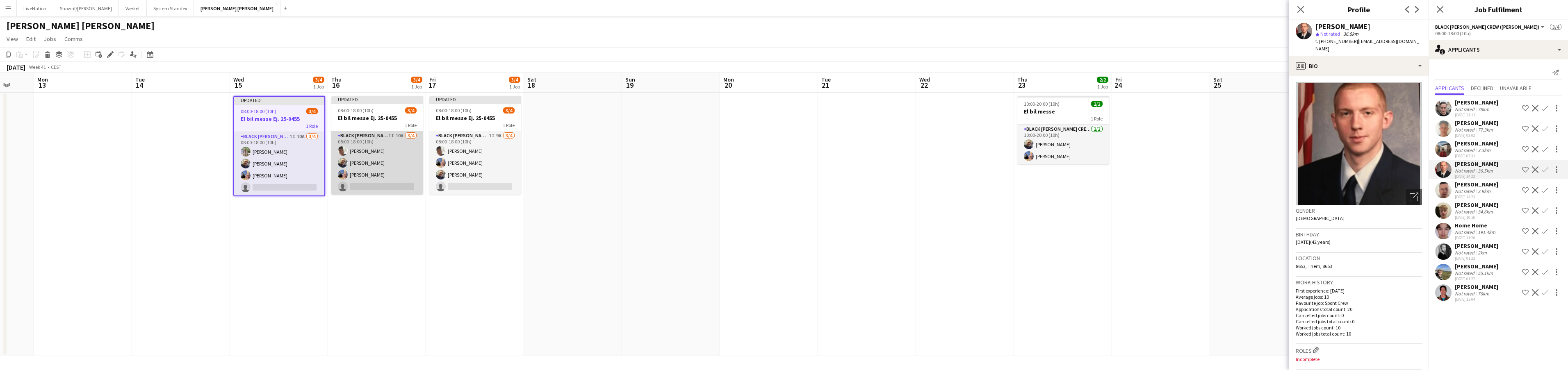
click at [380, 168] on app-card-role "Black Luna Crew (Danny) 1I 10A 3/4 08:00-18:00 (10h) Seep Villadsen Danny Trane…" at bounding box center [377, 162] width 92 height 64
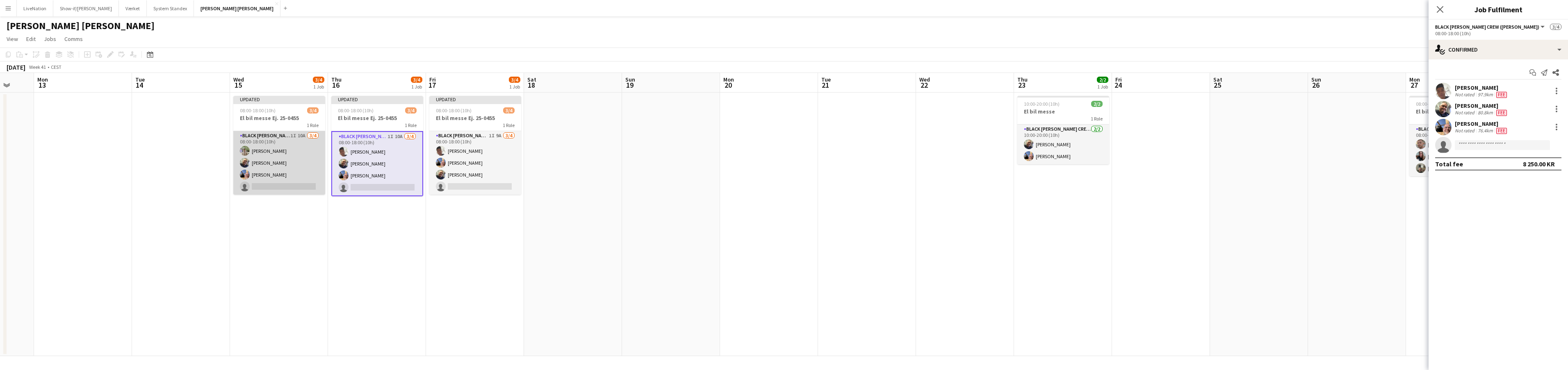
click at [293, 136] on app-card-role "Black Luna Crew (Danny) 1I 10A 3/4 08:00-18:00 (10h) Arthur Daval-Markussen Dan…" at bounding box center [280, 162] width 92 height 64
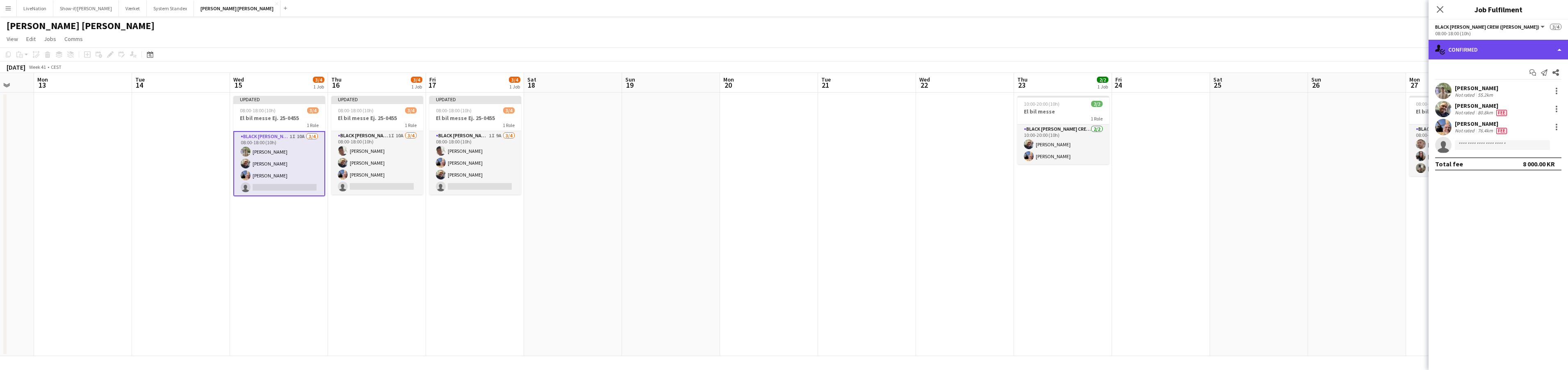
click at [1563, 49] on div "single-neutral-actions-check-2 Confirmed" at bounding box center [1498, 49] width 139 height 20
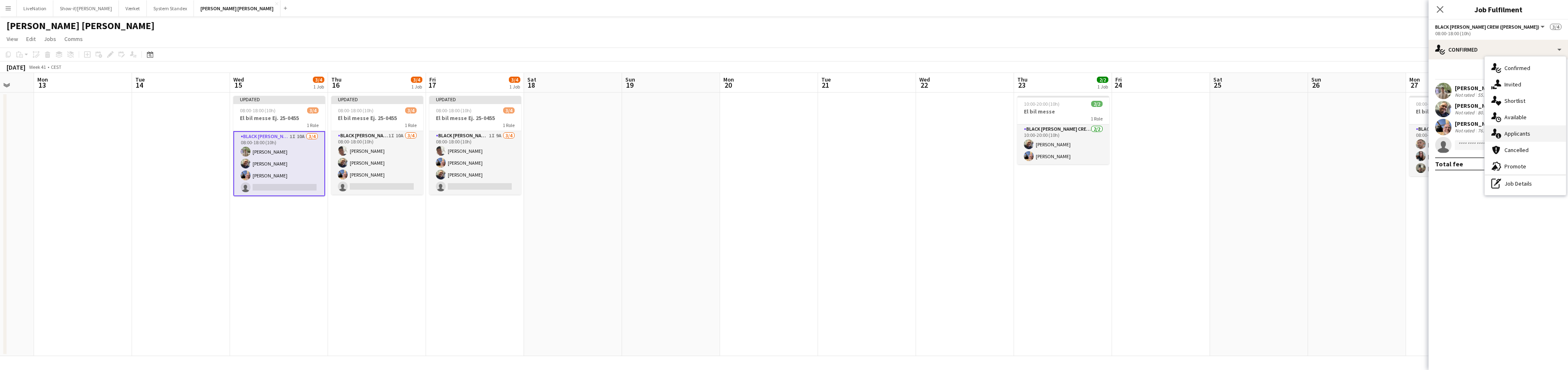
click at [1529, 133] on span "Applicants" at bounding box center [1517, 133] width 26 height 7
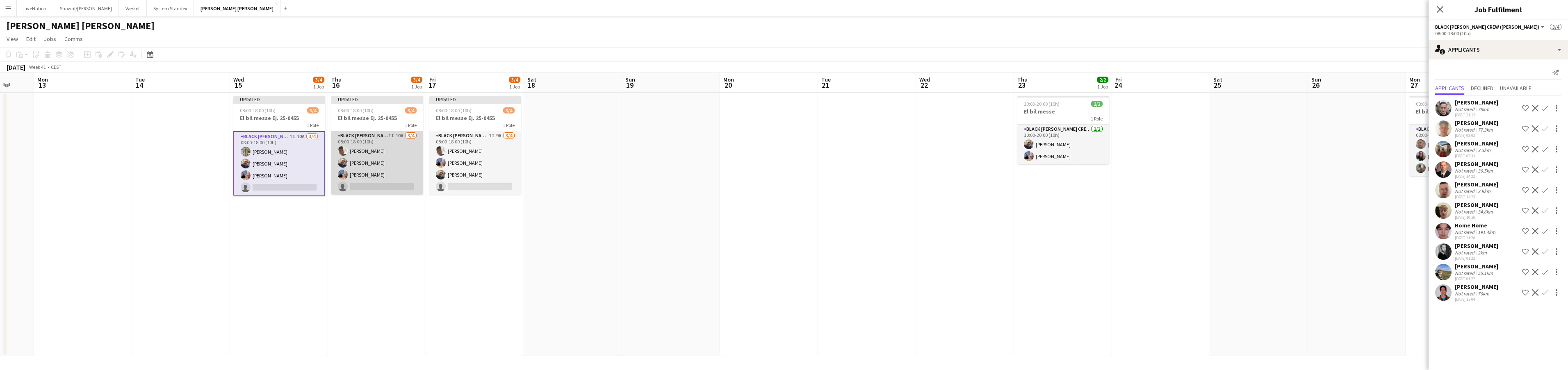
click at [373, 138] on app-card-role "Black Luna Crew (Danny) 1I 10A 3/4 08:00-18:00 (10h) Seep Villadsen Danny Trane…" at bounding box center [377, 162] width 92 height 64
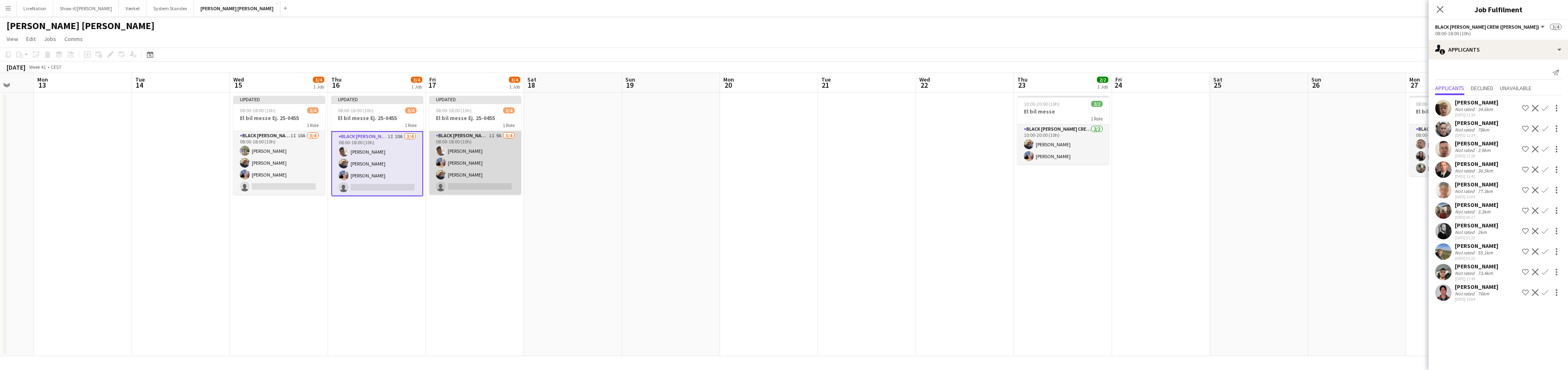
click at [449, 136] on app-card-role "Black Luna Crew (Danny) 1I 9A 3/4 08:00-18:00 (10h) Seep Villadsen jens berg ma…" at bounding box center [475, 162] width 92 height 64
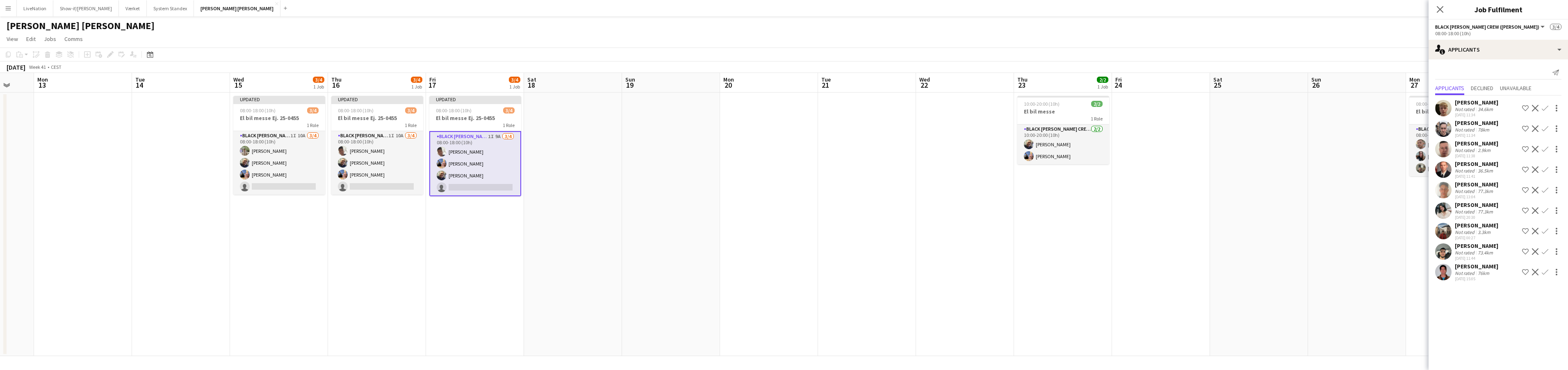
click at [1489, 164] on div "[PERSON_NAME]" at bounding box center [1477, 164] width 43 height 7
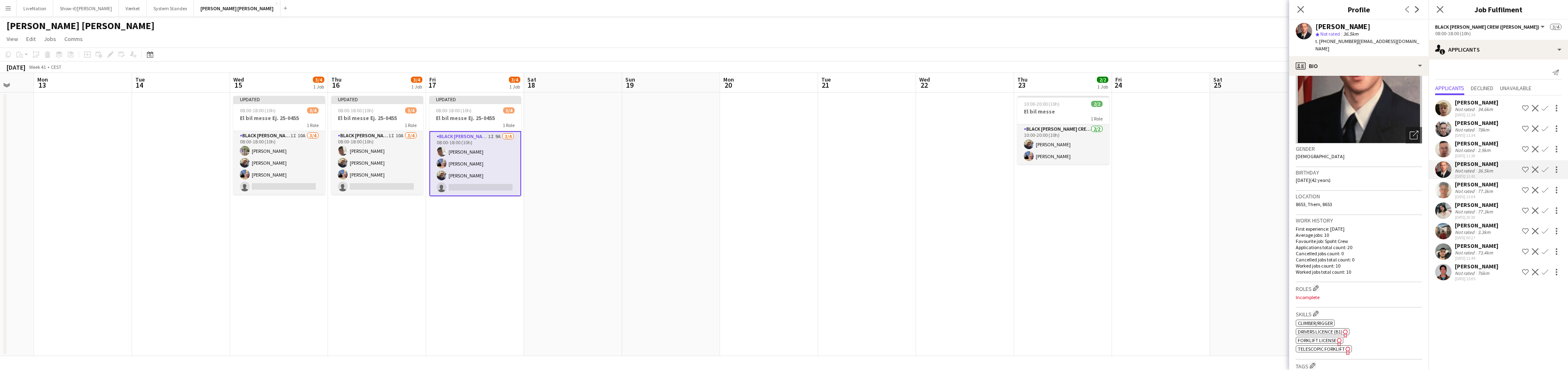
scroll to position [118, 0]
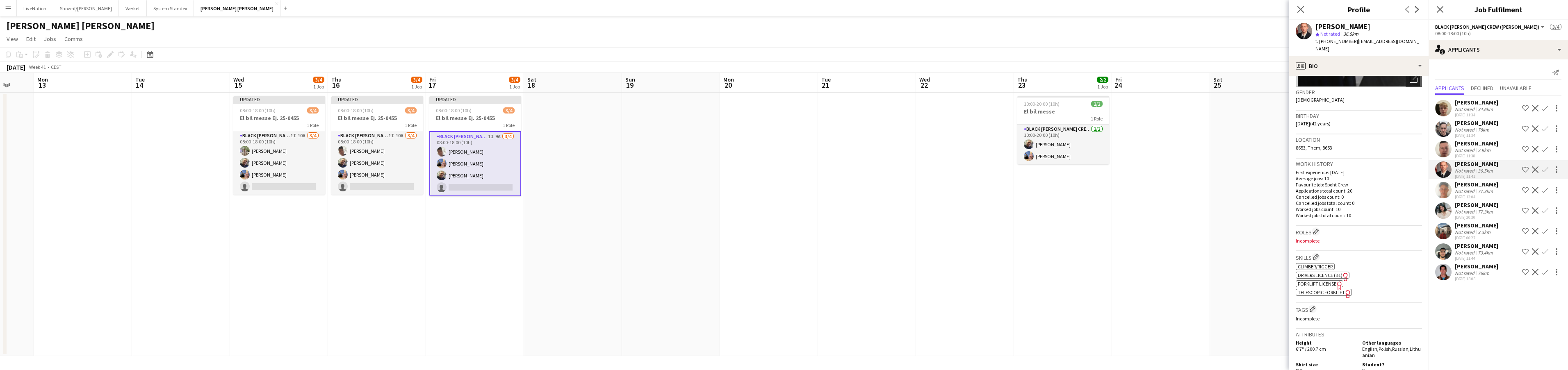
drag, startPoint x: 1302, startPoint y: 11, endPoint x: 1332, endPoint y: 12, distance: 30.0
click at [1302, 11] on icon at bounding box center [1301, 9] width 7 height 7
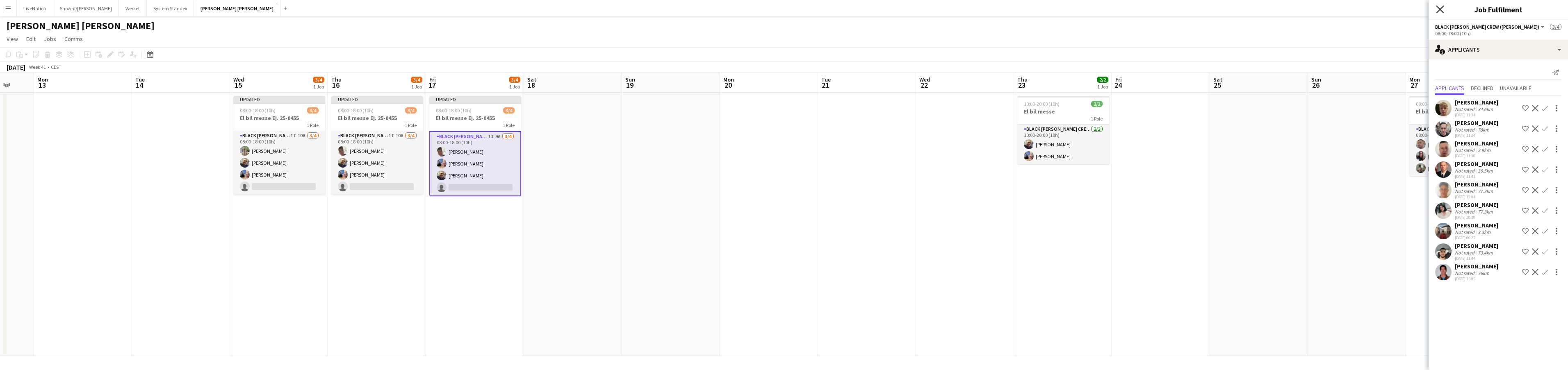
click at [1441, 9] on icon at bounding box center [1440, 9] width 8 height 8
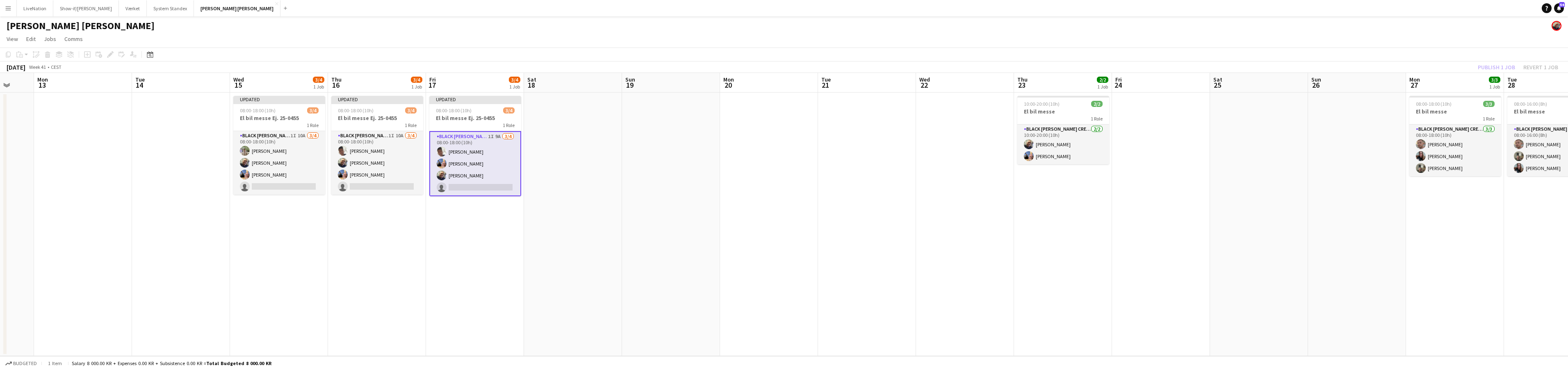
click at [751, 200] on app-date-cell at bounding box center [769, 224] width 98 height 264
